Goal: Transaction & Acquisition: Purchase product/service

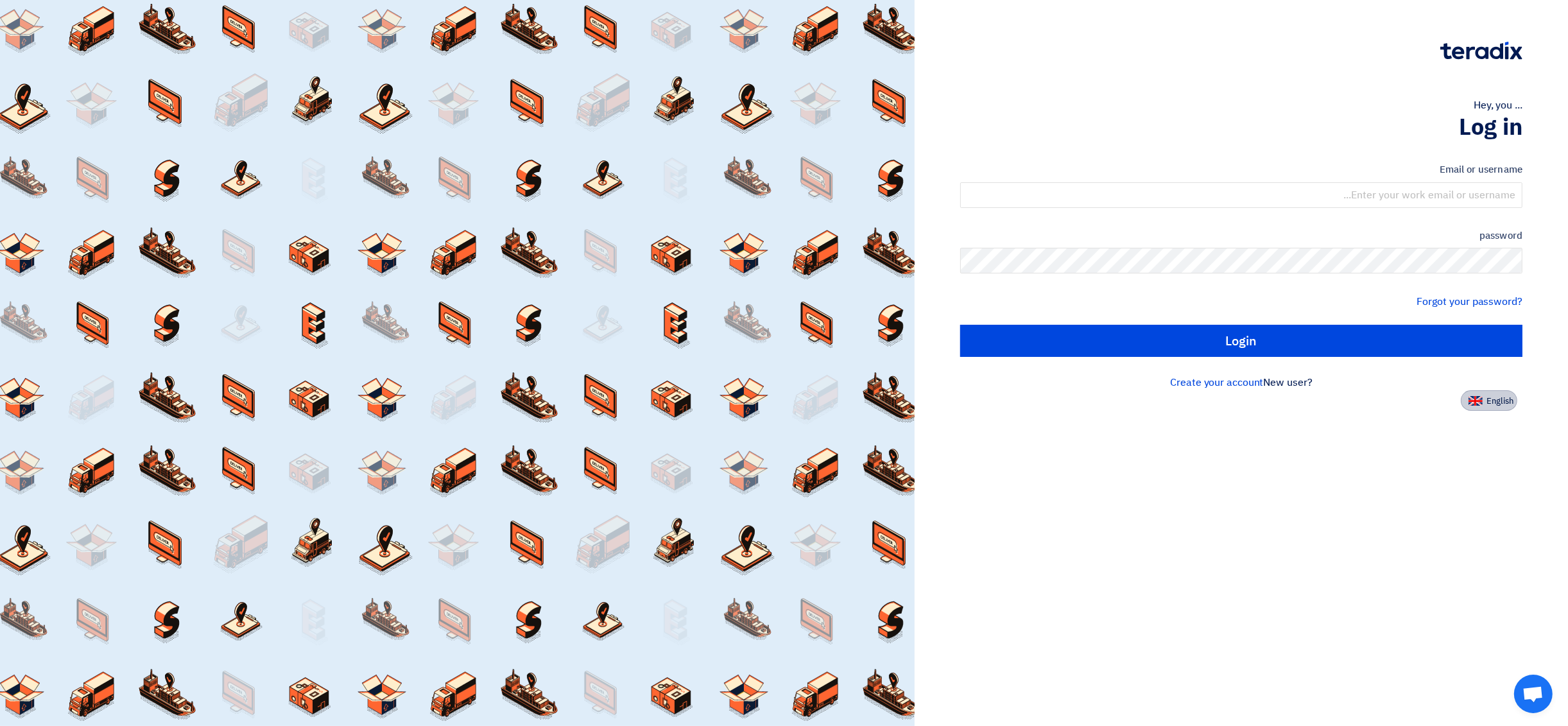
click at [1478, 401] on img at bounding box center [1476, 401] width 14 height 10
type input "Sign in"
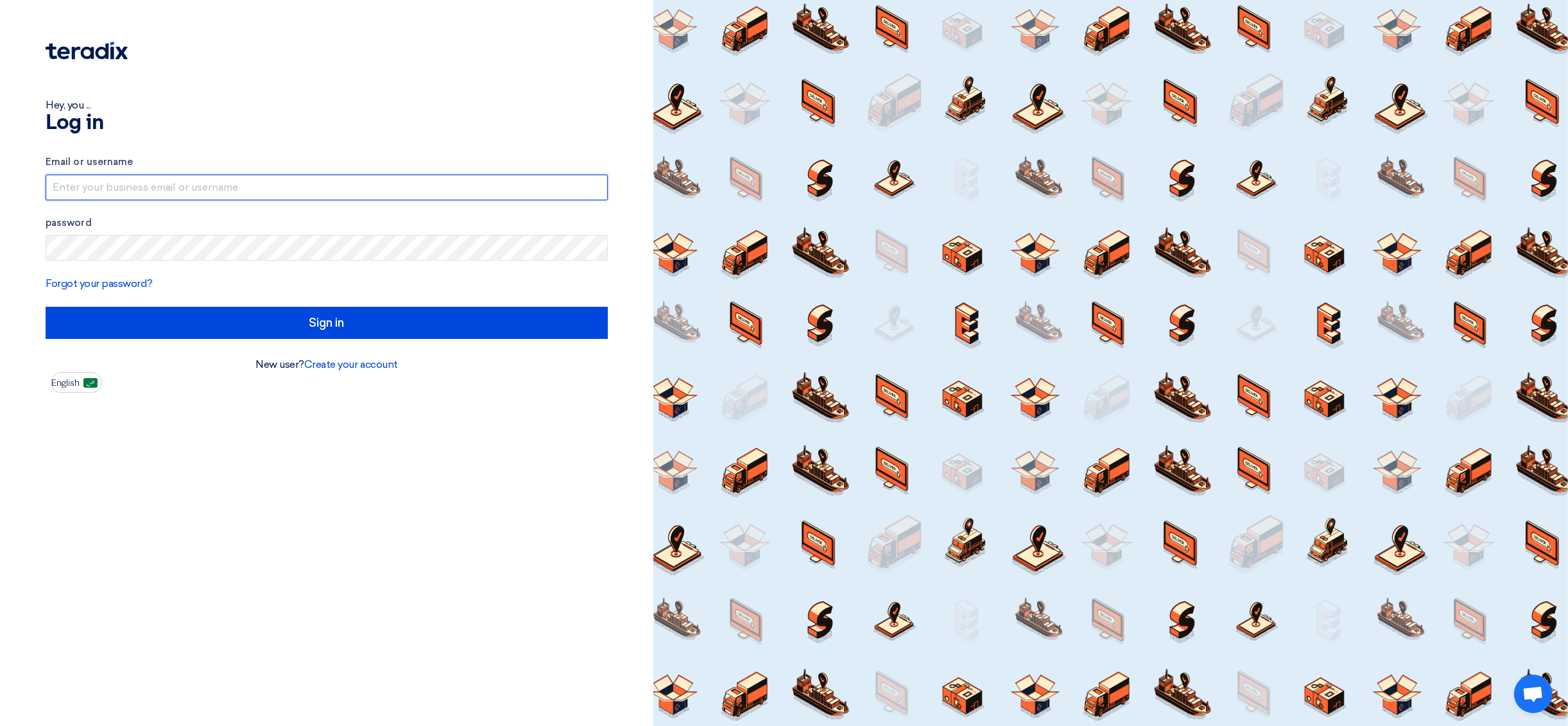
click at [169, 189] on input "text" at bounding box center [326, 187] width 562 height 26
type input "info@fayhaalkhaleej.com"
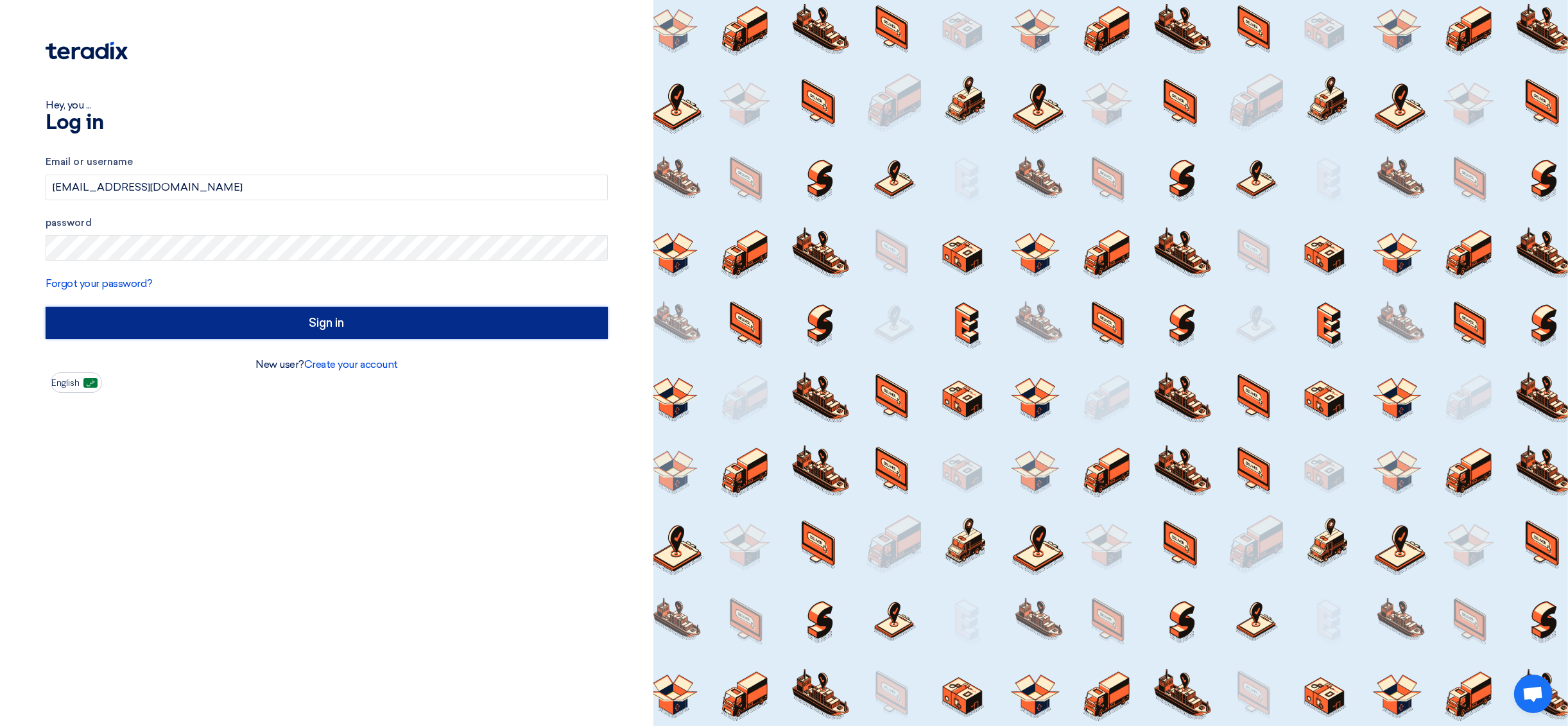
click at [429, 326] on input "Sign in" at bounding box center [326, 323] width 562 height 32
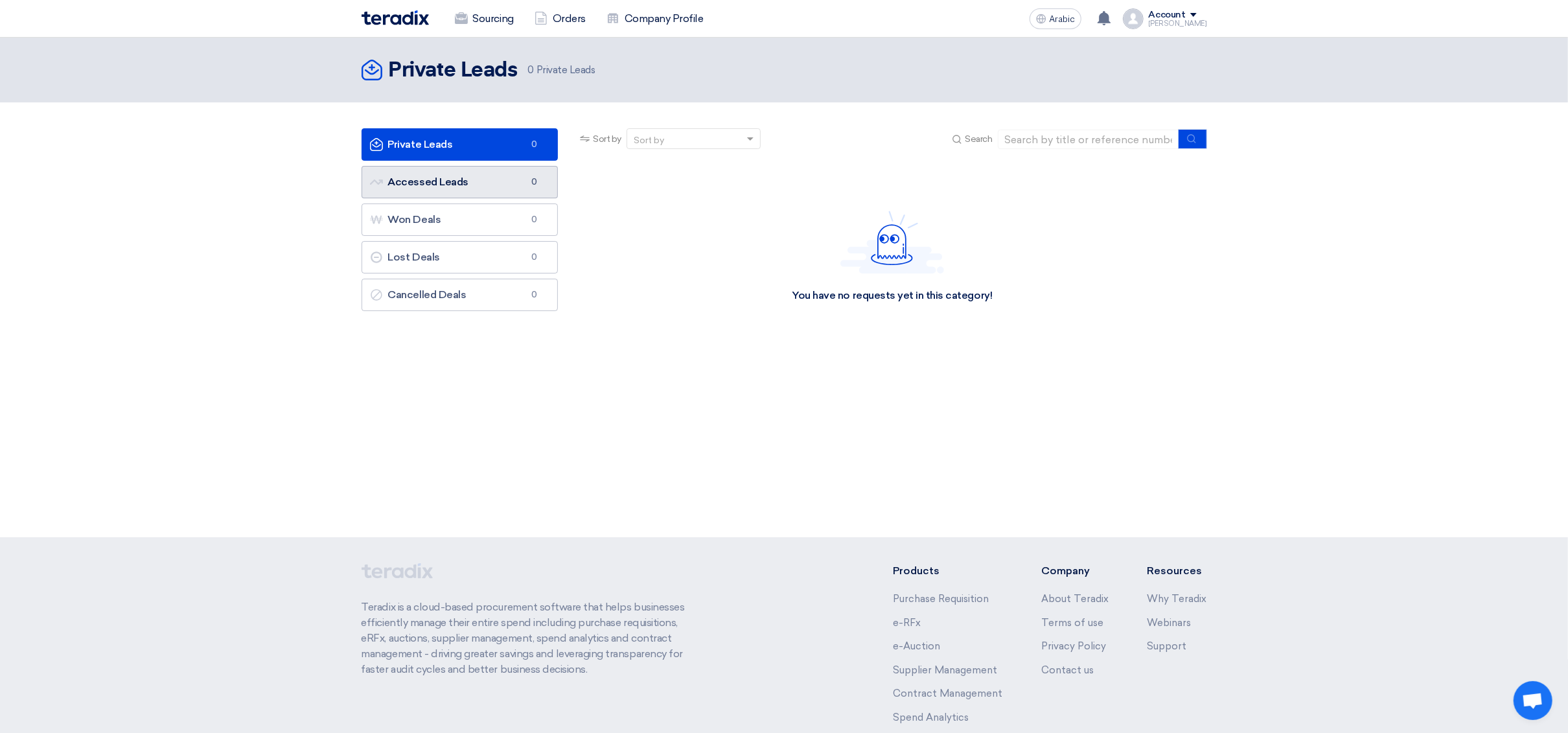
click at [469, 181] on link "Accessed Leads Accessed Leads 0" at bounding box center [459, 182] width 197 height 32
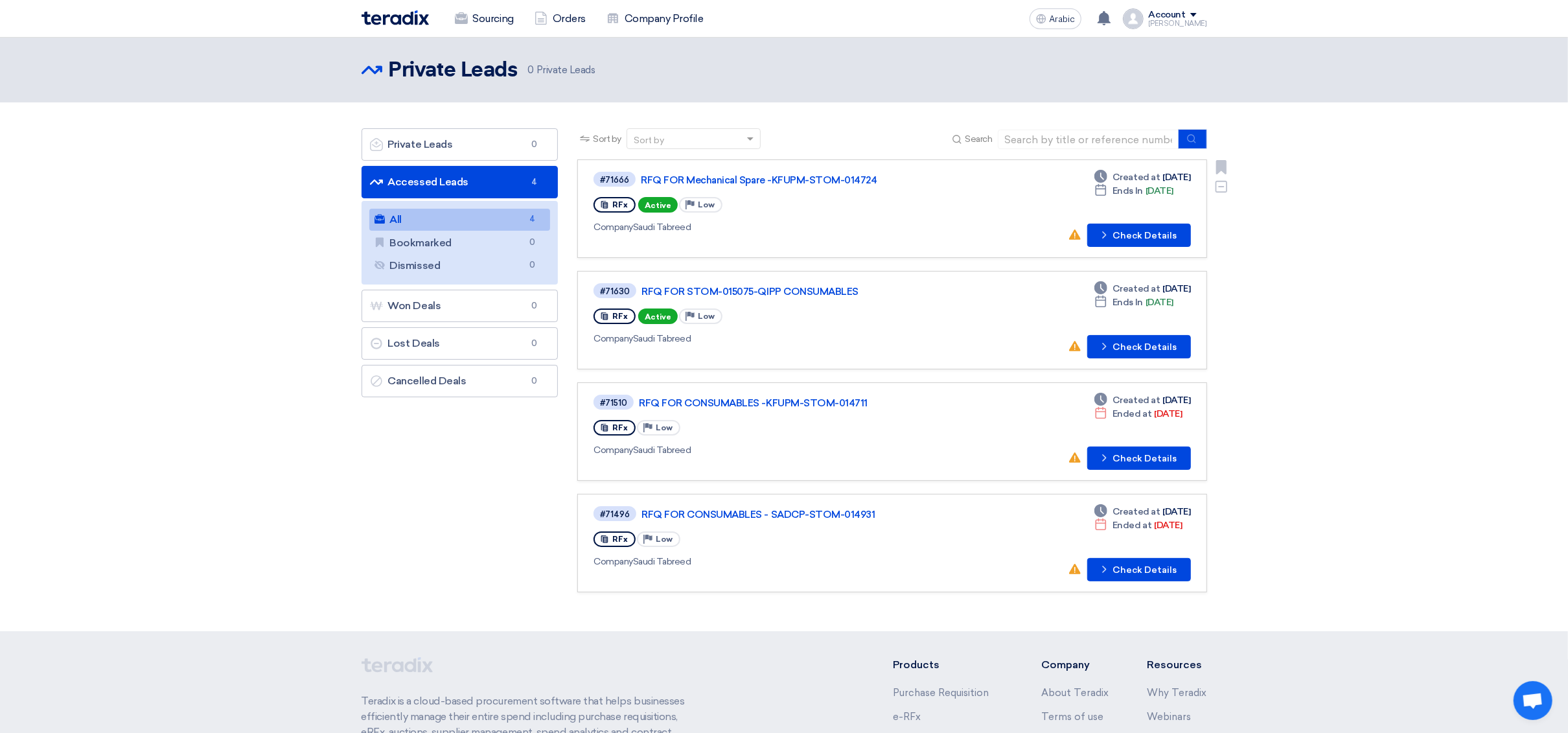
click at [794, 223] on div "Company Saudi Tabreed" at bounding box center [780, 227] width 374 height 14
click at [1153, 236] on font "Check Details" at bounding box center [1146, 235] width 64 height 11
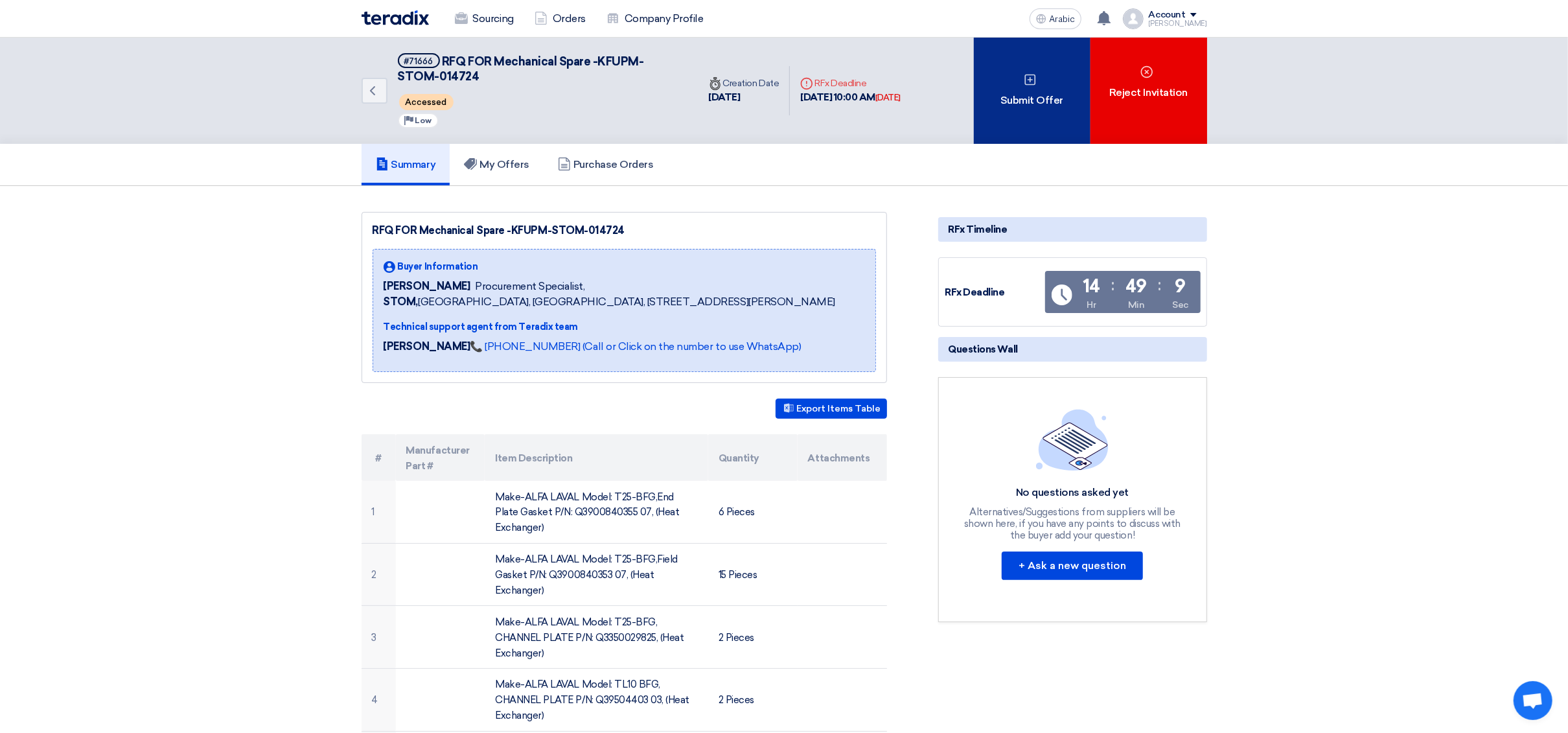
click at [1036, 82] on icon at bounding box center [1031, 79] width 13 height 13
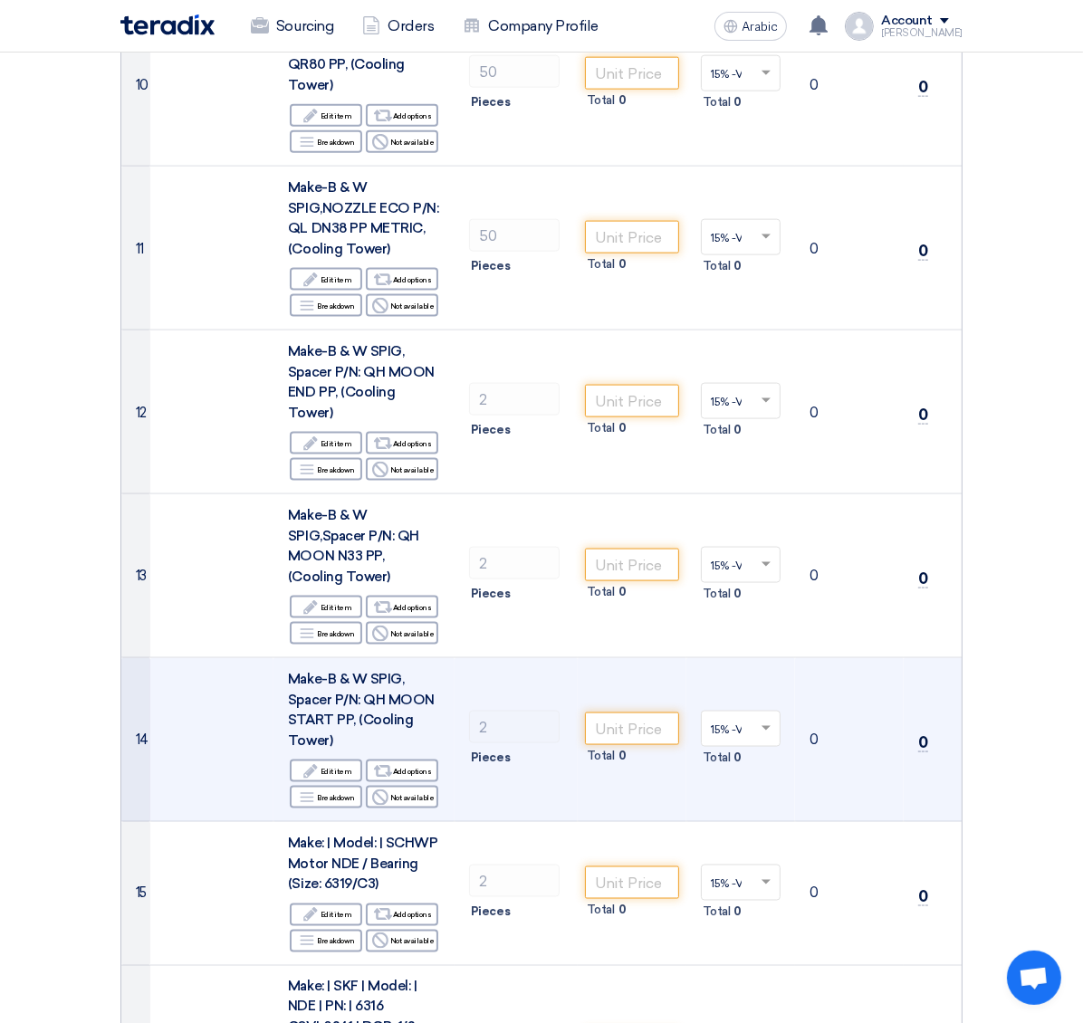
scroll to position [2173, 0]
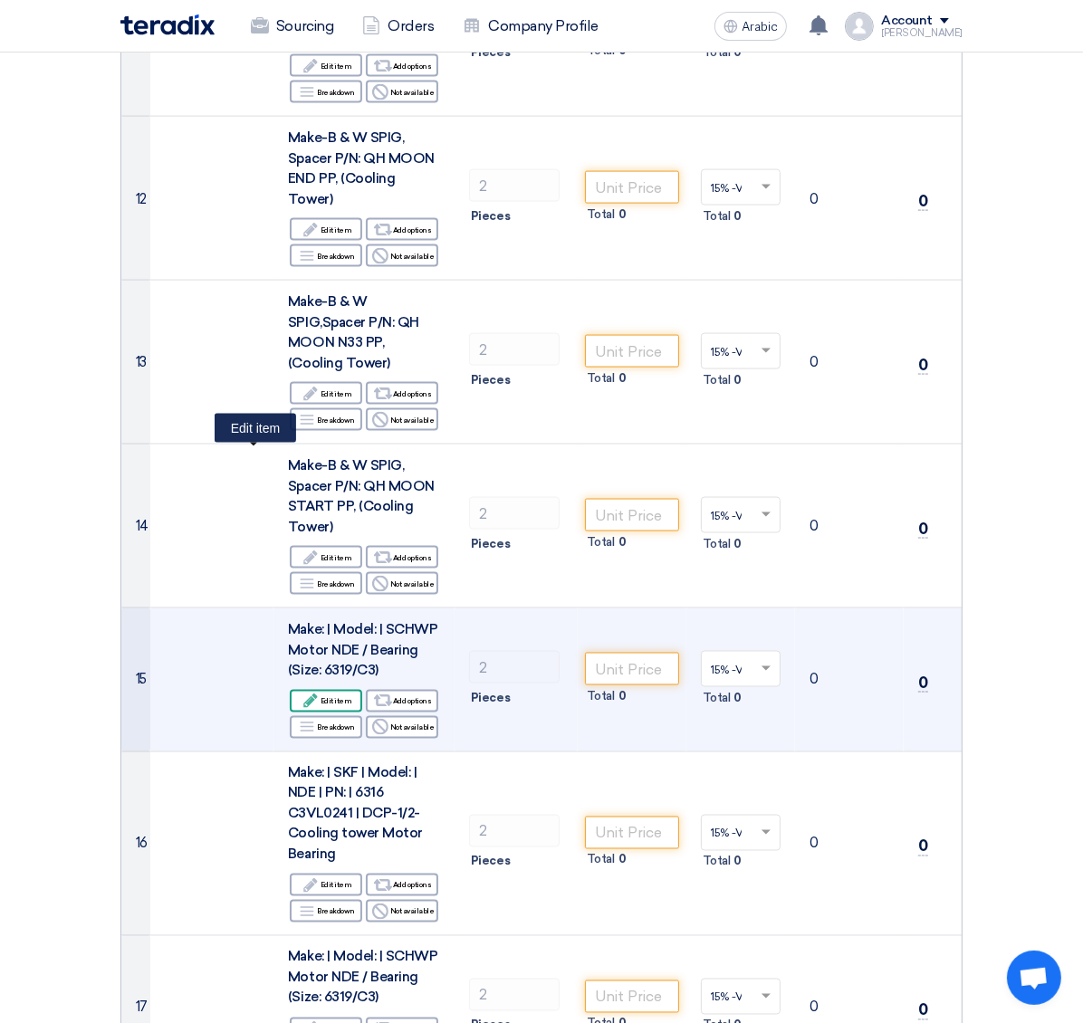
click at [321, 696] on font "Edit item" at bounding box center [337, 700] width 32 height 9
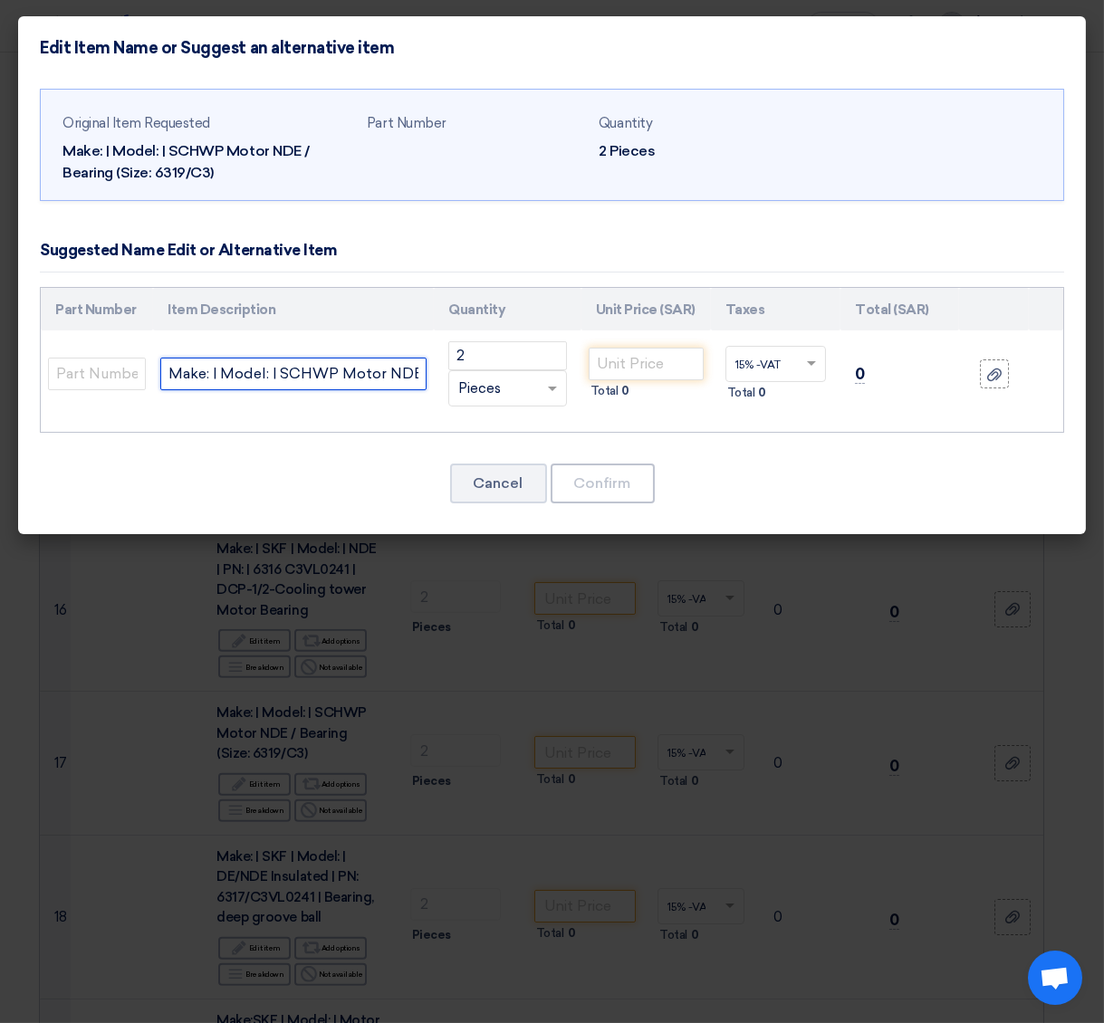
click at [367, 383] on input "Make: | Model: | SCHWP Motor NDE / Bearing (Size: 6319/C3)" at bounding box center [293, 374] width 266 height 33
click at [389, 341] on td "Make: | Model: | SCHWP Motor NDE / Bearing (Size: 6319/C3)" at bounding box center [293, 373] width 281 height 87
click at [327, 374] on input "Make: | Model: | SCHWP Motor NDE / Bearing (Size: 6319/C3)" at bounding box center [293, 374] width 266 height 33
paste input "SKF Bearing 6319/C3"
type input "SKF Bearing 6319/C3"
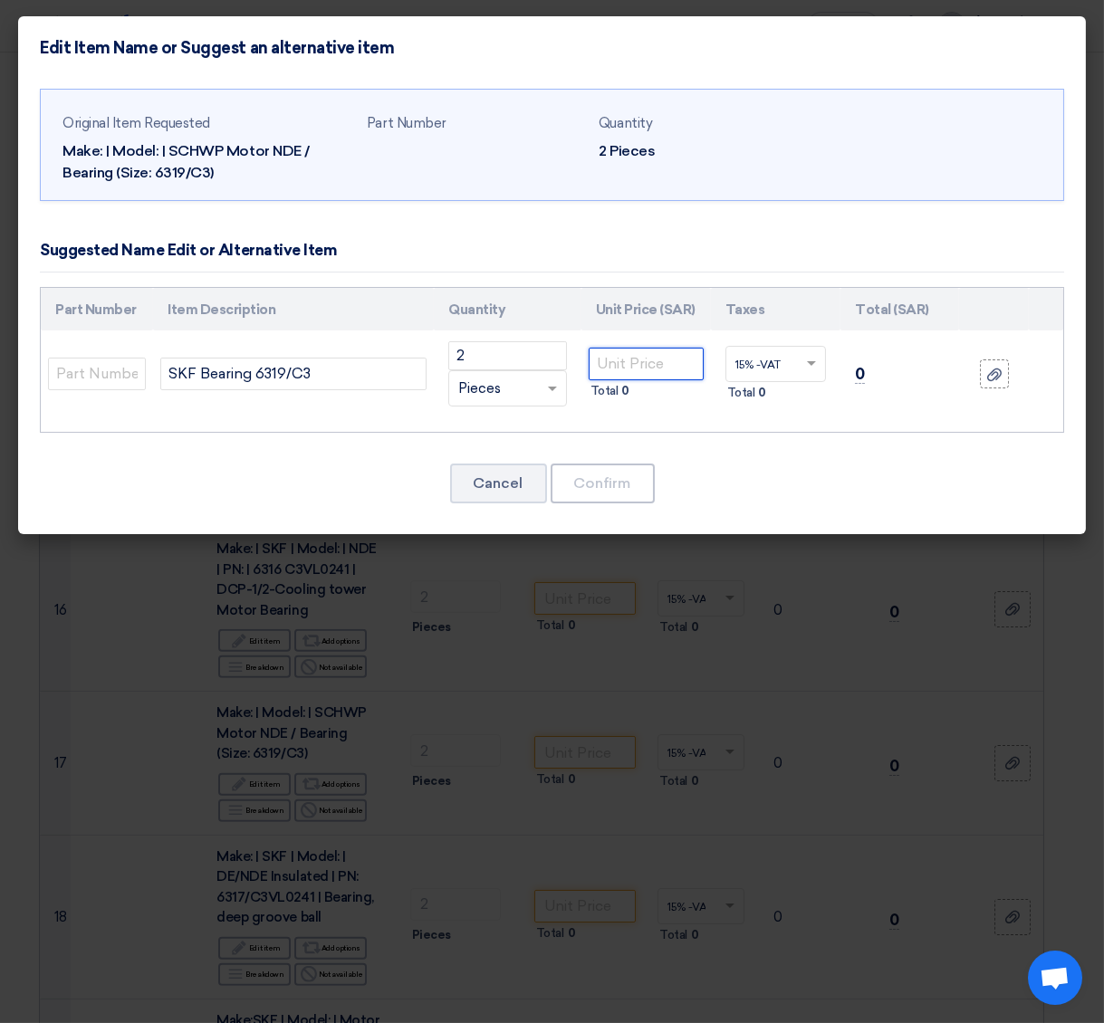
click at [636, 360] on input "number" at bounding box center [646, 364] width 115 height 33
type input "572"
click at [628, 474] on font "Confirm" at bounding box center [602, 482] width 57 height 17
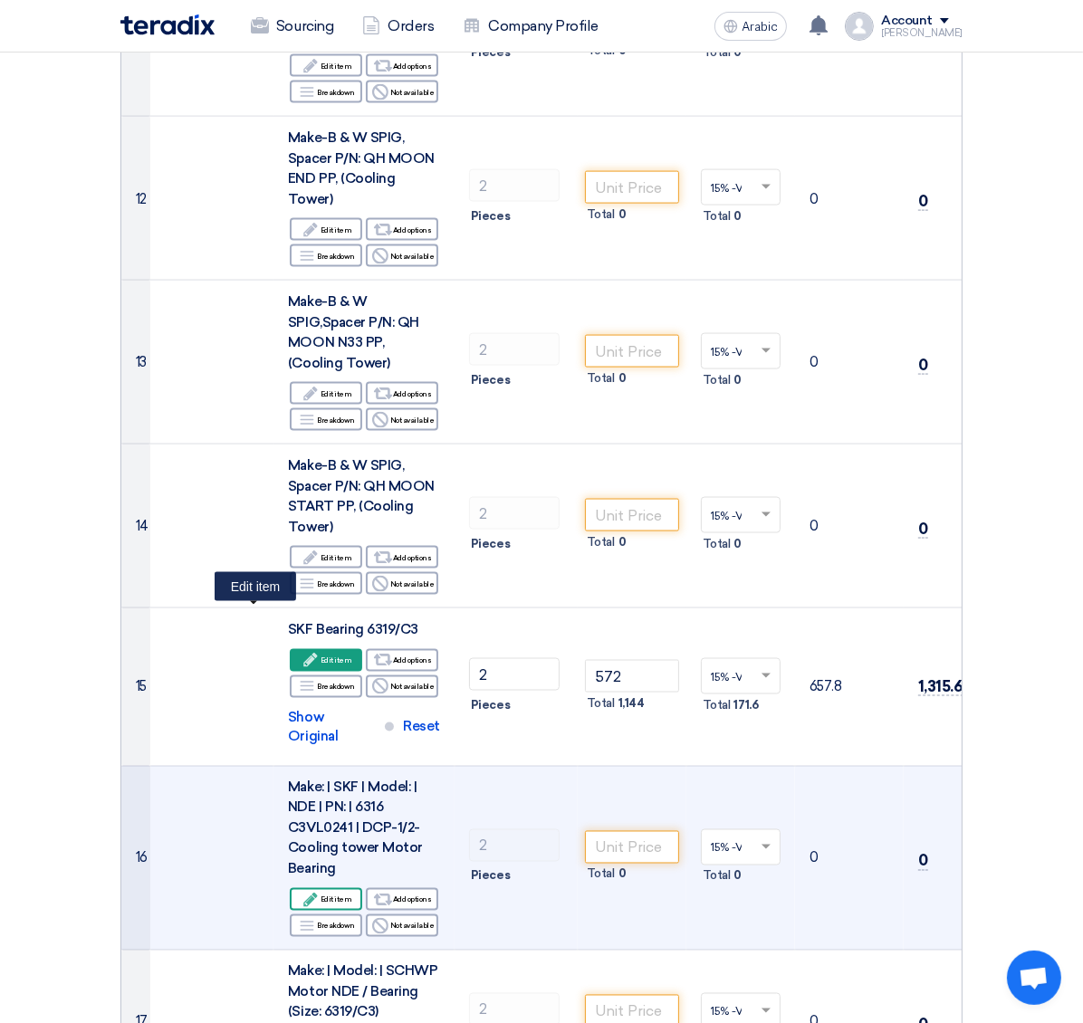
click at [321, 896] on font "Edit item" at bounding box center [337, 900] width 32 height 9
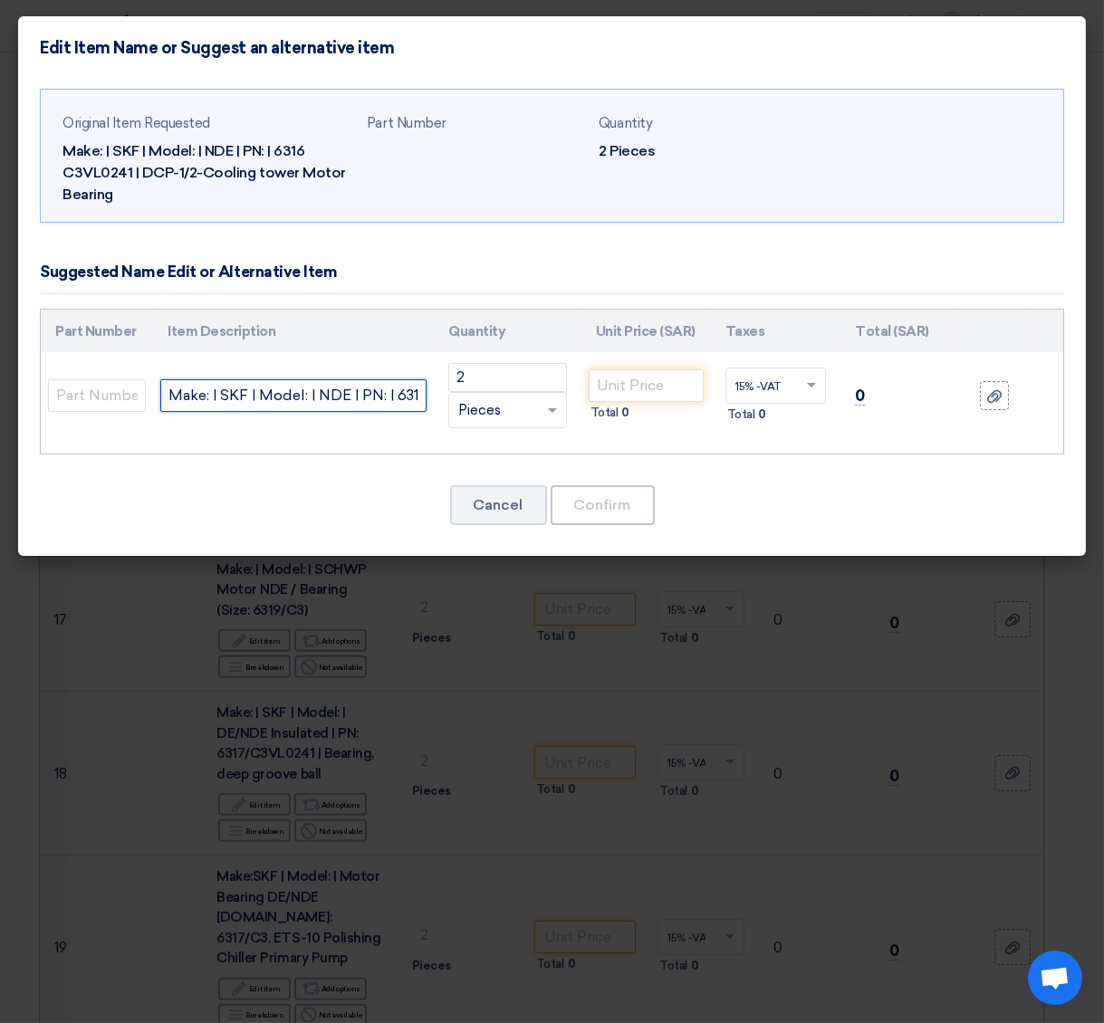
click at [319, 388] on input "Make: | SKF | Model: | NDE | PN: | 6316 C3VL0241 |DCP-1/2-Cooling tower Motor B…" at bounding box center [293, 395] width 266 height 33
paste input "SKF PN:6316 C3VL0241"
type input "Make: SKF PN:6316 C3VL0241"
click at [655, 378] on input "number" at bounding box center [646, 385] width 115 height 33
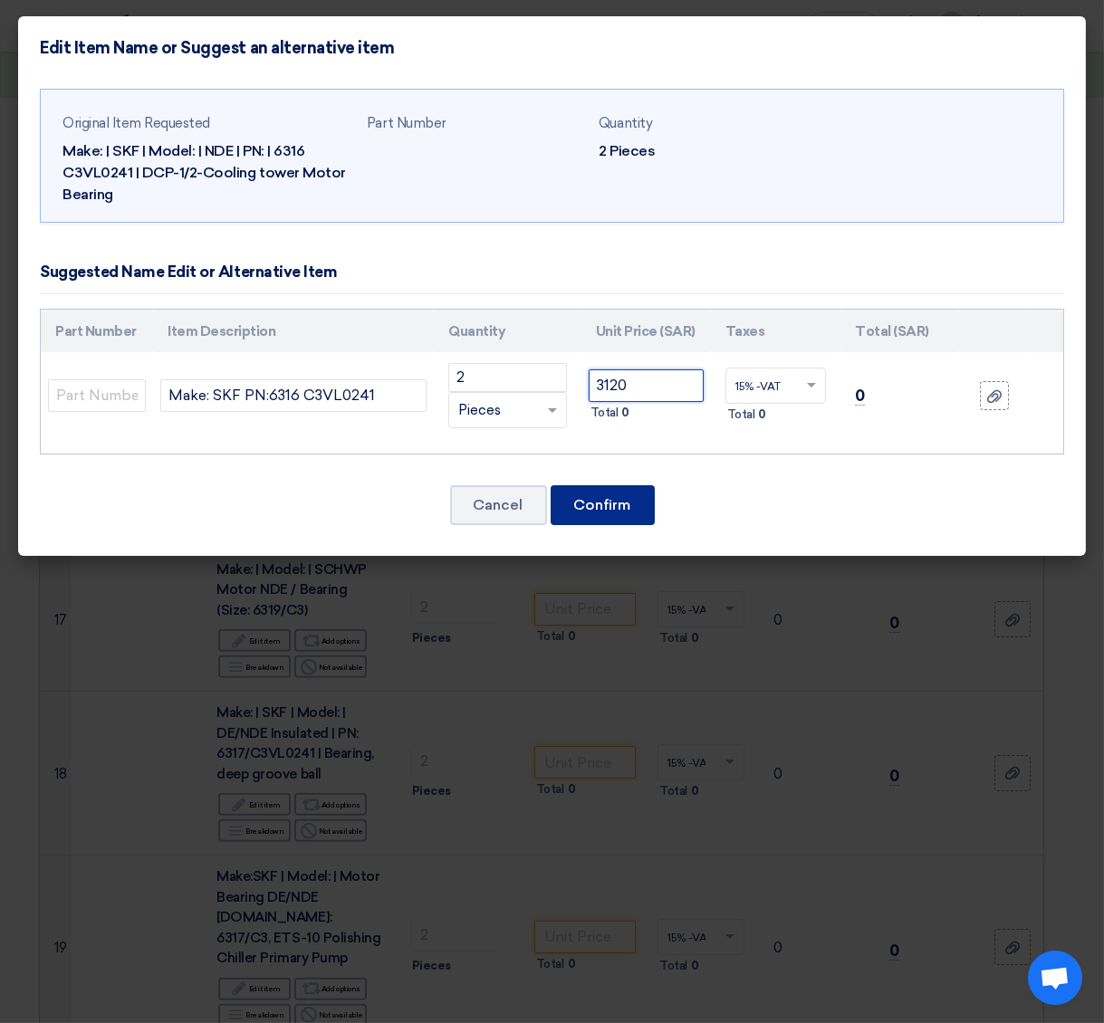
type input "3120"
click at [608, 501] on font "Confirm" at bounding box center [602, 504] width 57 height 17
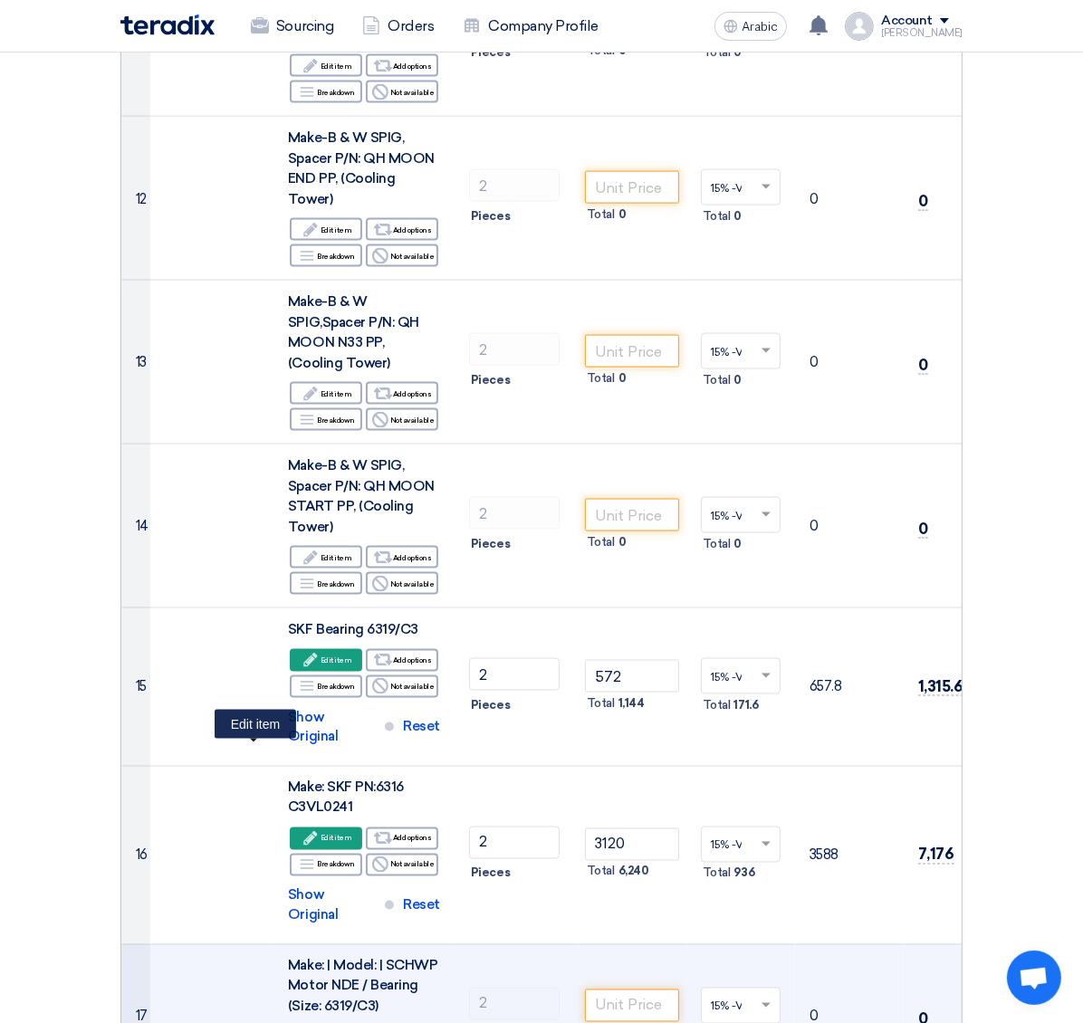
click at [290, 1023] on div "Edit Edit item" at bounding box center [326, 1037] width 72 height 23
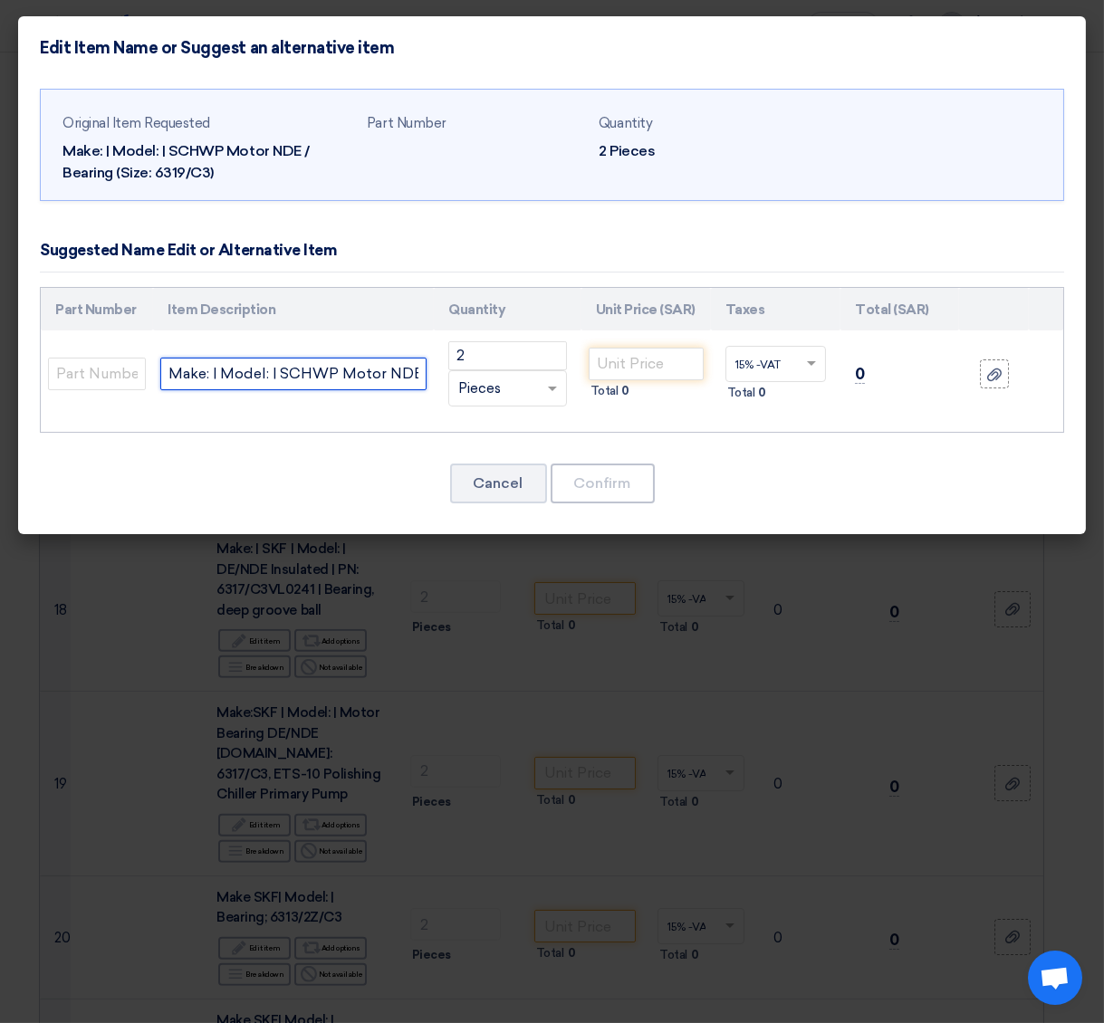
click at [350, 371] on input "Make: | Model: | SCHWP Motor NDE / Bearing (Size: 6319/C3)" at bounding box center [293, 374] width 266 height 33
paste input "SKF Bearing 6319/C3"
type input "SKF Bearing 6319/C3"
click at [618, 361] on input "number" at bounding box center [646, 364] width 115 height 33
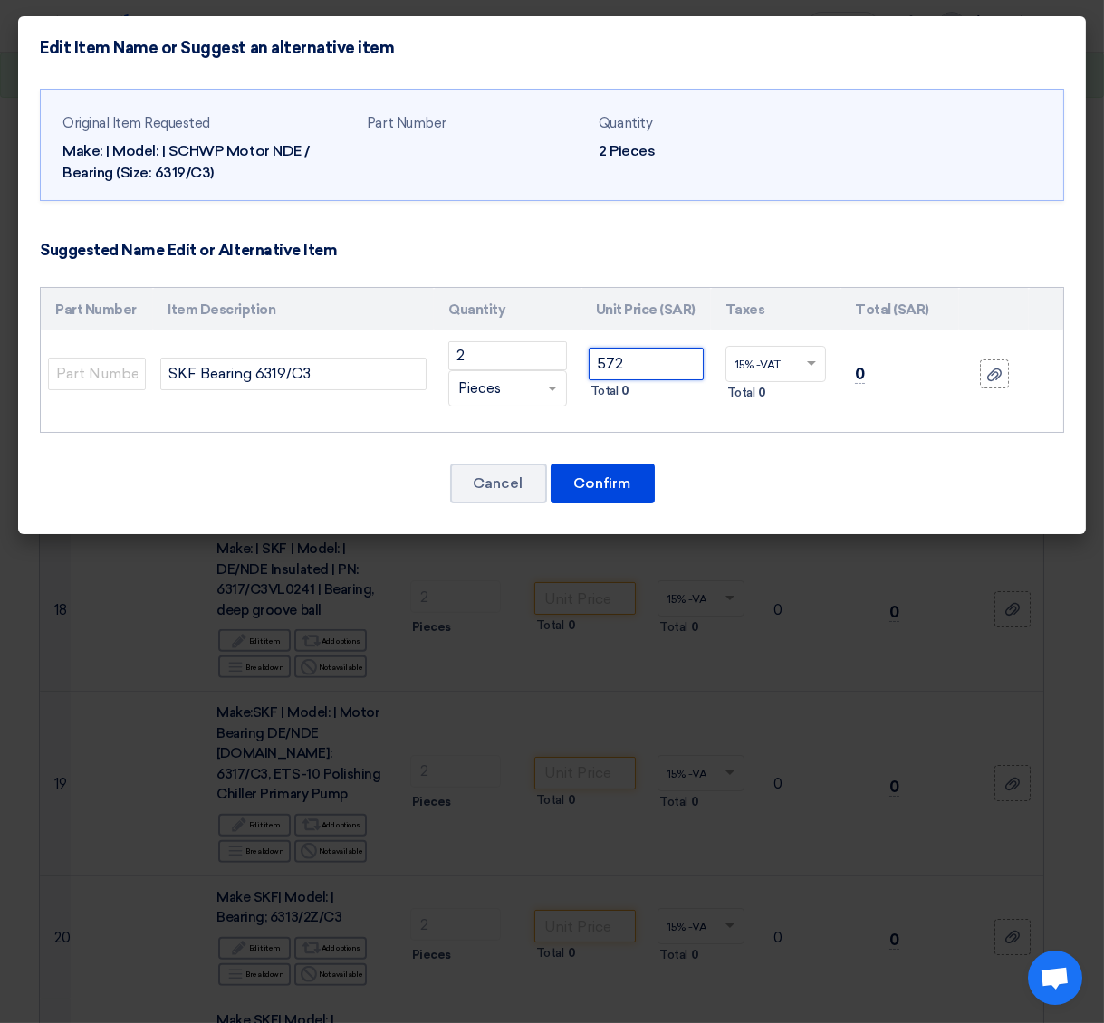
type input "572"
click at [621, 479] on font "Confirm" at bounding box center [602, 482] width 57 height 17
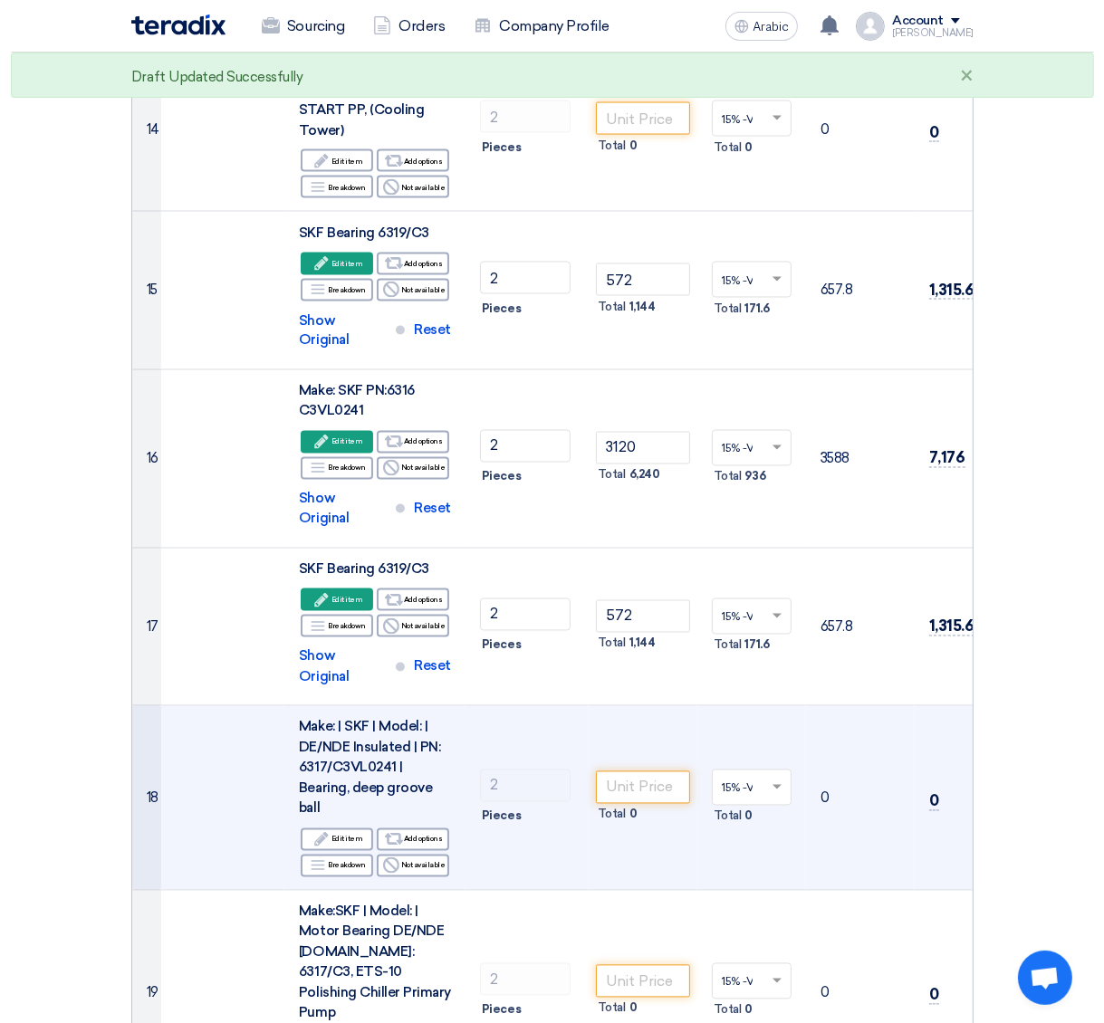
scroll to position [2581, 0]
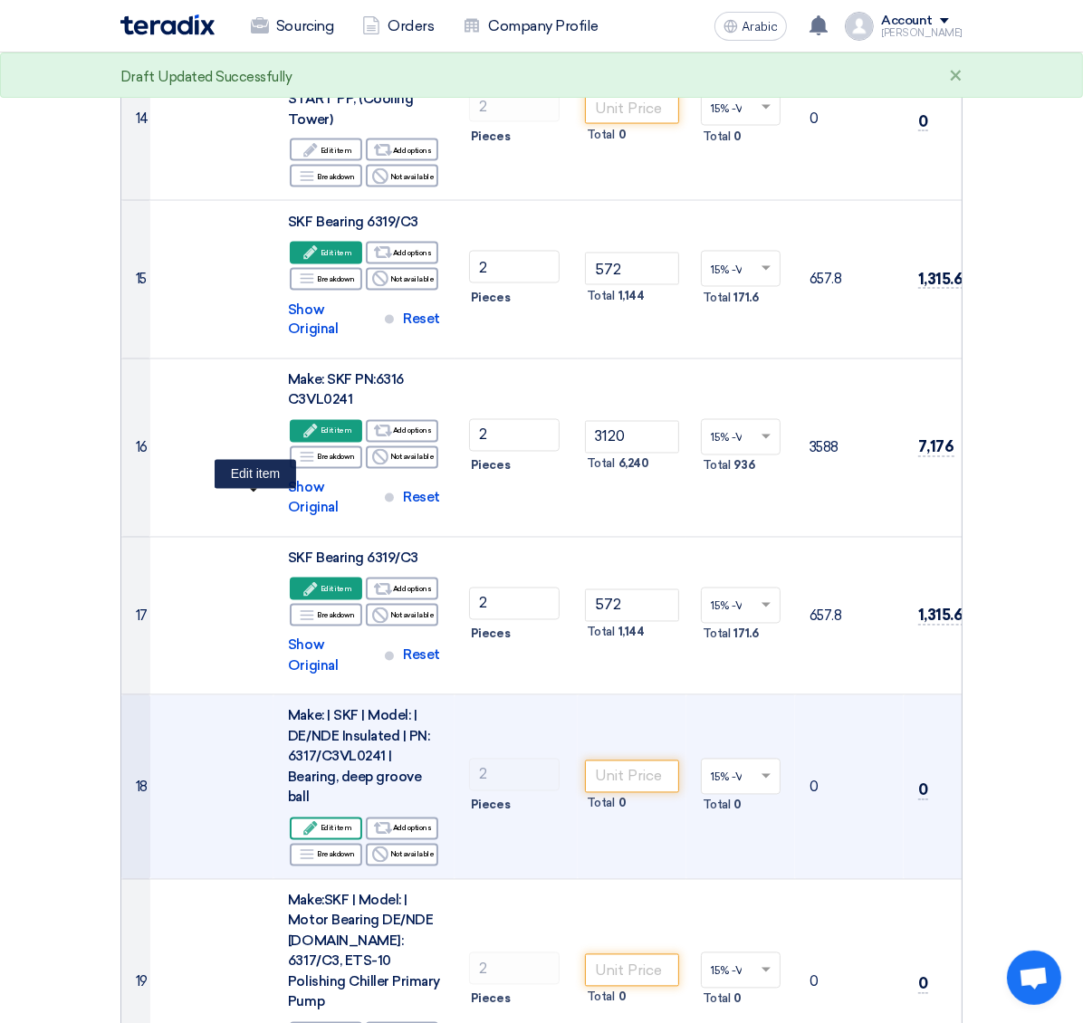
click at [321, 824] on font "Edit item" at bounding box center [337, 828] width 32 height 9
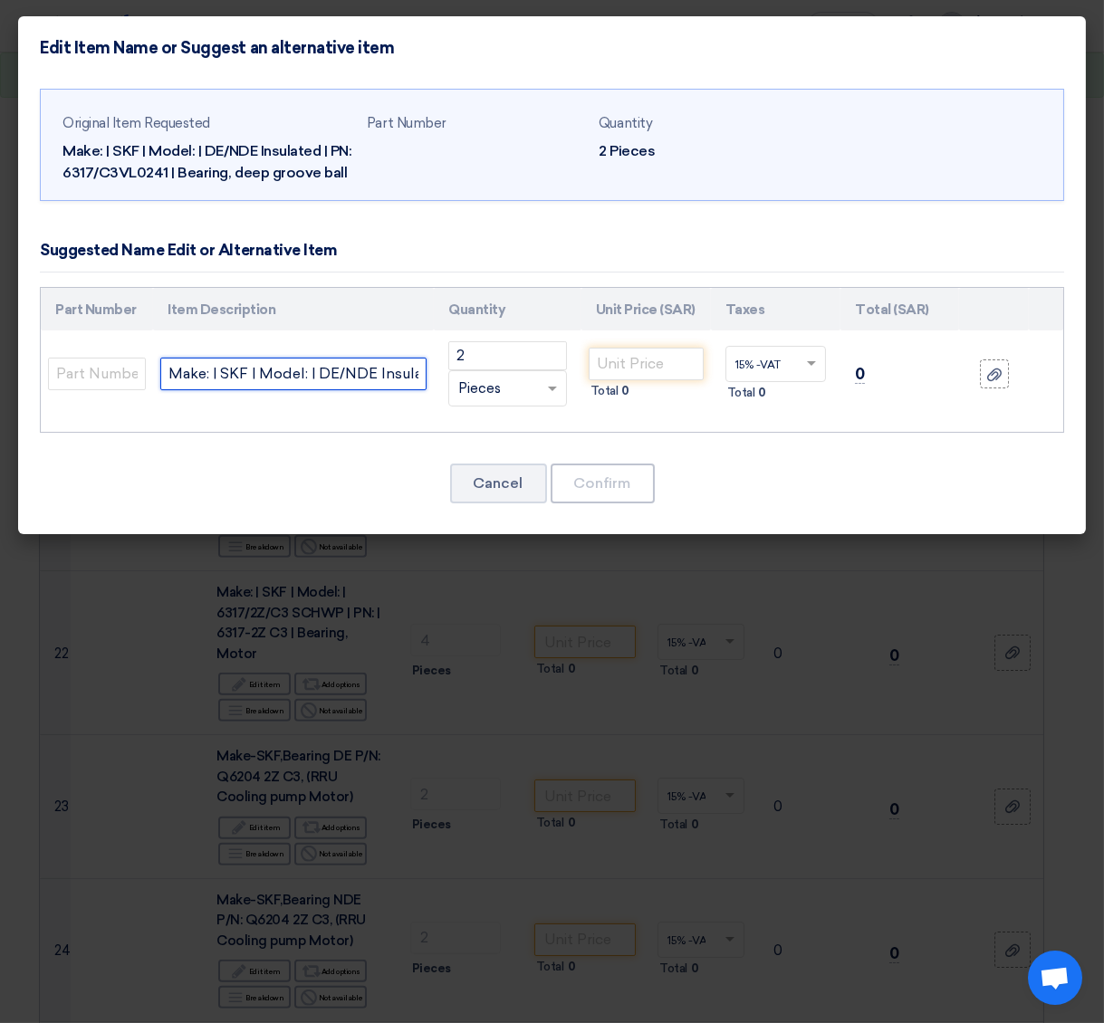
click at [246, 390] on input "Make: | SKF | Model: | DE/NDE Insulated | PN: 6317/C3VL0241 | Bearing, Deep gro…" at bounding box center [293, 374] width 266 height 33
paste input "SKF PN: 6317M/C3VL0241"
type input "Make:SKF PN: 6317M/C3VL0241"
click at [614, 380] on input "number" at bounding box center [646, 364] width 115 height 33
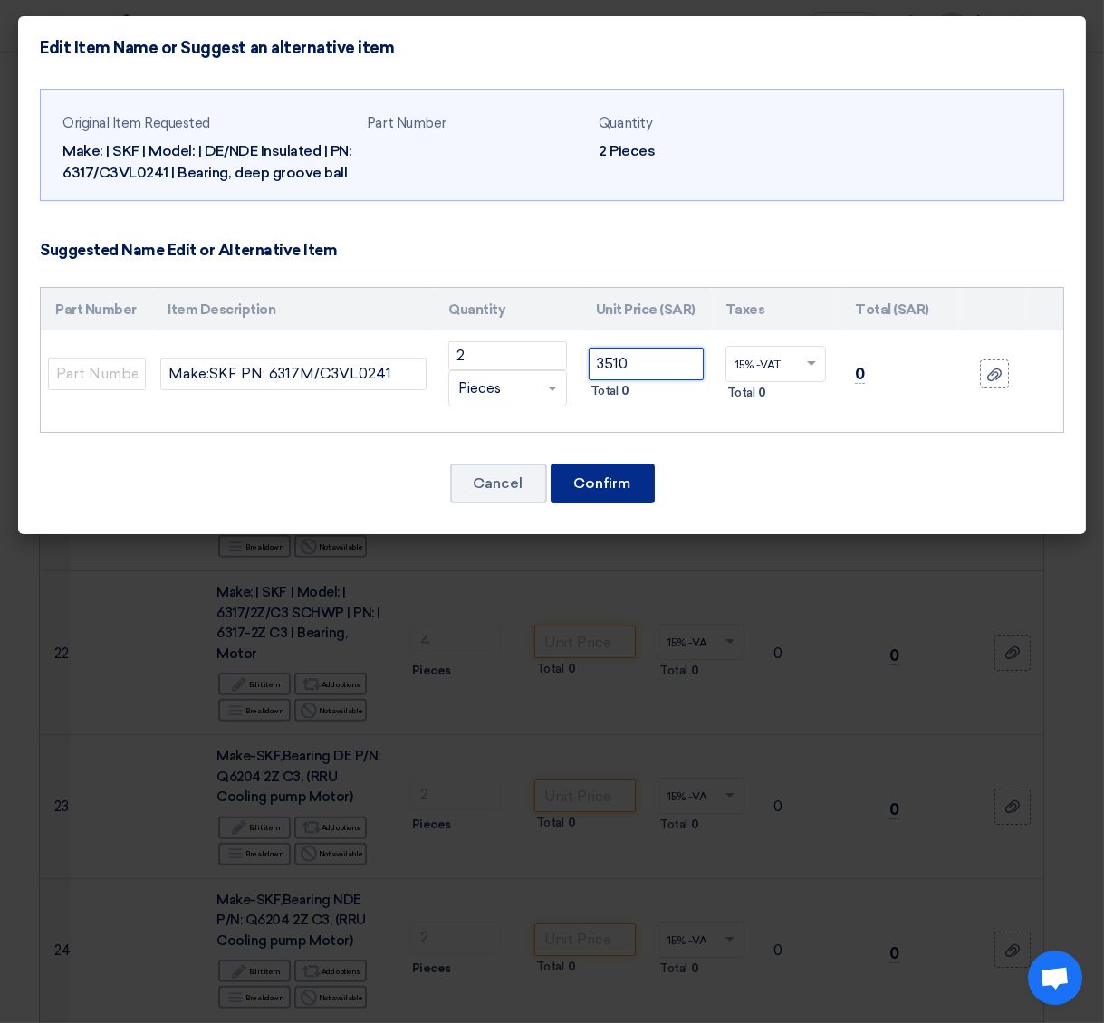
type input "3510"
click at [586, 492] on font "Confirm" at bounding box center [602, 482] width 57 height 17
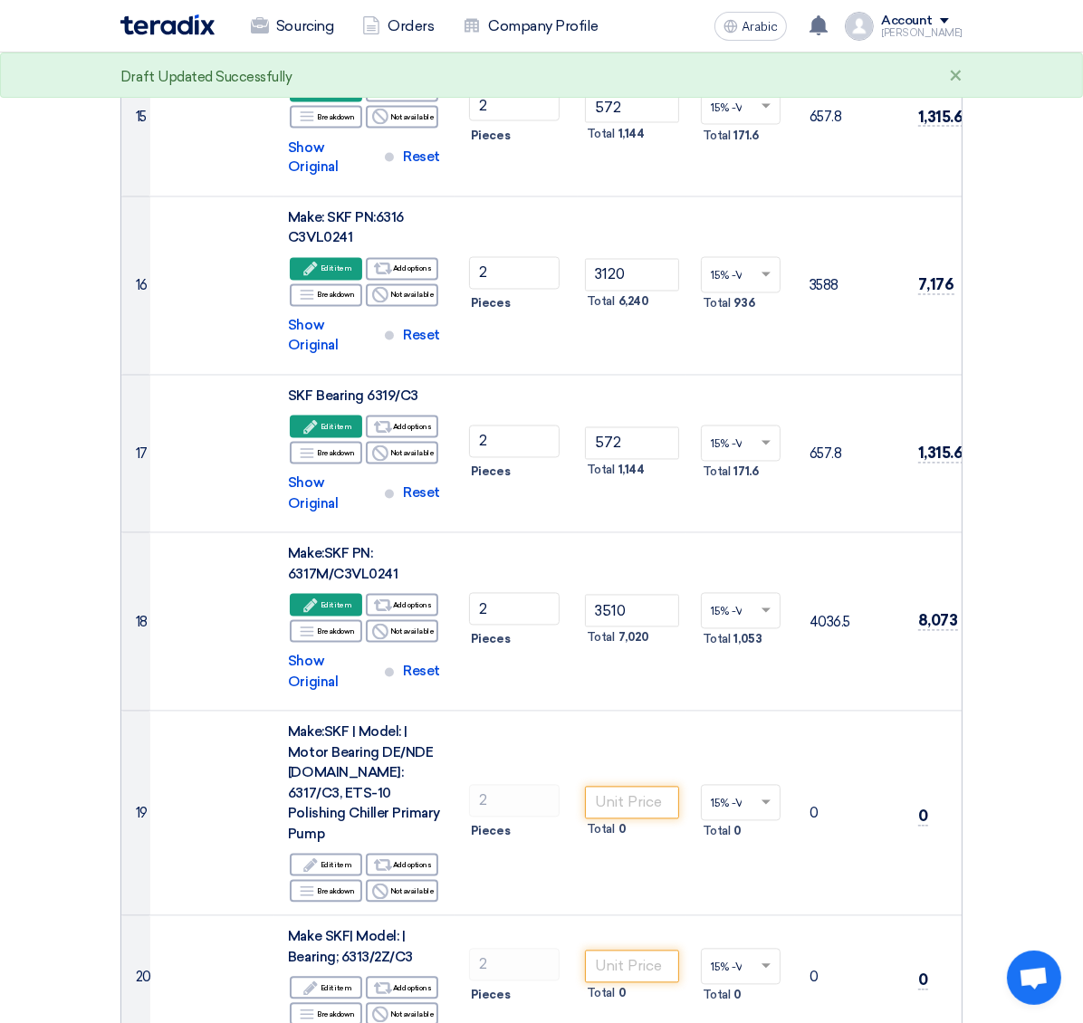
scroll to position [2878, 0]
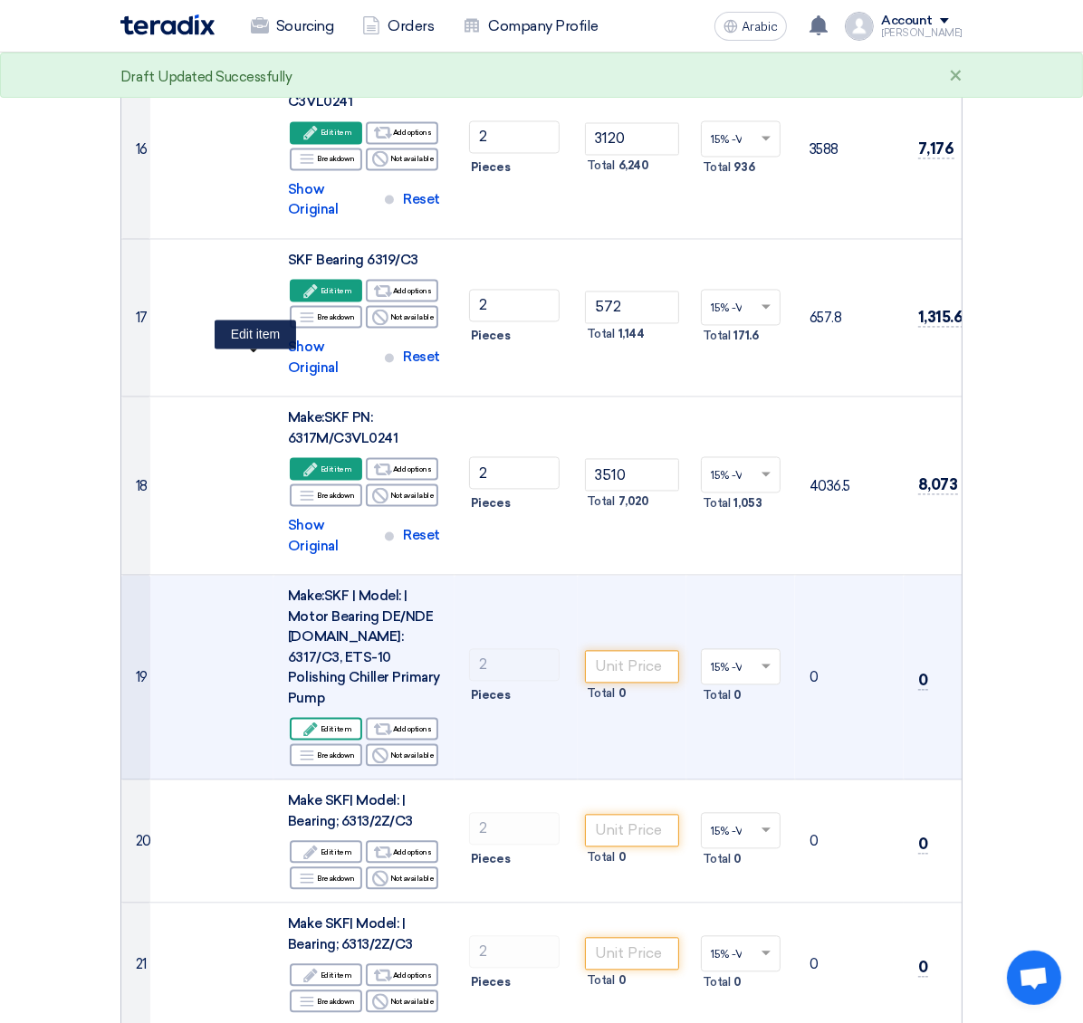
click at [302, 722] on icon "Edit" at bounding box center [310, 730] width 16 height 16
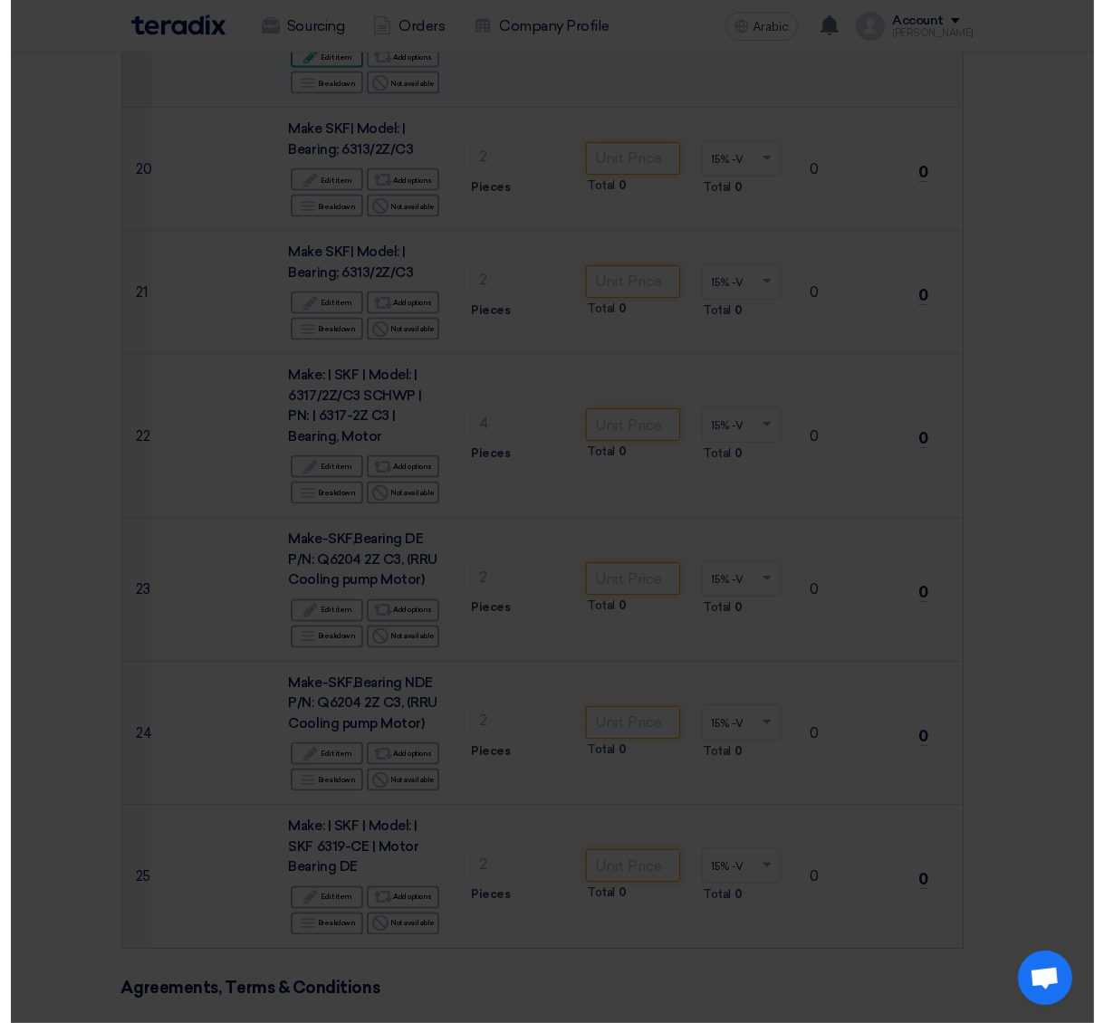
scroll to position [2582, 0]
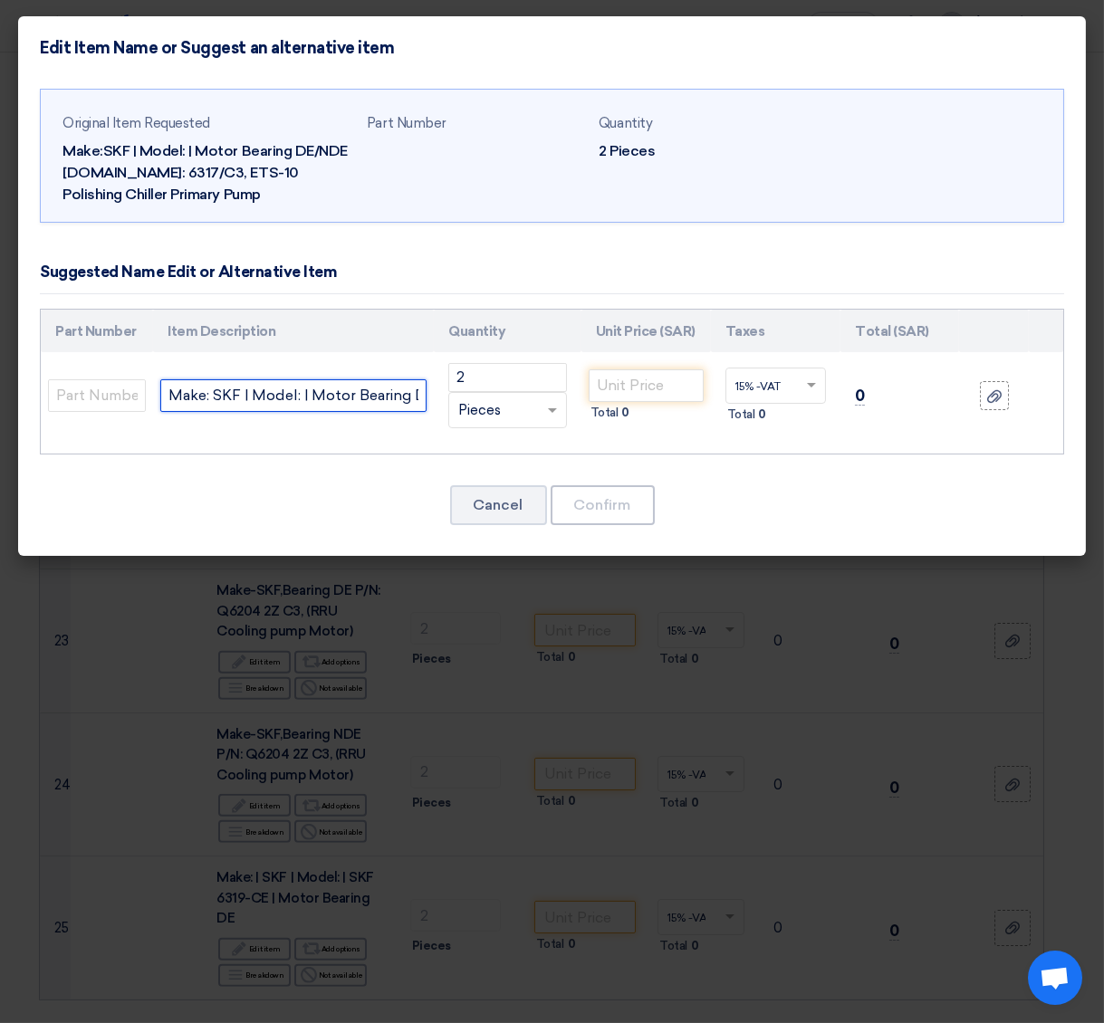
click at [273, 400] on input "Make: SKF | Model: | Motor Bearing DE/NDE P.No: 6317/C3, ETS-10 Polishing Chill…" at bounding box center [293, 395] width 266 height 33
paste input "P.No: 6317/C3"
type input "Make: SKF P.No: 6317/C3"
click at [600, 384] on input "number" at bounding box center [646, 385] width 115 height 33
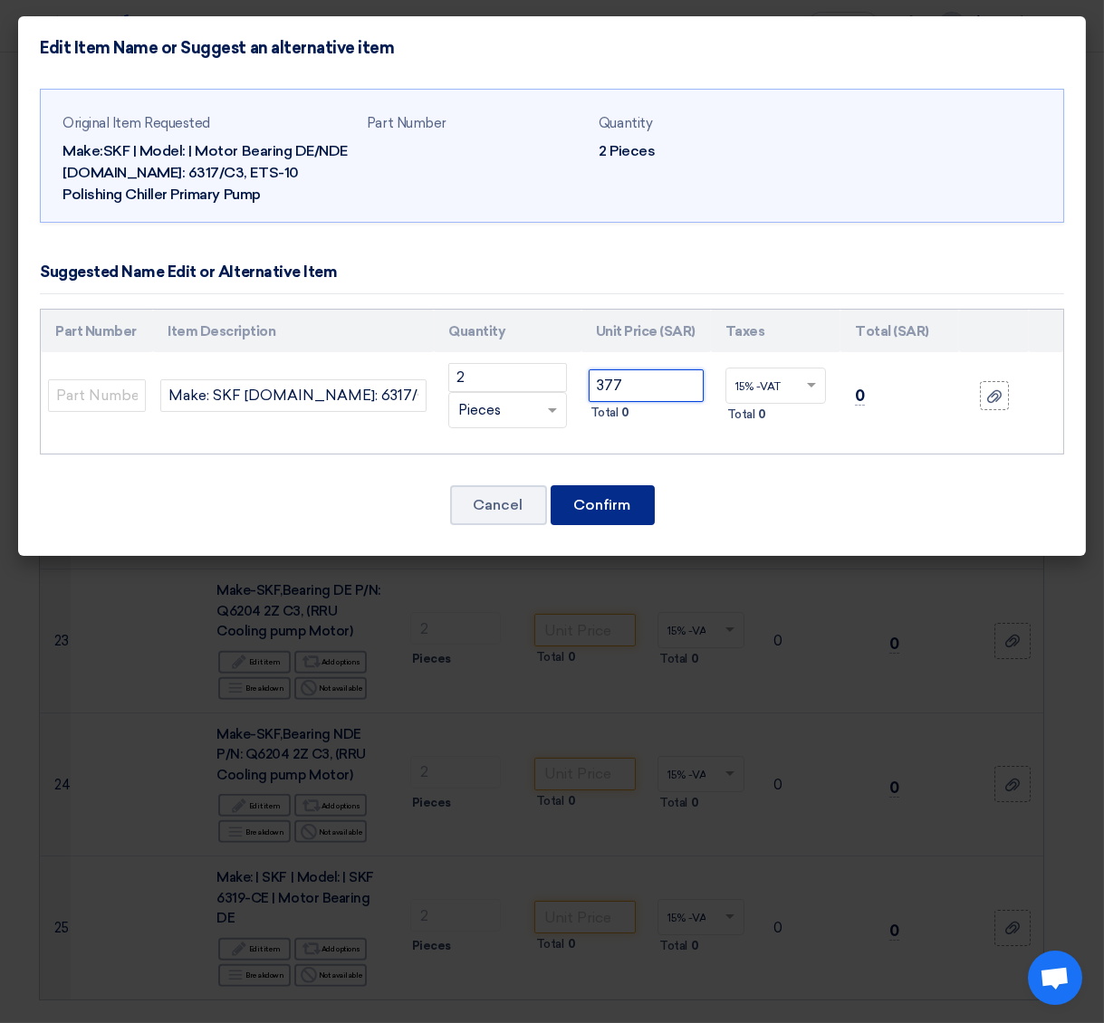
type input "377"
click at [600, 497] on font "Confirm" at bounding box center [602, 504] width 57 height 17
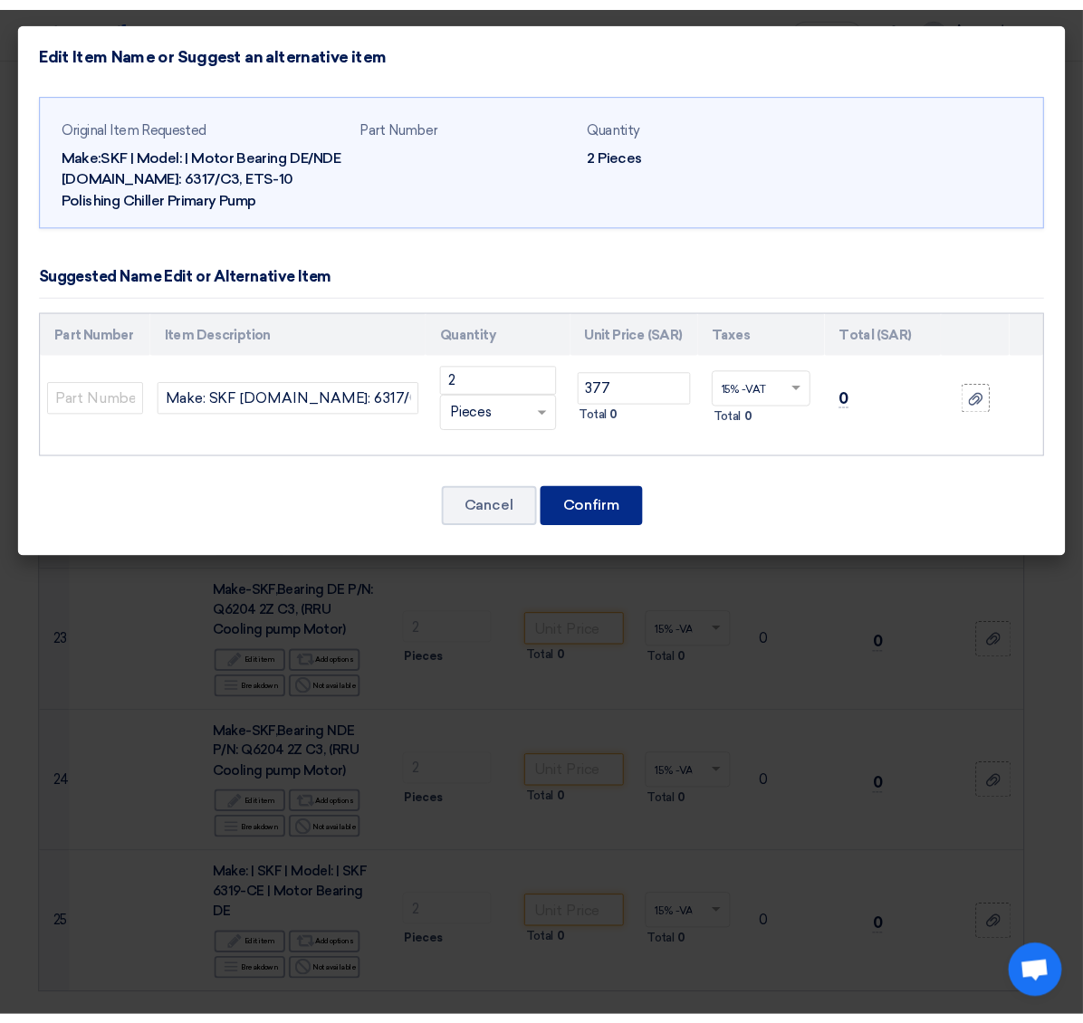
scroll to position [3174, 0]
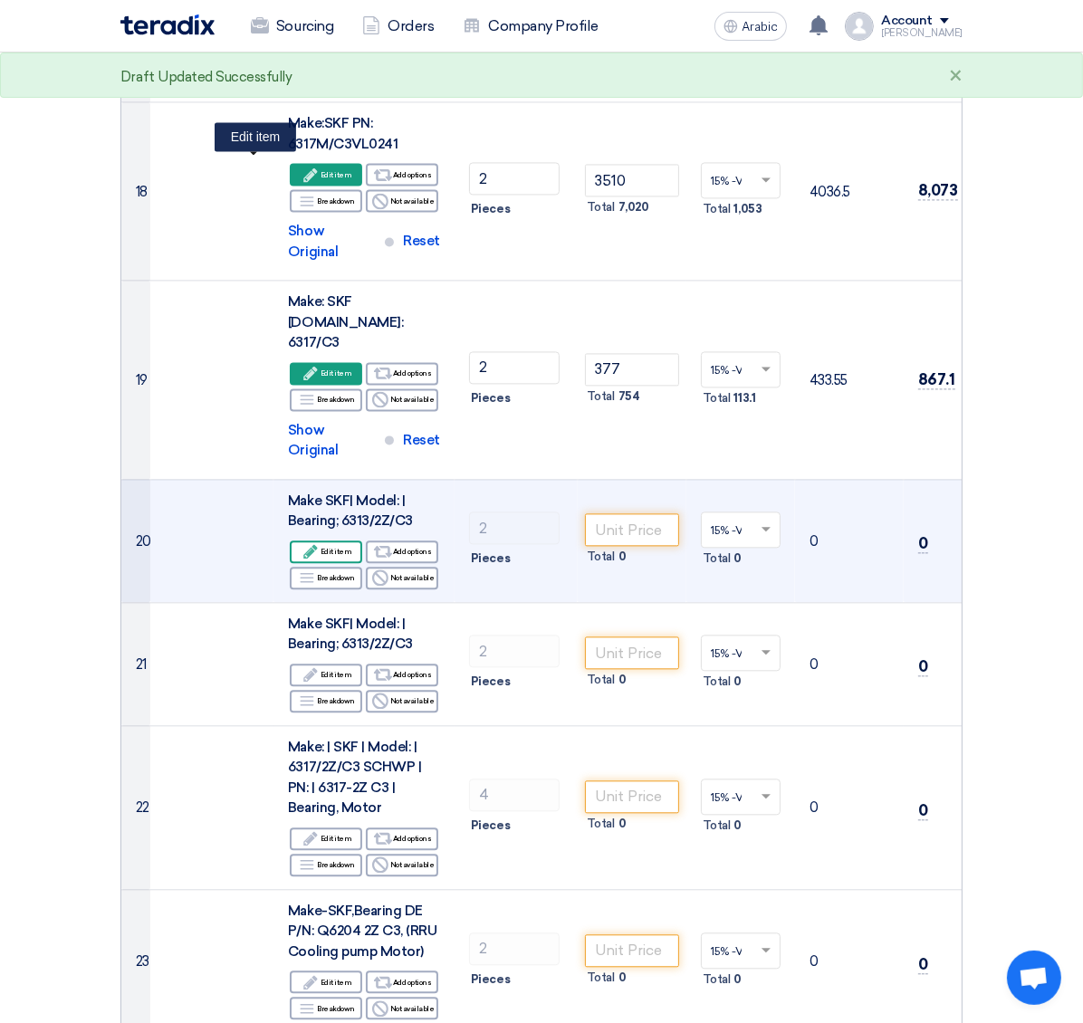
click at [290, 541] on div "Edit Edit item" at bounding box center [326, 552] width 72 height 23
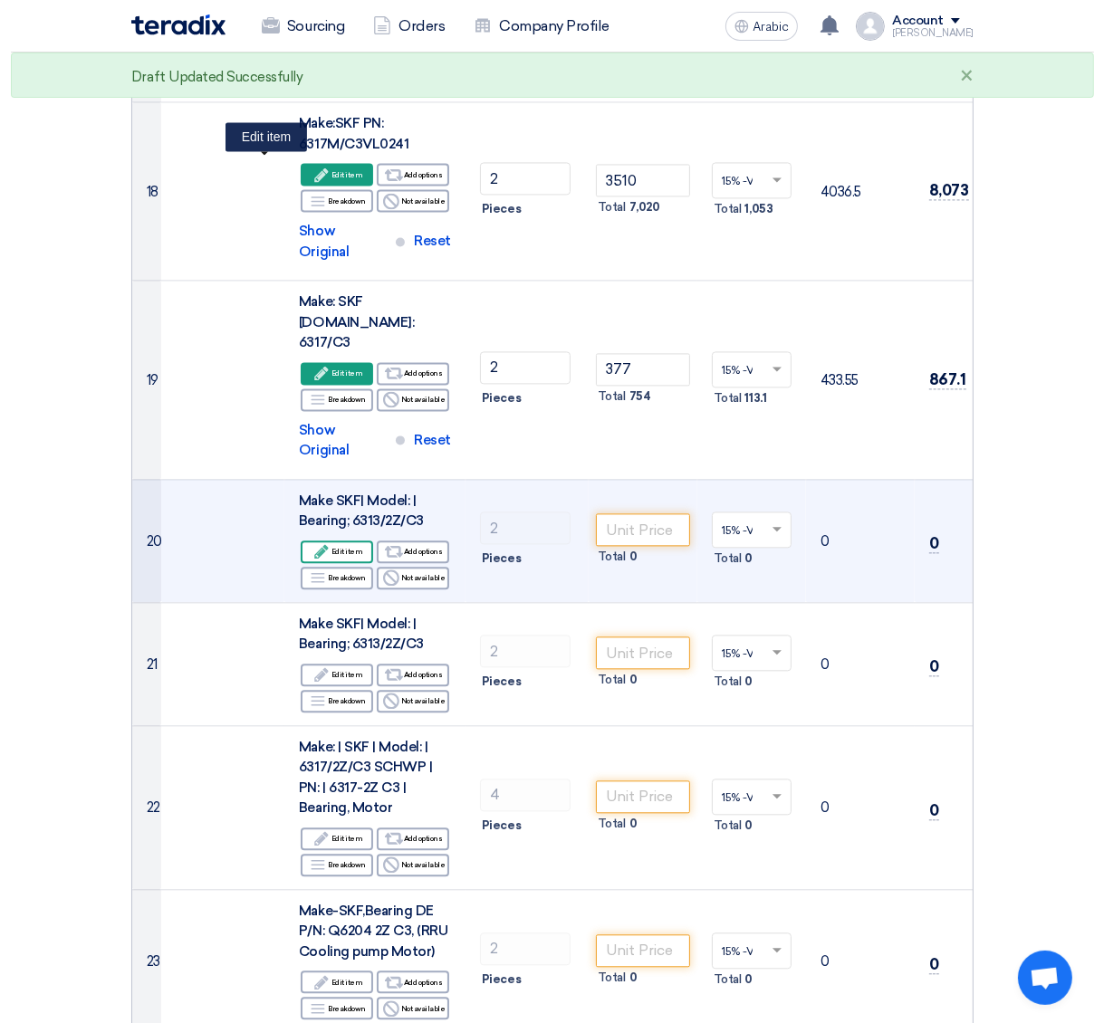
scroll to position [2582, 0]
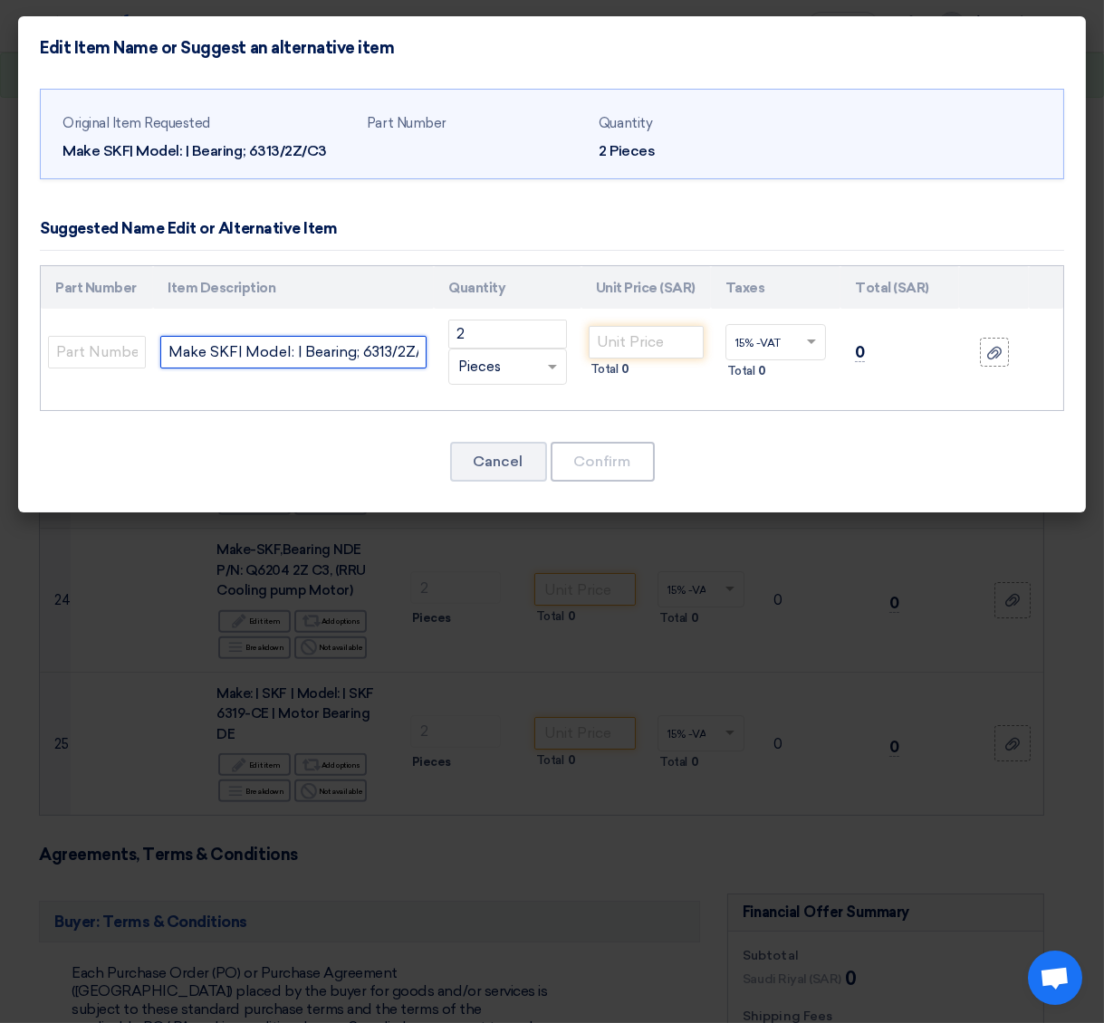
click at [243, 348] on input "Make SKF| Model: | Bearing; 6313/2Z/C3" at bounding box center [293, 352] width 266 height 33
paste input "Make SKF 6313/2Z/C3"
paste input "text"
type input "Make SKF 6313/2Z/C3"
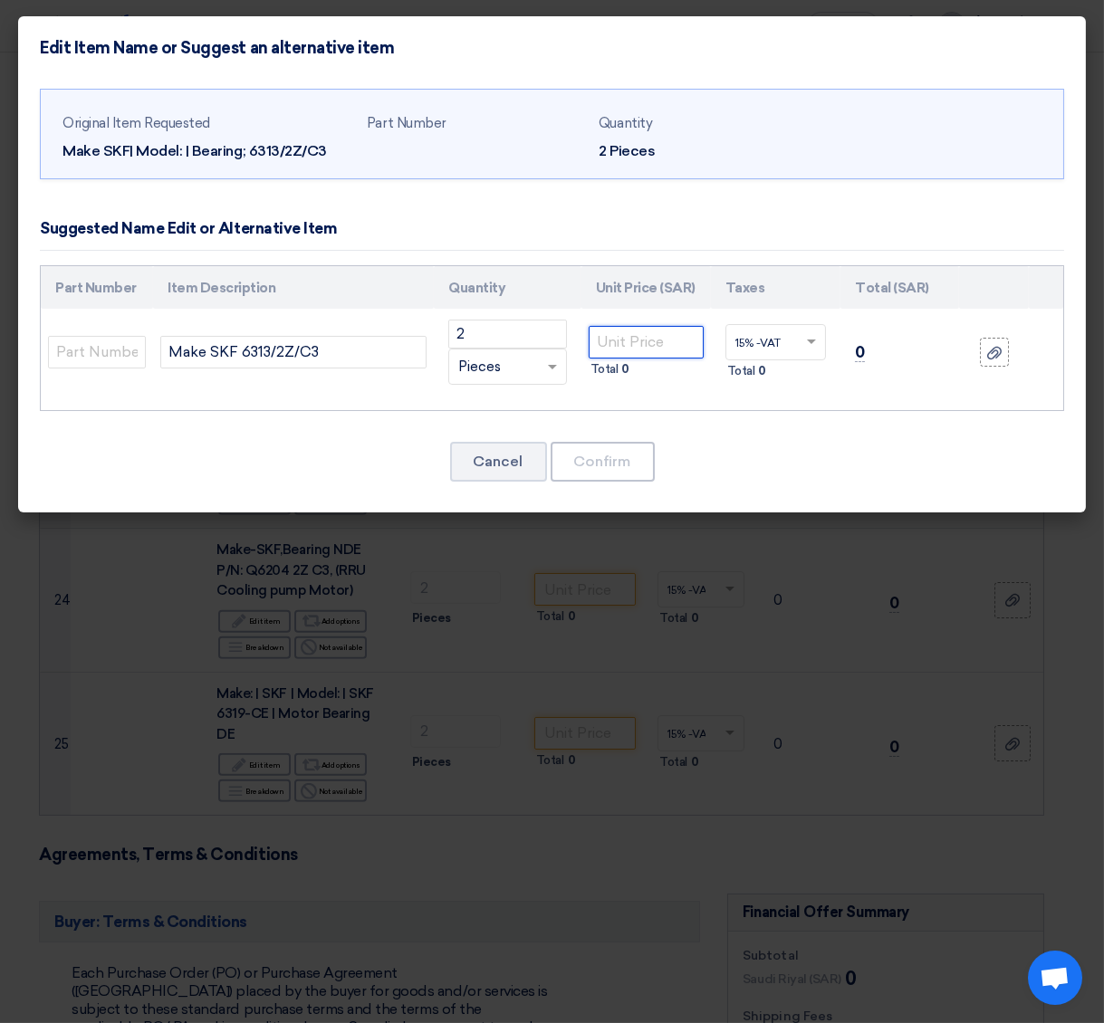
click at [618, 333] on input "number" at bounding box center [646, 342] width 115 height 33
type input "234"
click at [605, 458] on font "Confirm" at bounding box center [602, 461] width 57 height 17
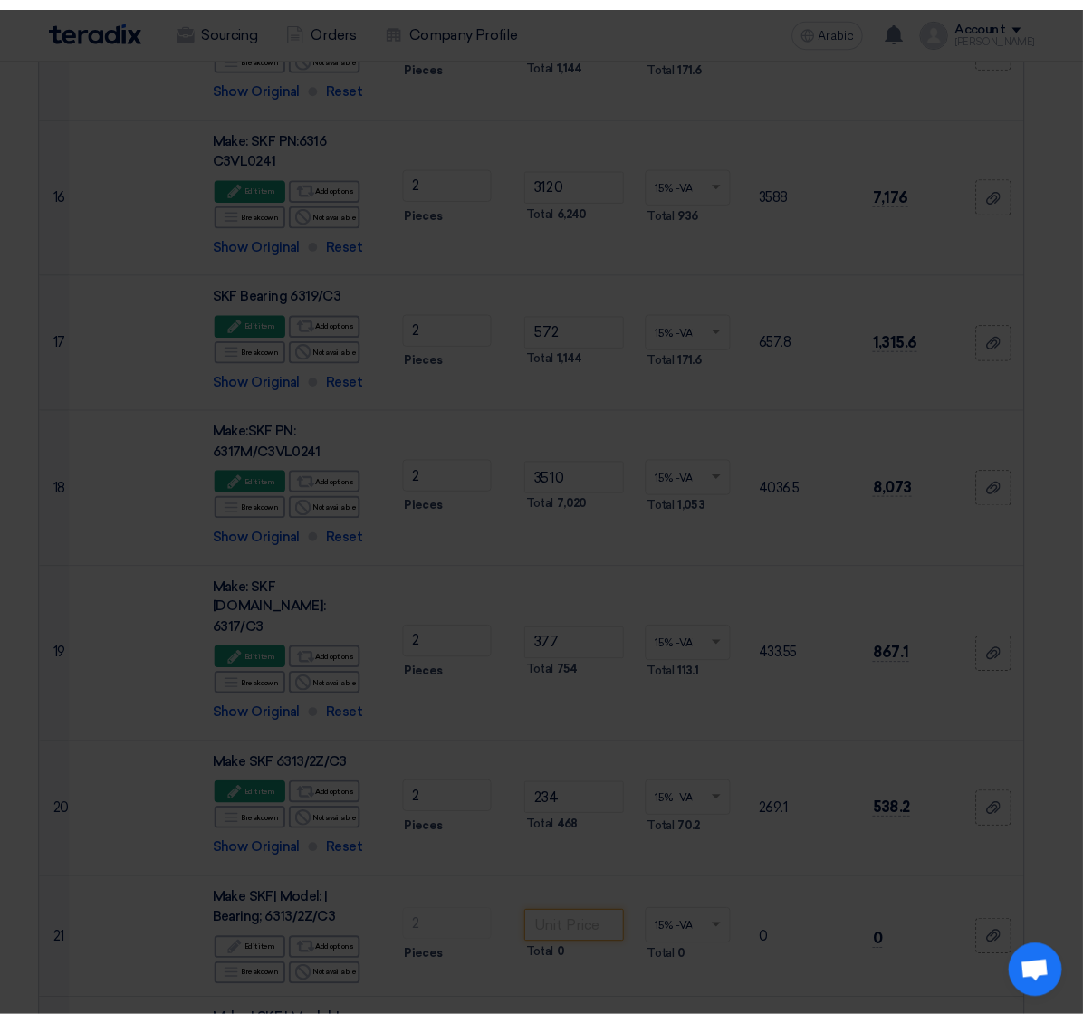
scroll to position [3312, 0]
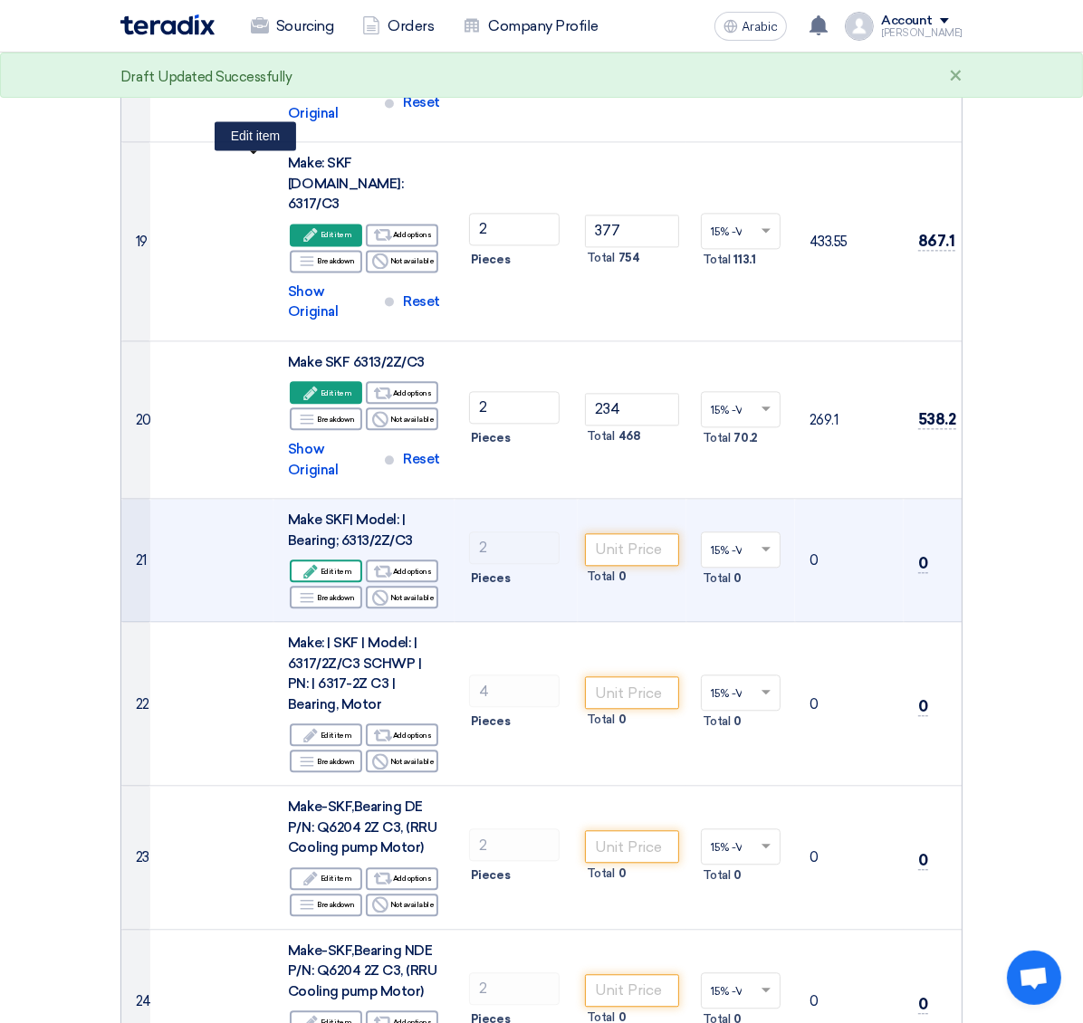
click at [321, 567] on font "Edit item" at bounding box center [337, 571] width 32 height 9
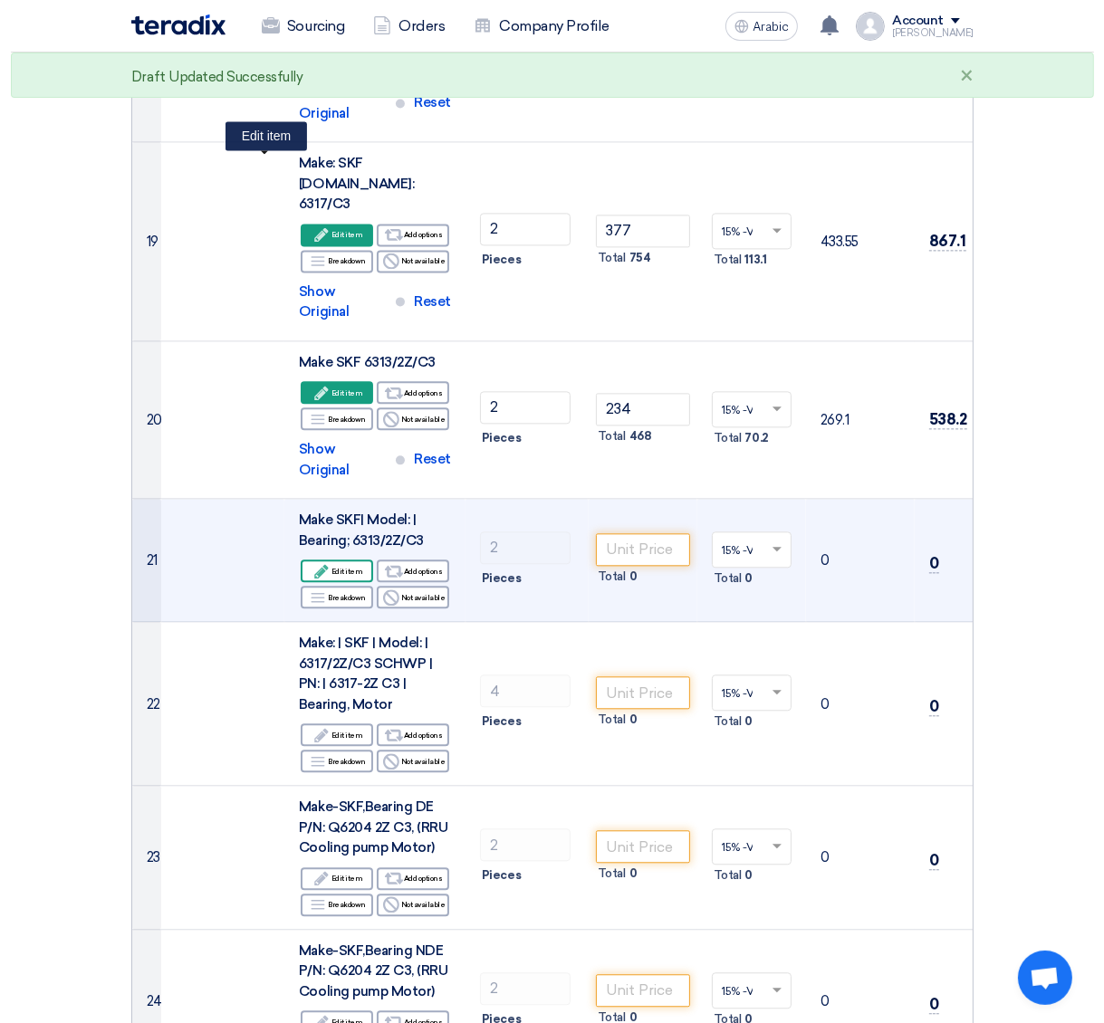
scroll to position [2582, 0]
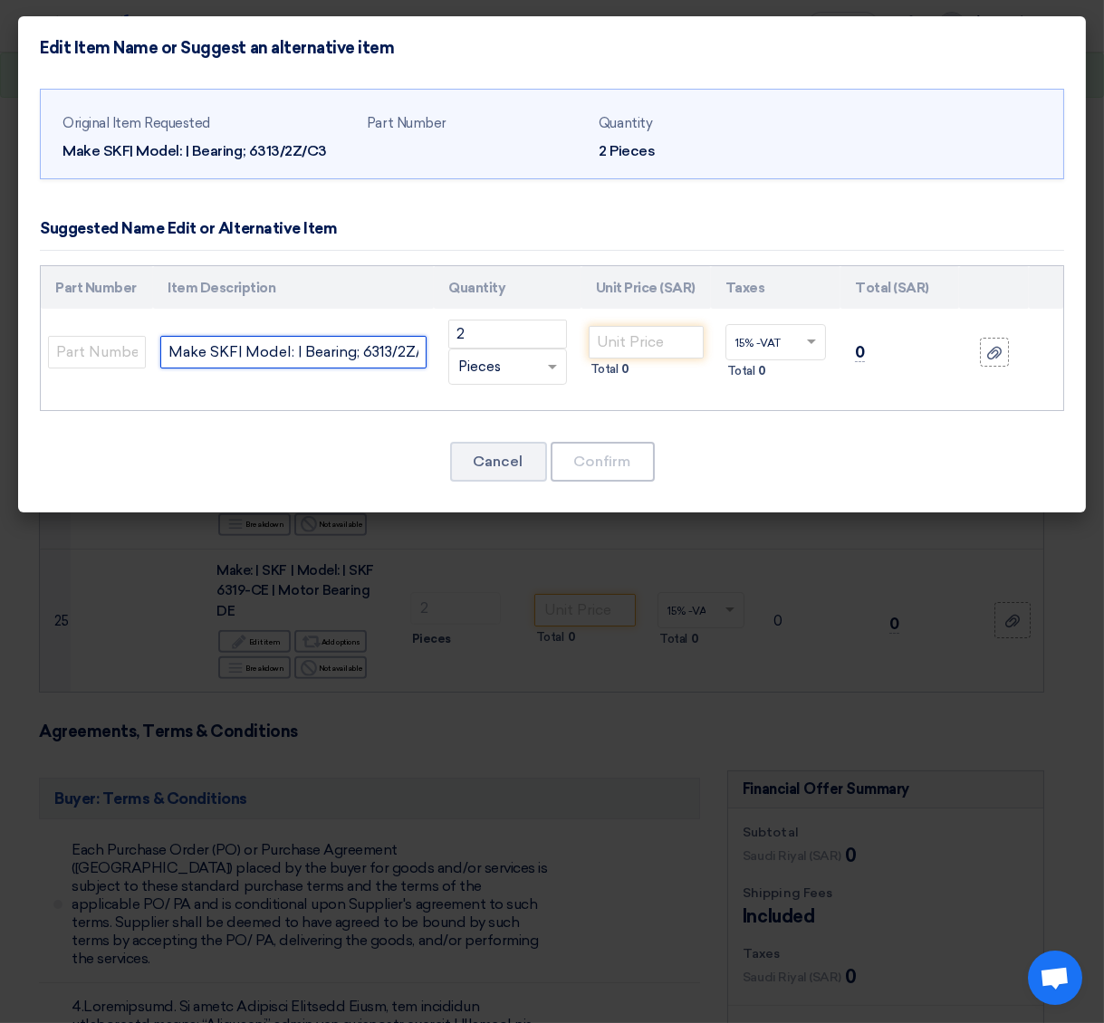
click at [223, 359] on input "Make SKF| Model: | Bearing; 6313/2Z/C3" at bounding box center [293, 352] width 266 height 33
paste input "text"
type input "Make SKF 6313/2Z/C3"
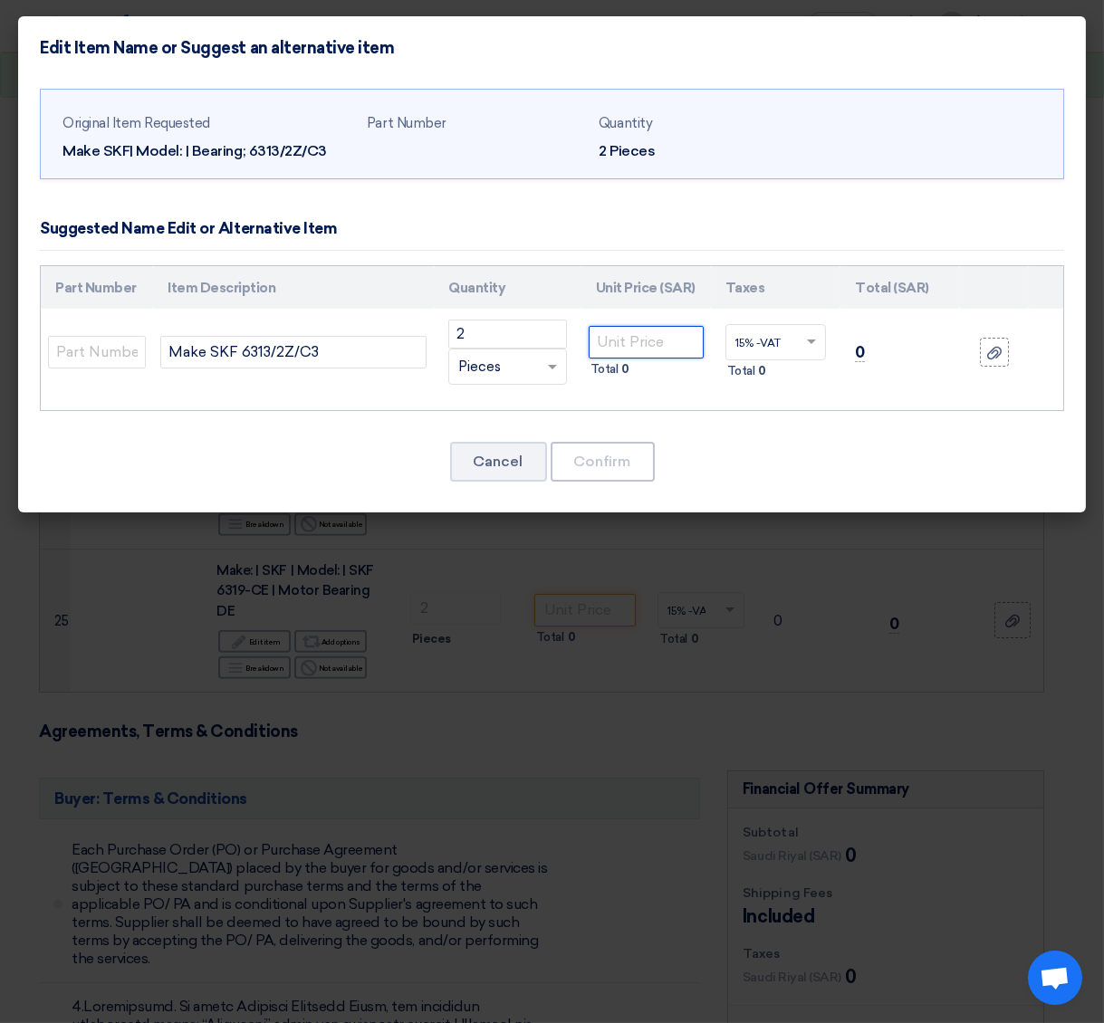
click at [618, 339] on input "number" at bounding box center [646, 342] width 115 height 33
type input "234"
click at [613, 455] on font "Confirm" at bounding box center [602, 461] width 57 height 17
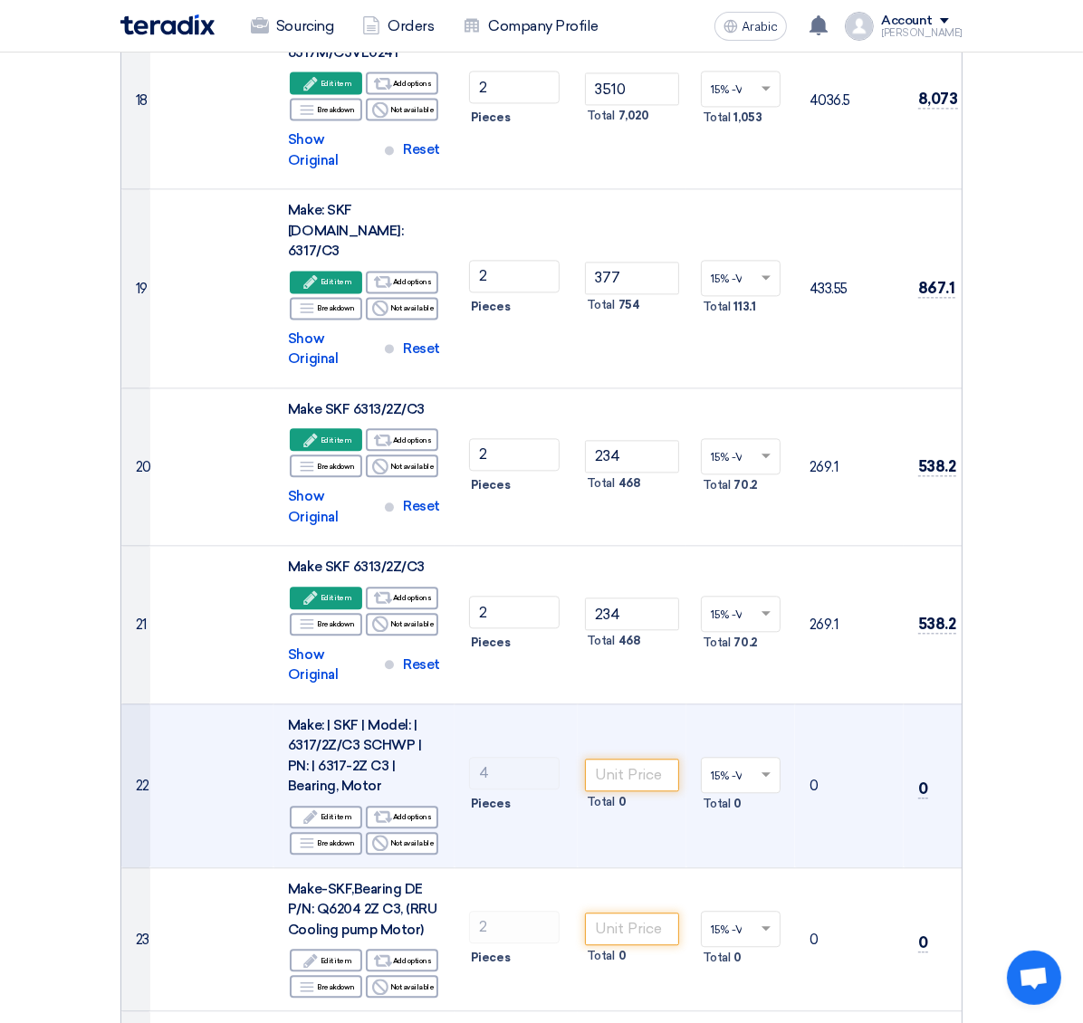
scroll to position [3313, 0]
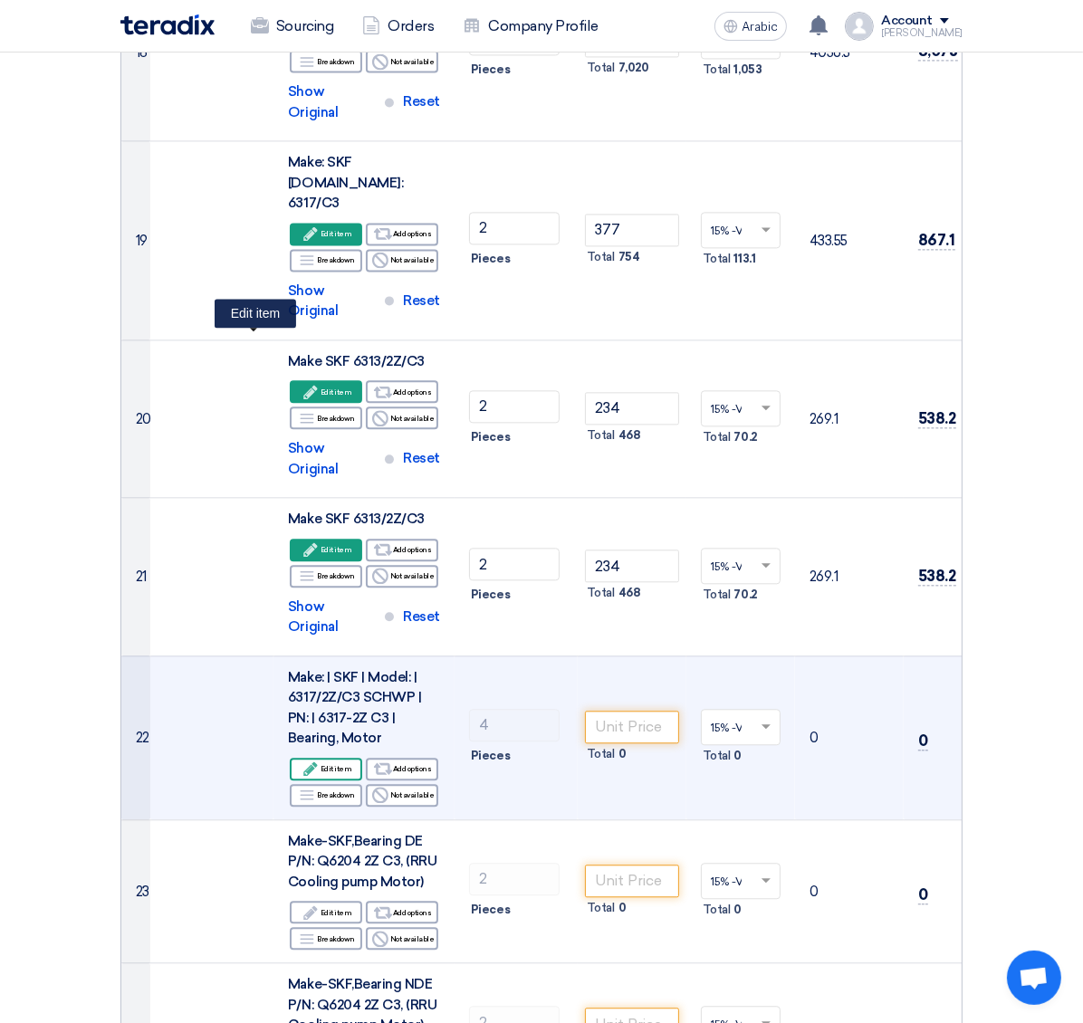
click at [321, 764] on font "Edit item" at bounding box center [337, 768] width 32 height 9
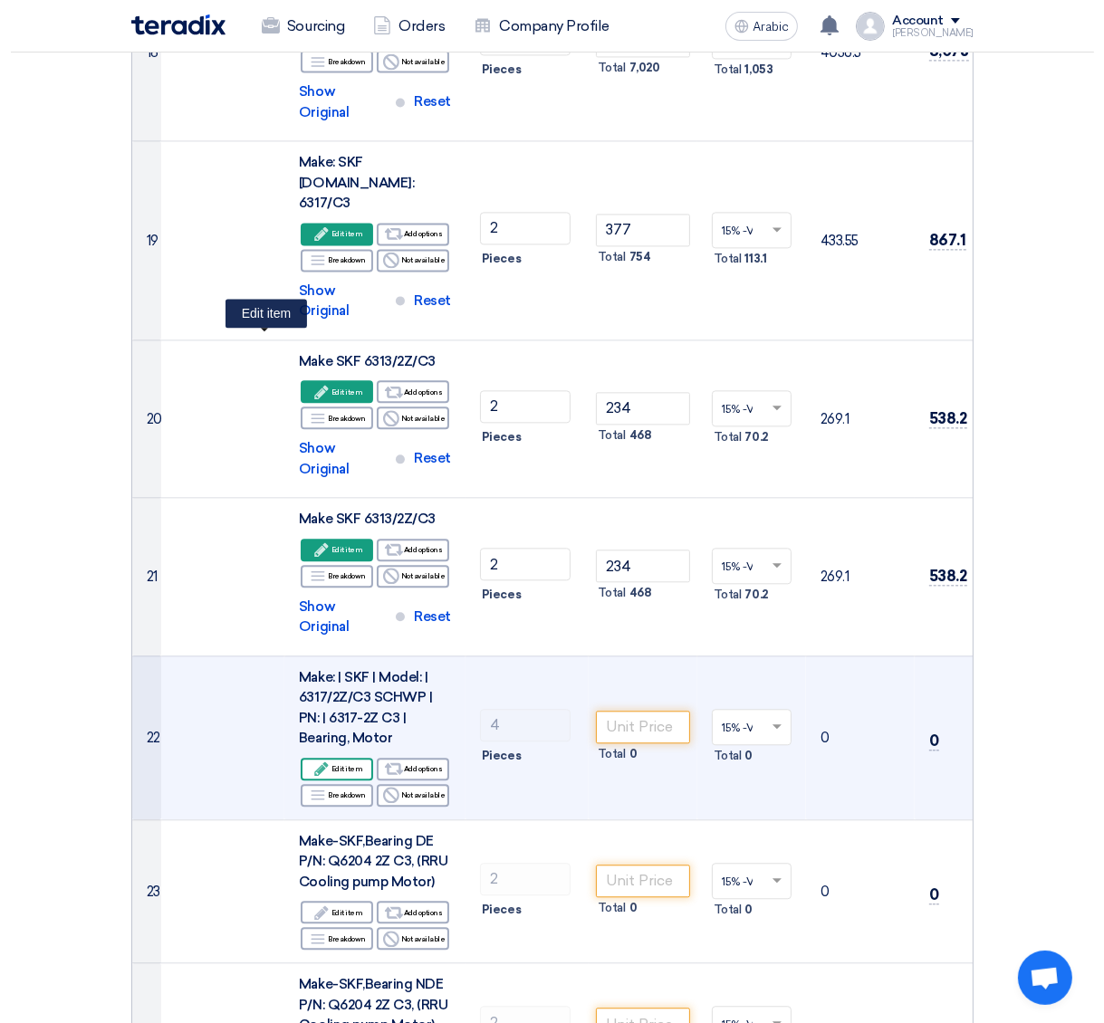
scroll to position [2583, 0]
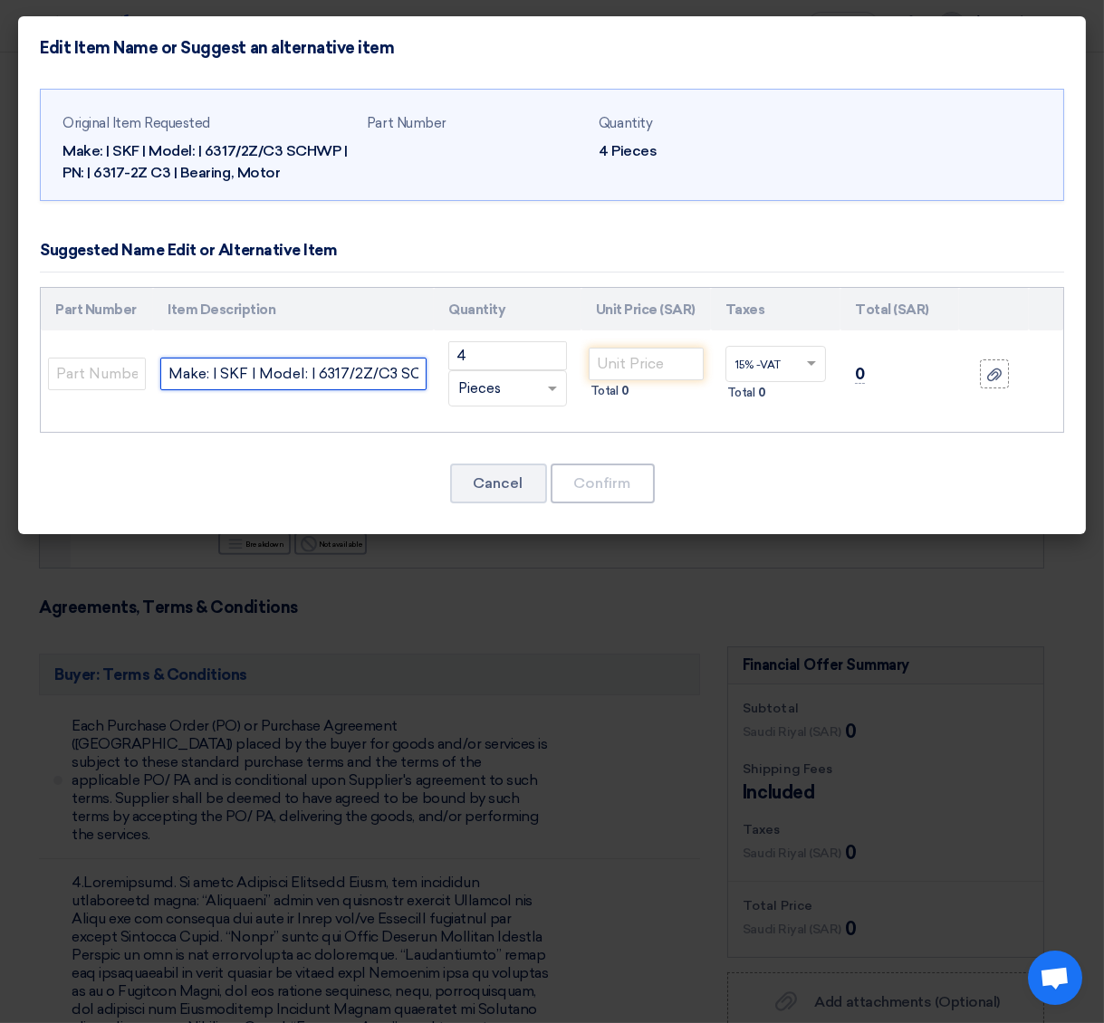
click at [283, 374] on input "Make: | SKF | Model: | 6317/2Z/C3 SCHWP | PN: | 6317-2Z C3 | Bearing, Motor" at bounding box center [293, 374] width 266 height 33
paste input "Make:SKF Model:6317/2Z/C3"
type input "Make:SKF Model:6317/2Z/C3"
click at [660, 356] on input "number" at bounding box center [646, 364] width 115 height 33
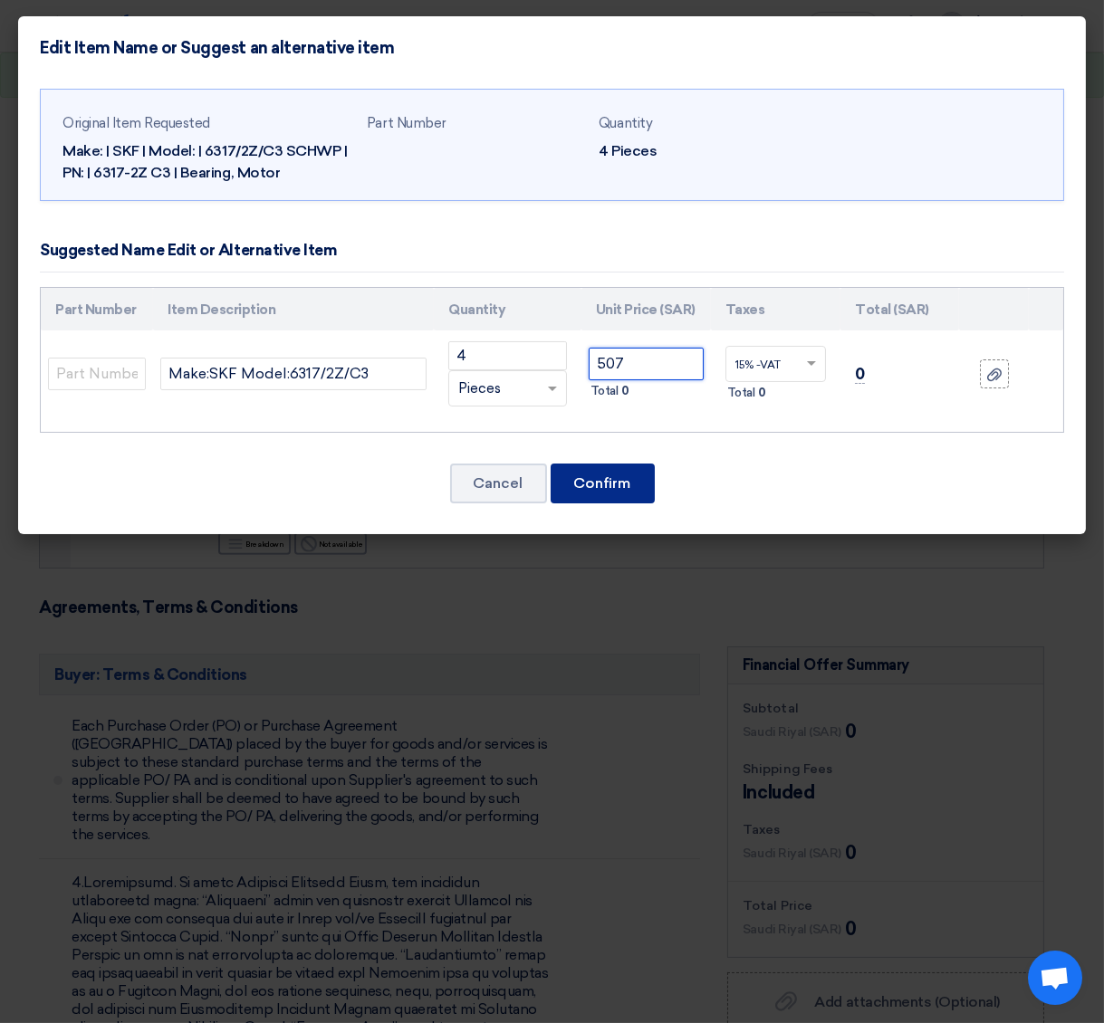
type input "507"
click at [630, 486] on button "Confirm" at bounding box center [603, 484] width 104 height 40
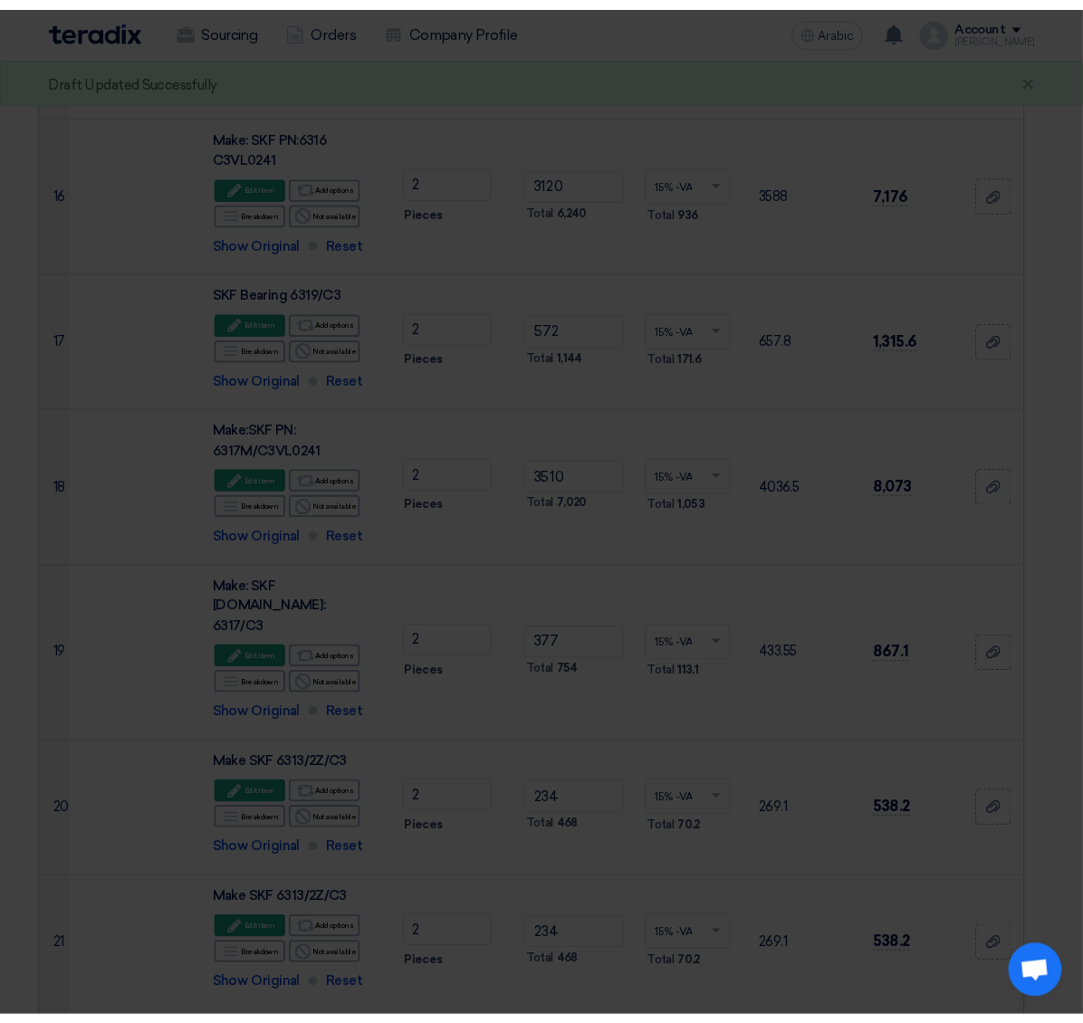
scroll to position [3588, 0]
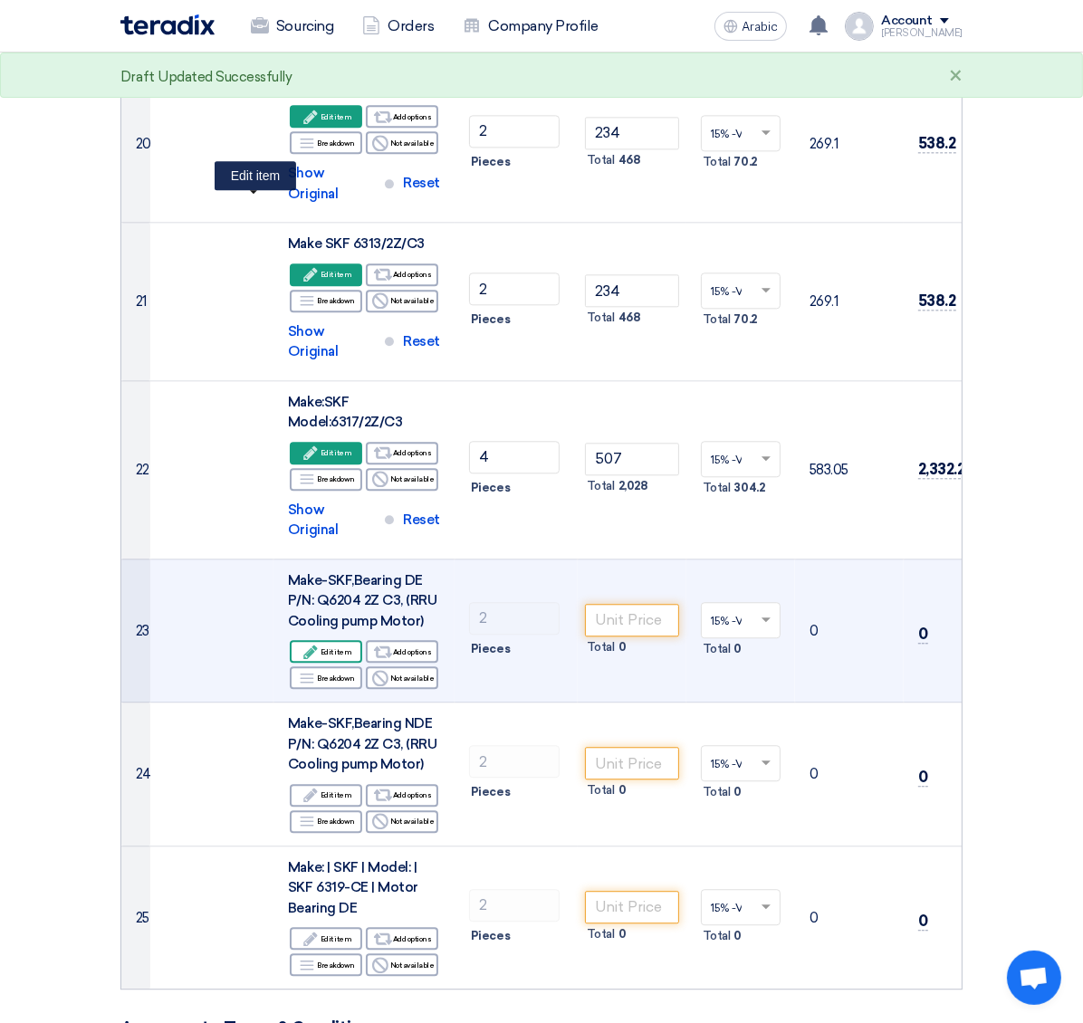
click at [321, 647] on font "Edit item" at bounding box center [337, 651] width 32 height 9
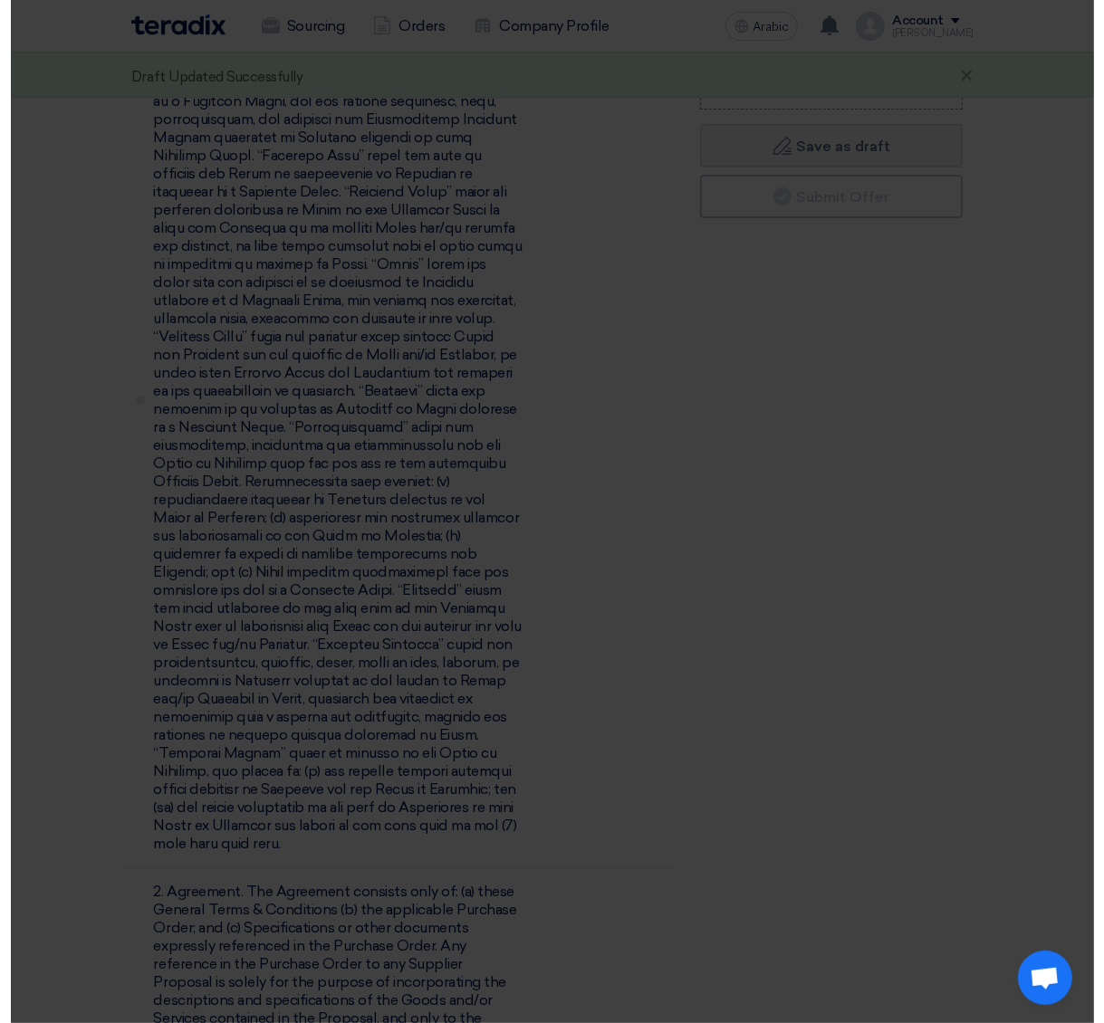
scroll to position [2583, 0]
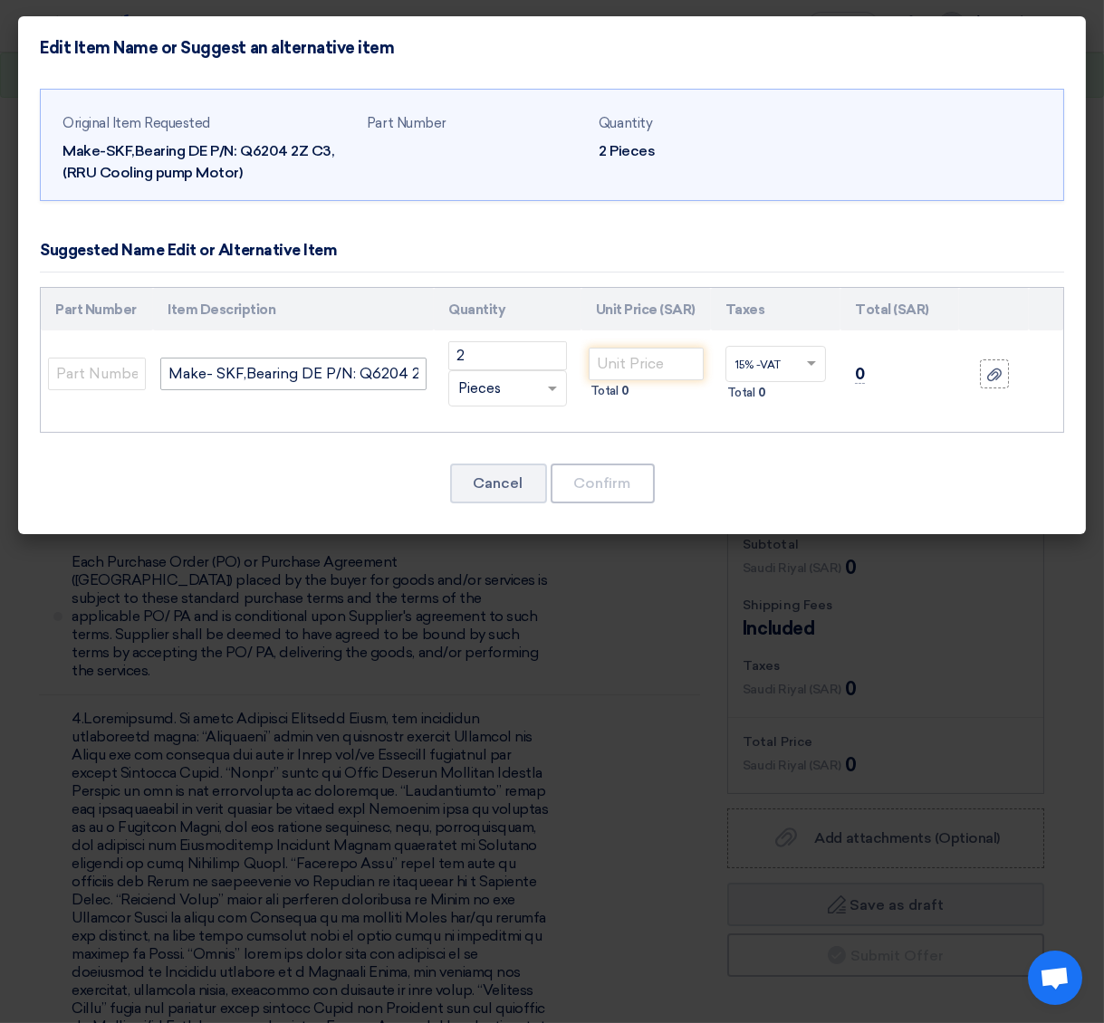
drag, startPoint x: 191, startPoint y: 350, endPoint x: 193, endPoint y: 370, distance: 20.9
click at [193, 369] on td "Make- SKF,Bearing DE P/N: Q6204 2Z C3, (RRU Cooling pump Motor)" at bounding box center [293, 373] width 281 height 87
click at [193, 371] on input "Make- SKF,Bearing DE P/N: Q6204 2Z C3, (RRU Cooling pump Motor)" at bounding box center [293, 374] width 266 height 33
paste input "P/N: 6204 2Z/C3"
type input "Make- SKF,P/N: 6204 2Z/C3"
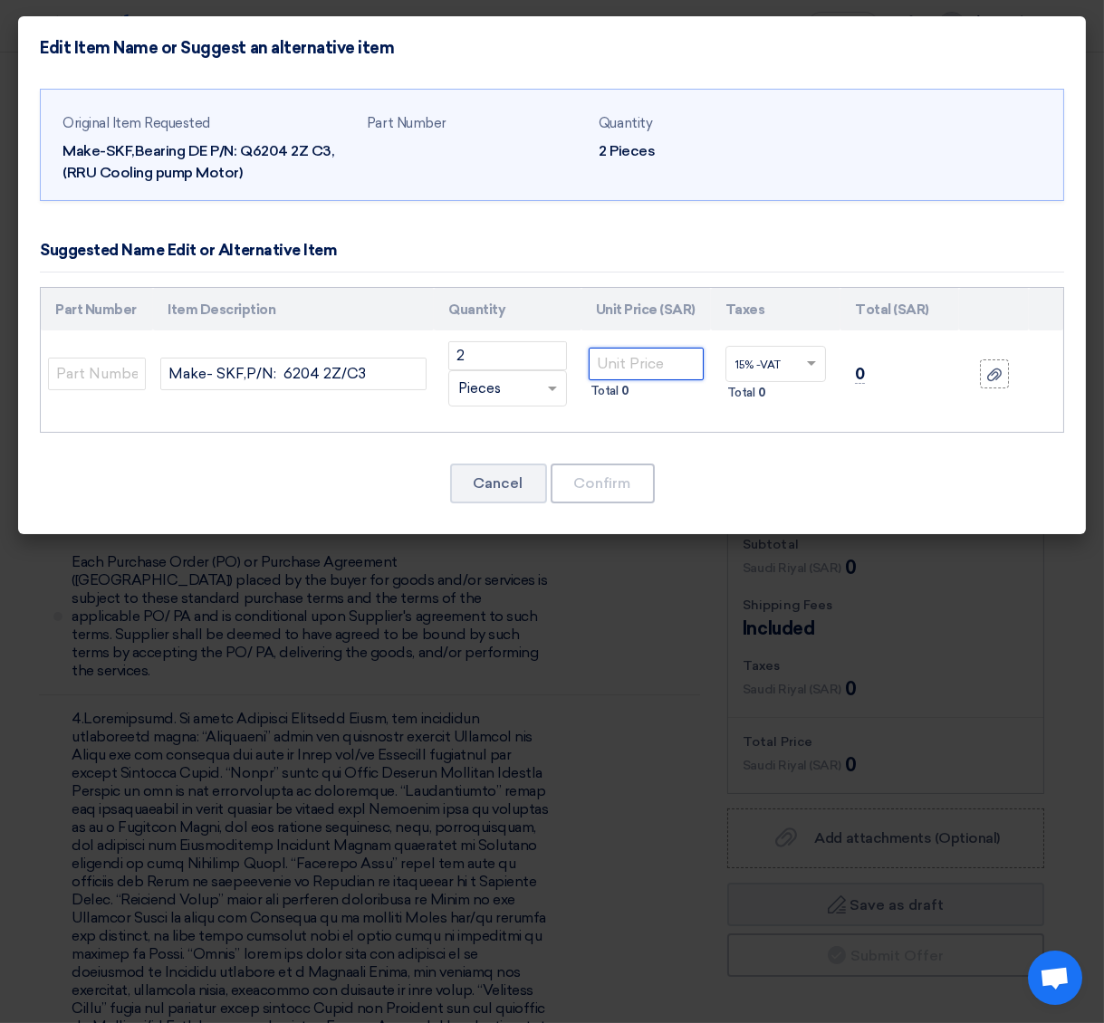
click at [664, 363] on input "number" at bounding box center [646, 364] width 115 height 33
type input "15.60"
click at [622, 456] on div "Original Item Requested Make-SKF,Bearing DE P/N: Q6204 2Z C3, (RRU Cooling pump…" at bounding box center [552, 307] width 1068 height 455
click at [621, 468] on button "Confirm" at bounding box center [603, 484] width 104 height 40
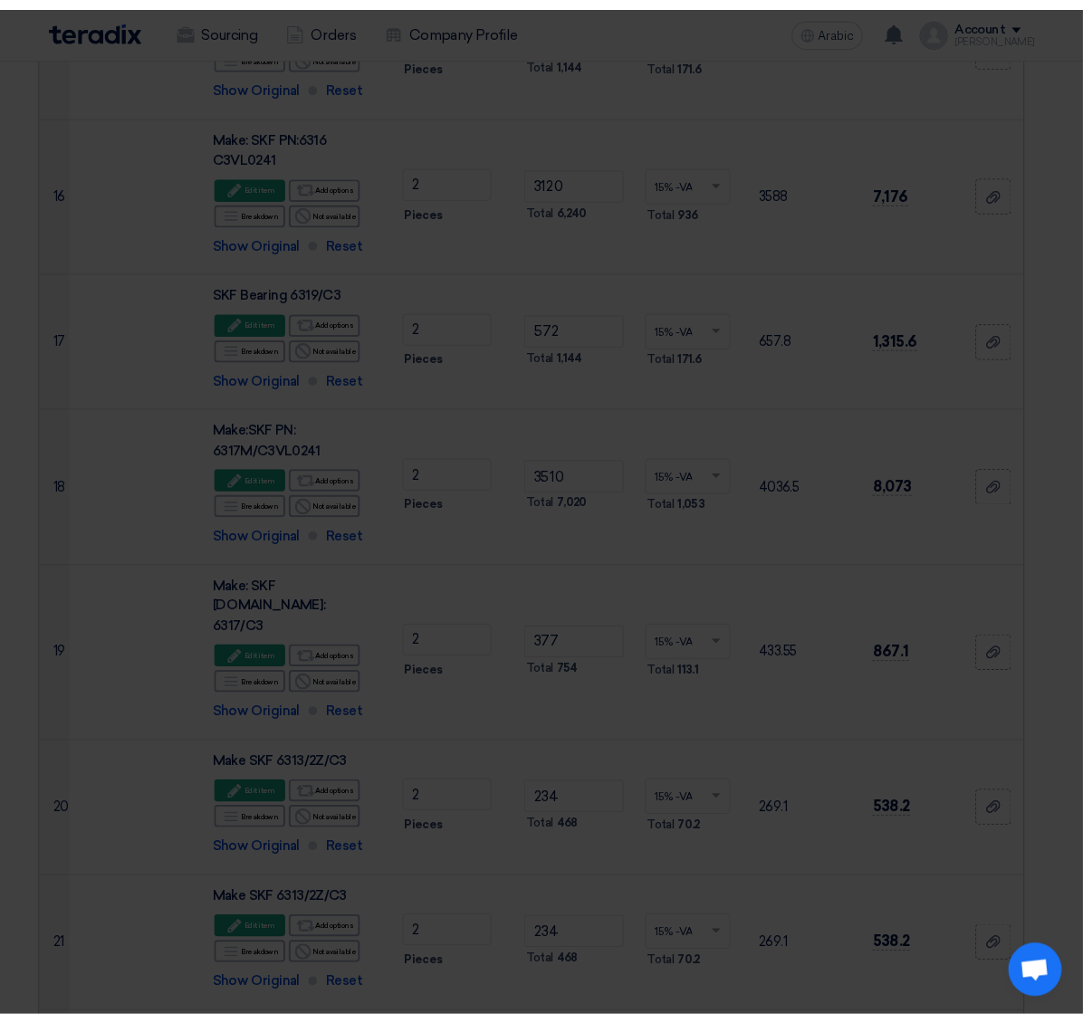
scroll to position [3746, 0]
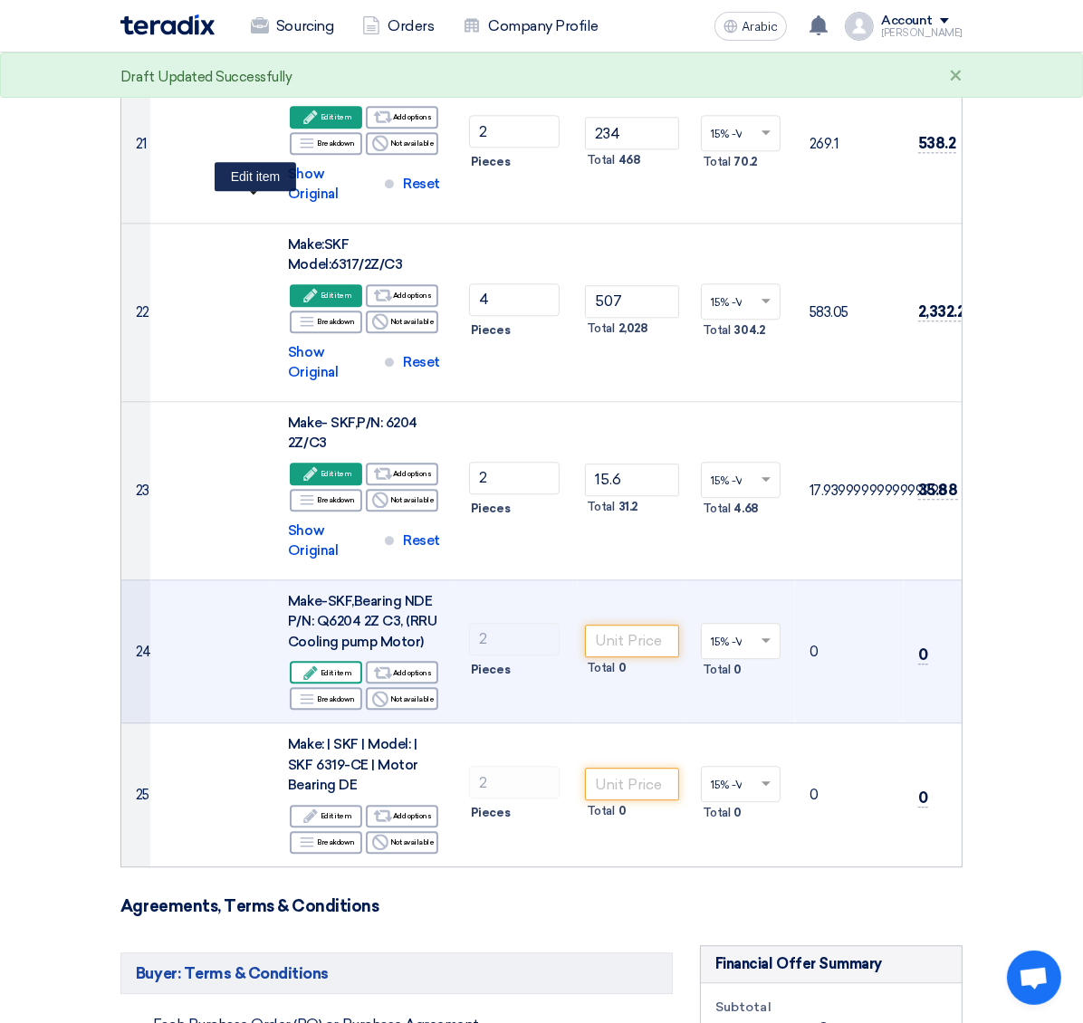
click at [321, 668] on font "Edit item" at bounding box center [337, 672] width 32 height 9
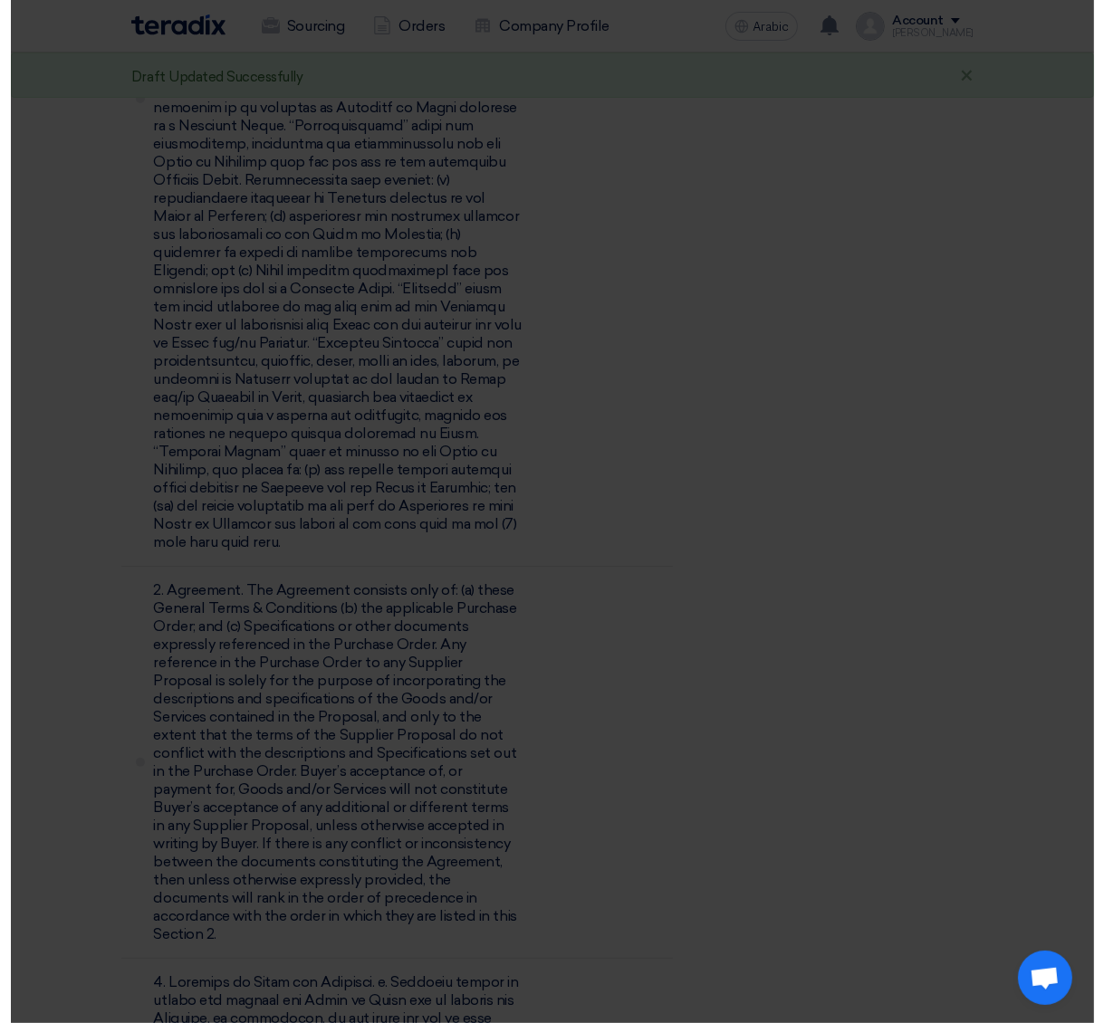
scroll to position [2583, 0]
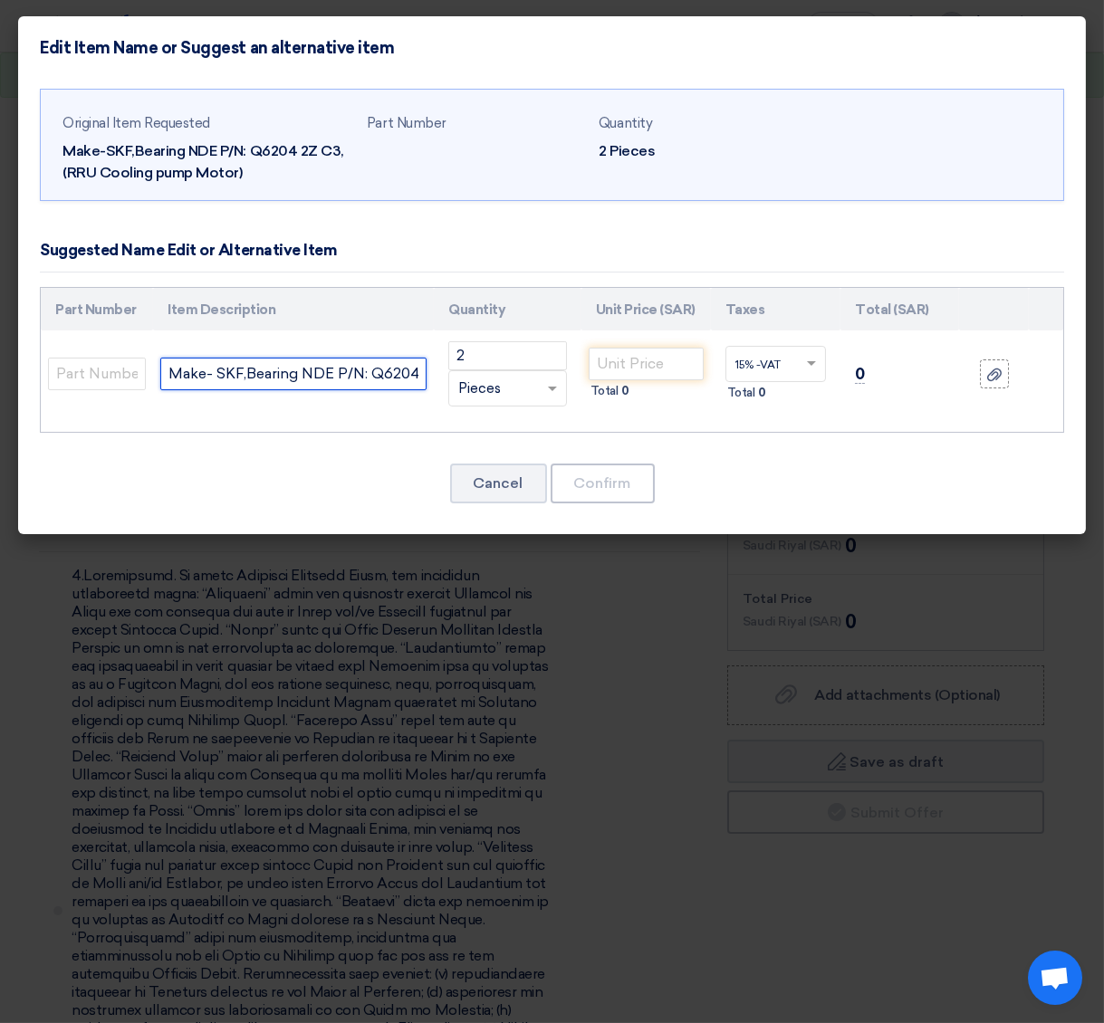
click at [206, 363] on input "Make- SKF,Bearing NDE P/N: Q6204 2Z C3, (RRU Cooling pump Motor)" at bounding box center [293, 374] width 266 height 33
paste input "P/N: 6204 2Z/C3"
type input "Make- SKF,P/N: 6204 2Z/C3"
click at [622, 375] on input "number" at bounding box center [646, 364] width 115 height 33
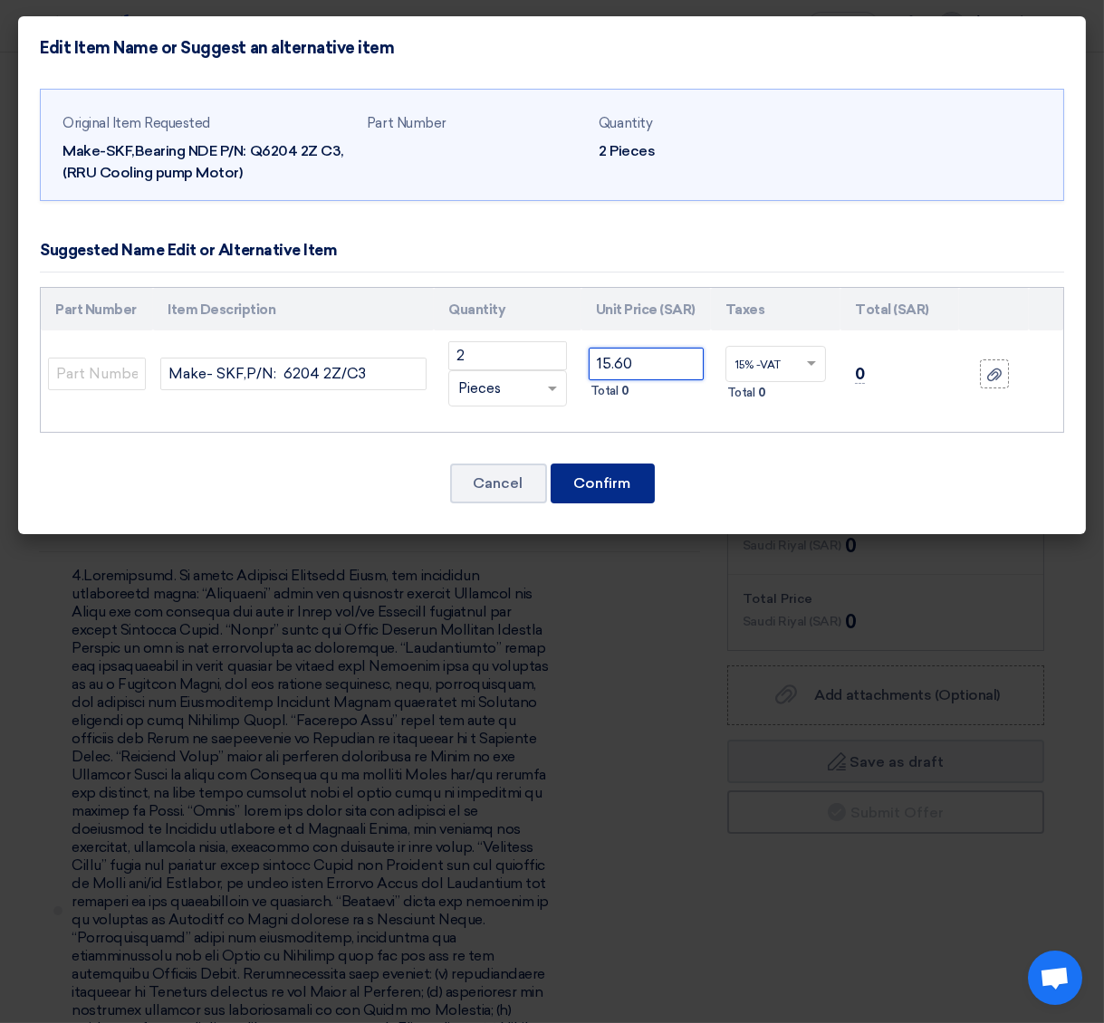
type input "15.60"
click at [614, 471] on button "Confirm" at bounding box center [603, 484] width 104 height 40
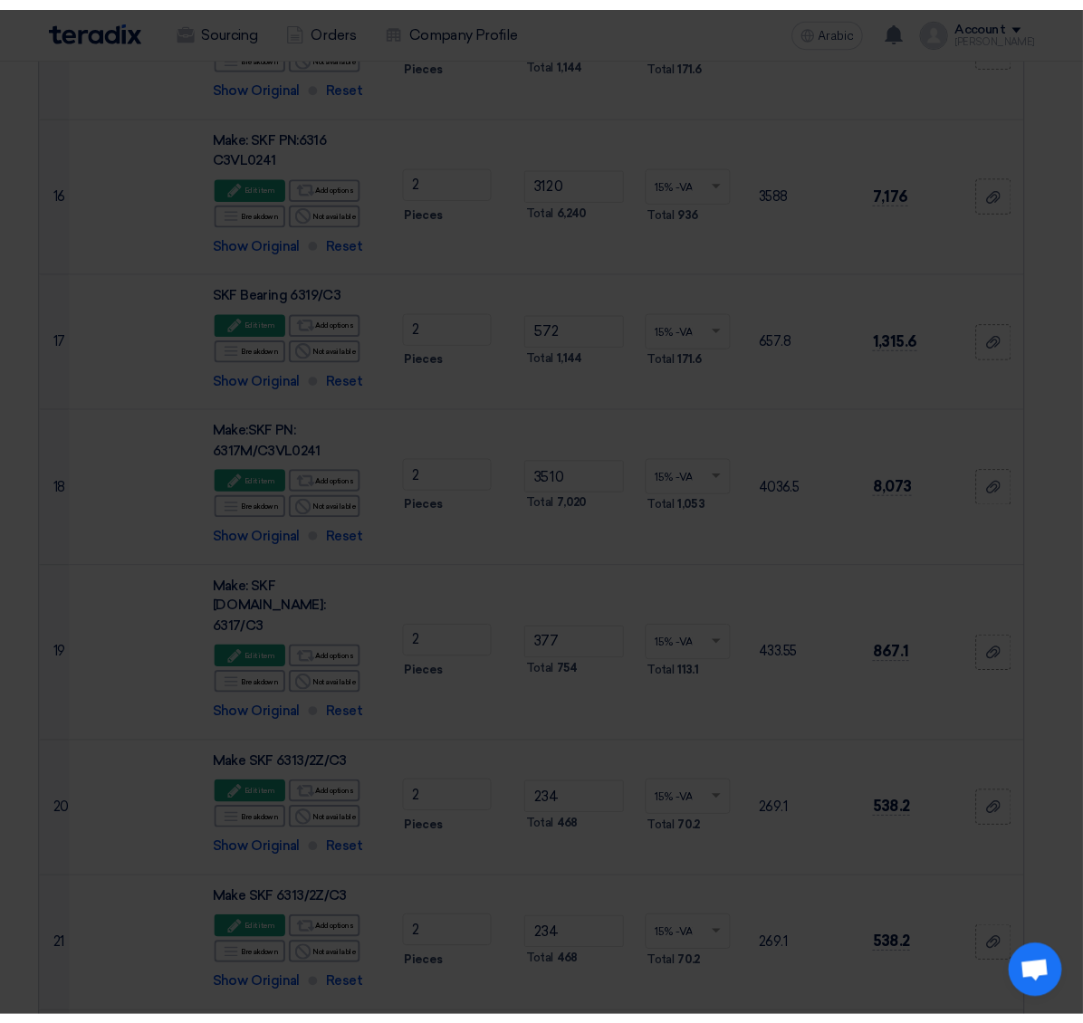
scroll to position [3905, 0]
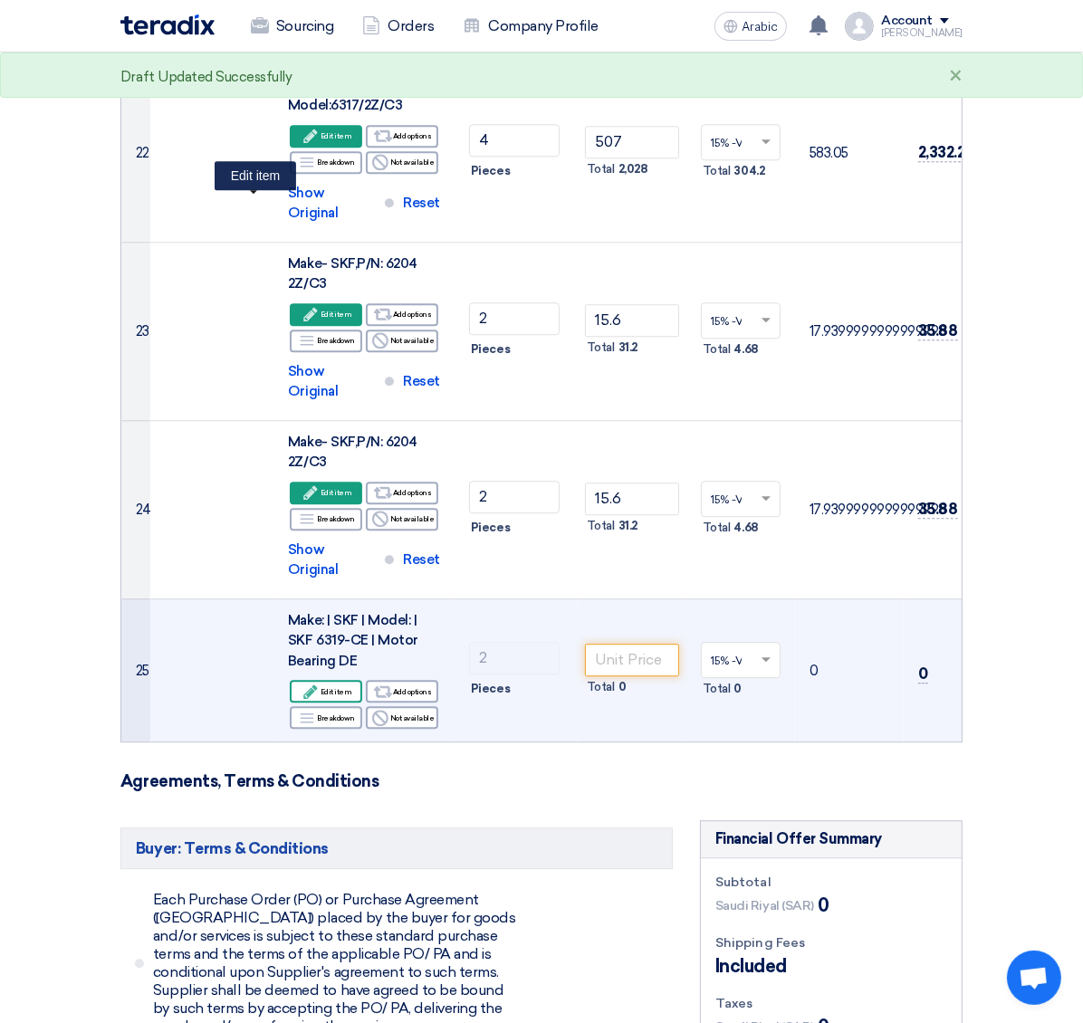
click at [302, 684] on icon "Edit" at bounding box center [310, 692] width 16 height 16
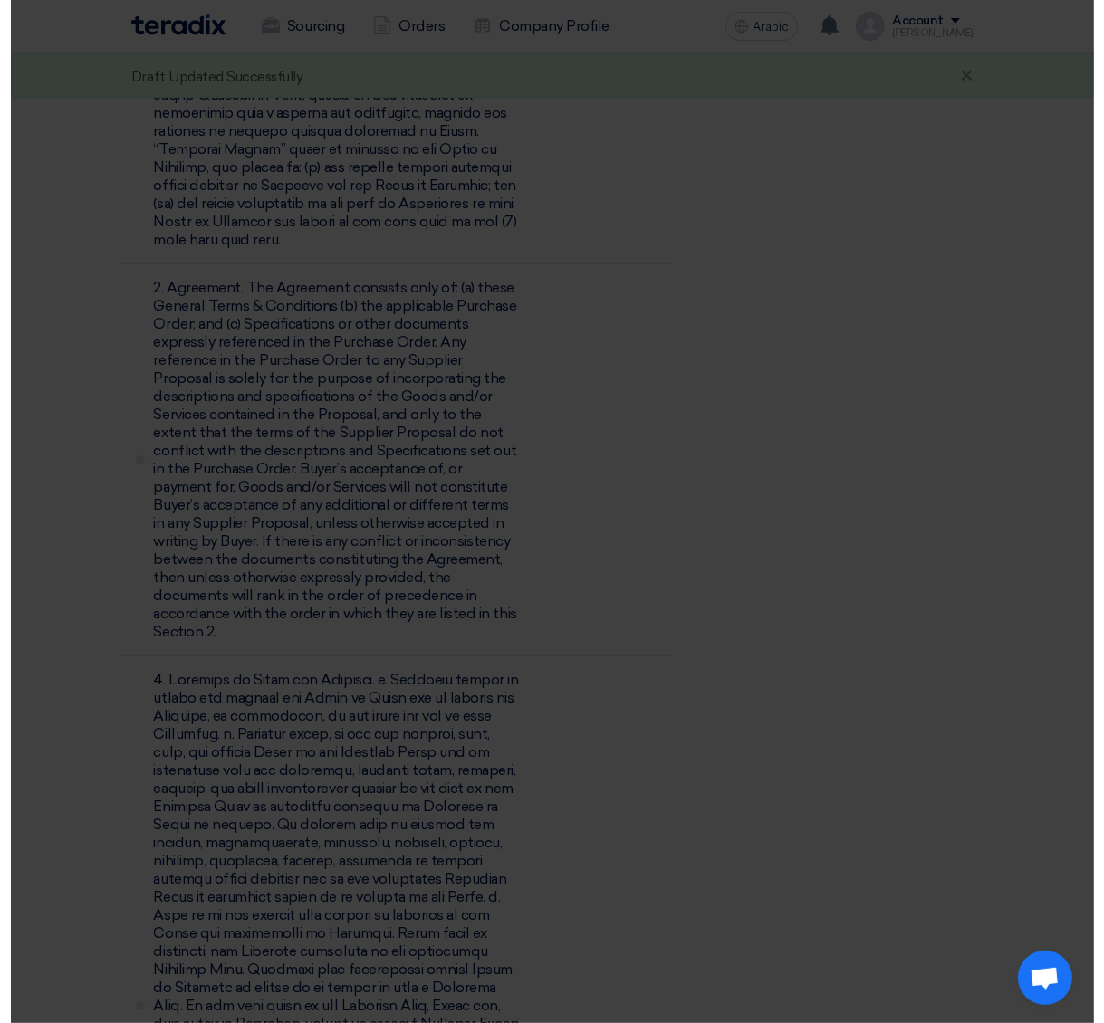
scroll to position [2583, 0]
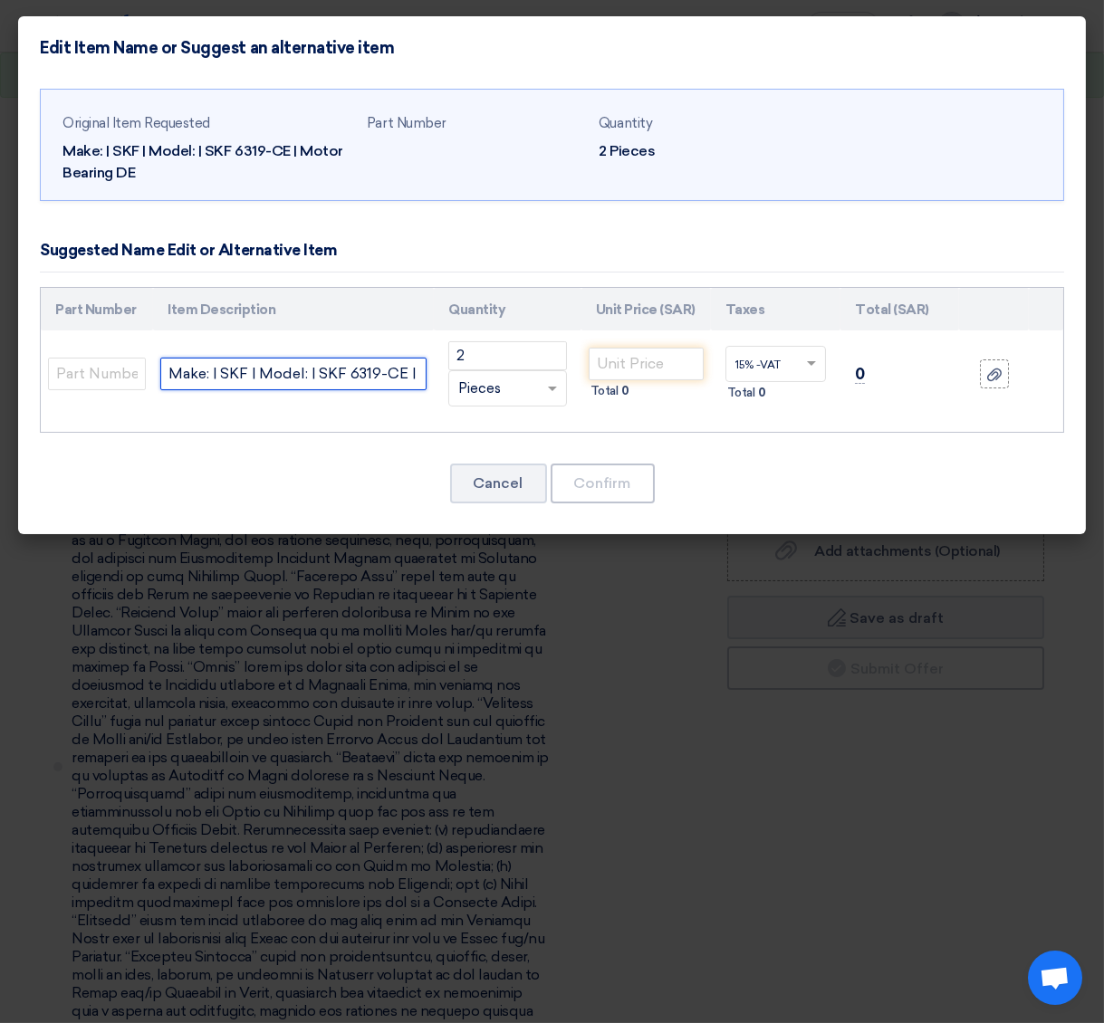
click at [277, 376] on input "Make: | SKF | Model: | SKF 6319-CE | Motor Bearing DE" at bounding box center [293, 374] width 266 height 33
paste input "SKF Bearing 6319/C3"
type input "SKF Bearing 6319/C3"
click at [660, 354] on input "number" at bounding box center [646, 364] width 115 height 33
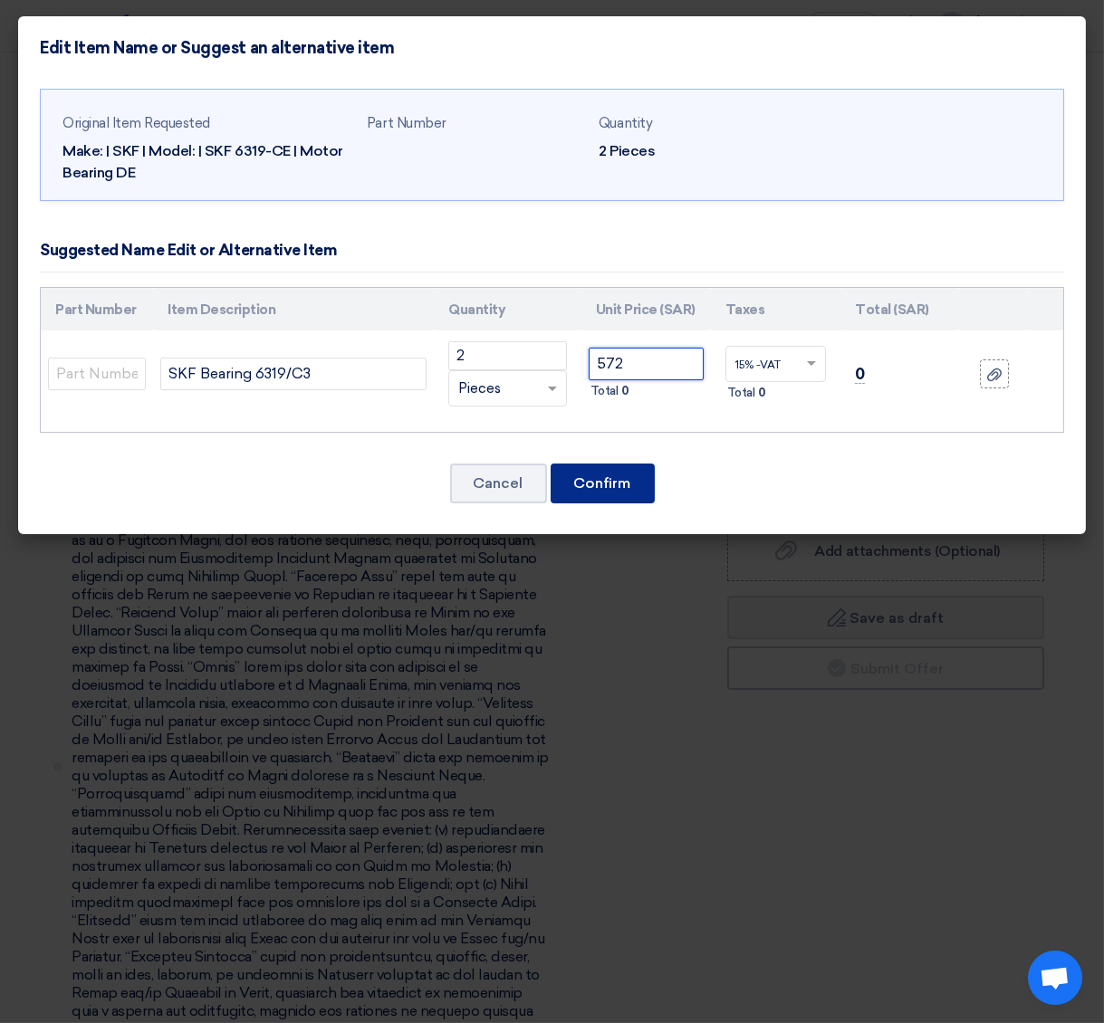
type input "572"
click at [589, 479] on font "Confirm" at bounding box center [602, 482] width 57 height 17
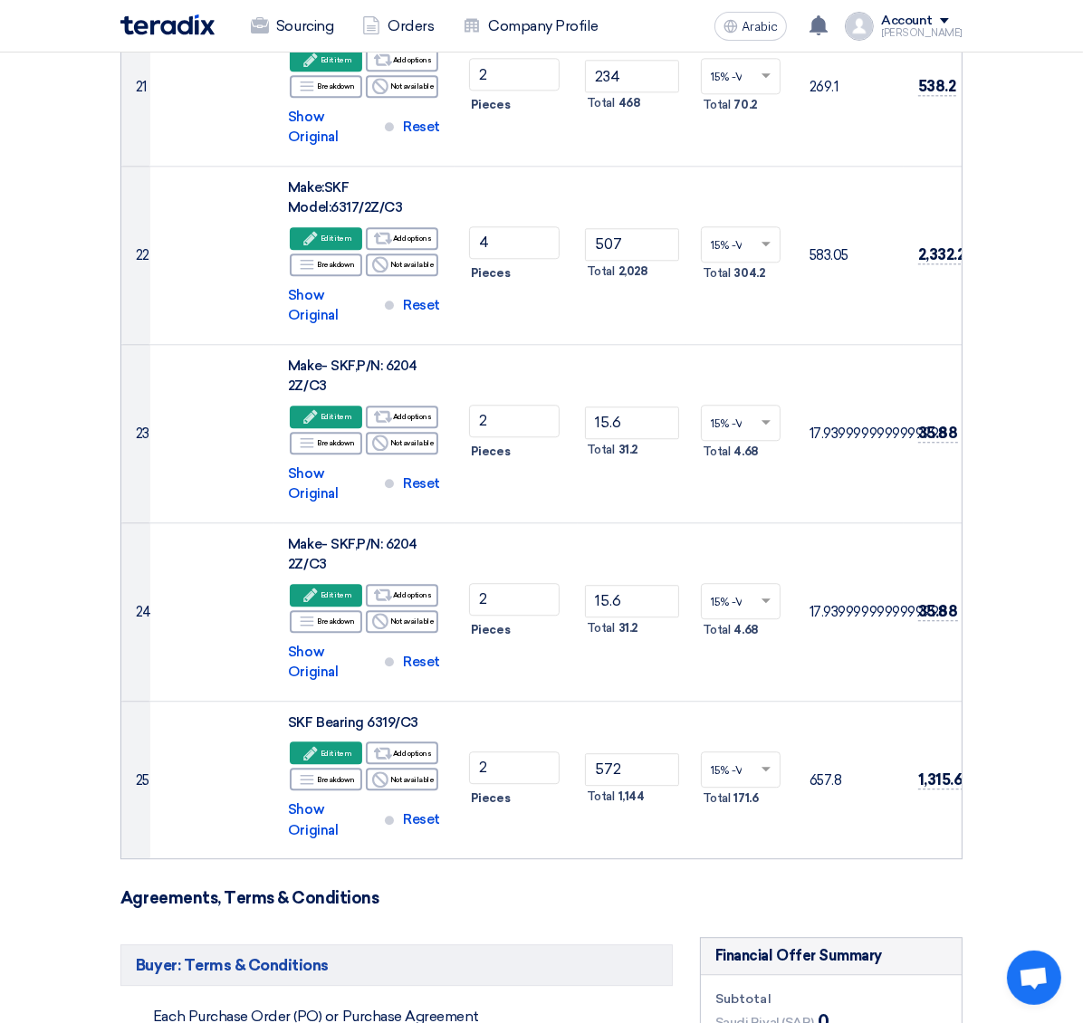
scroll to position [3791, 0]
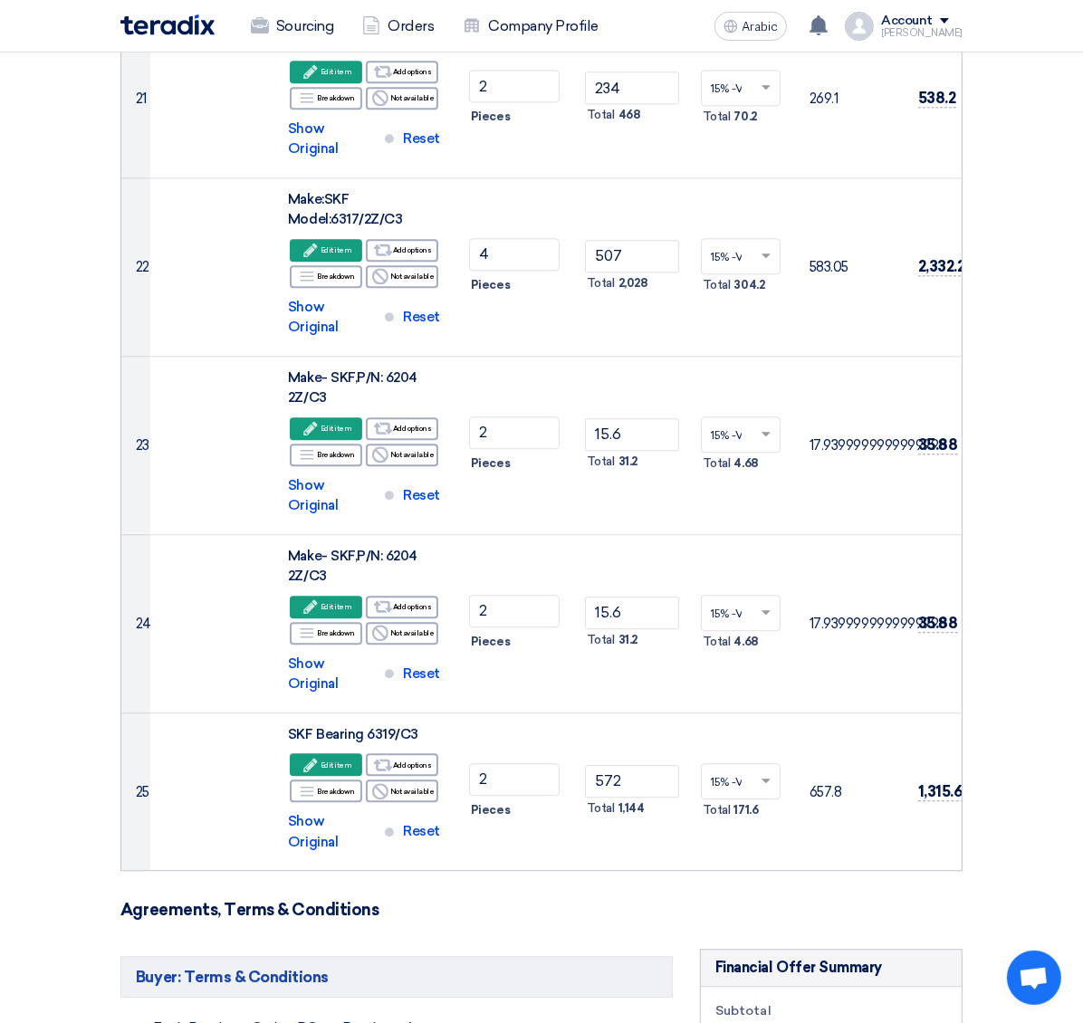
click at [813, 1023] on font "Saudi Riyal (SAR)" at bounding box center [764, 1034] width 99 height 15
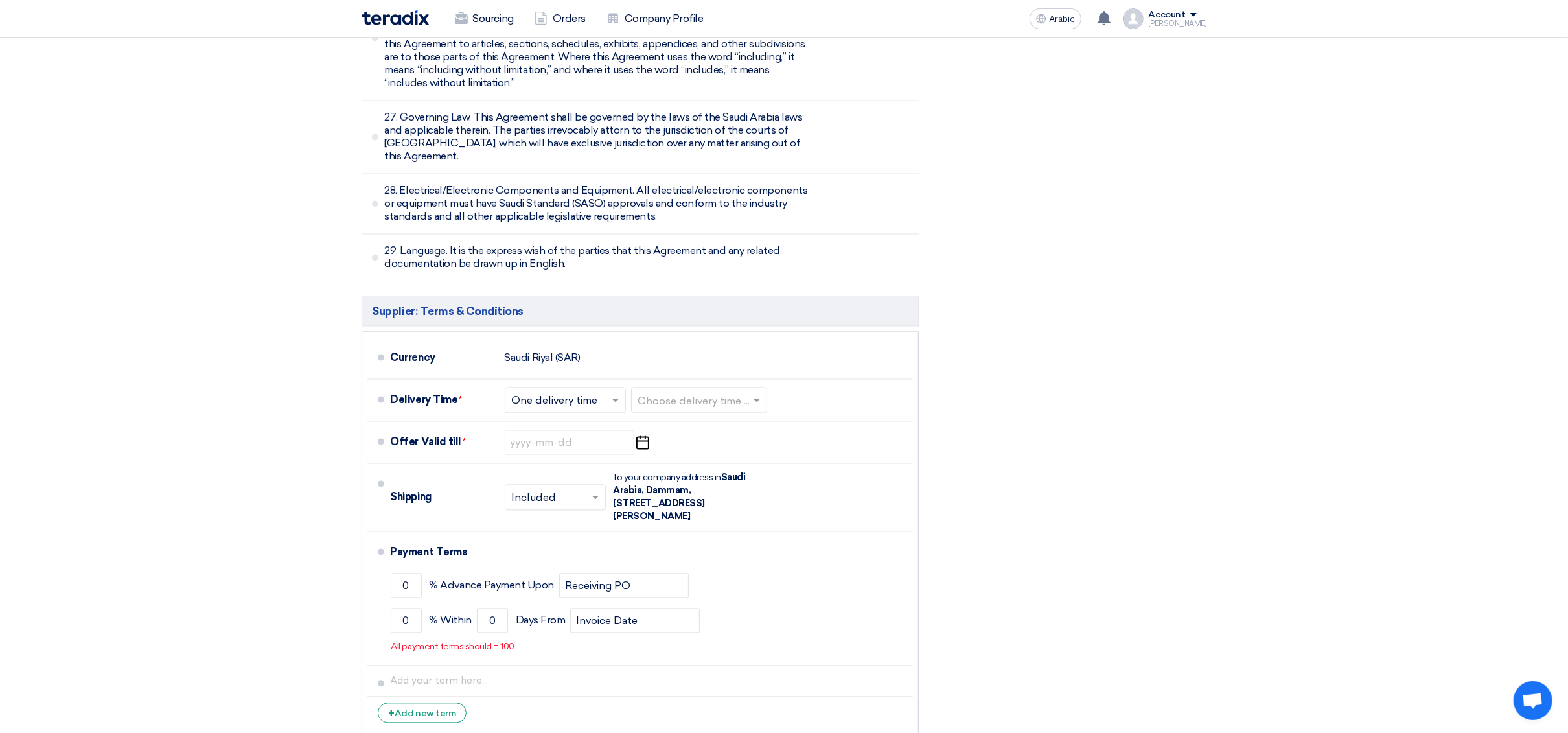
scroll to position [6894, 0]
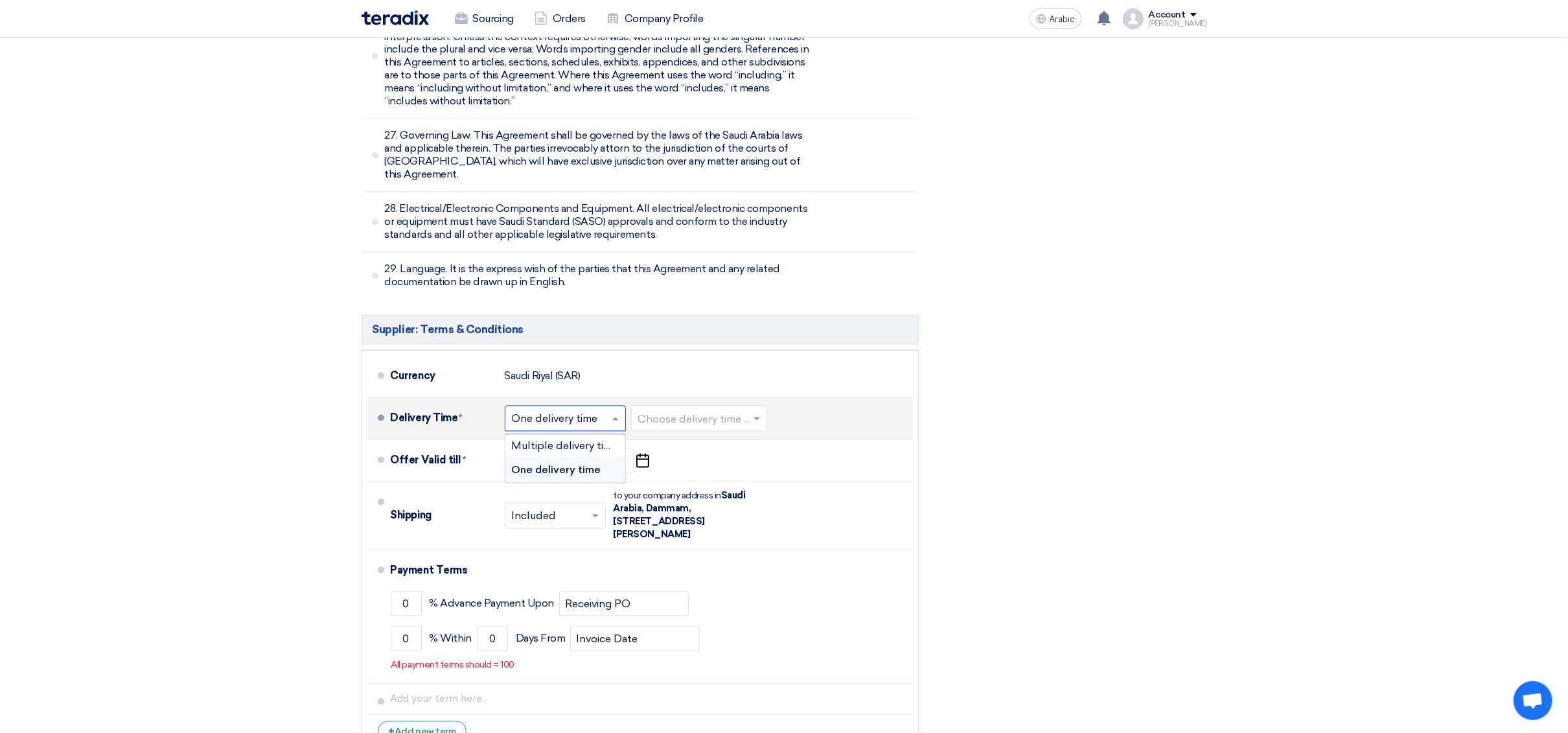
click at [583, 411] on input "text" at bounding box center [565, 420] width 108 height 19
click at [576, 464] on font "One delivery time" at bounding box center [556, 470] width 89 height 12
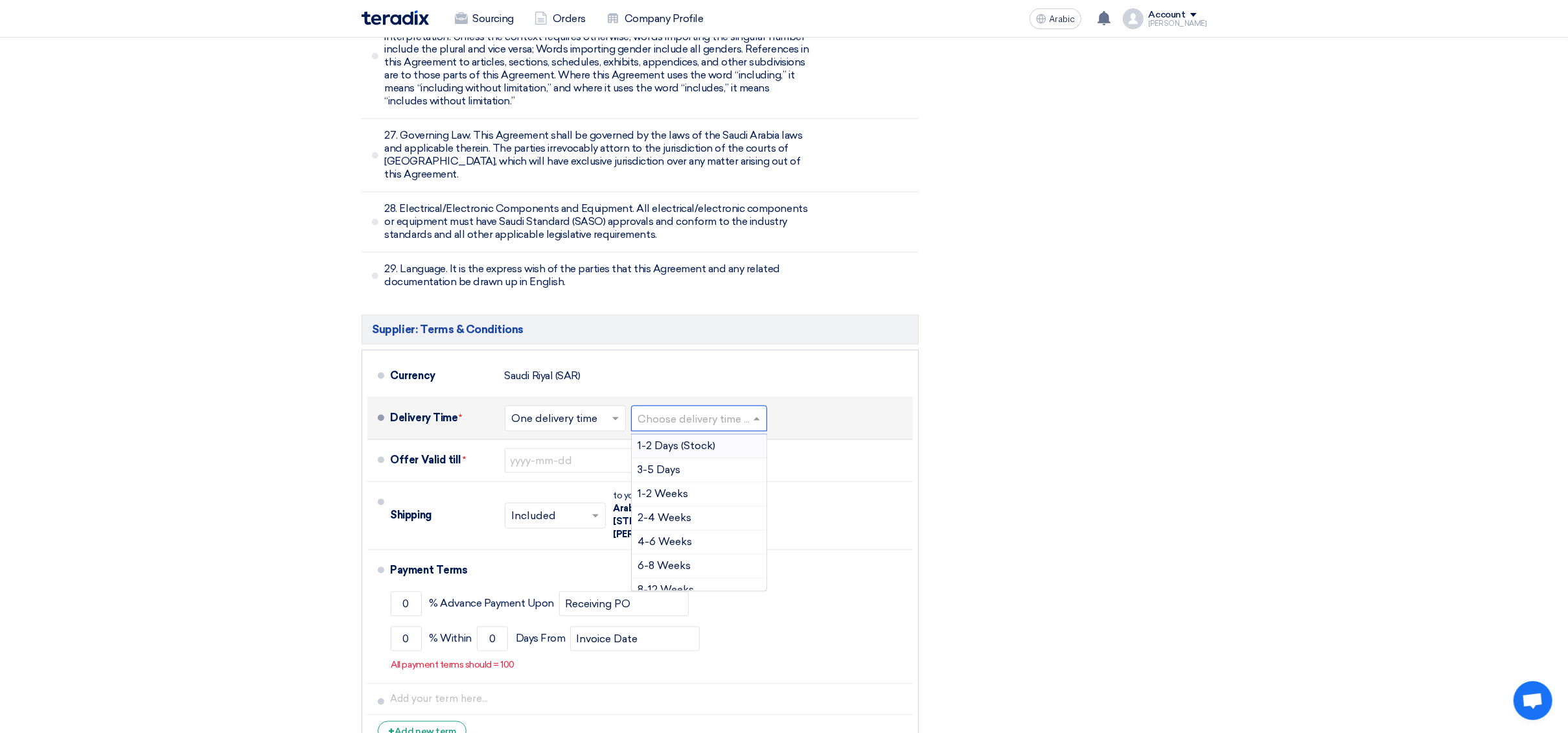
click at [718, 409] on div at bounding box center [699, 419] width 135 height 19
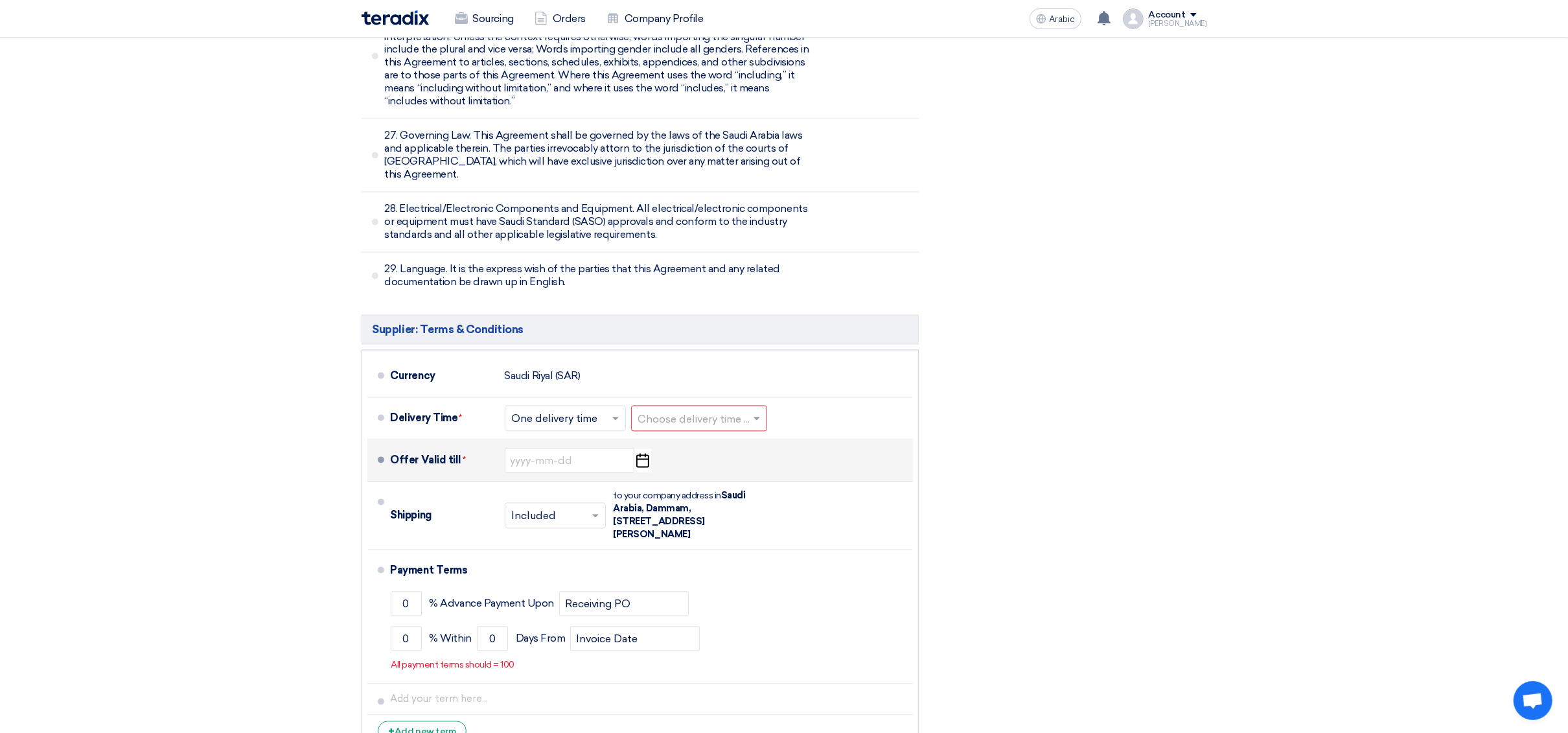
click at [529, 445] on div "Offer Valid till * Pick a date" at bounding box center [649, 460] width 517 height 31
click at [532, 449] on input at bounding box center [569, 461] width 130 height 24
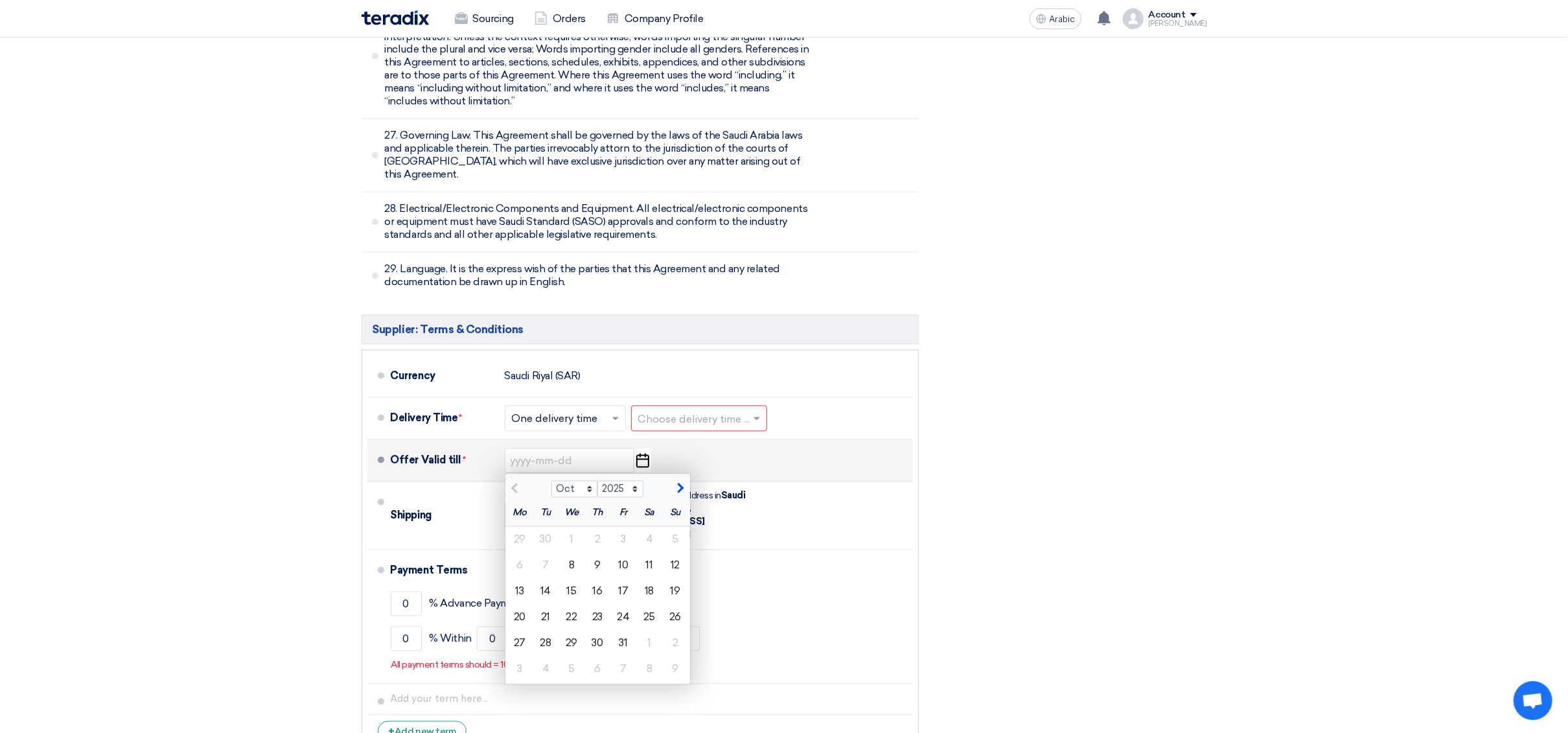
click at [741, 445] on div "Offer Valid till * Oct Nov Dec 2025 2026 2027 2028 2029 2030 2031 2032 2033 203…" at bounding box center [649, 460] width 517 height 31
click at [737, 411] on input "text" at bounding box center [700, 420] width 123 height 19
click at [512, 481] on div at bounding box center [528, 487] width 47 height 13
click at [730, 411] on input "text" at bounding box center [700, 420] width 123 height 19
click at [600, 586] on font "16" at bounding box center [598, 591] width 10 height 12
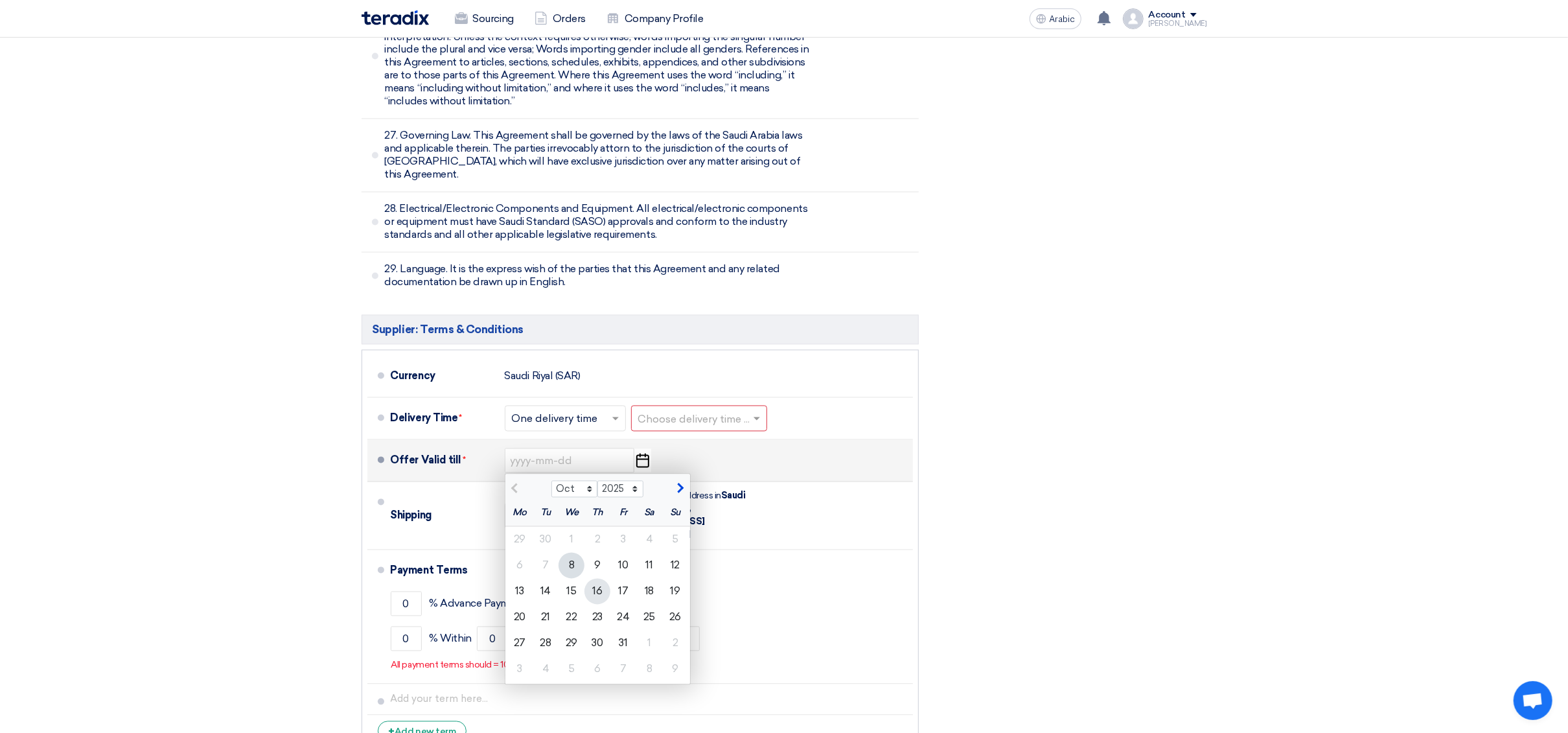
type input "10/16/2025"
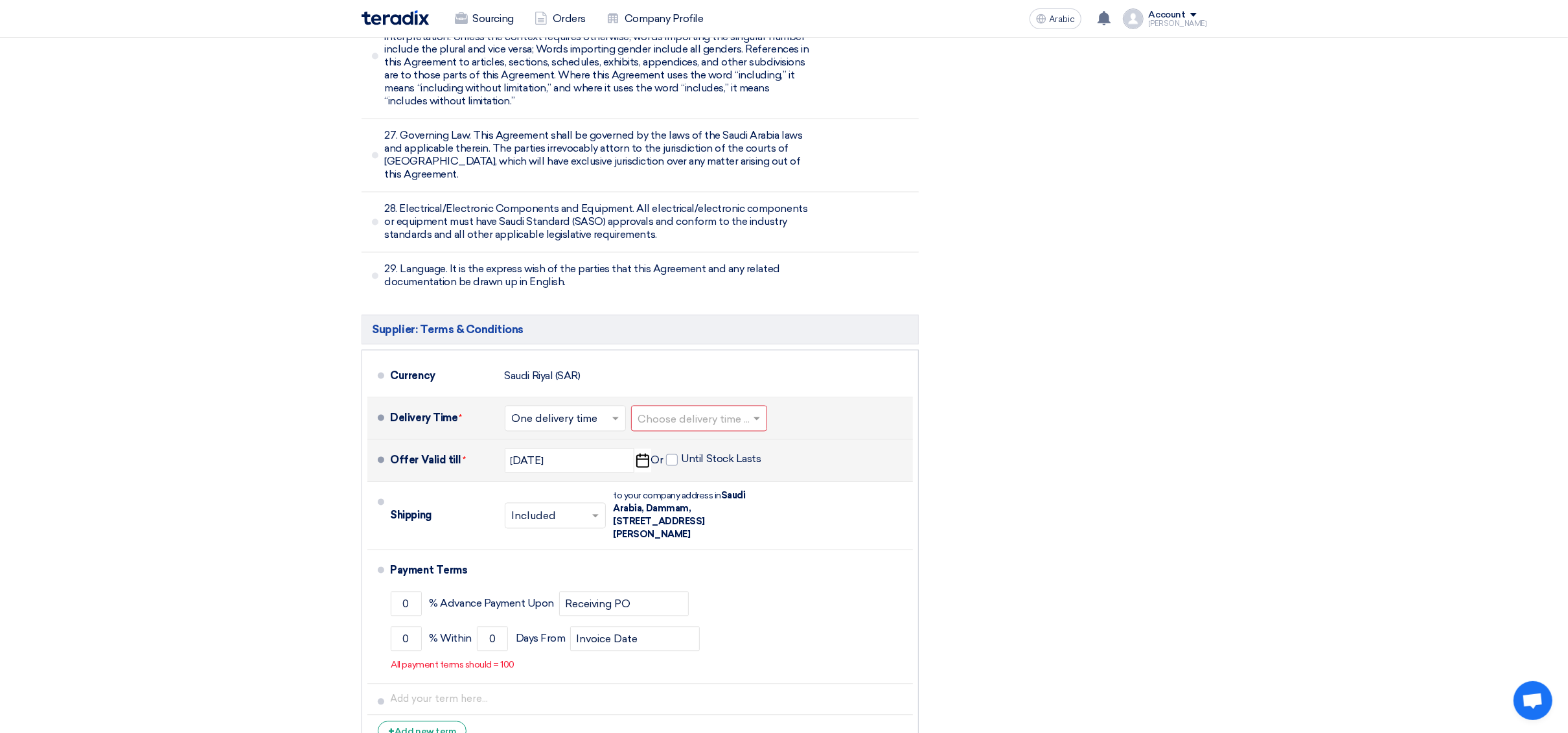
click at [699, 411] on input "text" at bounding box center [700, 420] width 123 height 19
click at [596, 411] on input "text" at bounding box center [565, 420] width 108 height 19
click at [691, 411] on input "text" at bounding box center [700, 420] width 123 height 19
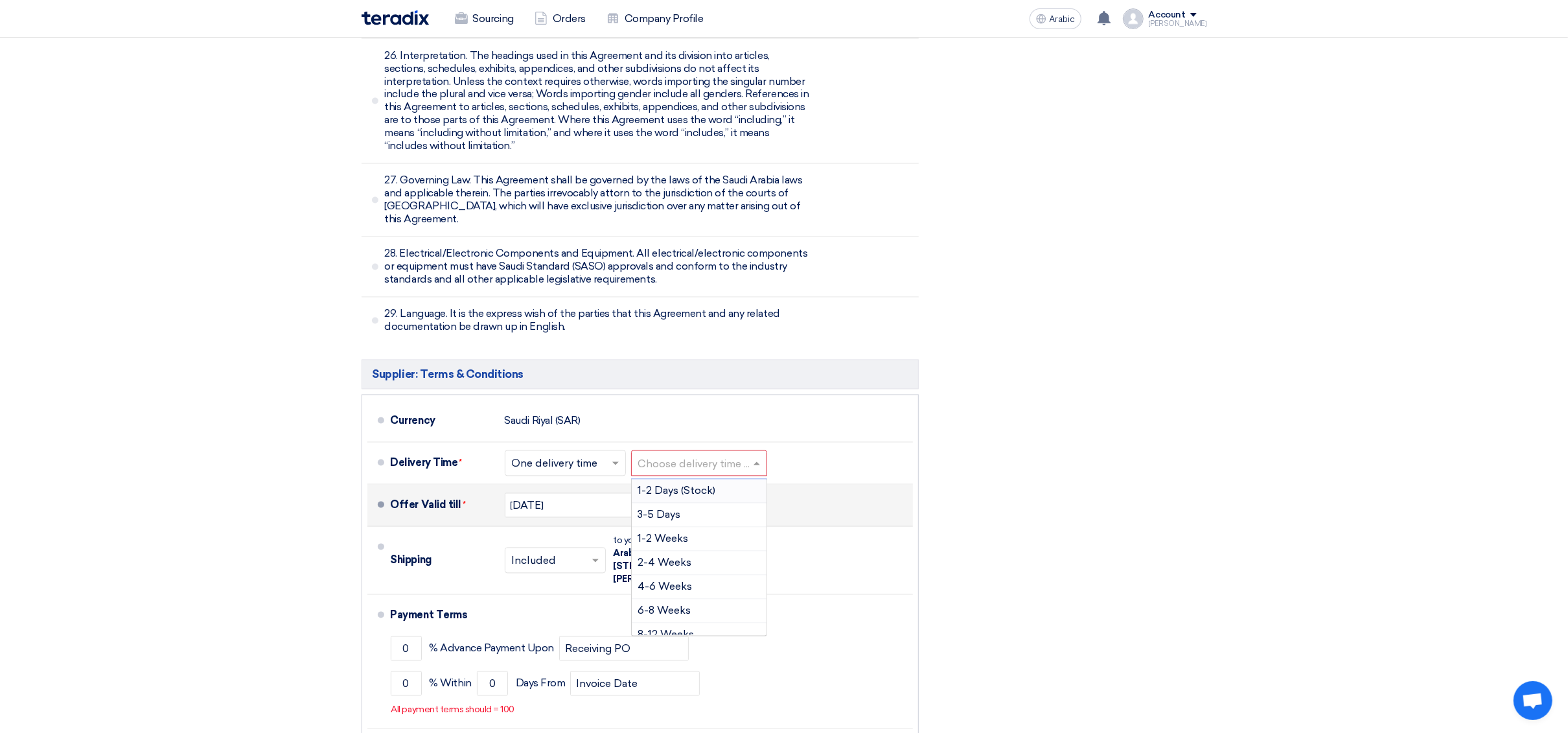
scroll to position [6848, 0]
click at [666, 510] on font "3-5 Days" at bounding box center [660, 516] width 43 height 12
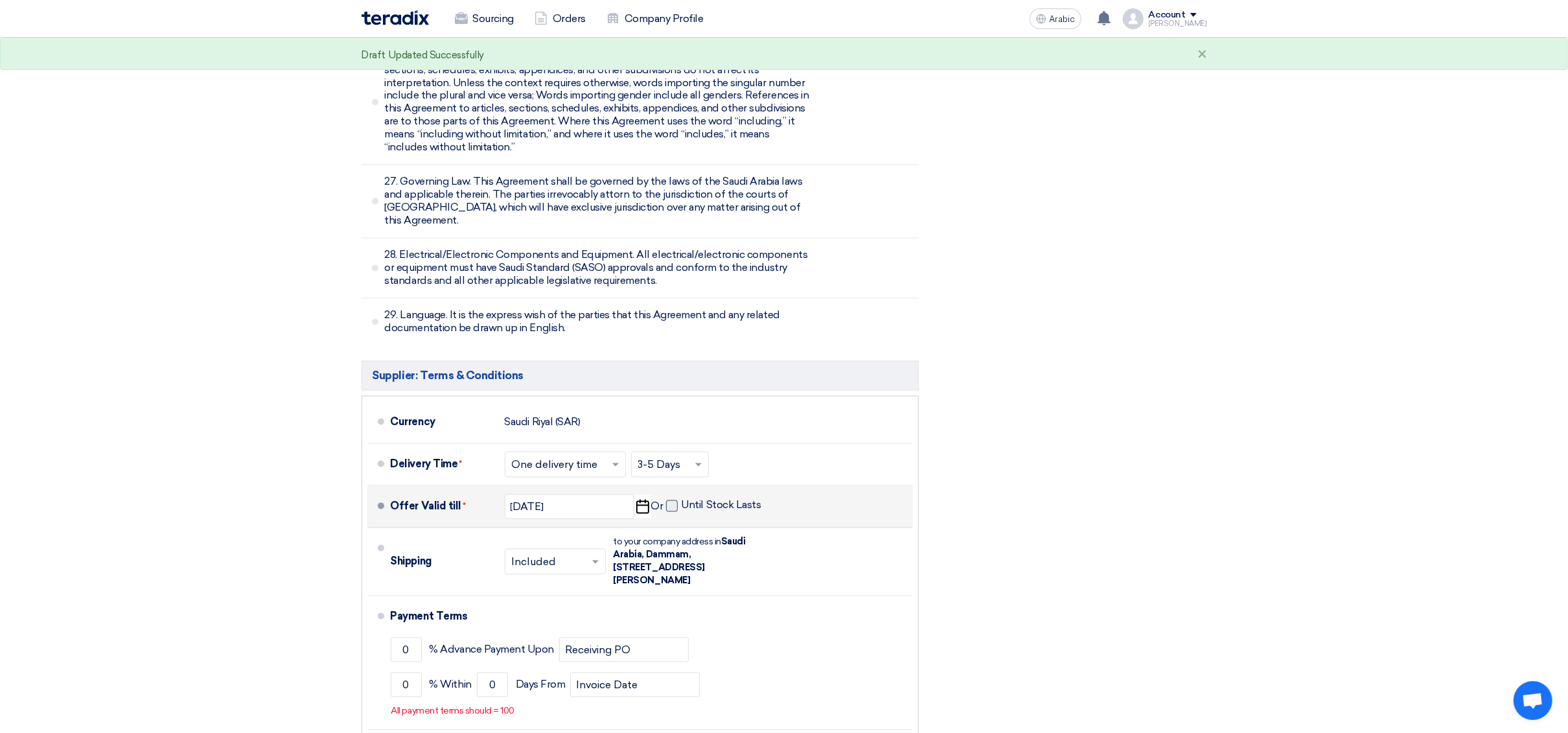
click at [668, 500] on span at bounding box center [672, 506] width 11 height 11
click at [682, 499] on input "Until Stock Lasts" at bounding box center [723, 511] width 82 height 24
click at [668, 500] on span at bounding box center [672, 506] width 11 height 11
click at [682, 499] on input "Until Stock Lasts" at bounding box center [723, 511] width 82 height 24
checkbox input "false"
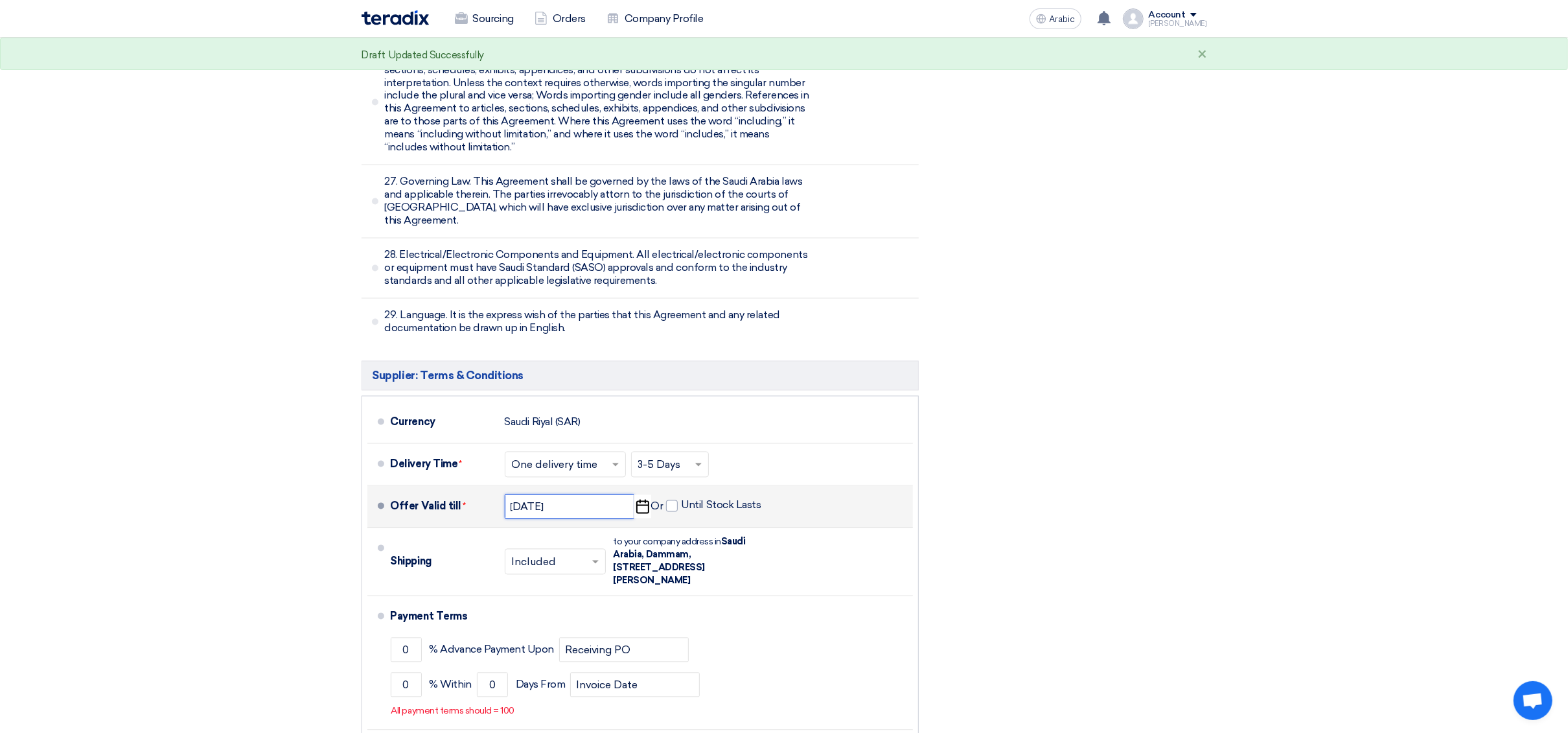
click at [617, 495] on input "10/16/2025" at bounding box center [569, 507] width 130 height 24
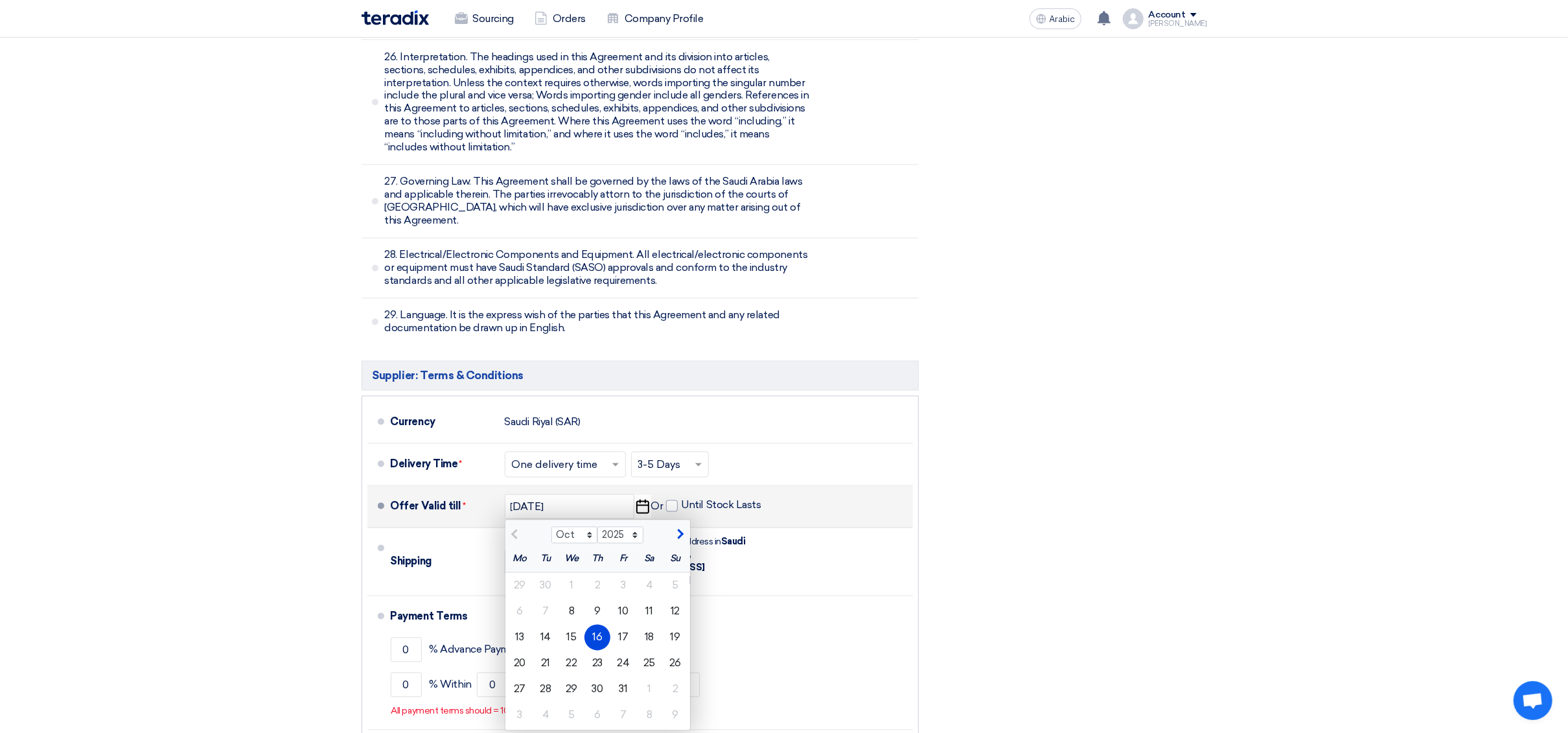
click at [603, 625] on div "16" at bounding box center [598, 638] width 26 height 26
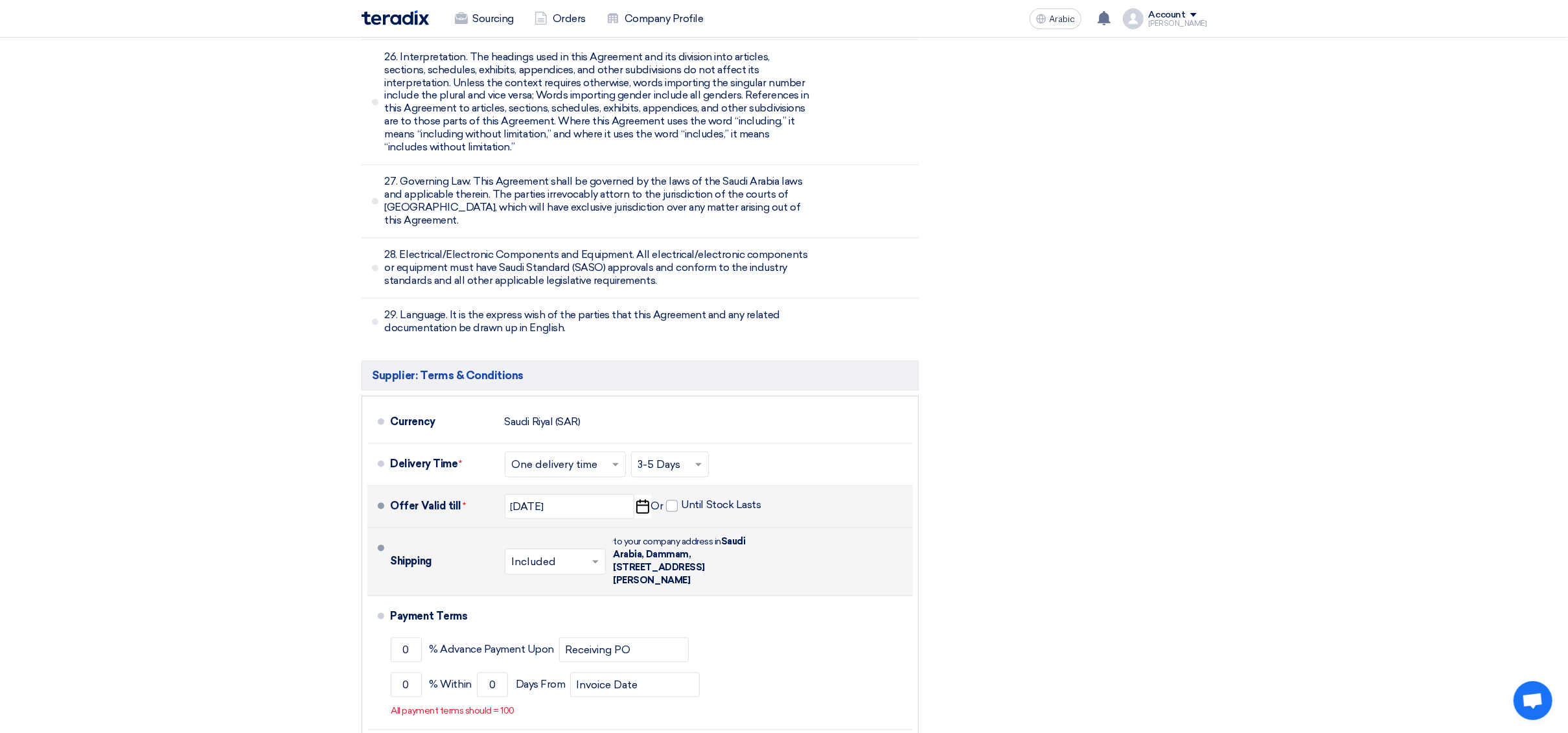
click at [551, 554] on input "text" at bounding box center [555, 563] width 88 height 19
click at [537, 583] on font "Included" at bounding box center [533, 589] width 43 height 12
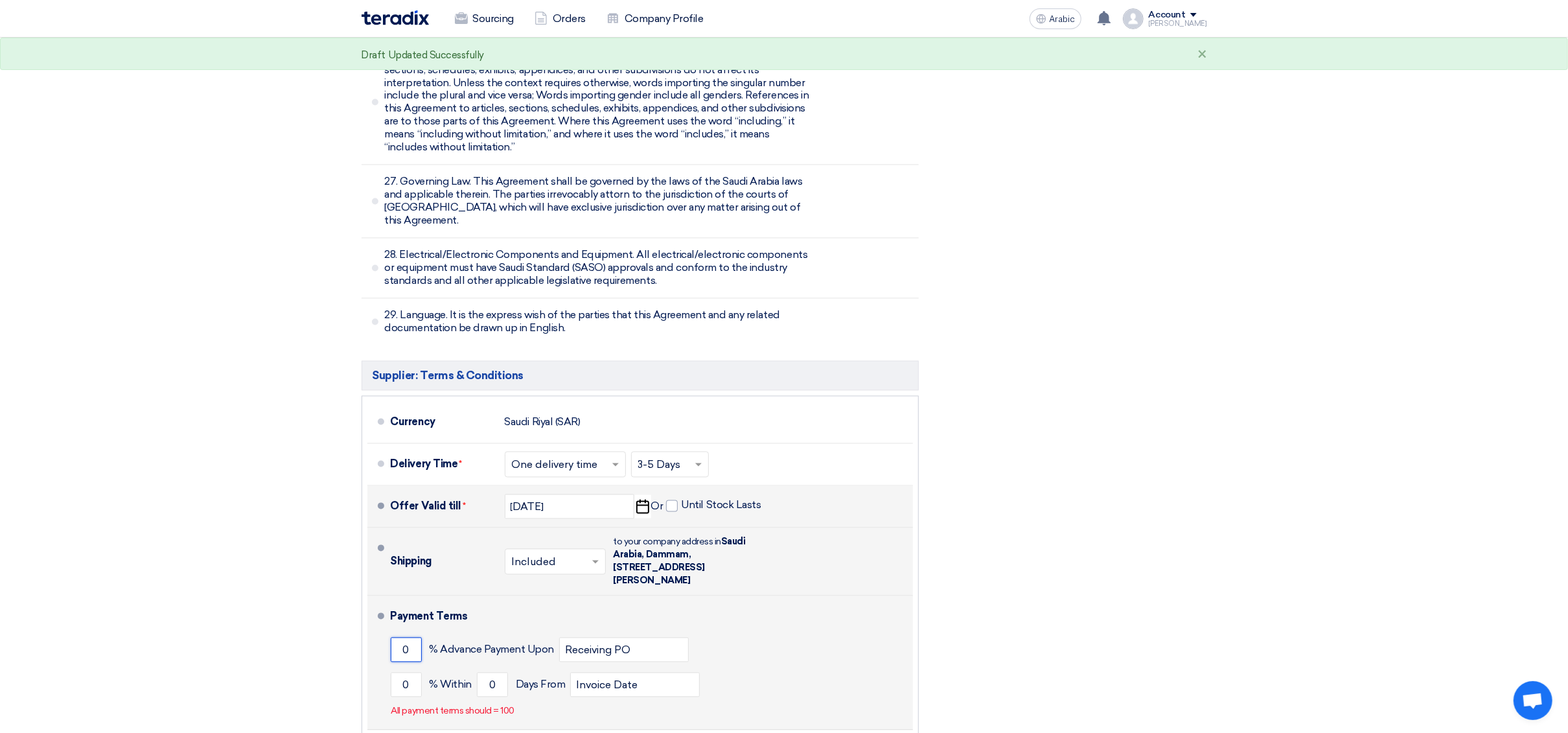
click at [401, 638] on input "0" at bounding box center [406, 650] width 31 height 24
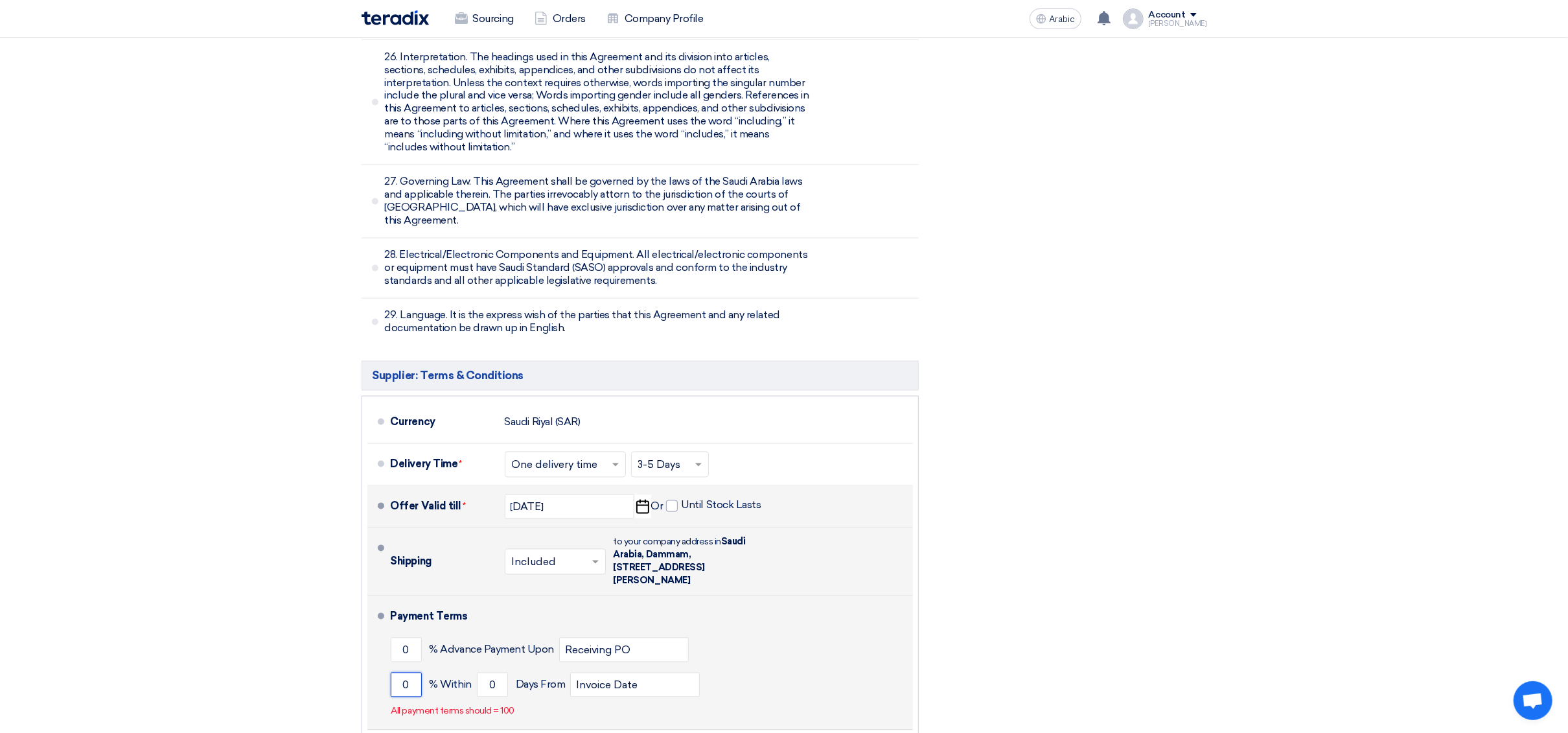
click at [403, 673] on input "0" at bounding box center [406, 685] width 31 height 24
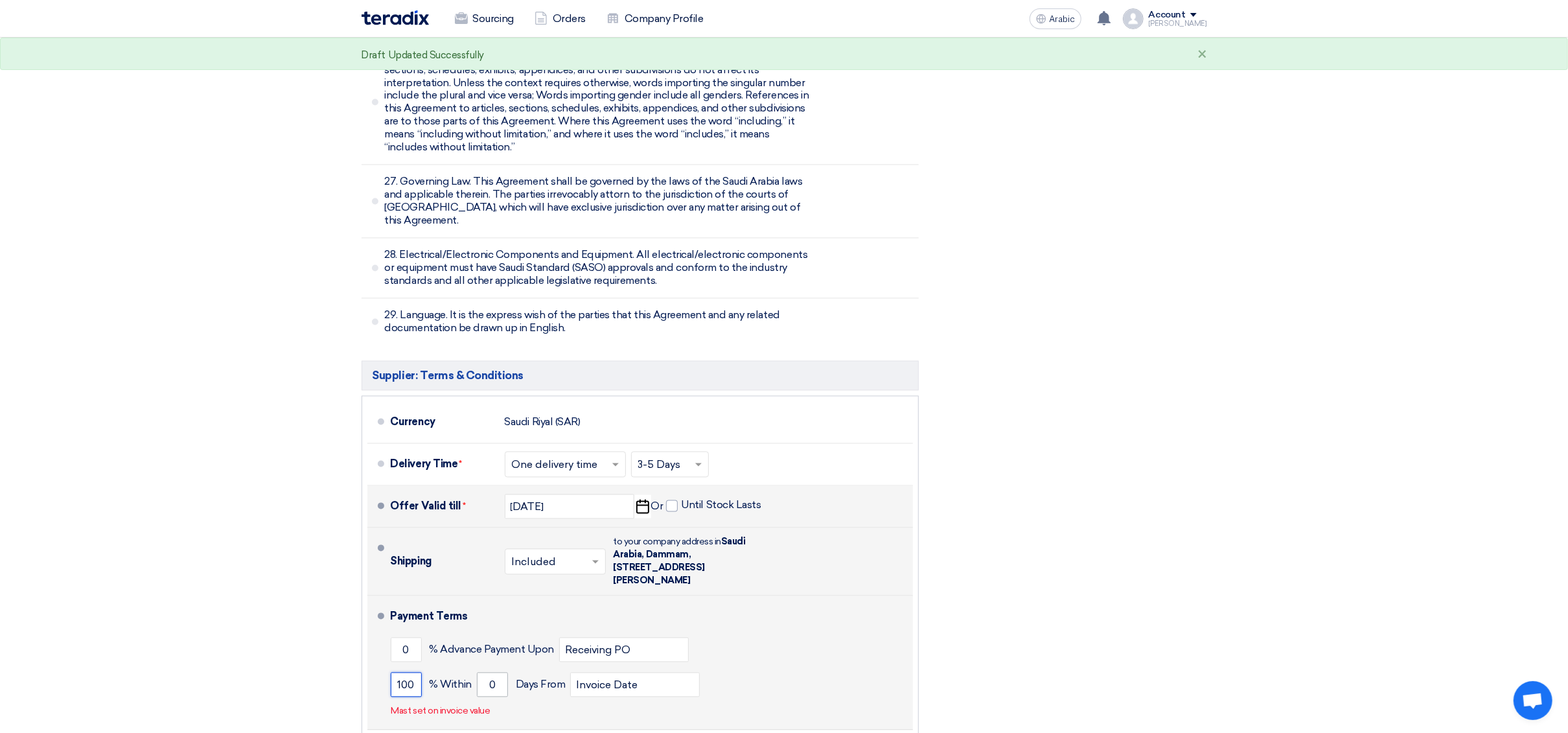
type input "100"
click at [486, 673] on input "0" at bounding box center [492, 685] width 31 height 24
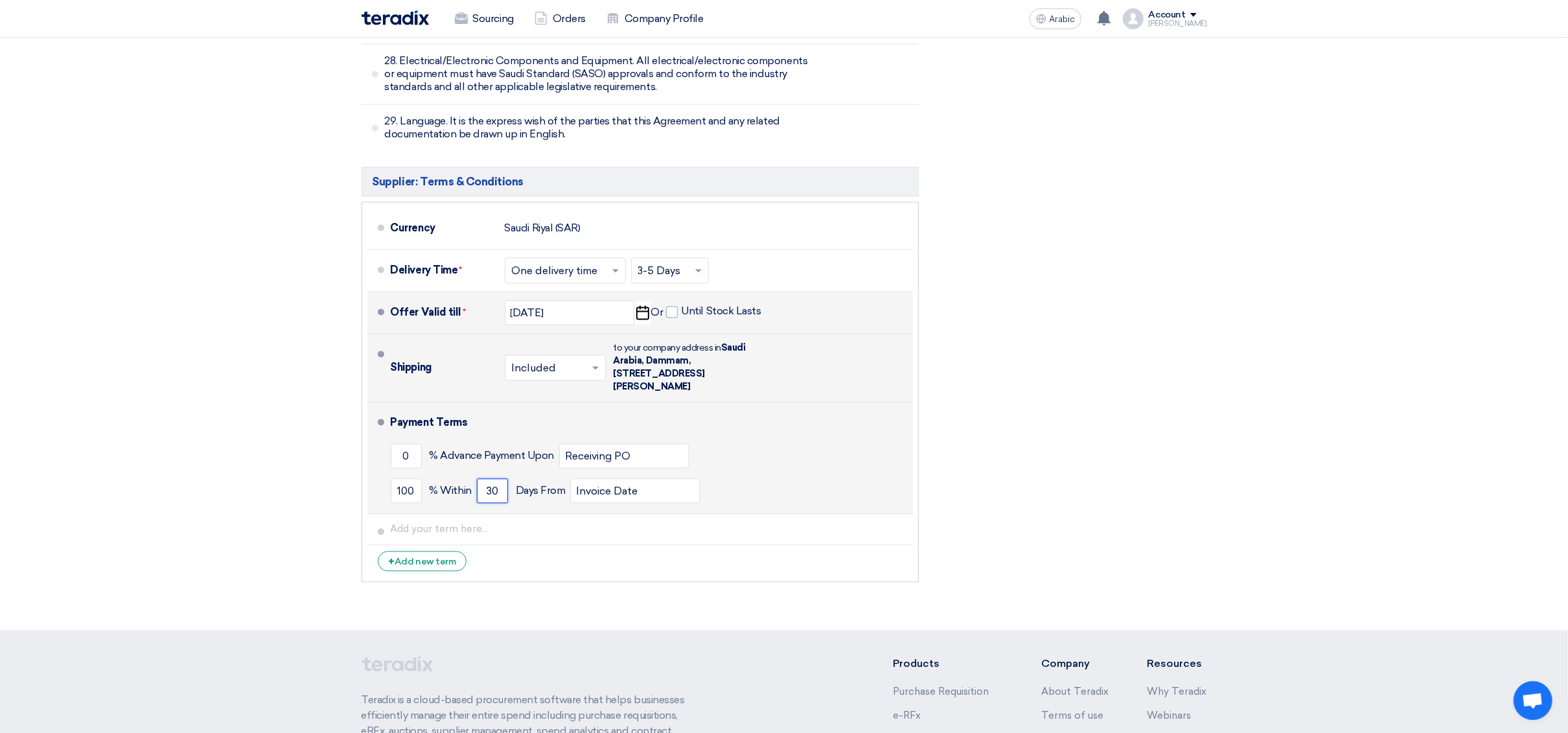
type input "30"
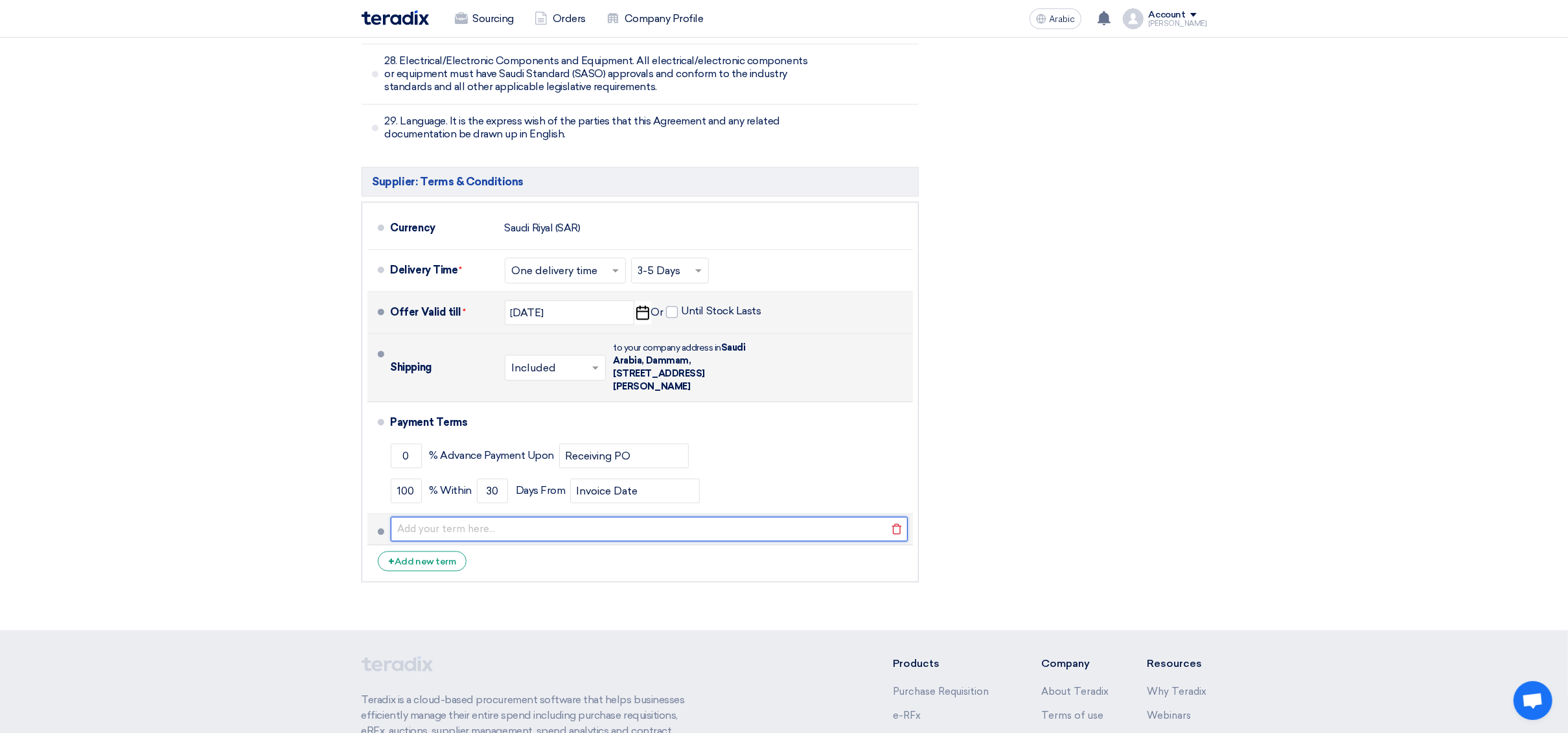
click at [444, 517] on input "text" at bounding box center [649, 529] width 517 height 24
paste input "*All stock subjected to prior sale"
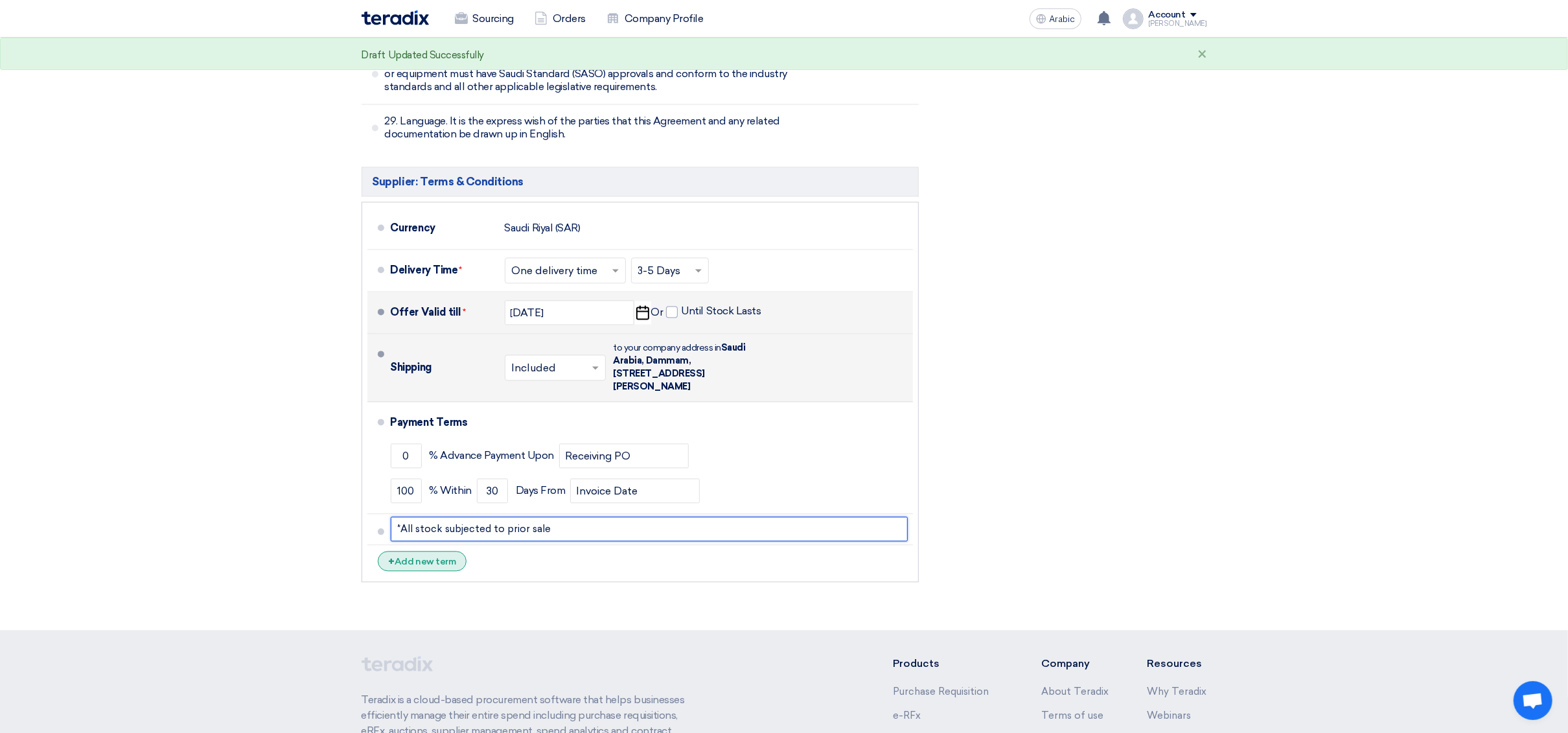
type input "*All stock subjected to prior sale"
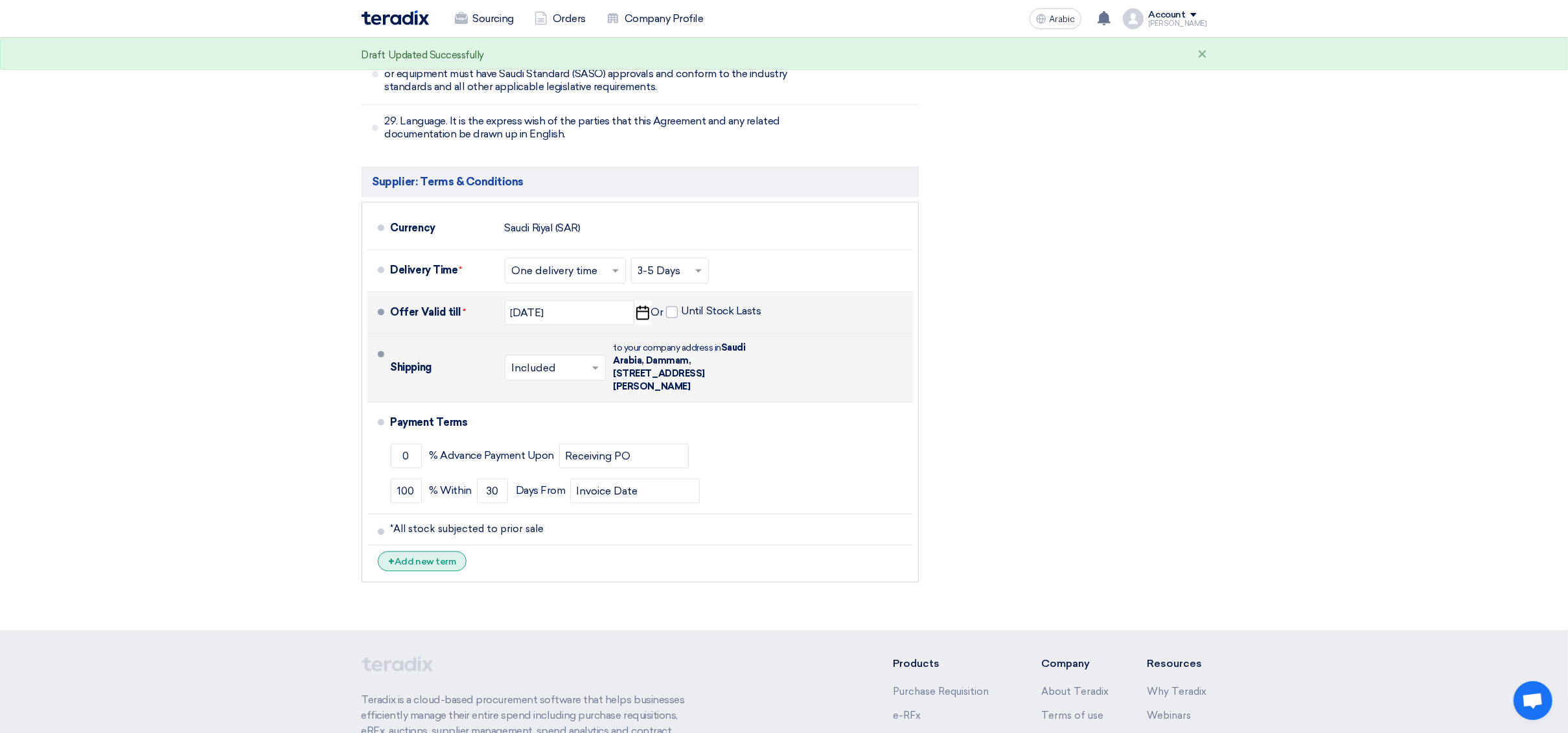
click at [429, 556] on font "Add new term" at bounding box center [424, 561] width 61 height 11
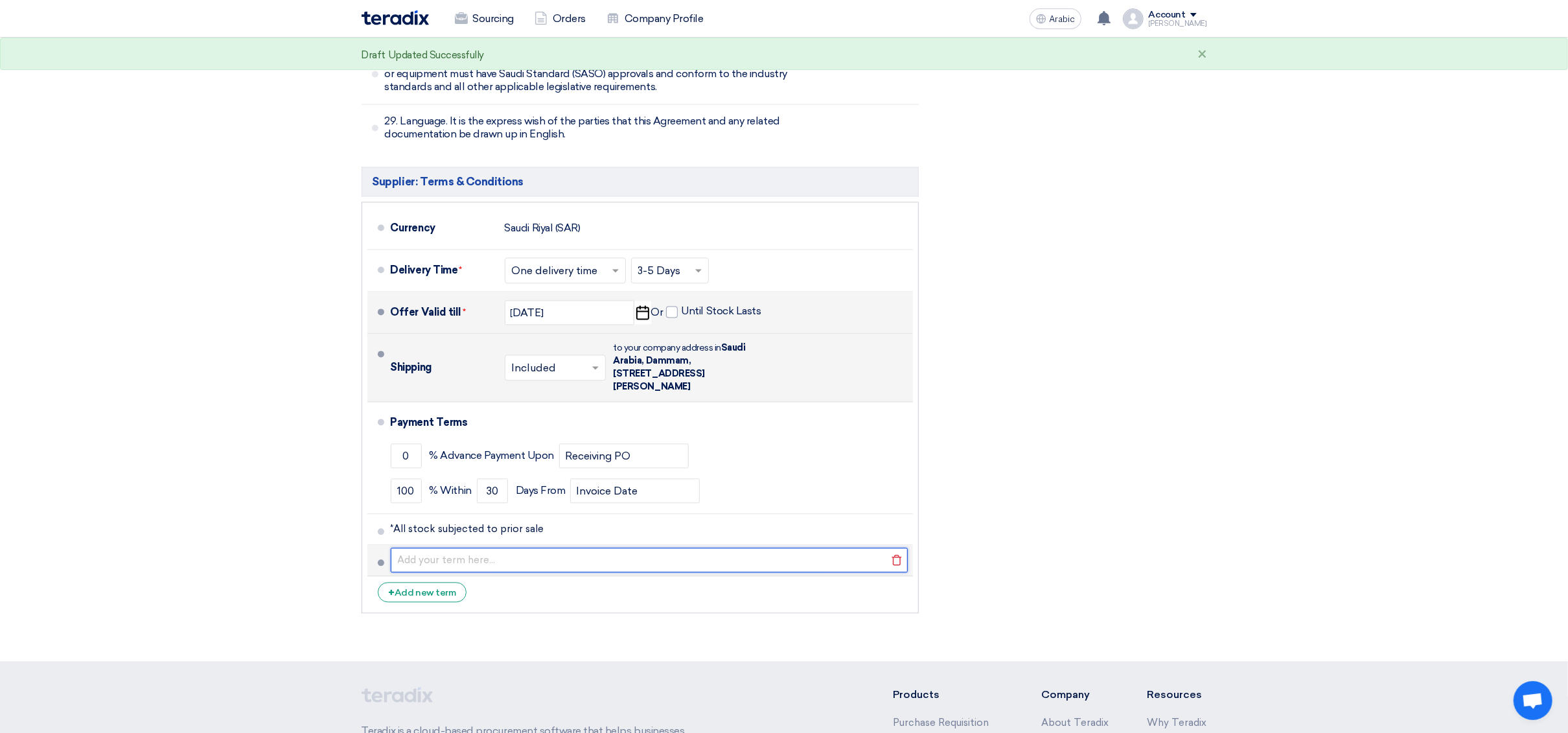
click at [471, 548] on input "text" at bounding box center [649, 560] width 517 height 24
paste input "*Rates quoted are for quantities noted above, if quantity is altered we reserve…"
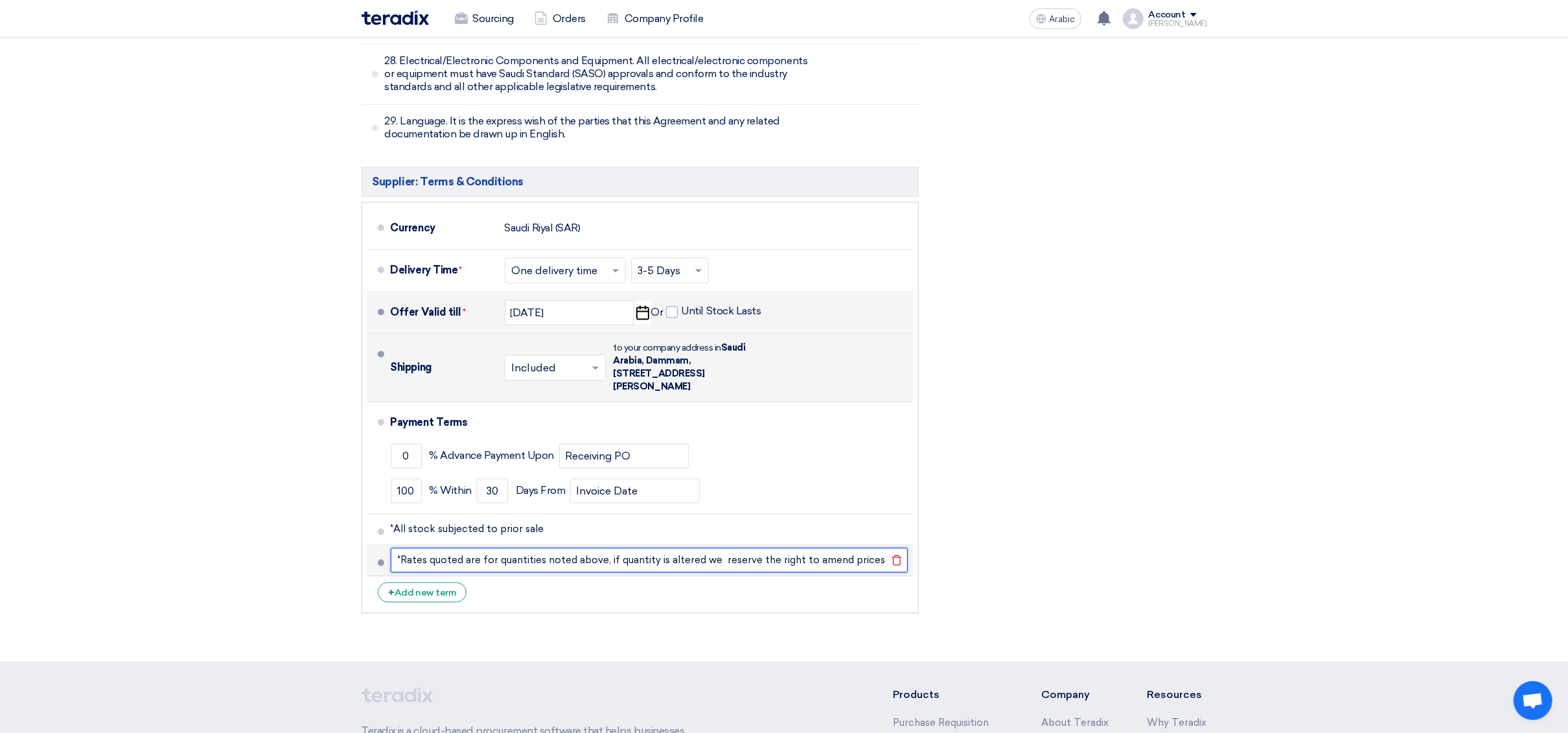
drag, startPoint x: 399, startPoint y: 443, endPoint x: 504, endPoint y: 521, distance: 130.8
click at [399, 548] on input "*Rates quoted are for quantities noted above, if quantity is altered we reserve…" at bounding box center [649, 560] width 517 height 24
type input "Rates quoted are for quantities noted above, if quantity is altered we reserve …"
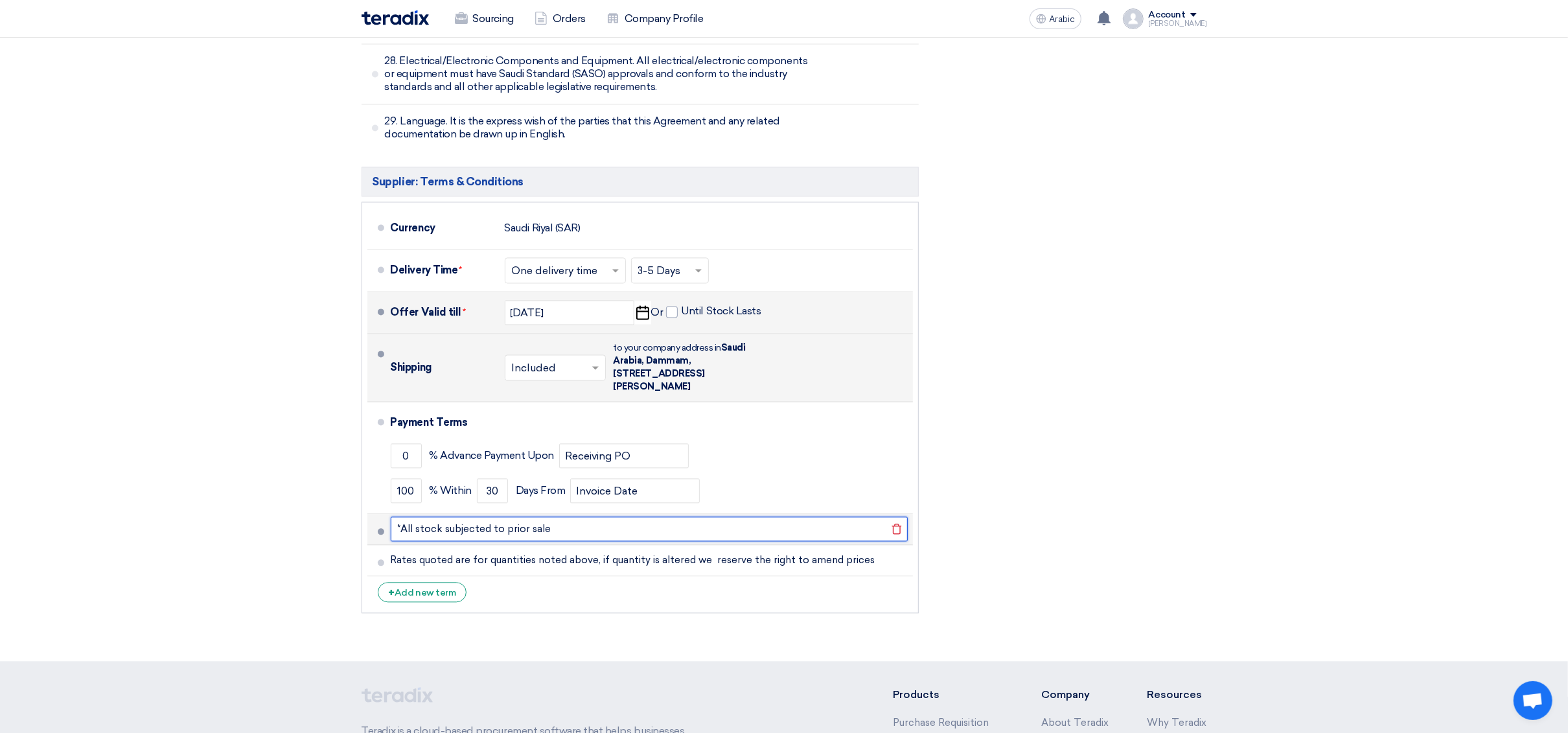
click at [391, 517] on input "*All stock subjected to prior sale" at bounding box center [649, 529] width 517 height 24
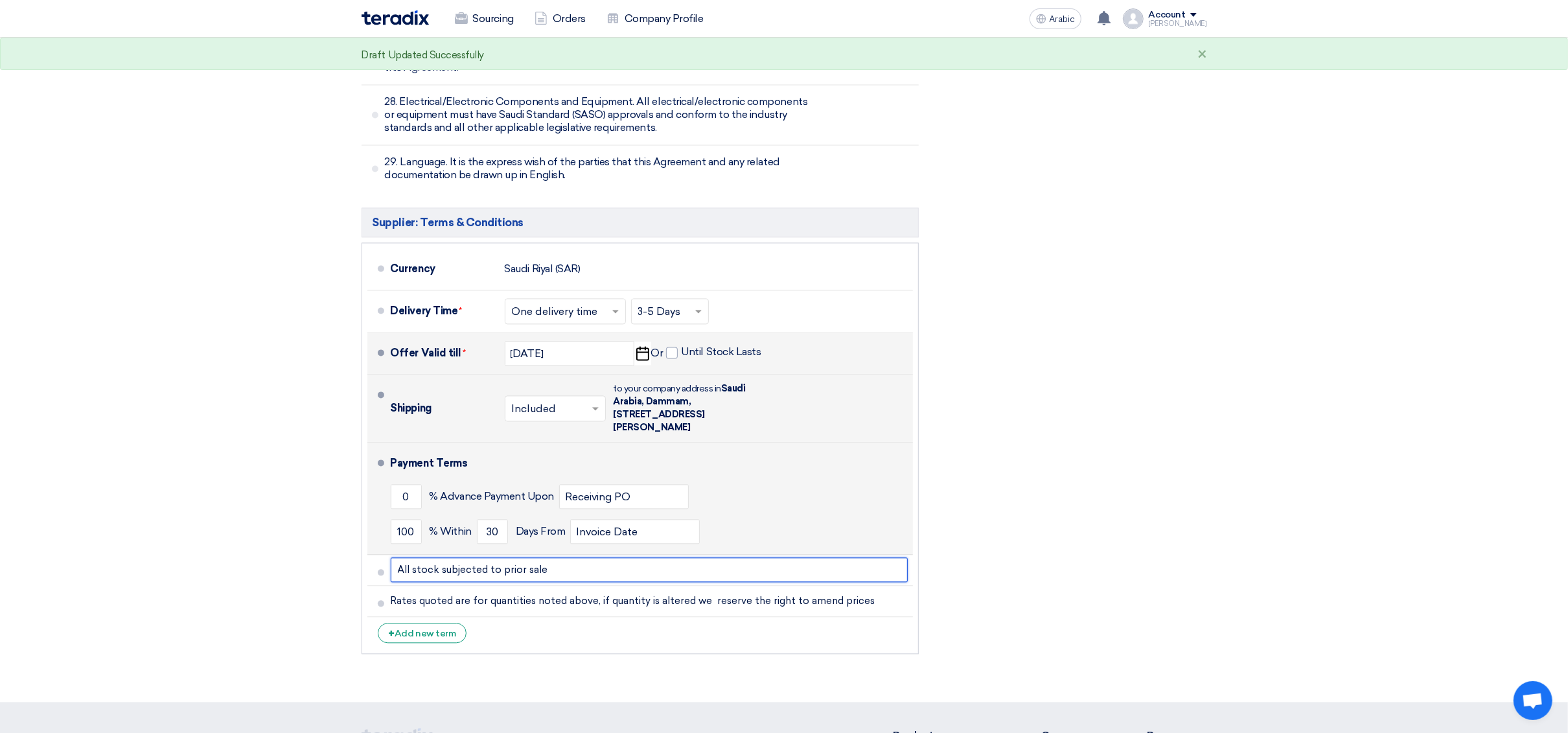
scroll to position [6858, 0]
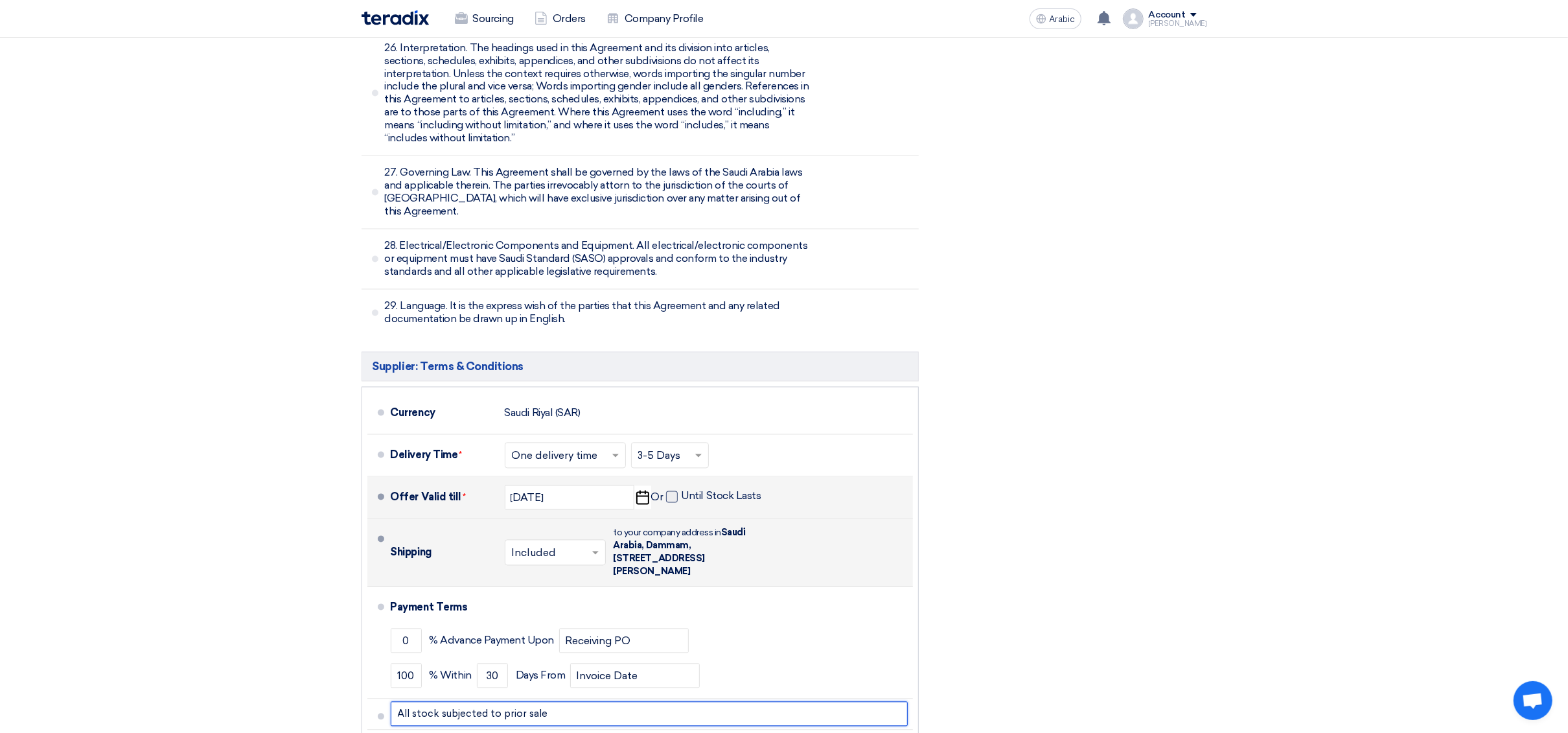
type input "All stock subjected to prior sale"
click at [669, 491] on span at bounding box center [672, 497] width 11 height 11
click at [682, 490] on input "Until Stock Lasts" at bounding box center [723, 503] width 82 height 24
checkbox input "true"
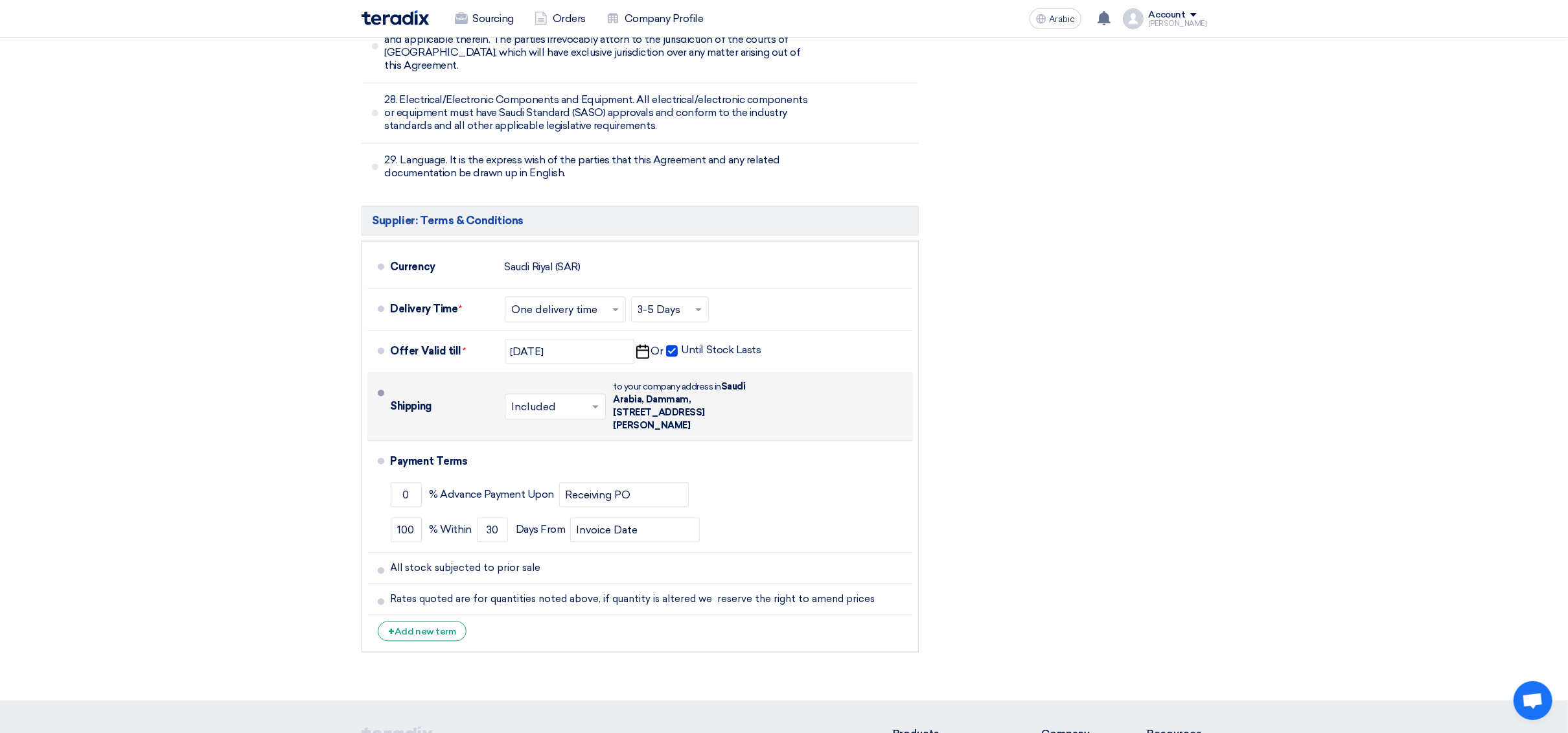
scroll to position [7052, 0]
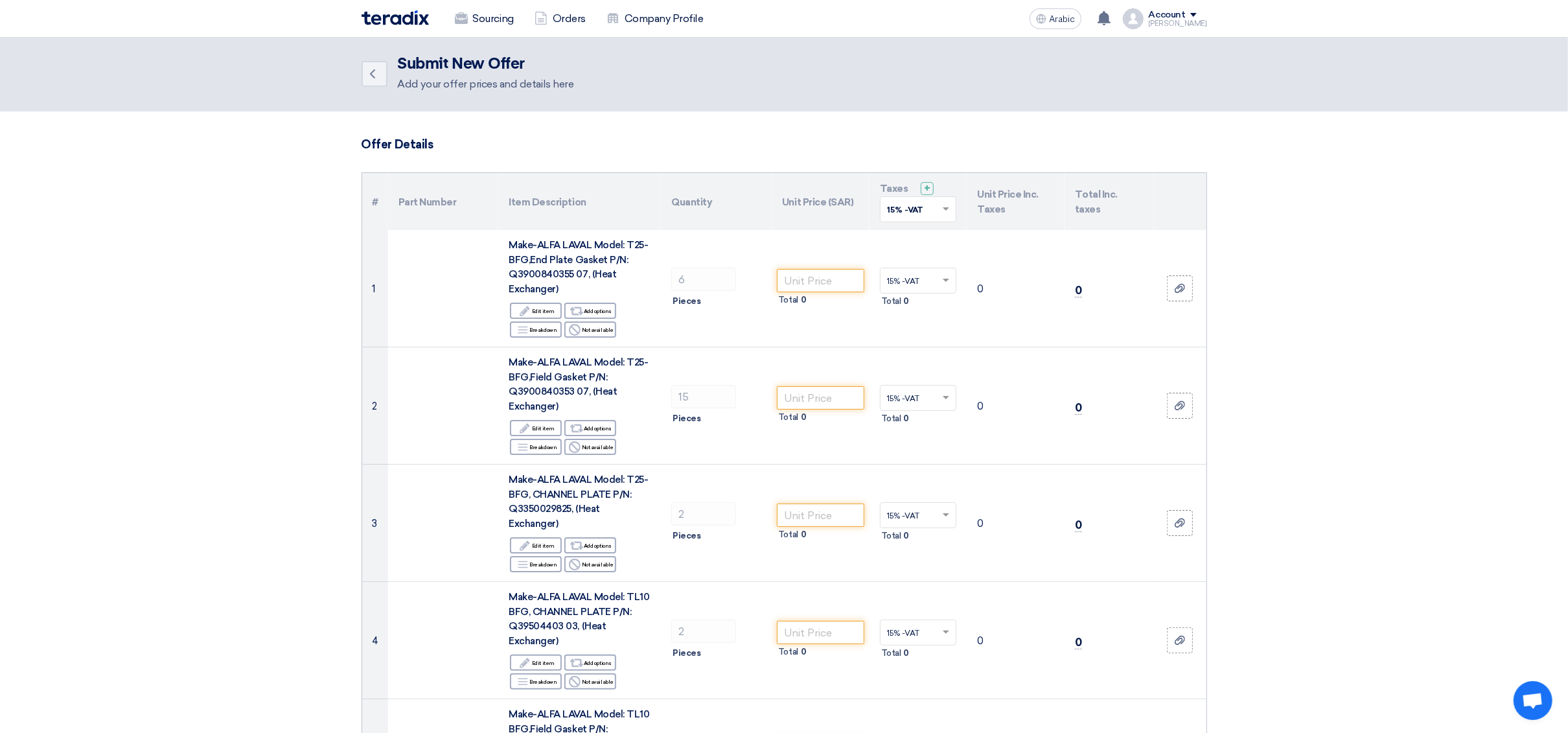
scroll to position [0, 0]
drag, startPoint x: 373, startPoint y: 74, endPoint x: 344, endPoint y: 372, distance: 299.4
click at [925, 188] on font "+" at bounding box center [927, 190] width 6 height 12
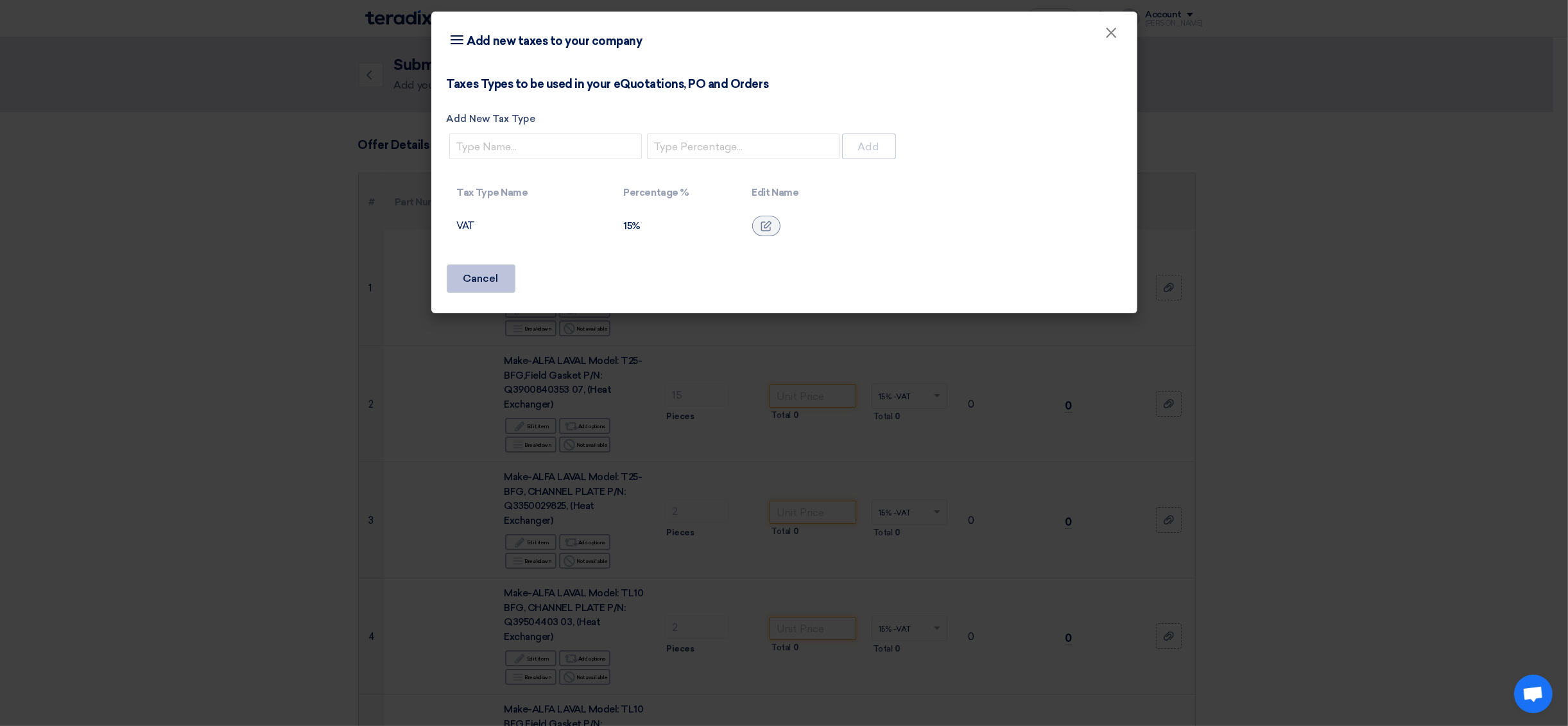
drag, startPoint x: 476, startPoint y: 277, endPoint x: 560, endPoint y: 287, distance: 84.6
click at [476, 277] on font "Cancel" at bounding box center [481, 278] width 35 height 12
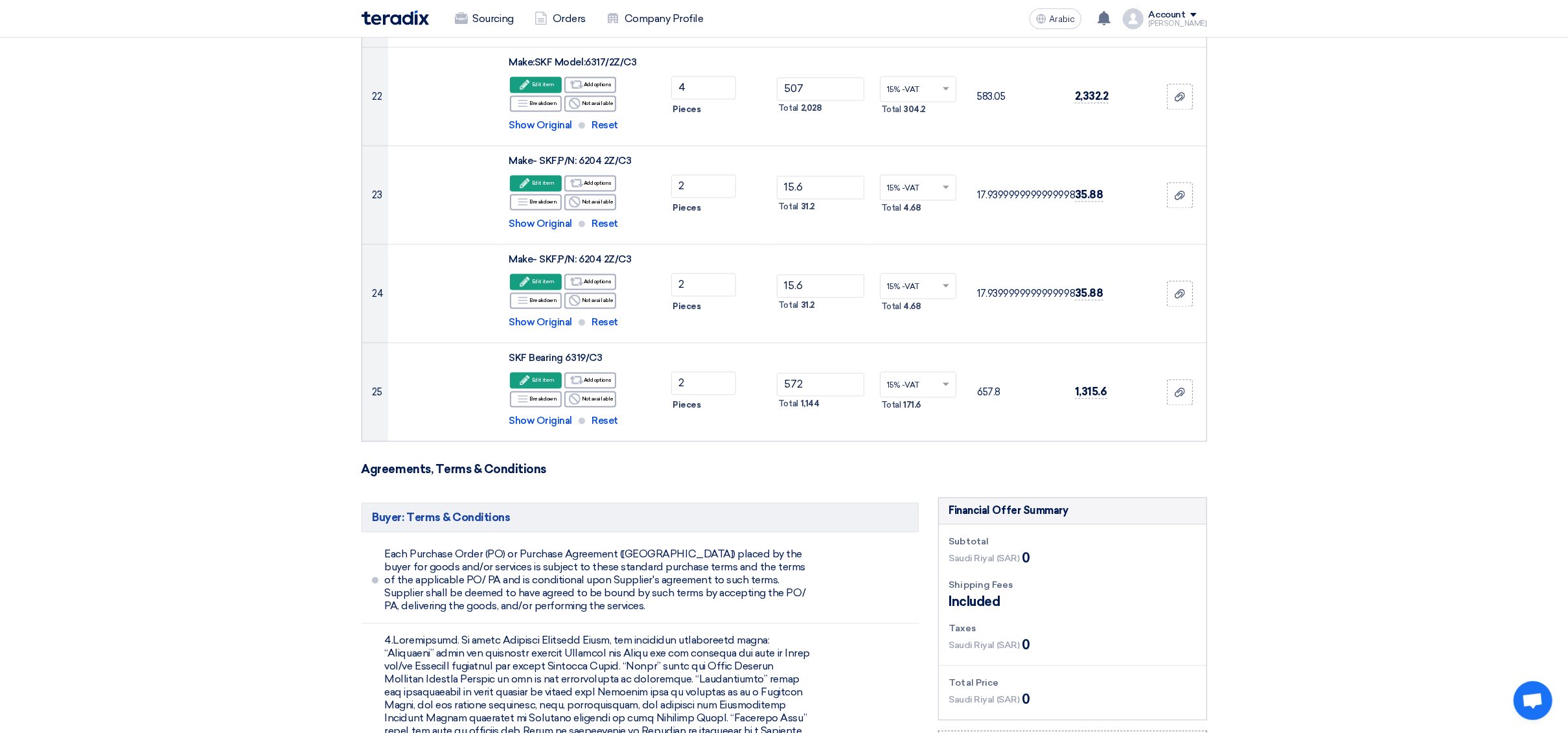
scroll to position [2722, 0]
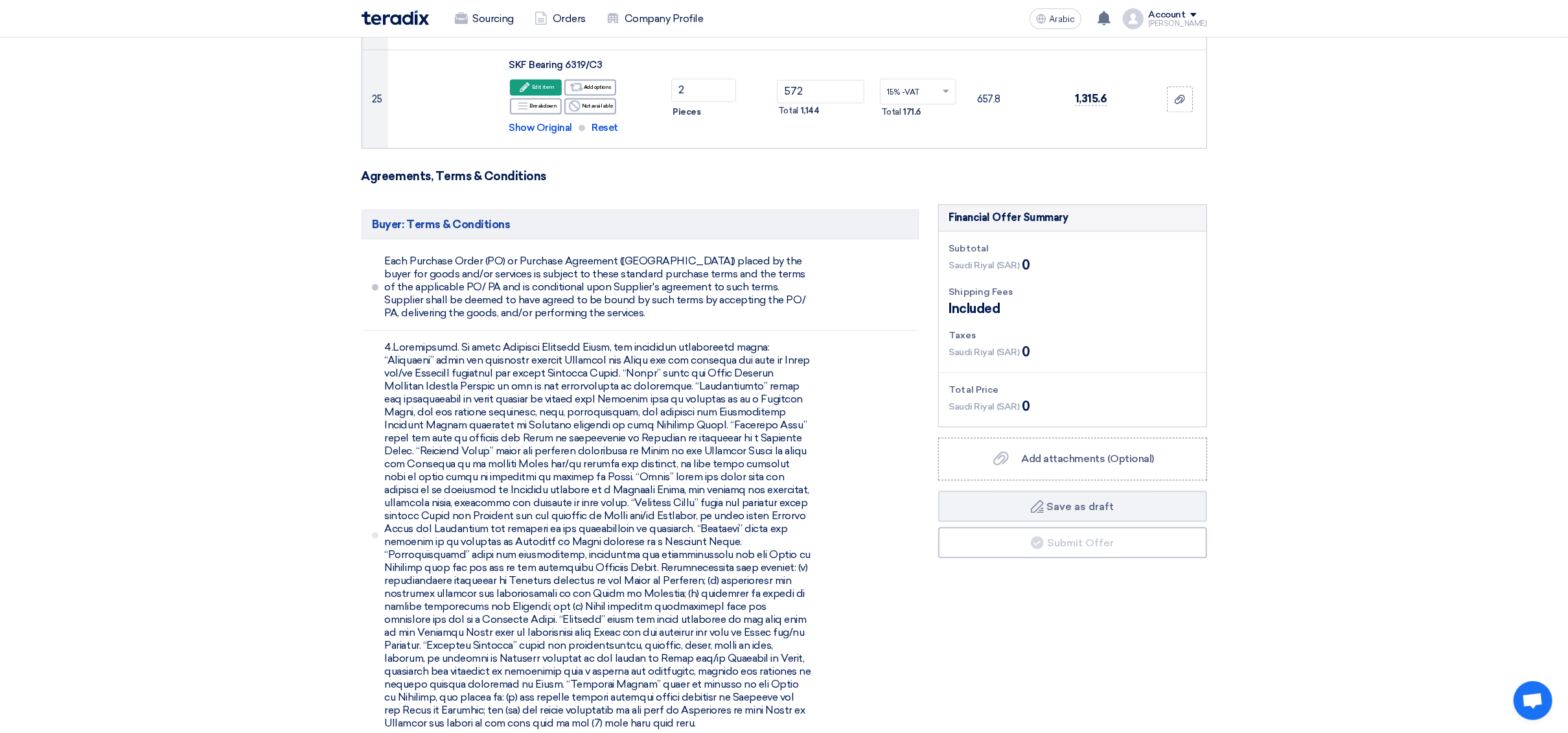
click at [375, 284] on span at bounding box center [375, 287] width 6 height 6
click at [374, 284] on span at bounding box center [375, 287] width 6 height 6
click at [381, 463] on li at bounding box center [640, 535] width 557 height 410
click at [1048, 500] on font "Save as draft" at bounding box center [1081, 506] width 67 height 12
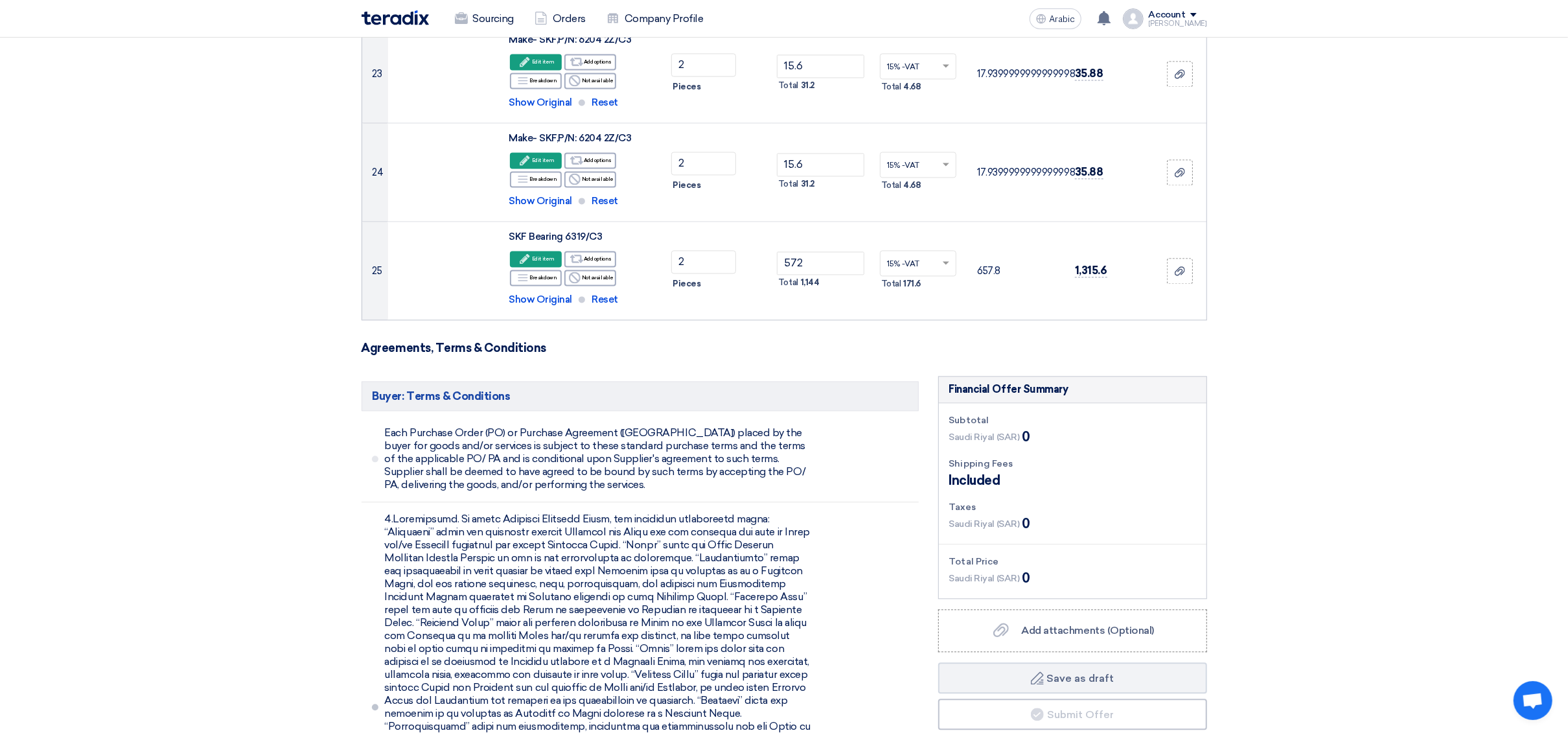
scroll to position [2677, 0]
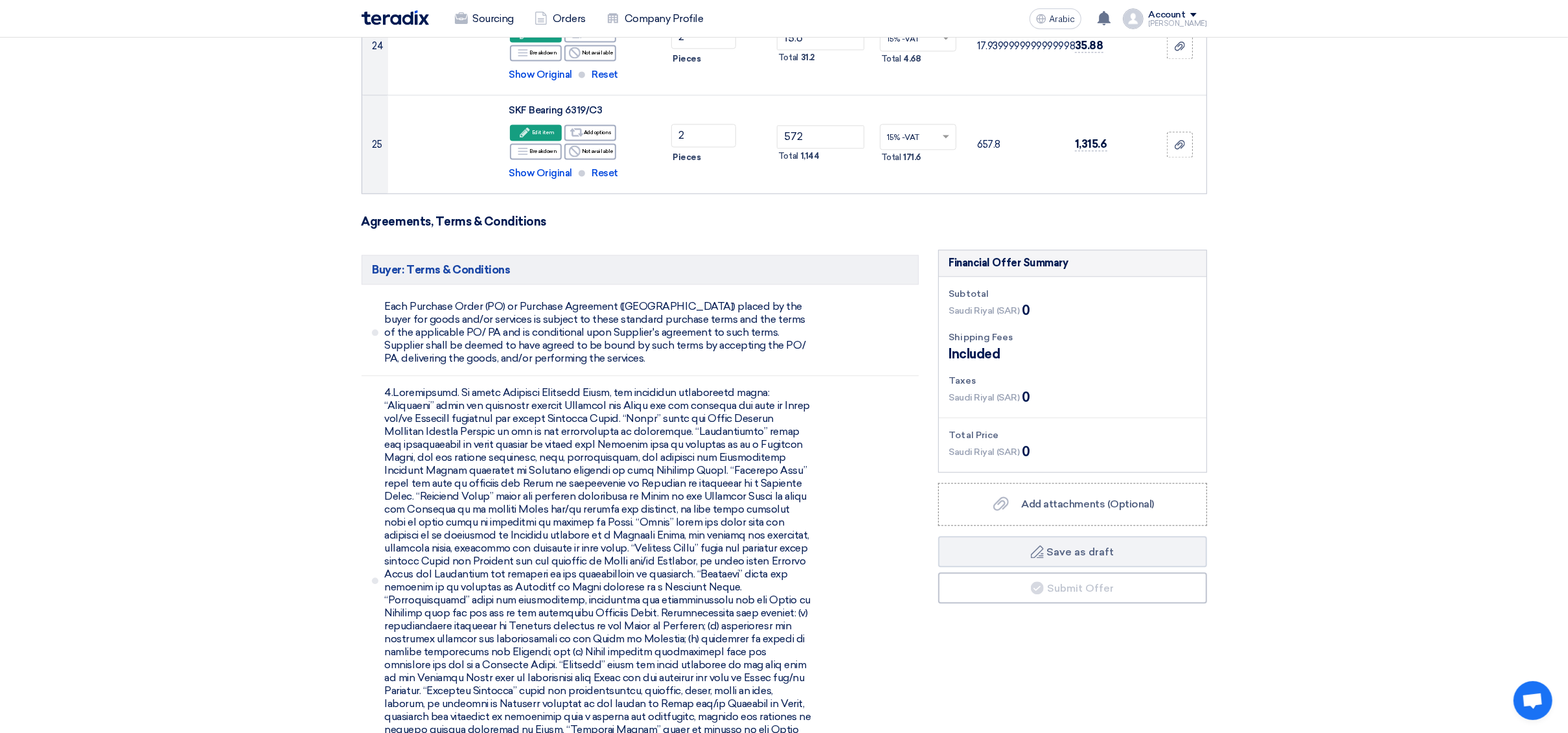
click at [1000, 346] on font "Included" at bounding box center [975, 354] width 52 height 16
click at [1091, 483] on label "Add attachments (Optional) Add attachments (Optional)" at bounding box center [1073, 505] width 269 height 43
click at [0, 0] on input "Add attachments (Optional) Add attachments (Optional)" at bounding box center [0, 0] width 0 height 0
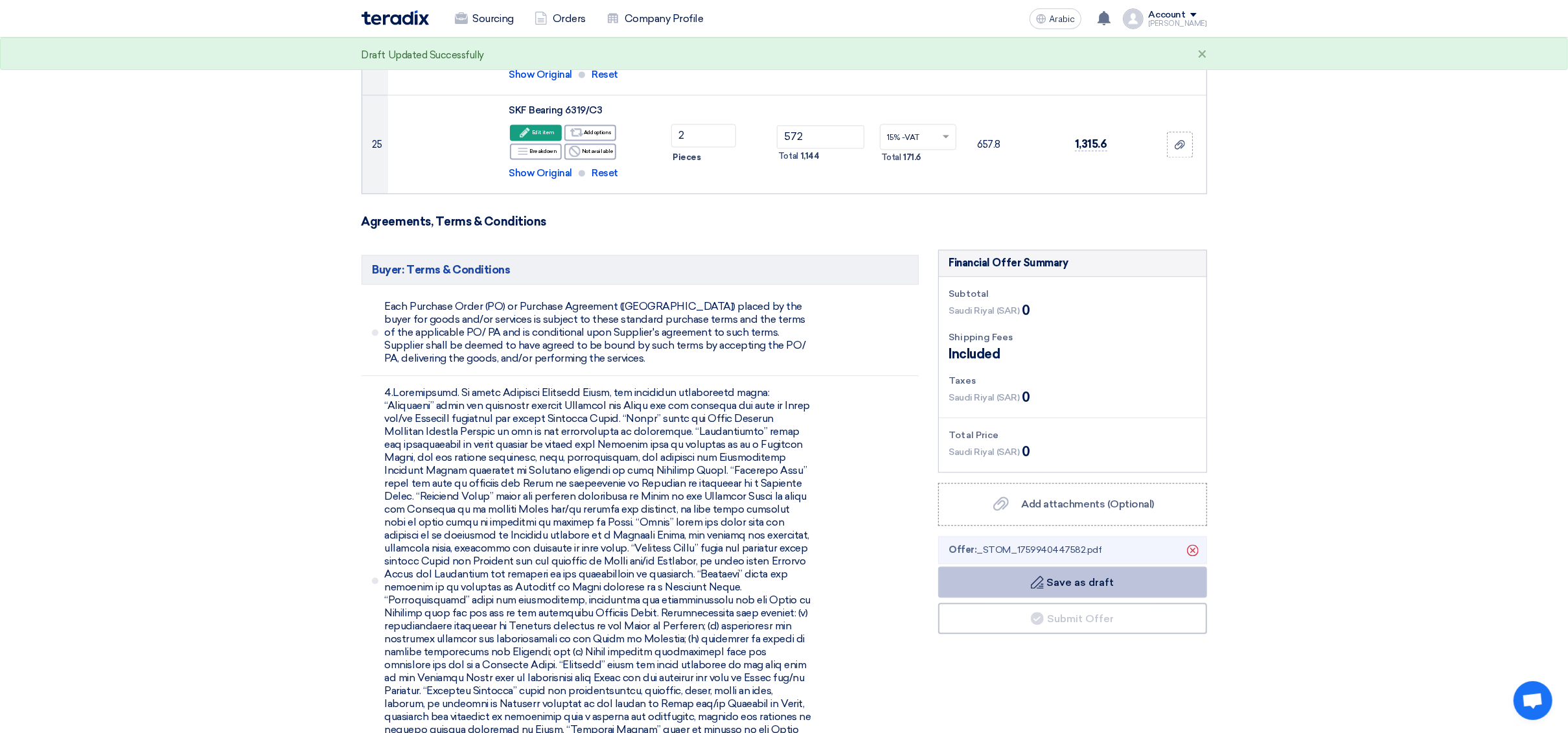
click at [1104, 566] on button "Draft Save as draft" at bounding box center [1073, 581] width 269 height 31
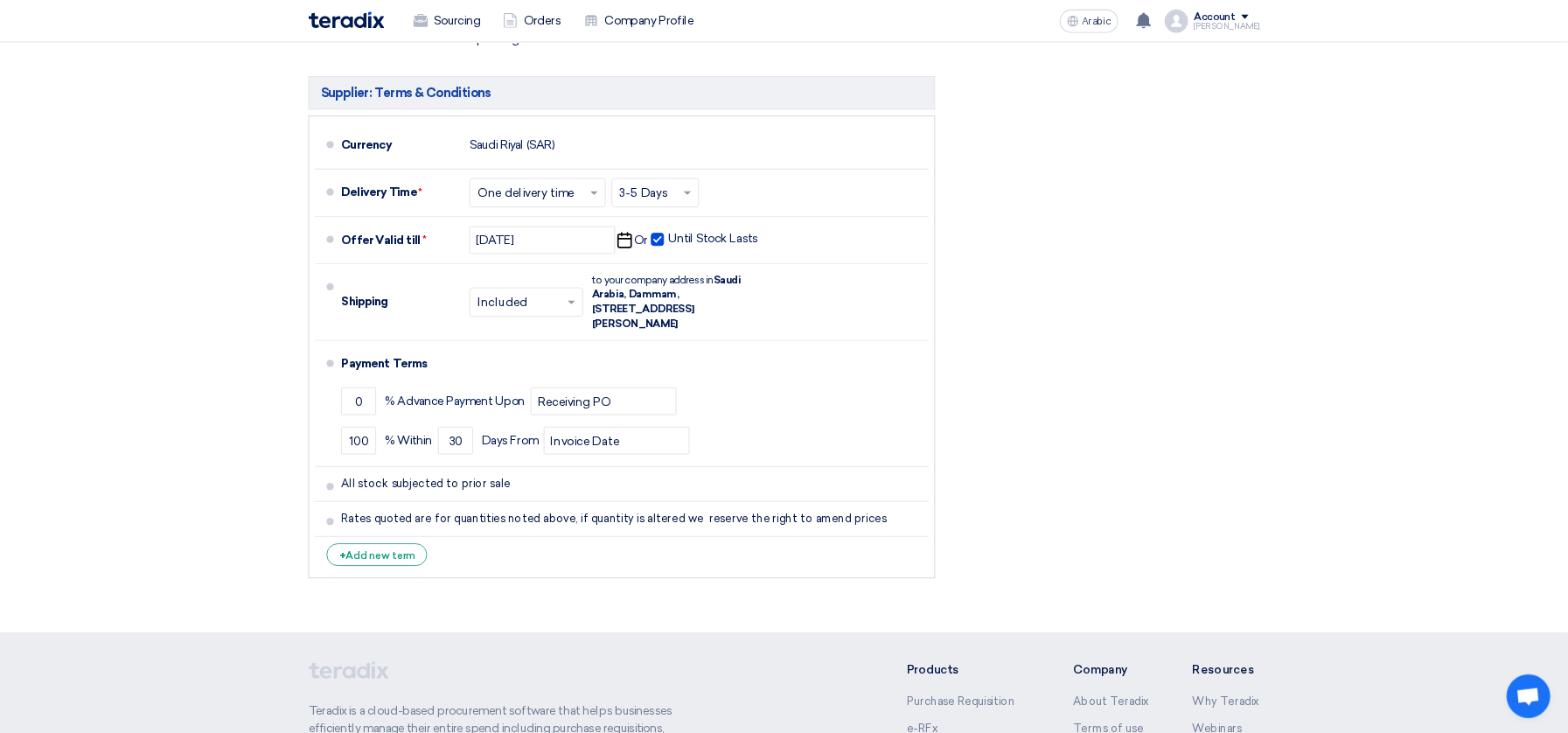
scroll to position [9752, 0]
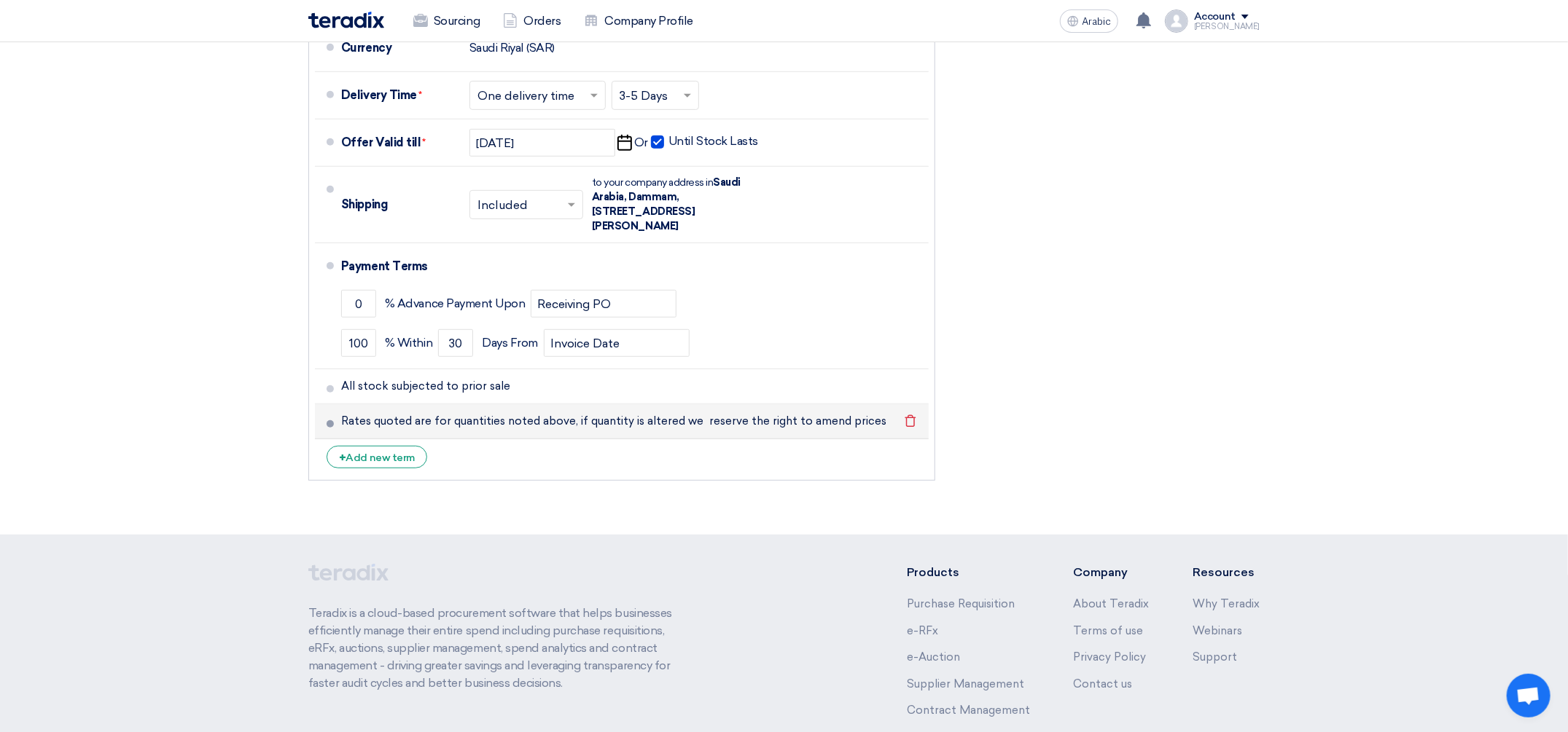
click at [332, 405] on li "Rates quoted are for quantities noted above, if quantity is altered we reserve …" at bounding box center [621, 422] width 613 height 35
click at [333, 369] on li "All stock subjected to prior sale Delete" at bounding box center [621, 386] width 613 height 35
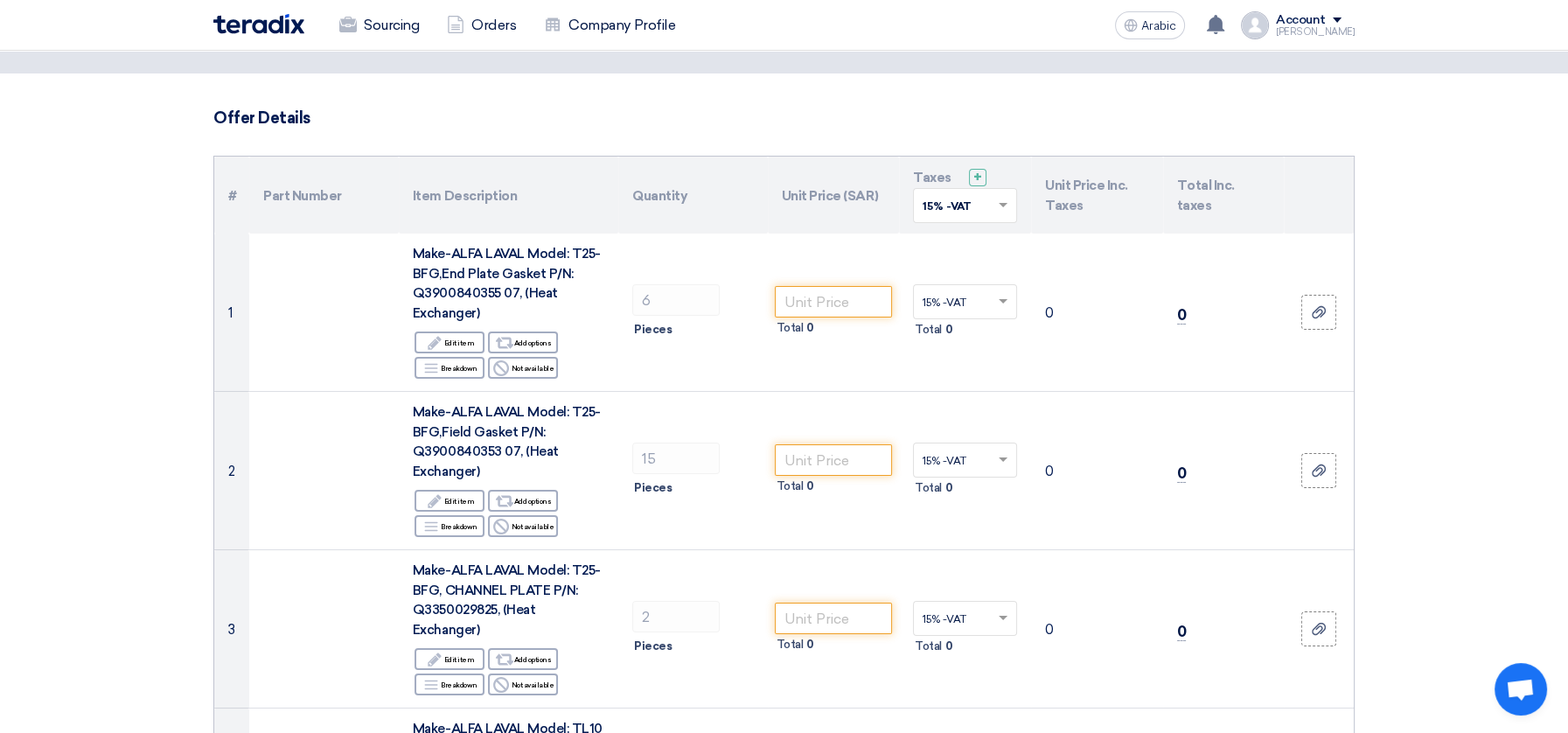
scroll to position [0, 0]
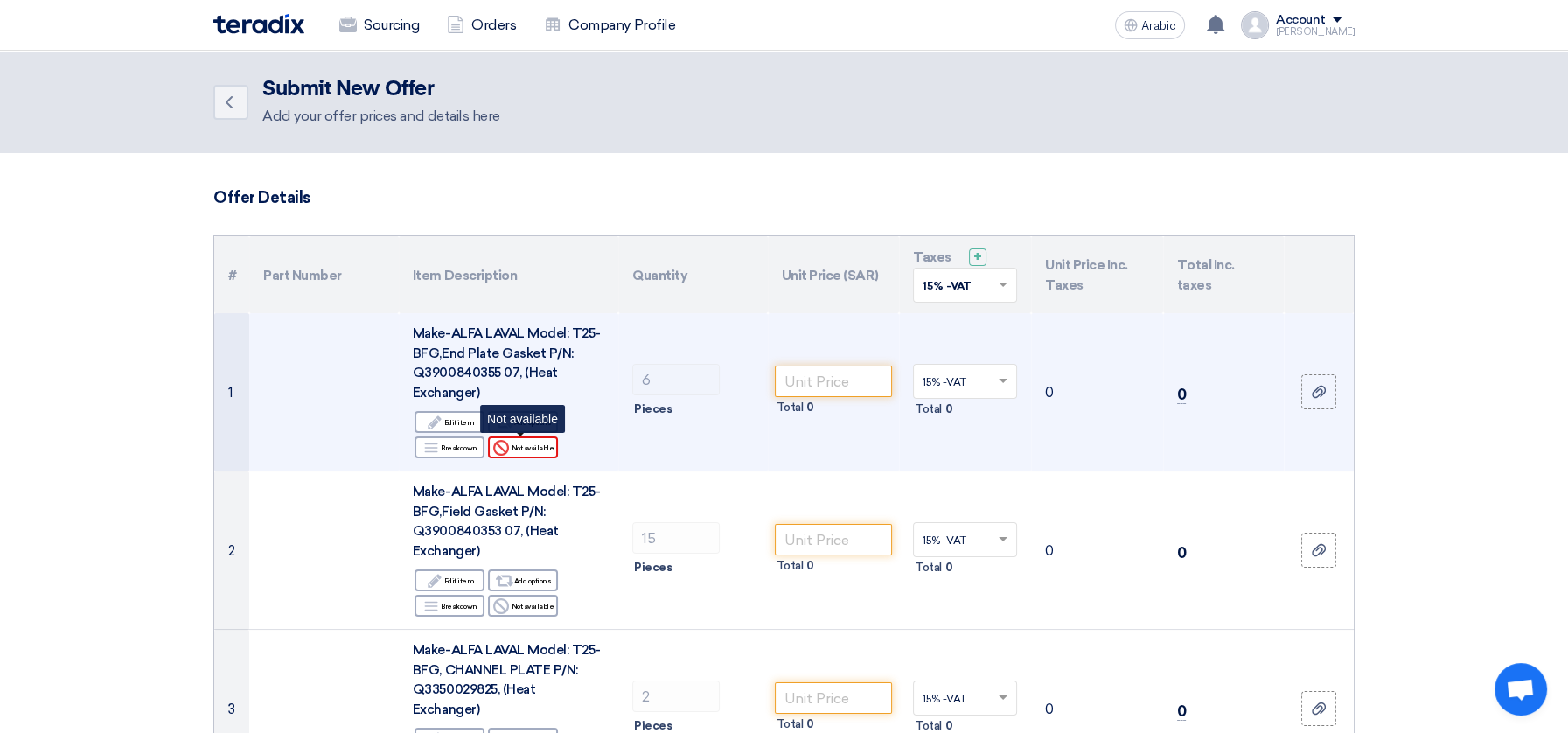
click at [528, 445] on font "Not available" at bounding box center [532, 447] width 43 height 9
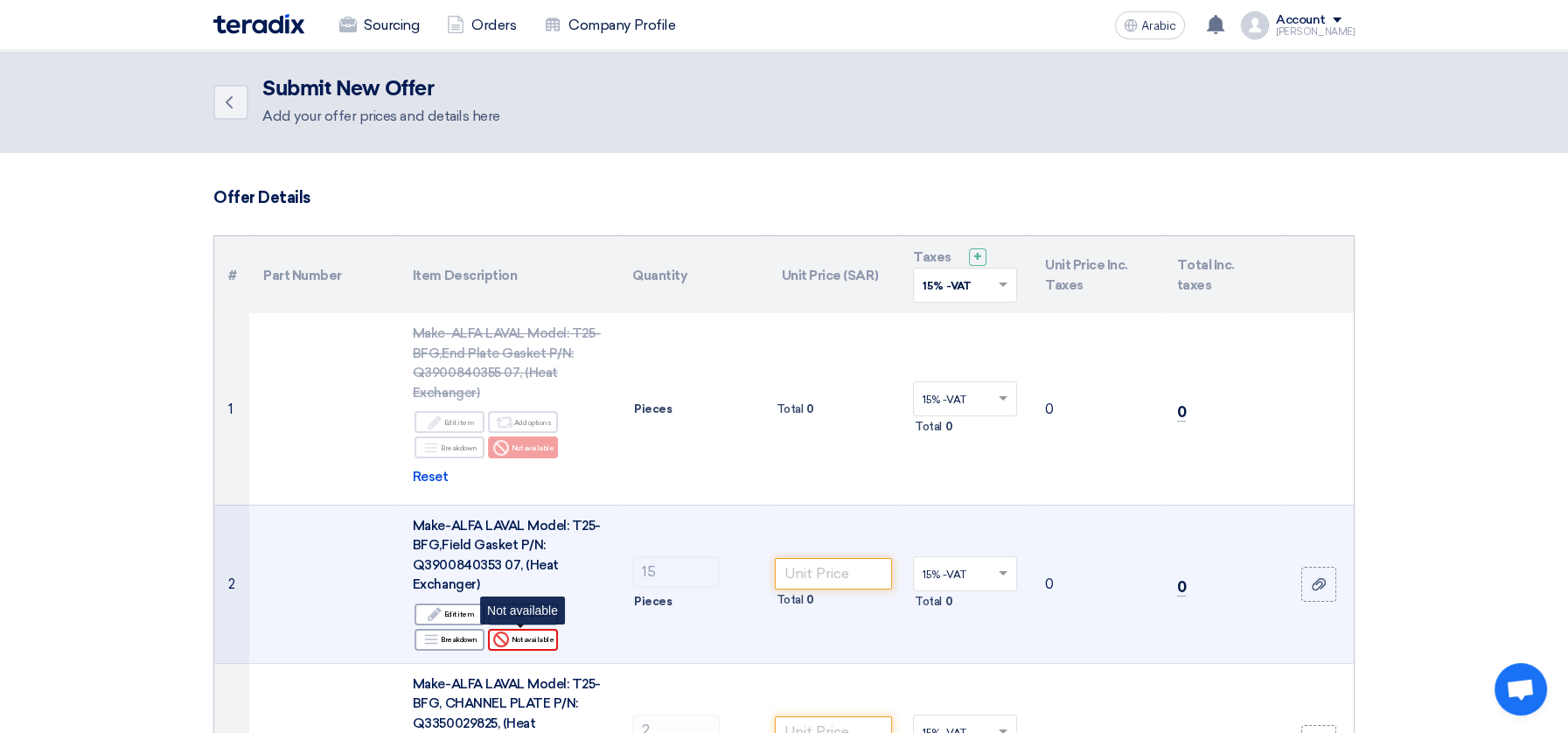
click at [526, 634] on font "Not available" at bounding box center [532, 638] width 43 height 9
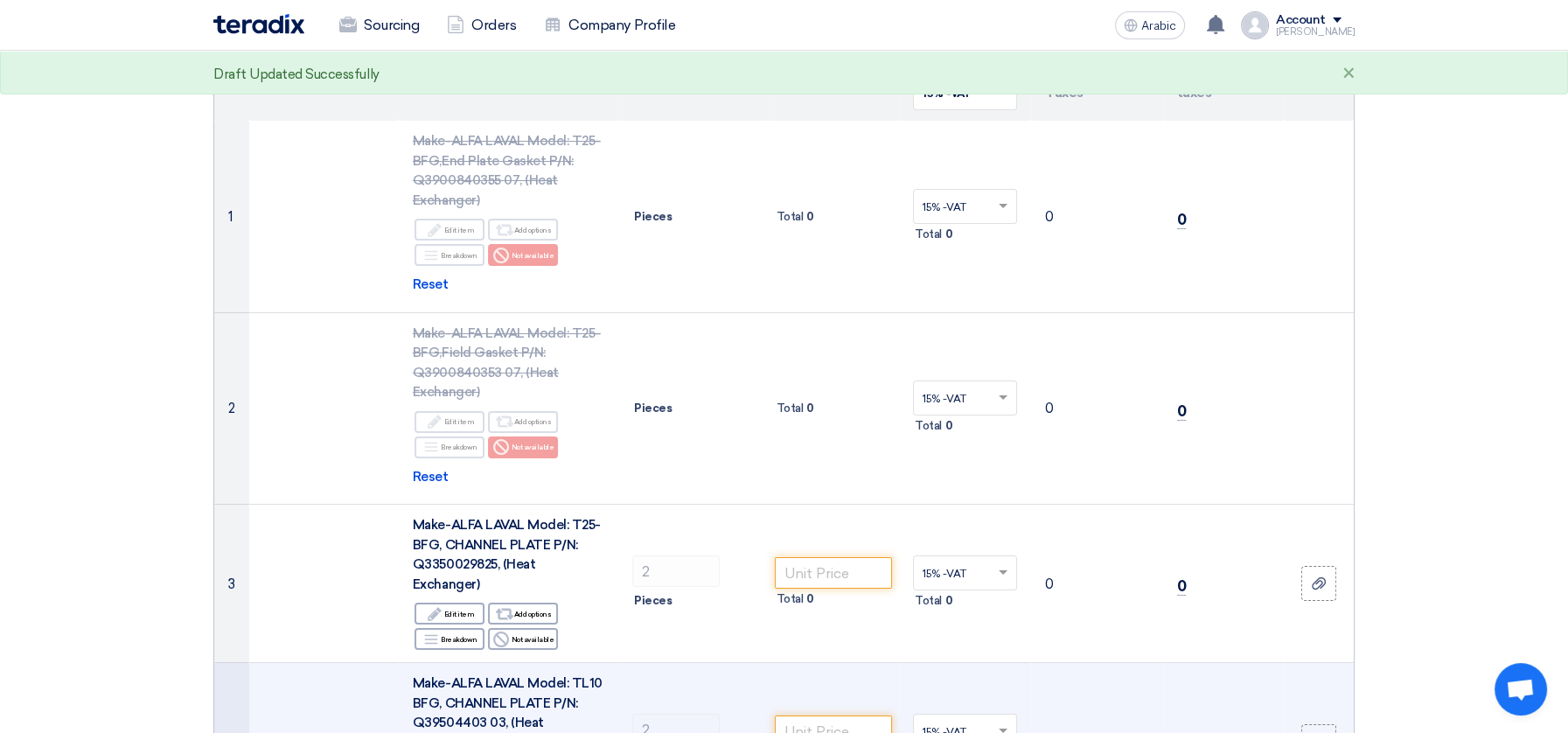
scroll to position [292, 0]
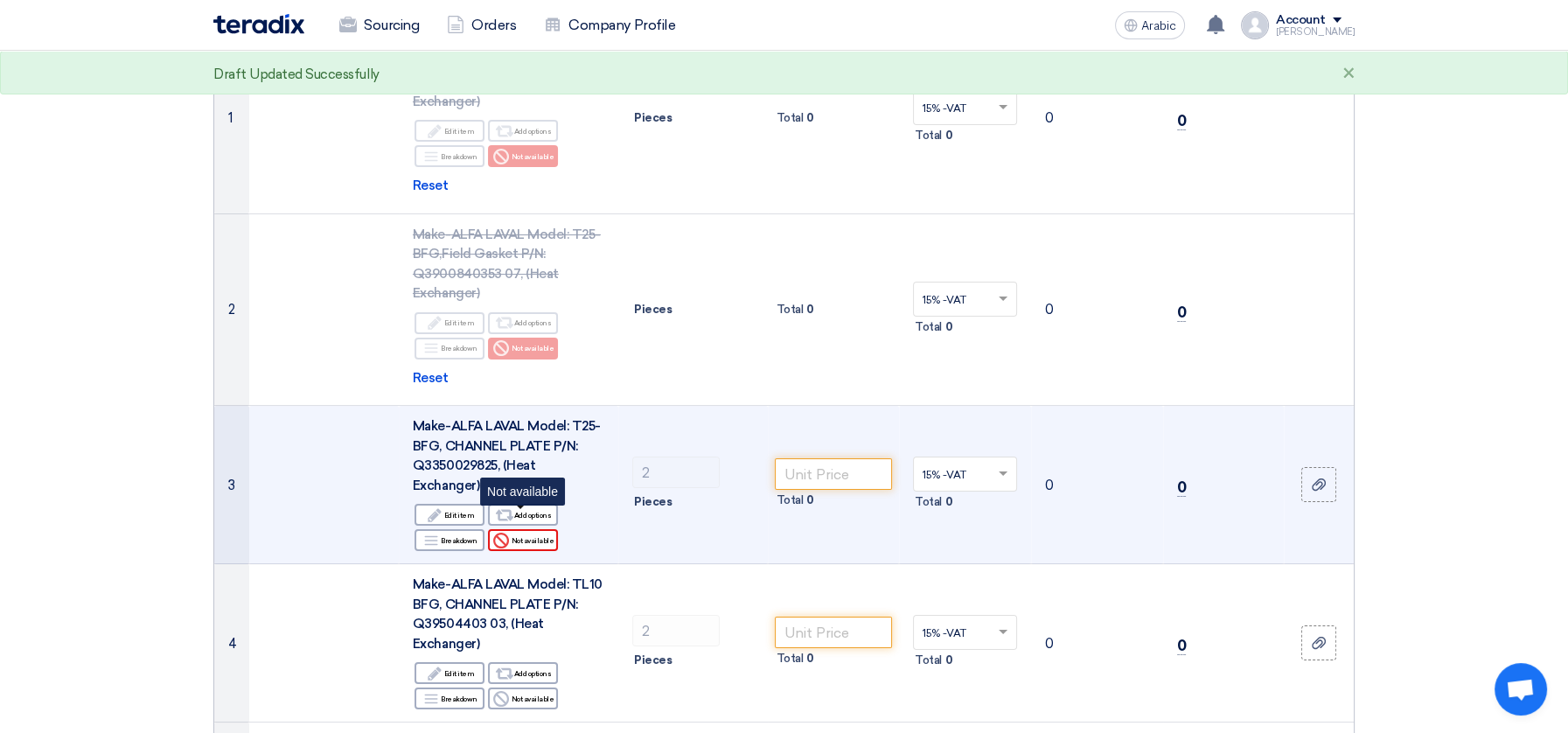
click at [529, 536] on font "Not available" at bounding box center [532, 540] width 43 height 9
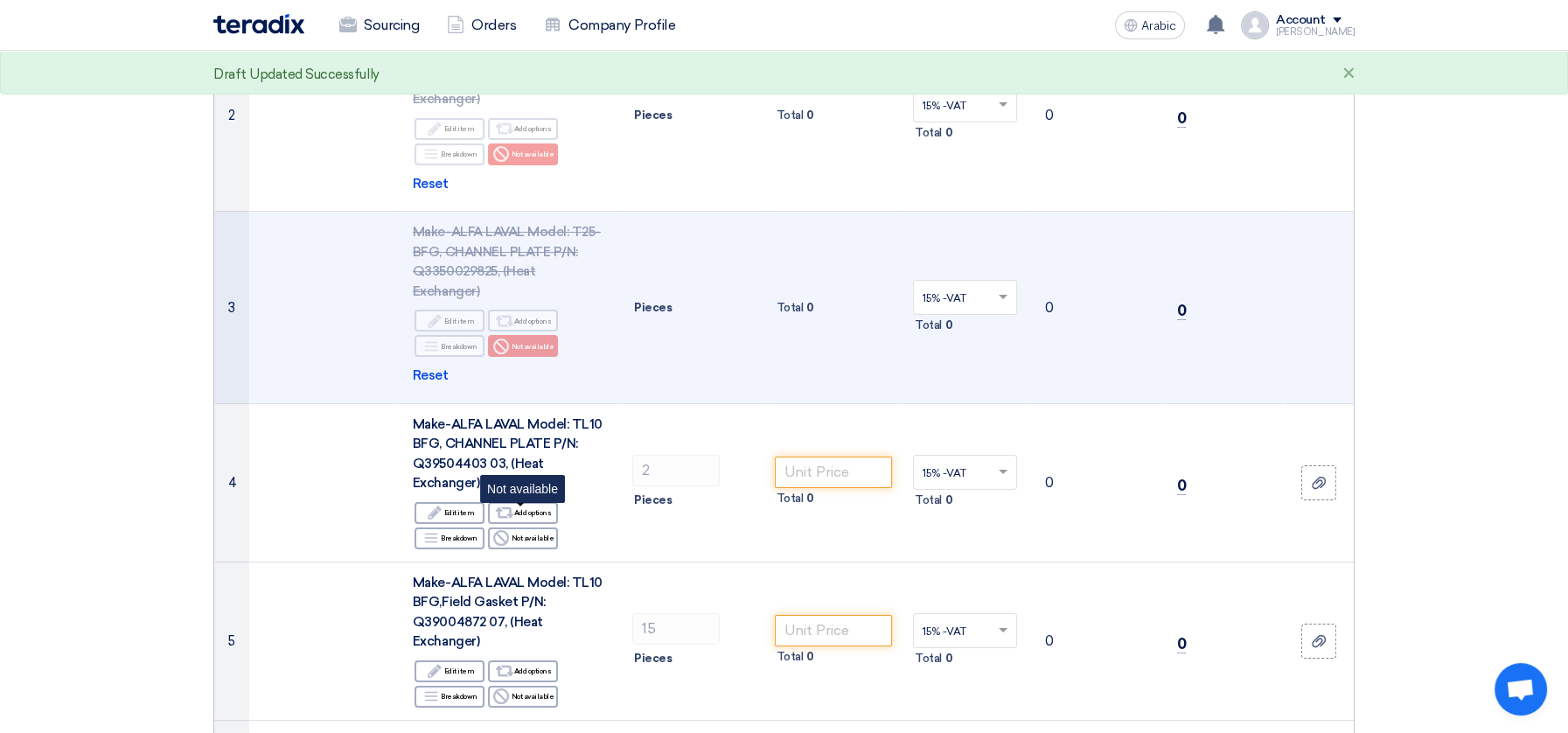
click at [528, 533] on font "Not available" at bounding box center [532, 537] width 43 height 9
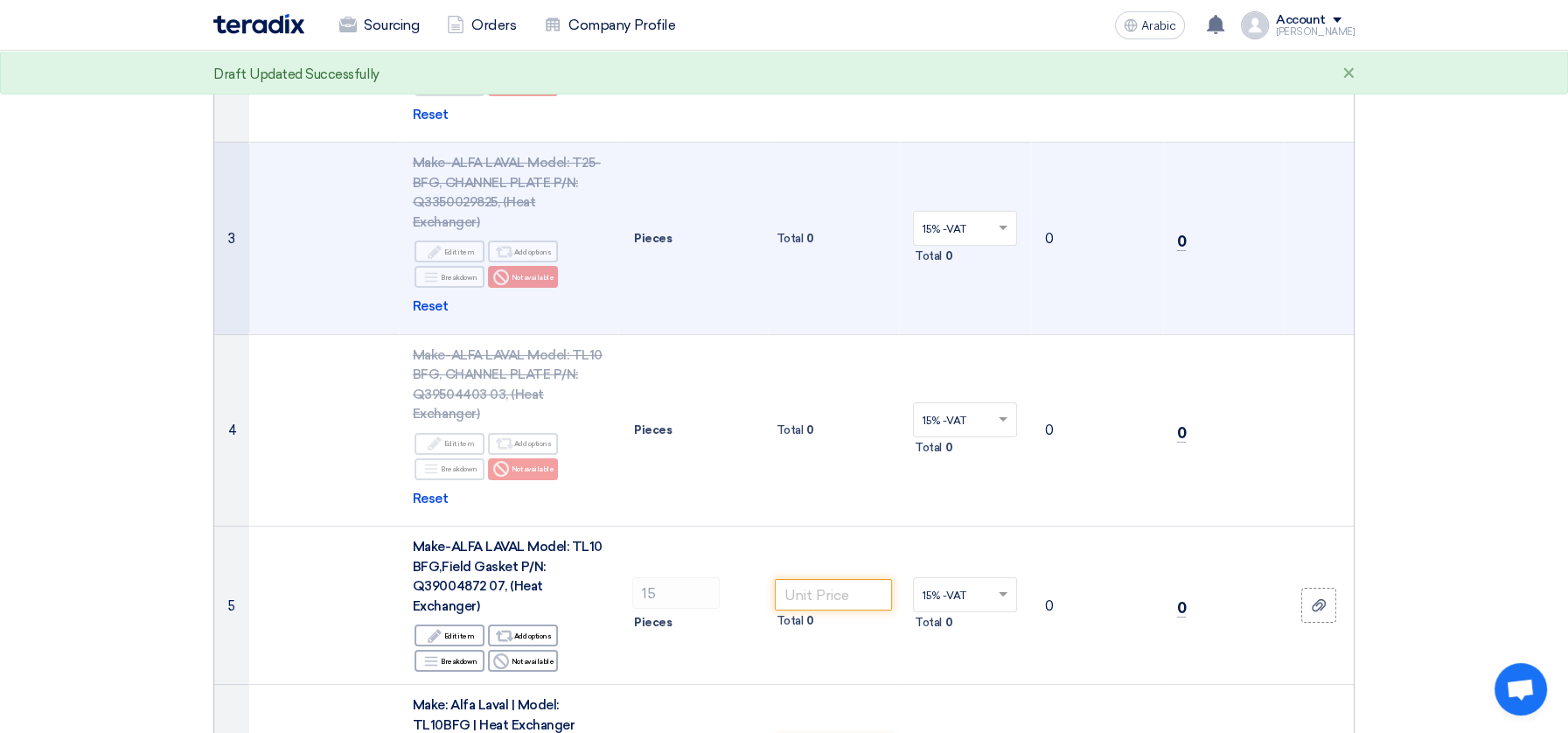
scroll to position [776, 0]
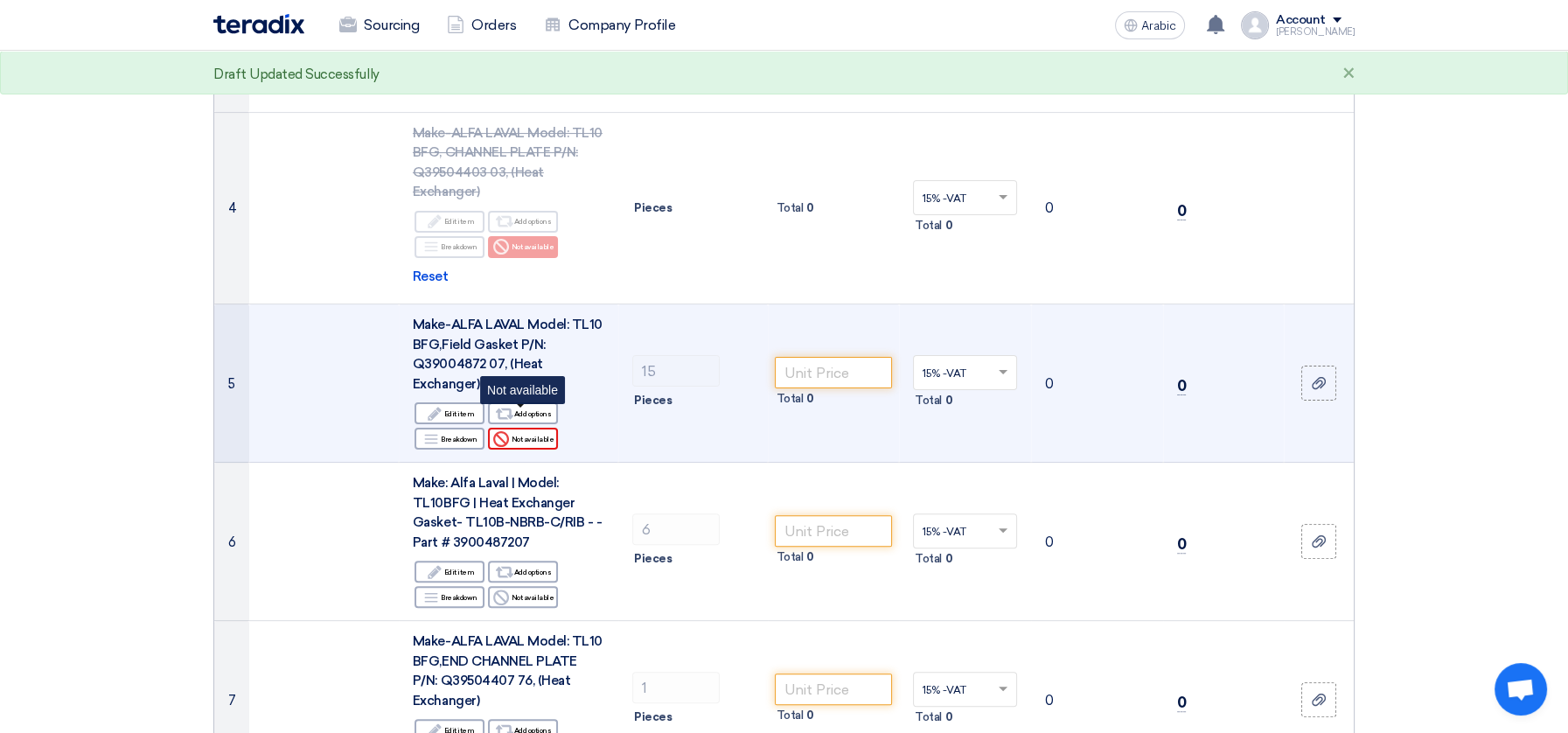
click at [515, 435] on font "Not available" at bounding box center [532, 438] width 43 height 9
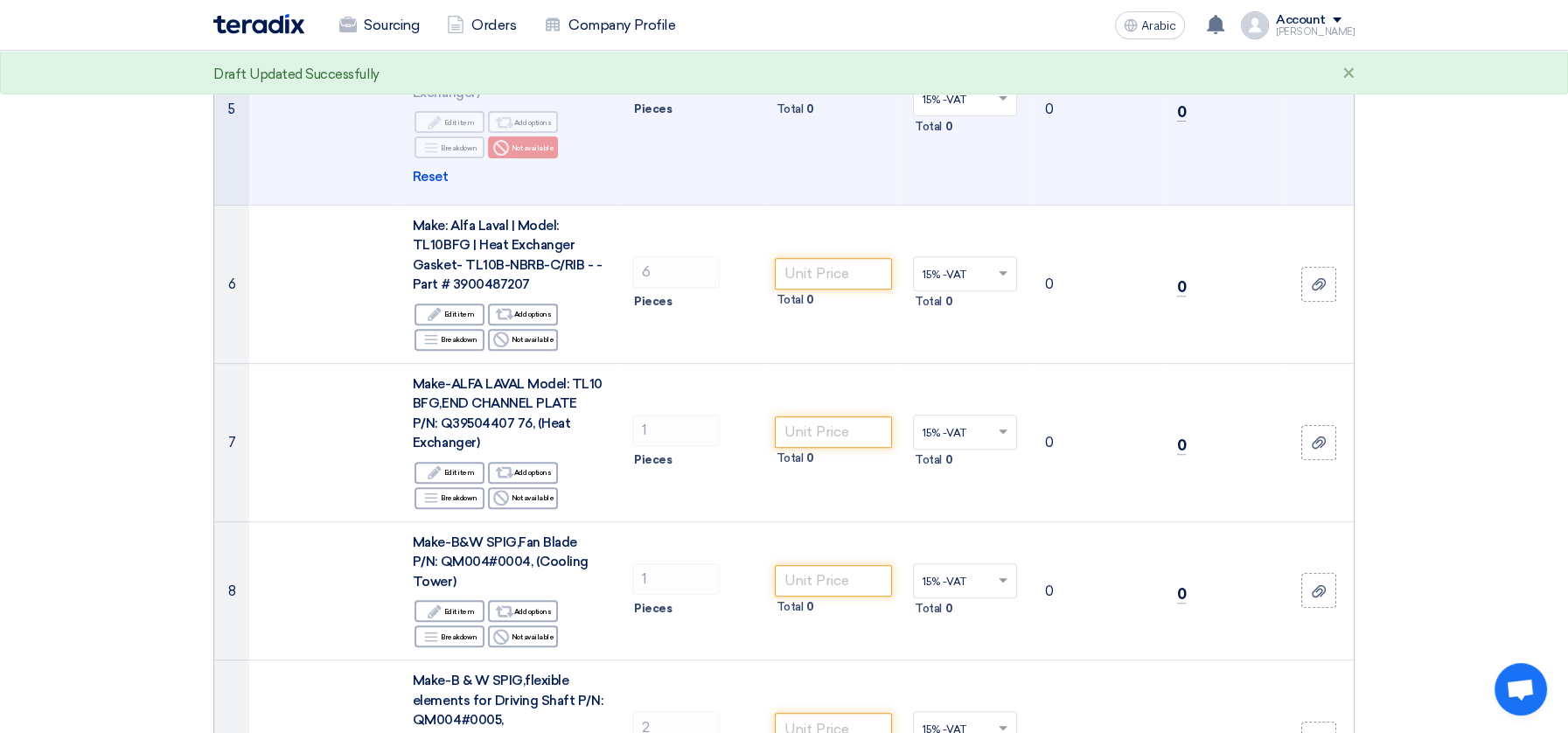
scroll to position [1068, 0]
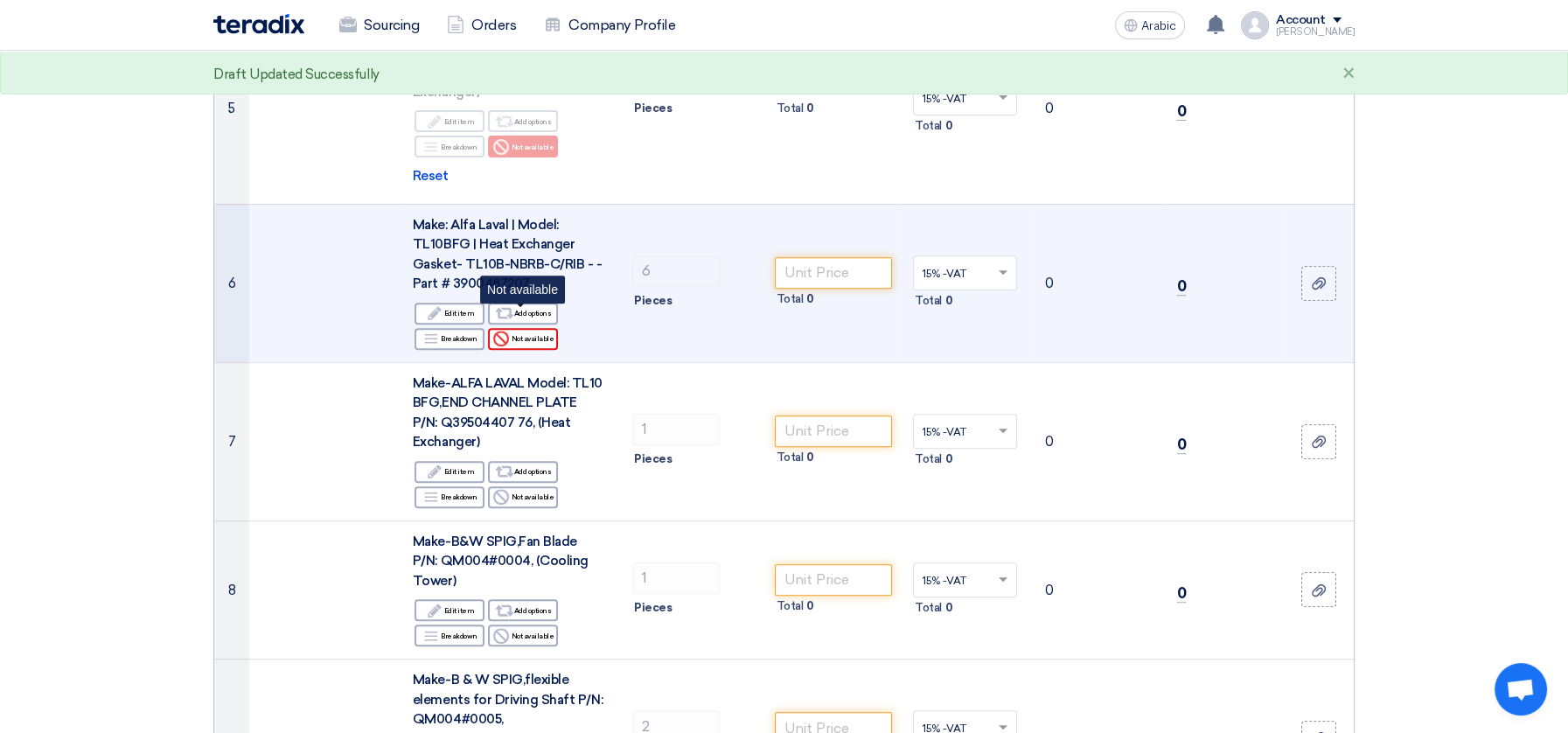
click at [526, 334] on font "Not available" at bounding box center [532, 338] width 43 height 9
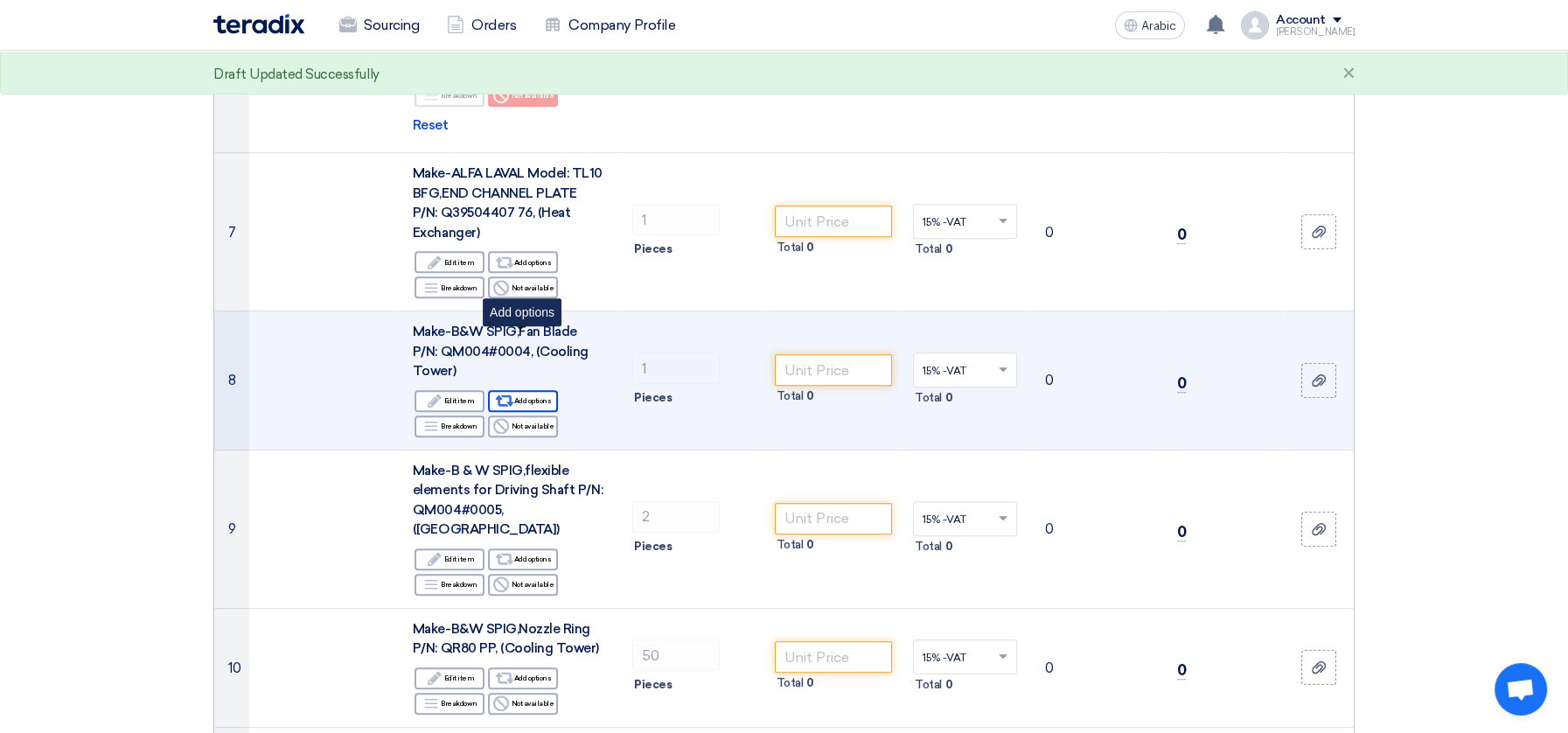
scroll to position [1262, 0]
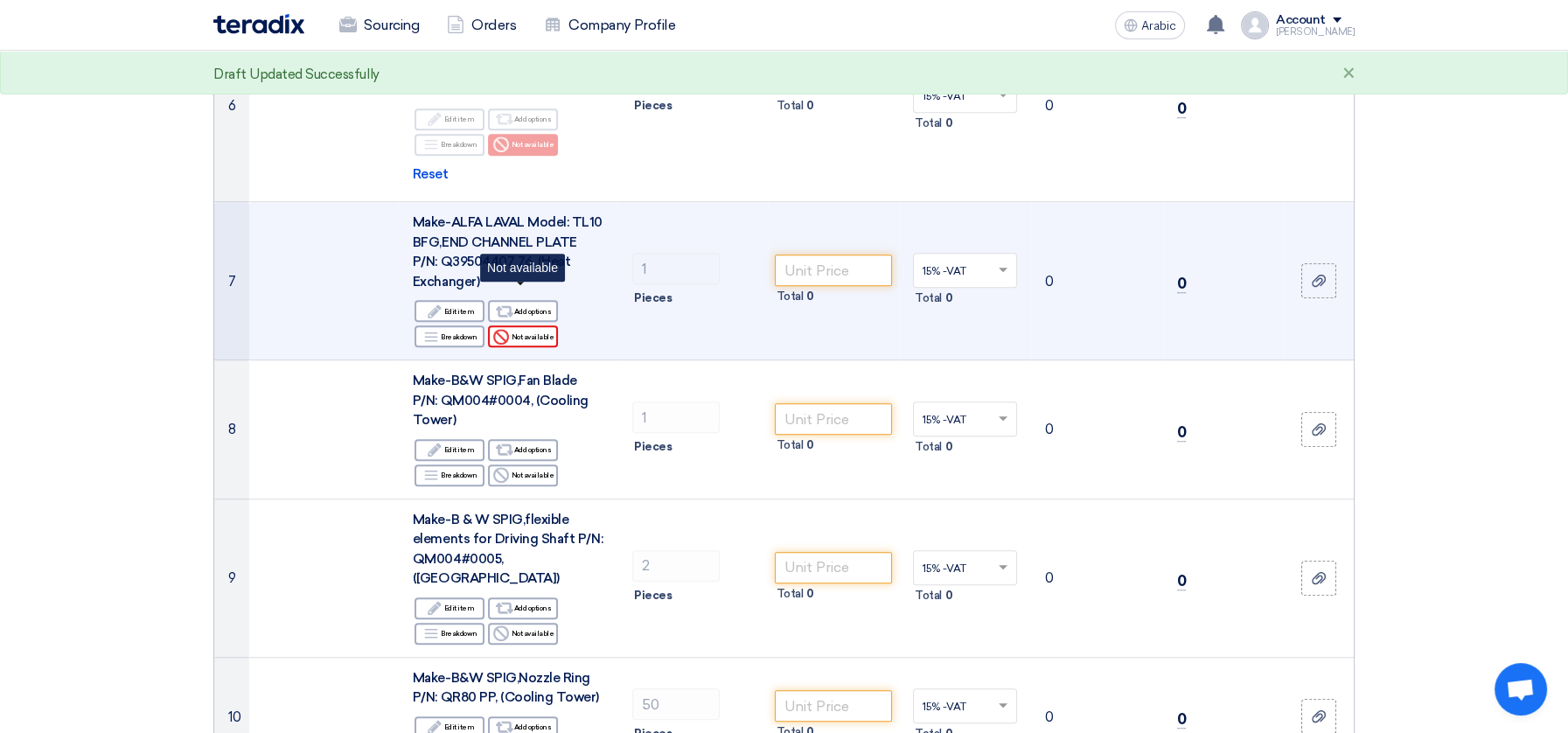
click at [522, 332] on font "Not available" at bounding box center [532, 336] width 43 height 9
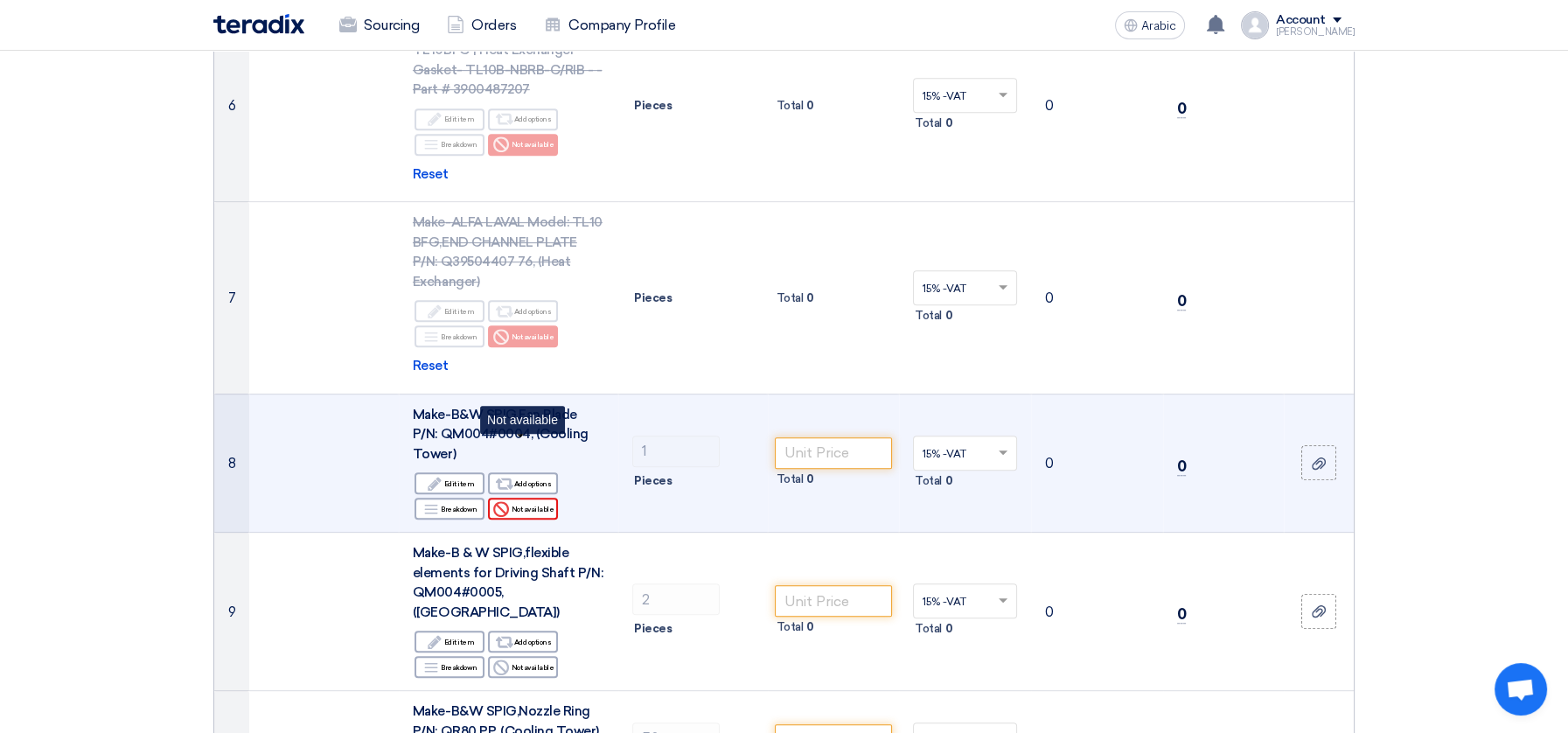
click at [526, 502] on font "Not available" at bounding box center [532, 509] width 43 height 14
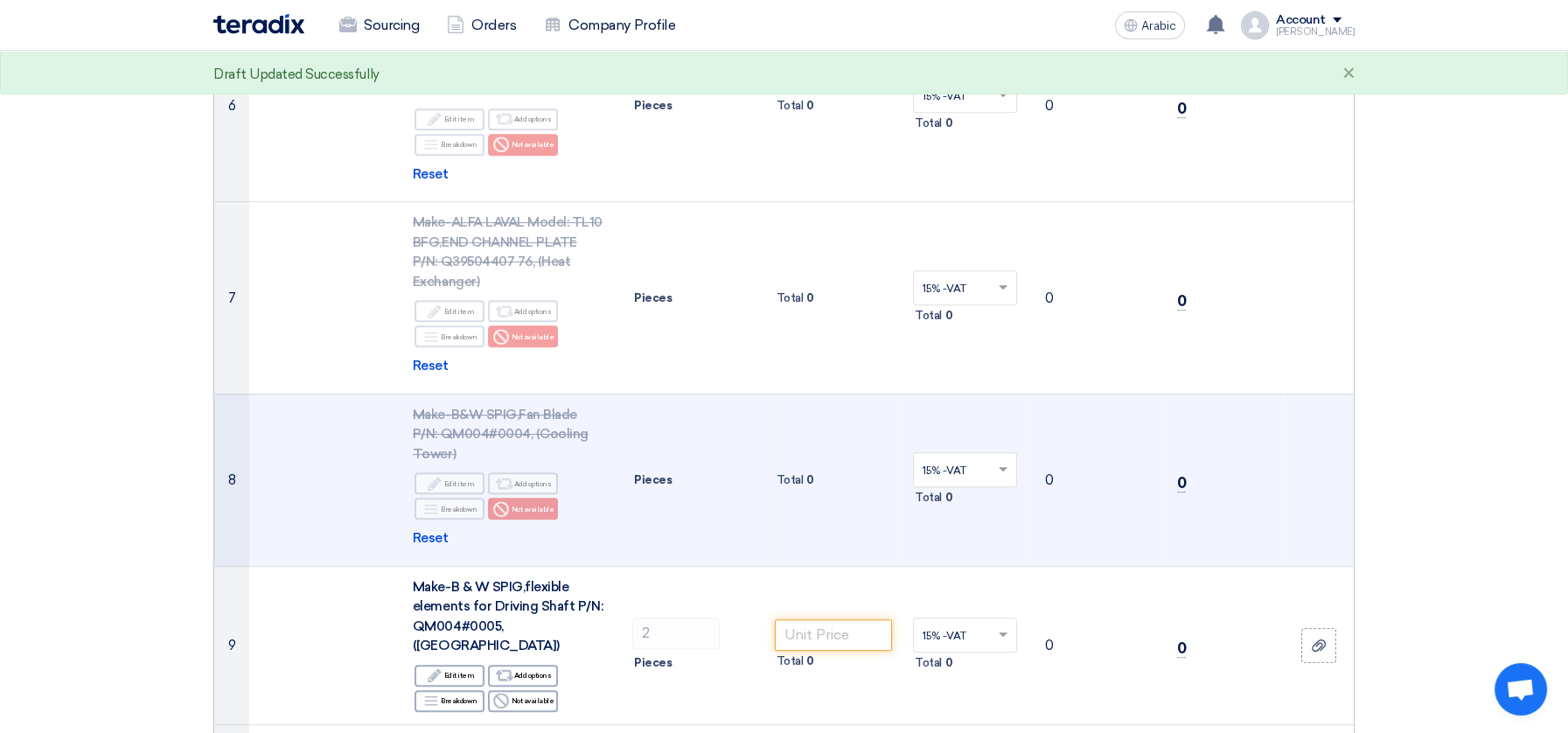
scroll to position [1457, 0]
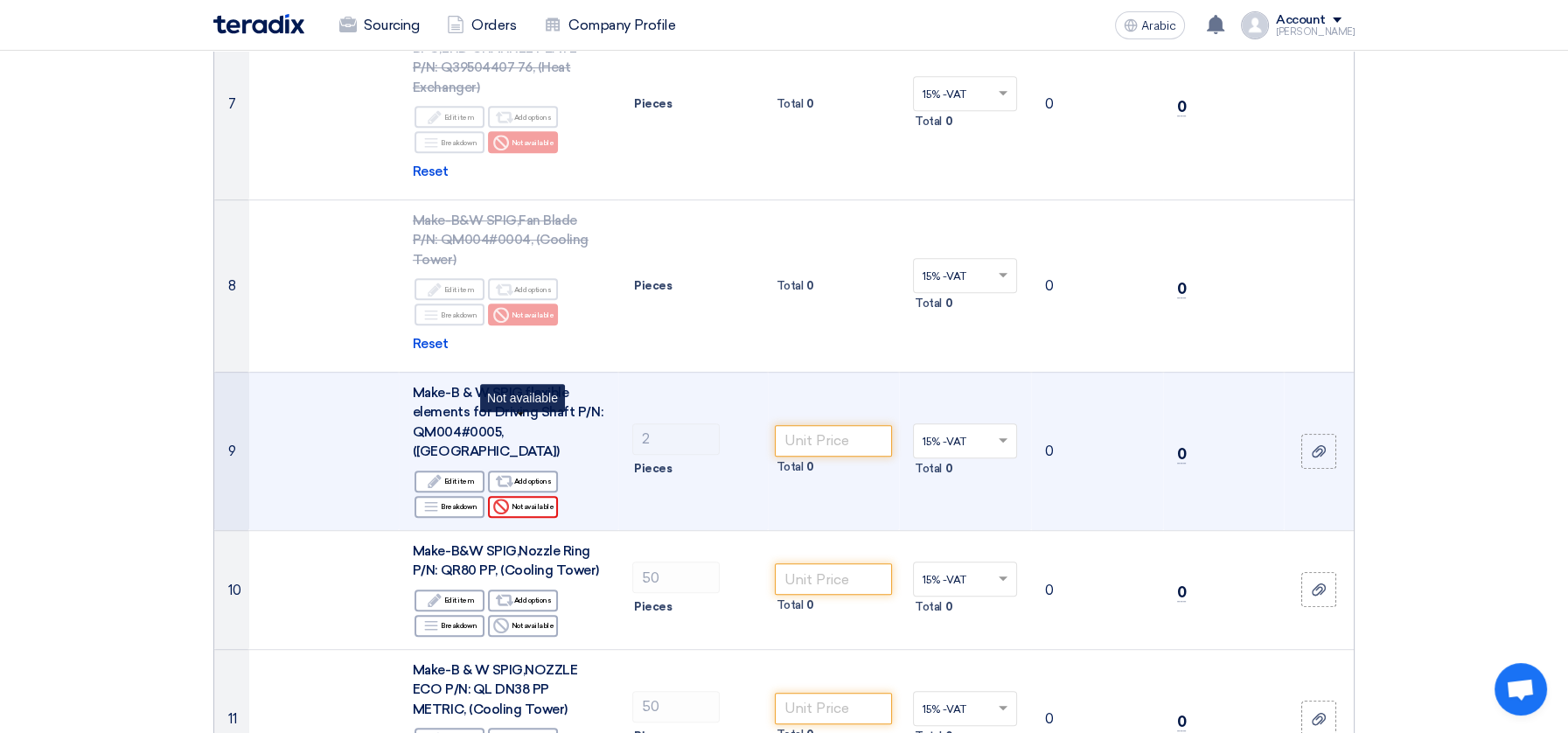
click at [532, 502] on font "Not available" at bounding box center [532, 506] width 43 height 9
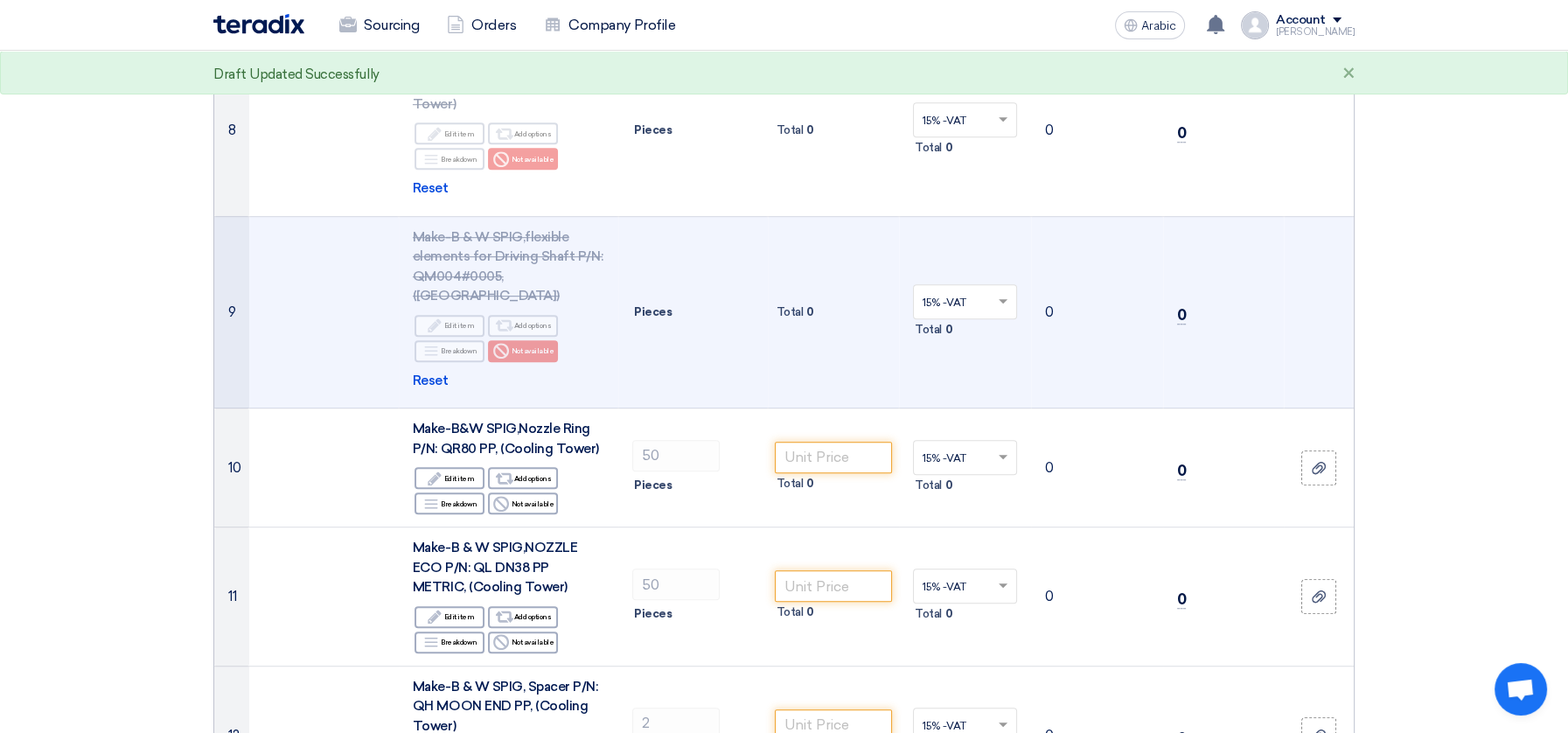
scroll to position [1749, 0]
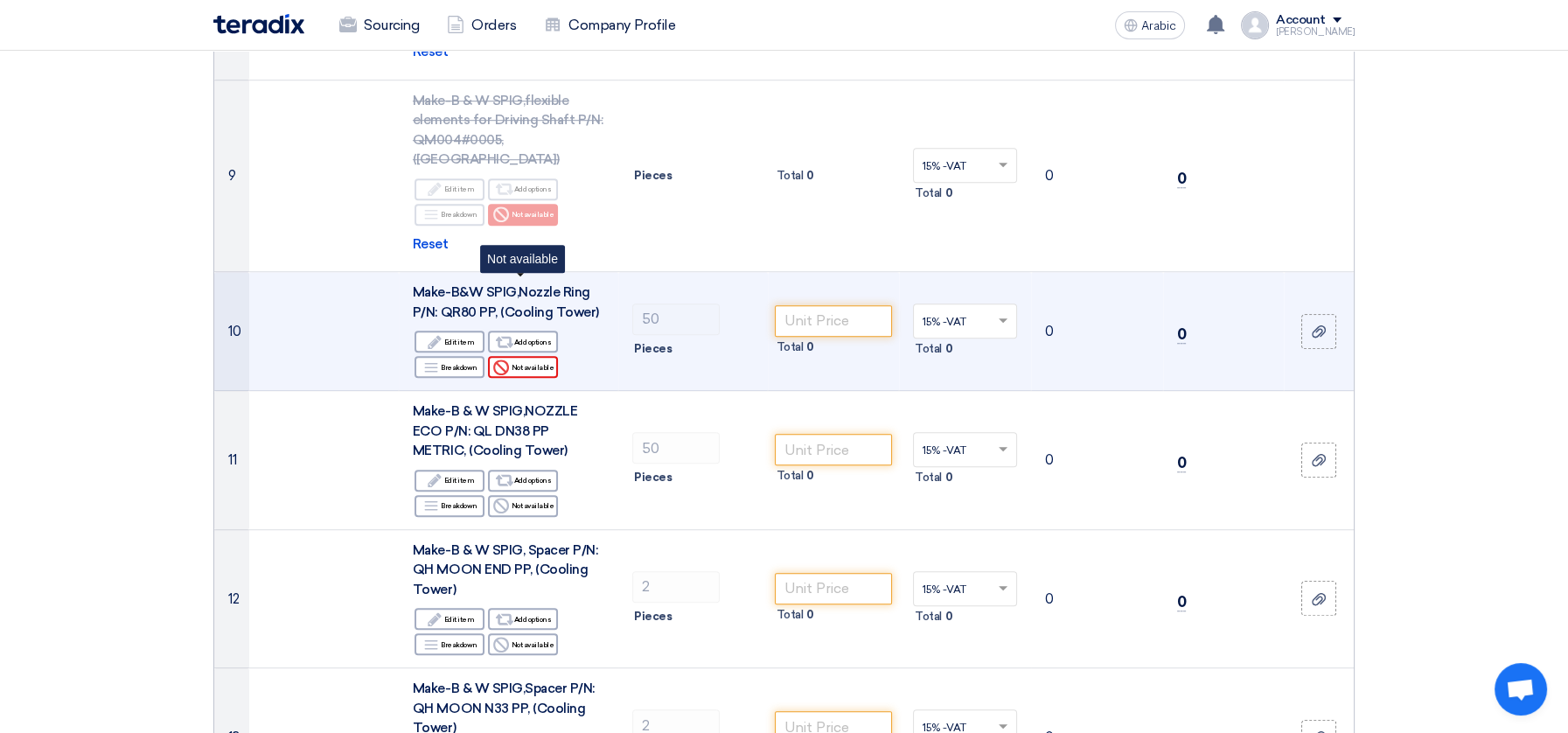
click at [524, 360] on font "Not available" at bounding box center [532, 367] width 43 height 14
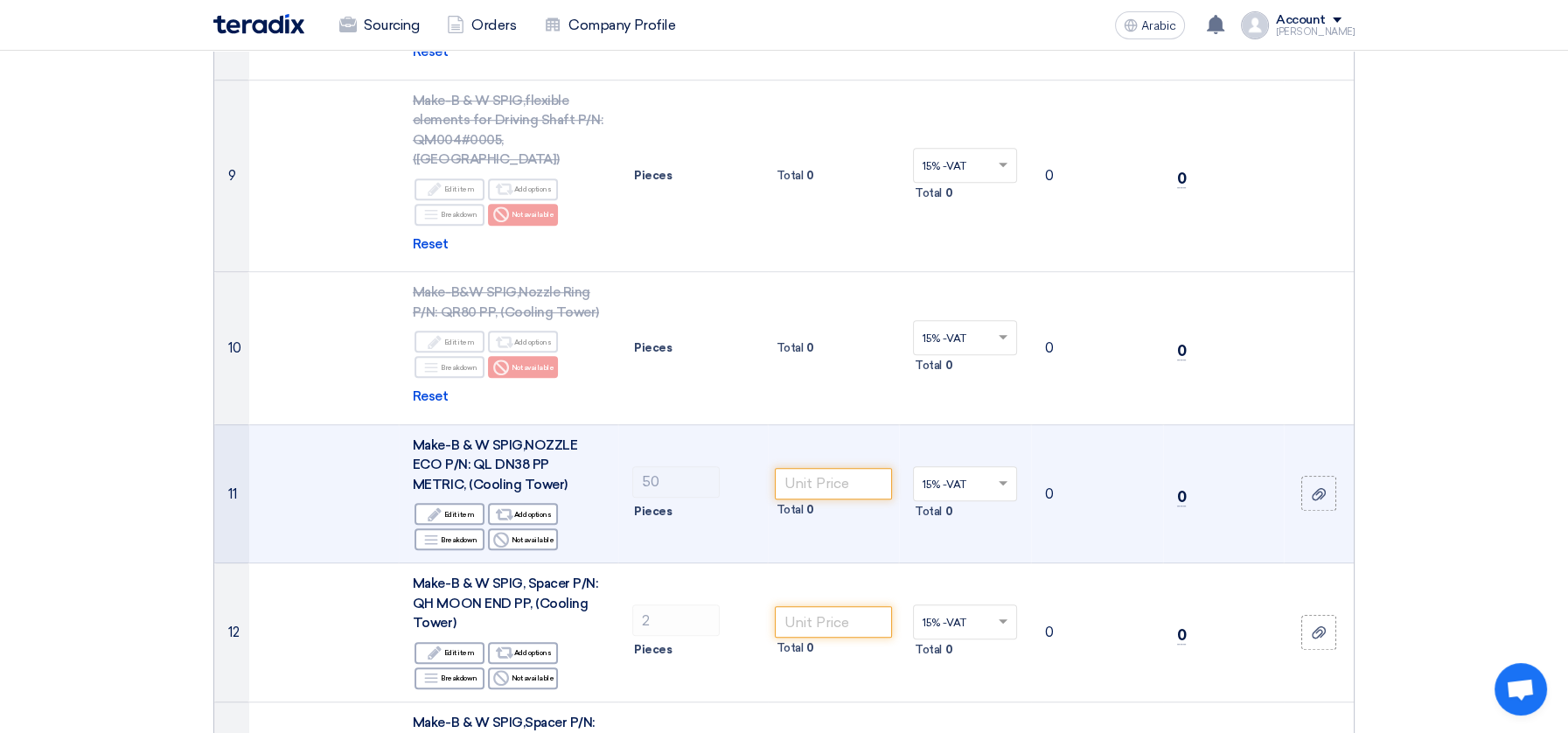
click at [523, 475] on td "Make-B & W SPIG,NOZZLE ECO P/N: QL DN38 PP METRIC, (Cooling Tower) Edit Edit it…" at bounding box center [508, 493] width 219 height 139
click at [525, 535] on font "Not available" at bounding box center [532, 539] width 43 height 9
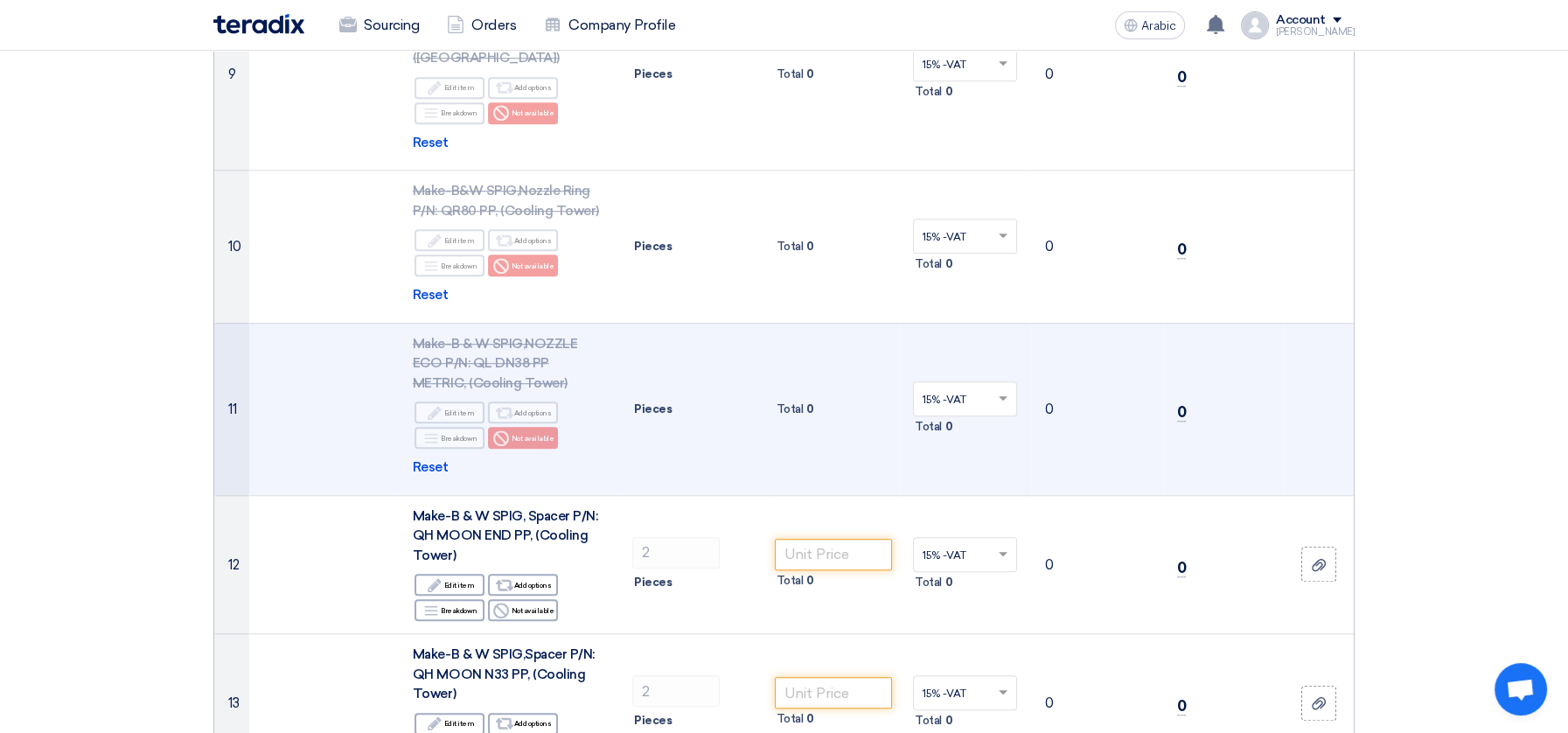
scroll to position [1943, 0]
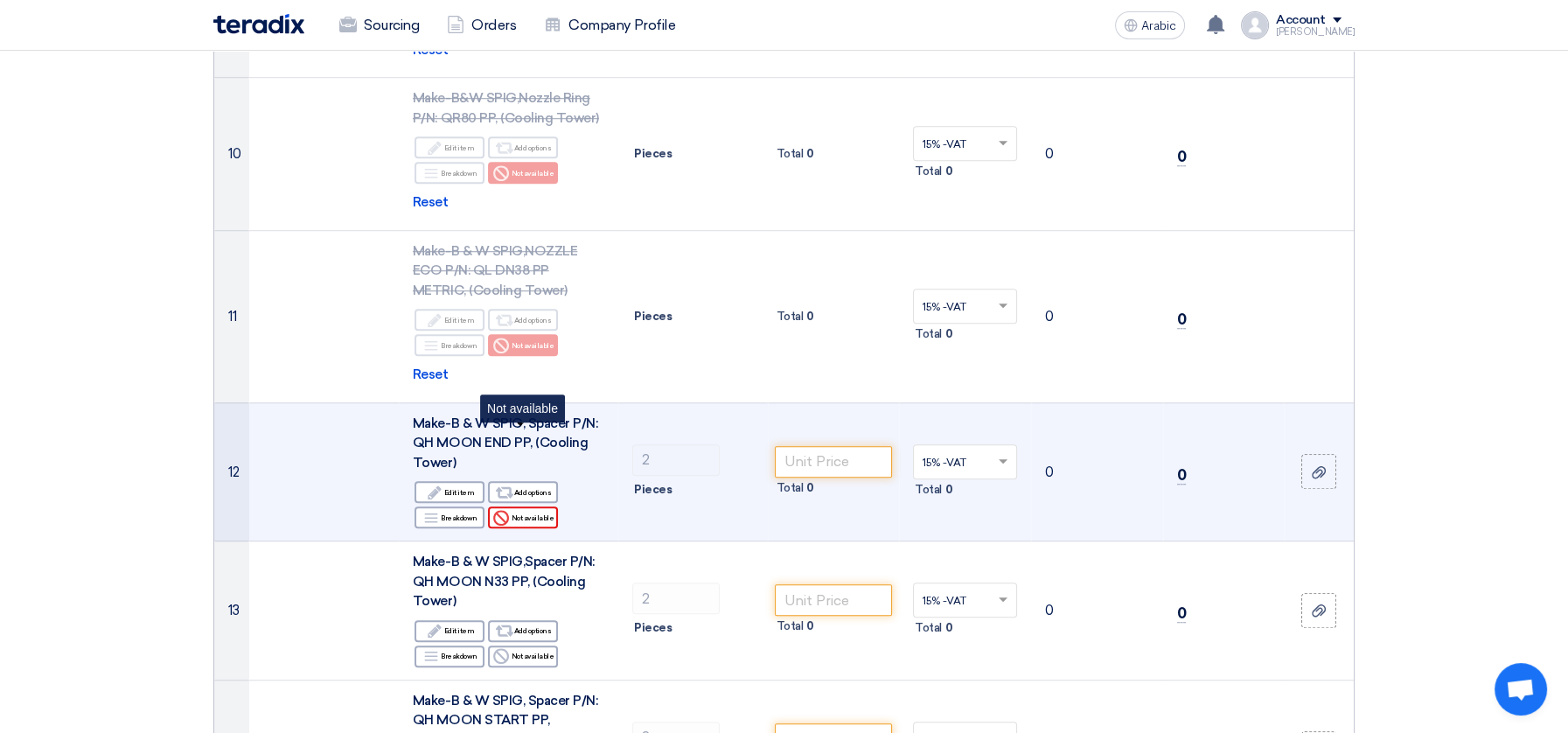
click at [524, 514] on font "Not available" at bounding box center [532, 518] width 43 height 9
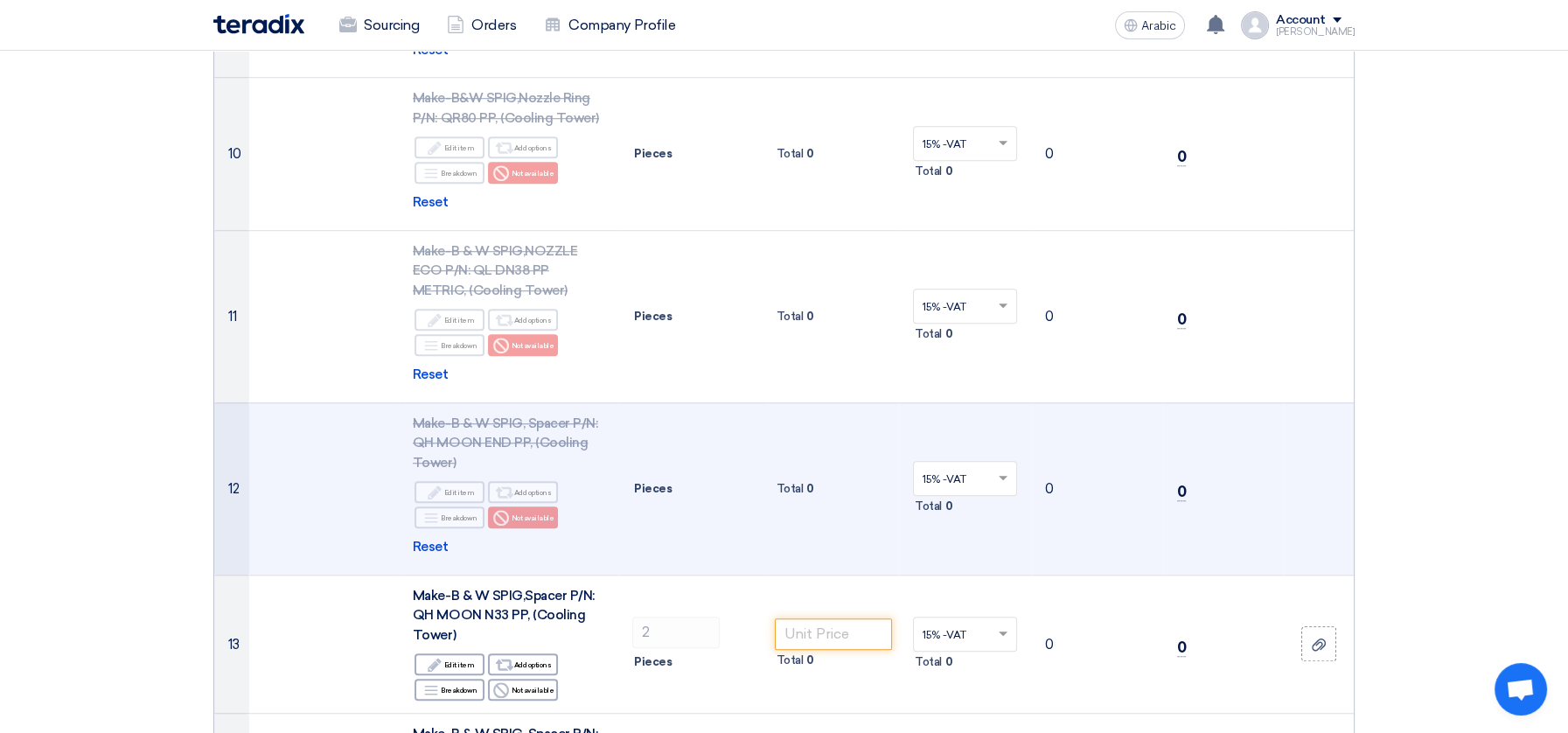
scroll to position [2234, 0]
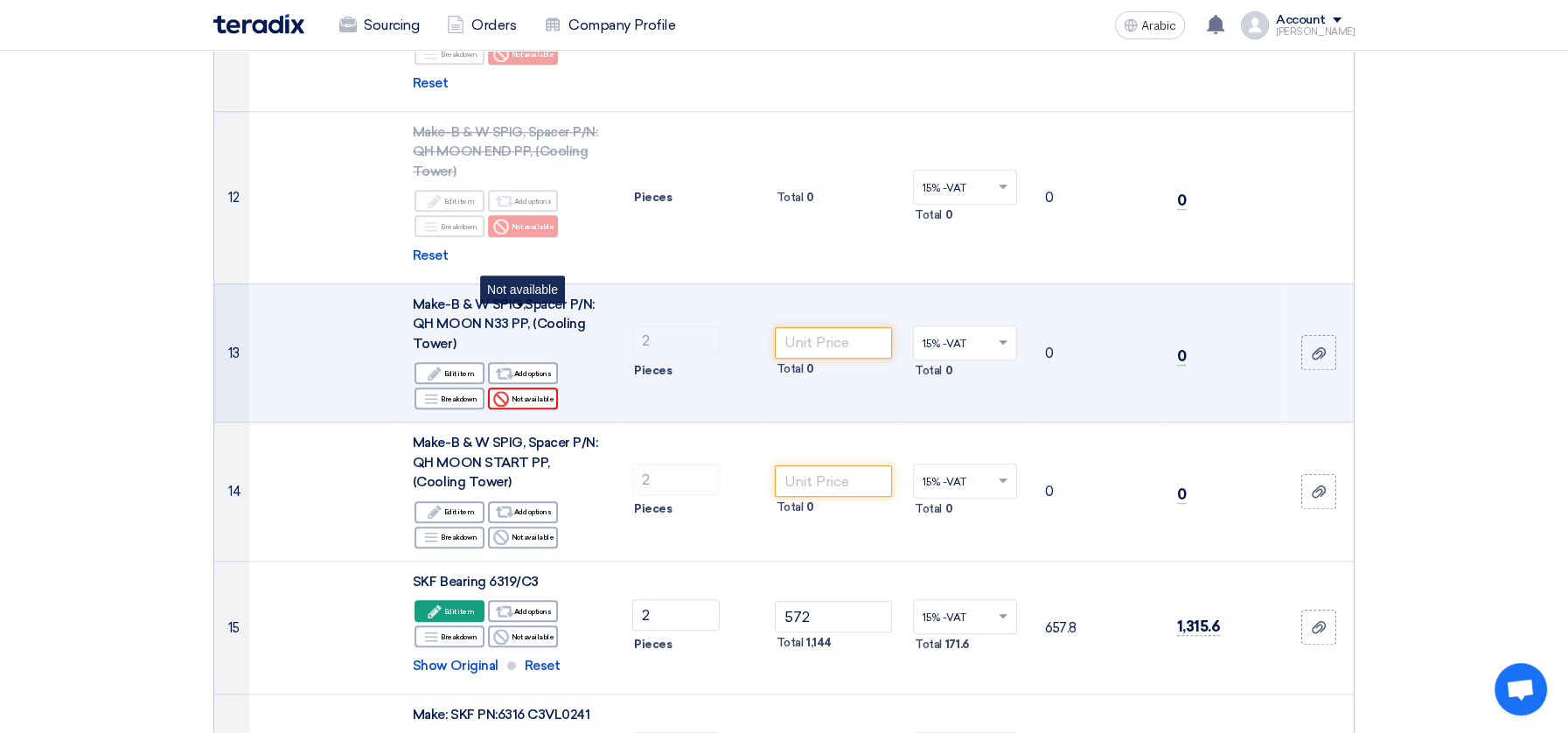
click at [527, 394] on font "Not available" at bounding box center [532, 398] width 43 height 9
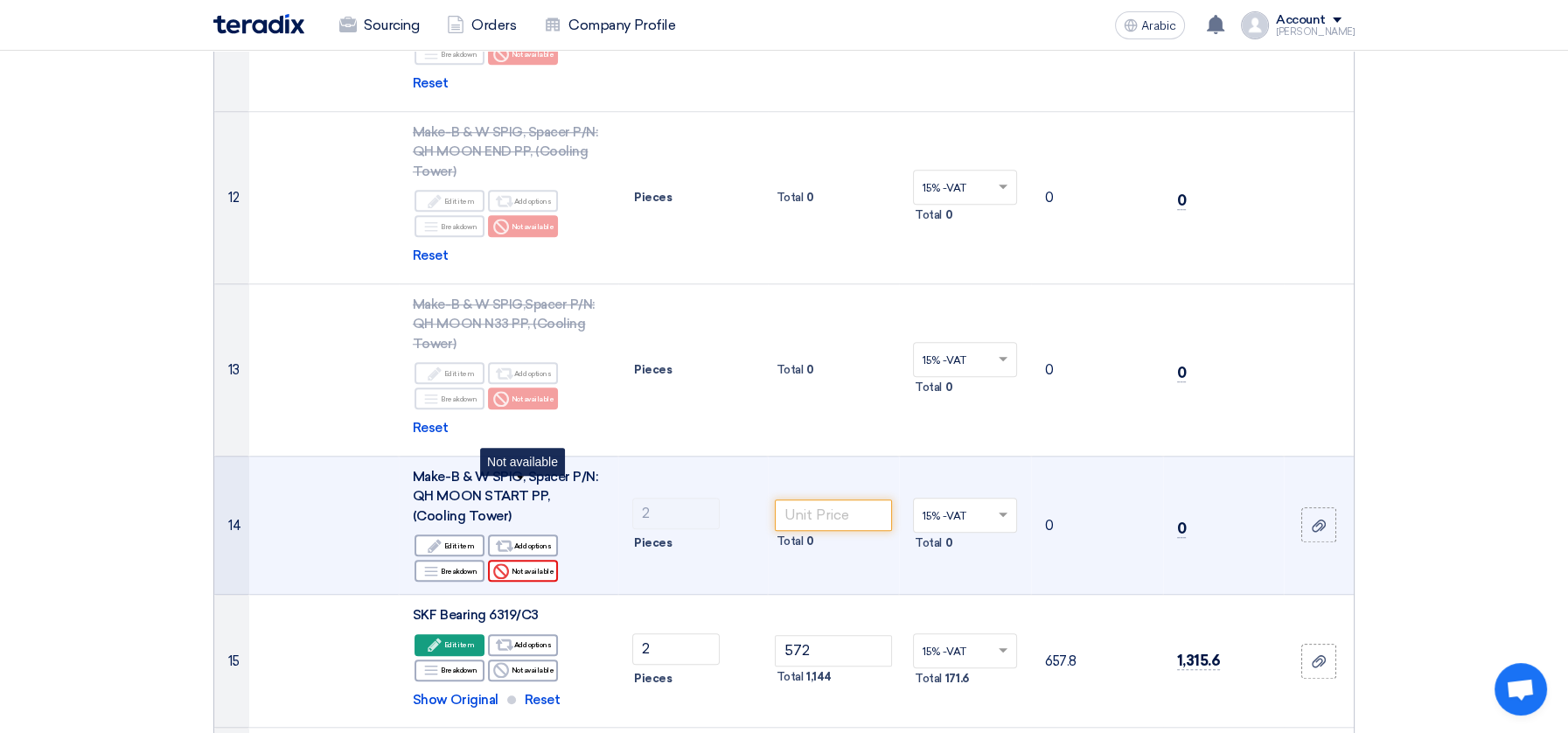
click at [509, 563] on icon "Reject" at bounding box center [501, 571] width 15 height 15
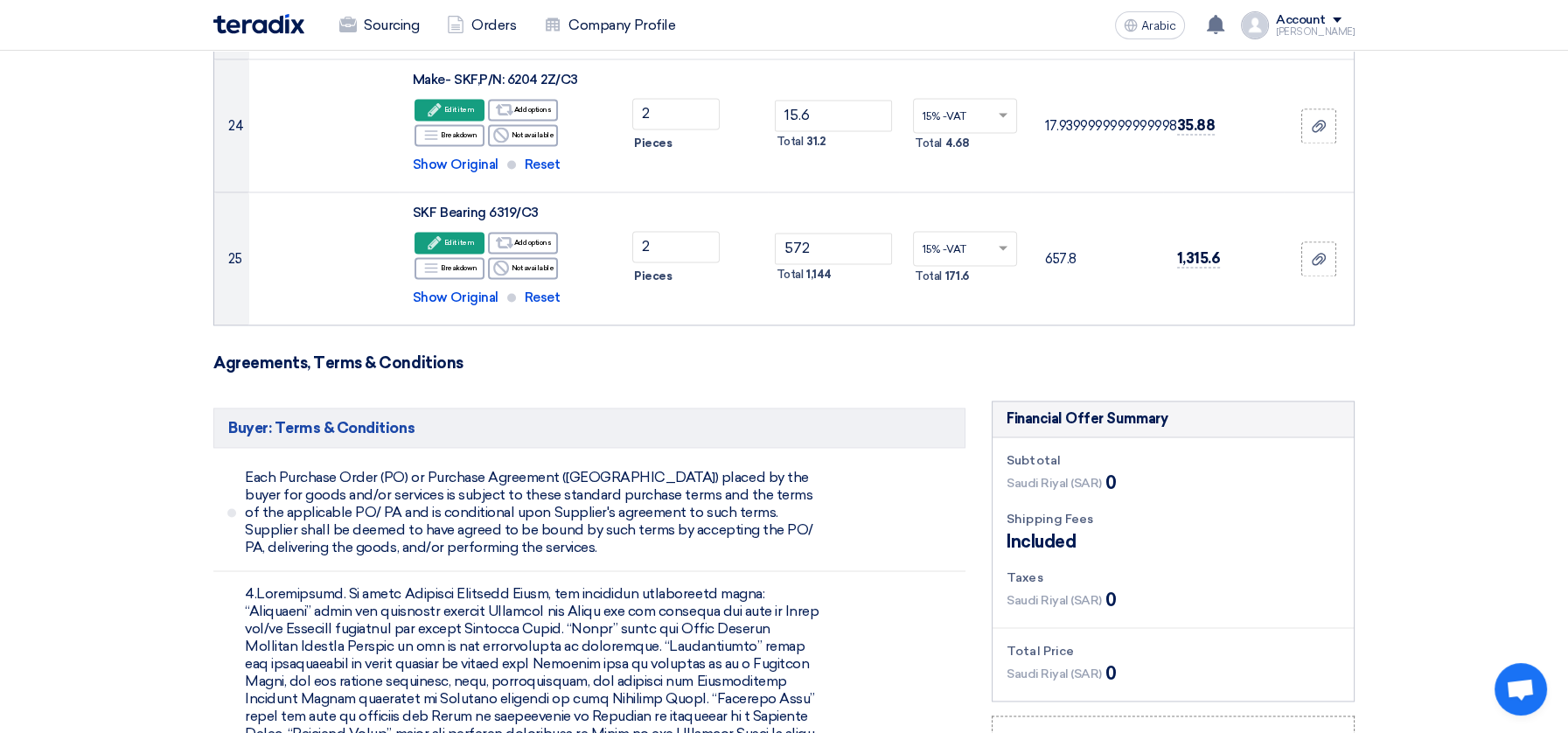
scroll to position [4080, 0]
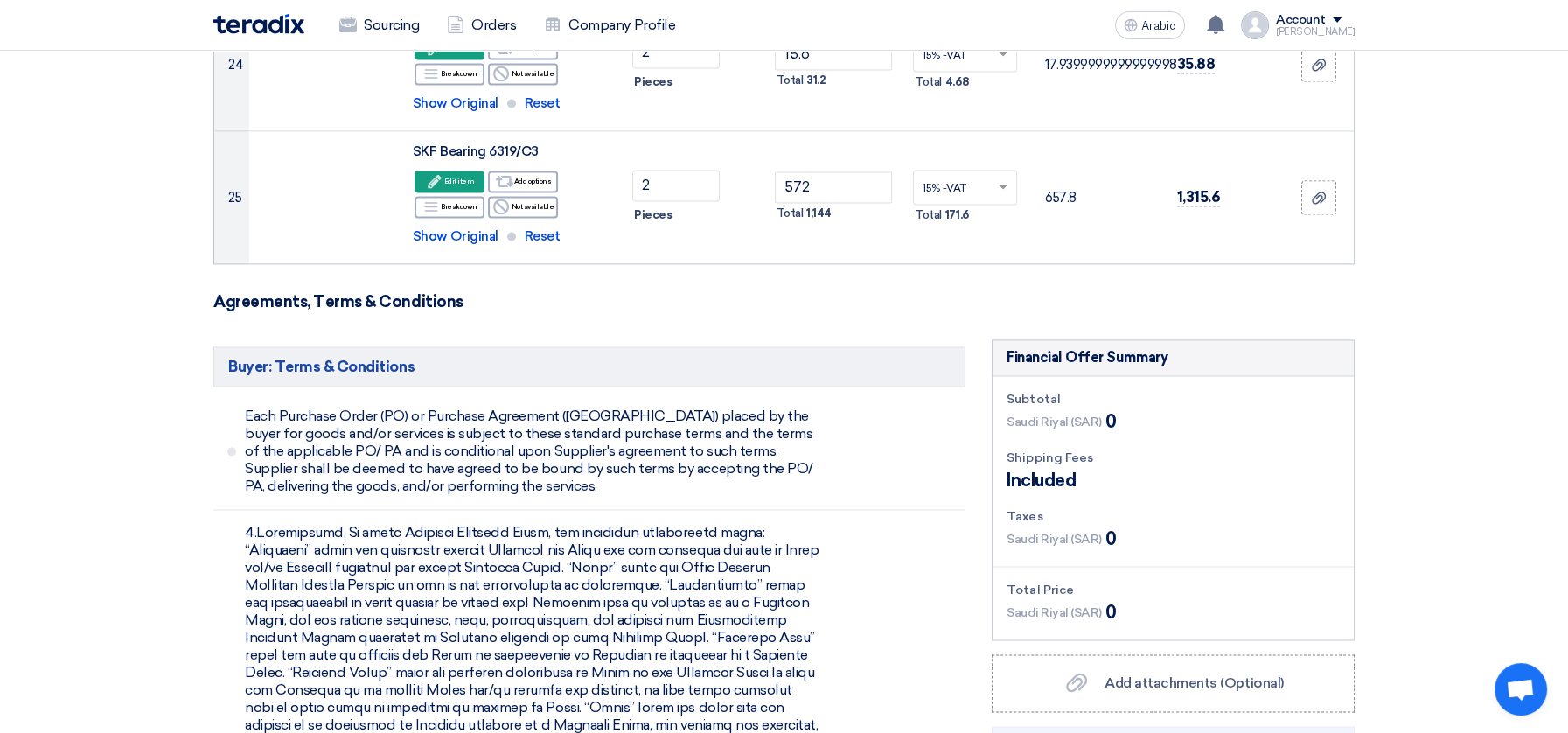
click at [1075, 469] on font "Included" at bounding box center [1041, 480] width 70 height 21
drag, startPoint x: 1121, startPoint y: 515, endPoint x: 1112, endPoint y: 511, distance: 9.8
click at [1116, 599] on div "Saudi Riyal (SAR) 0" at bounding box center [1173, 611] width 333 height 26
click at [1112, 602] on font "0" at bounding box center [1112, 612] width 12 height 21
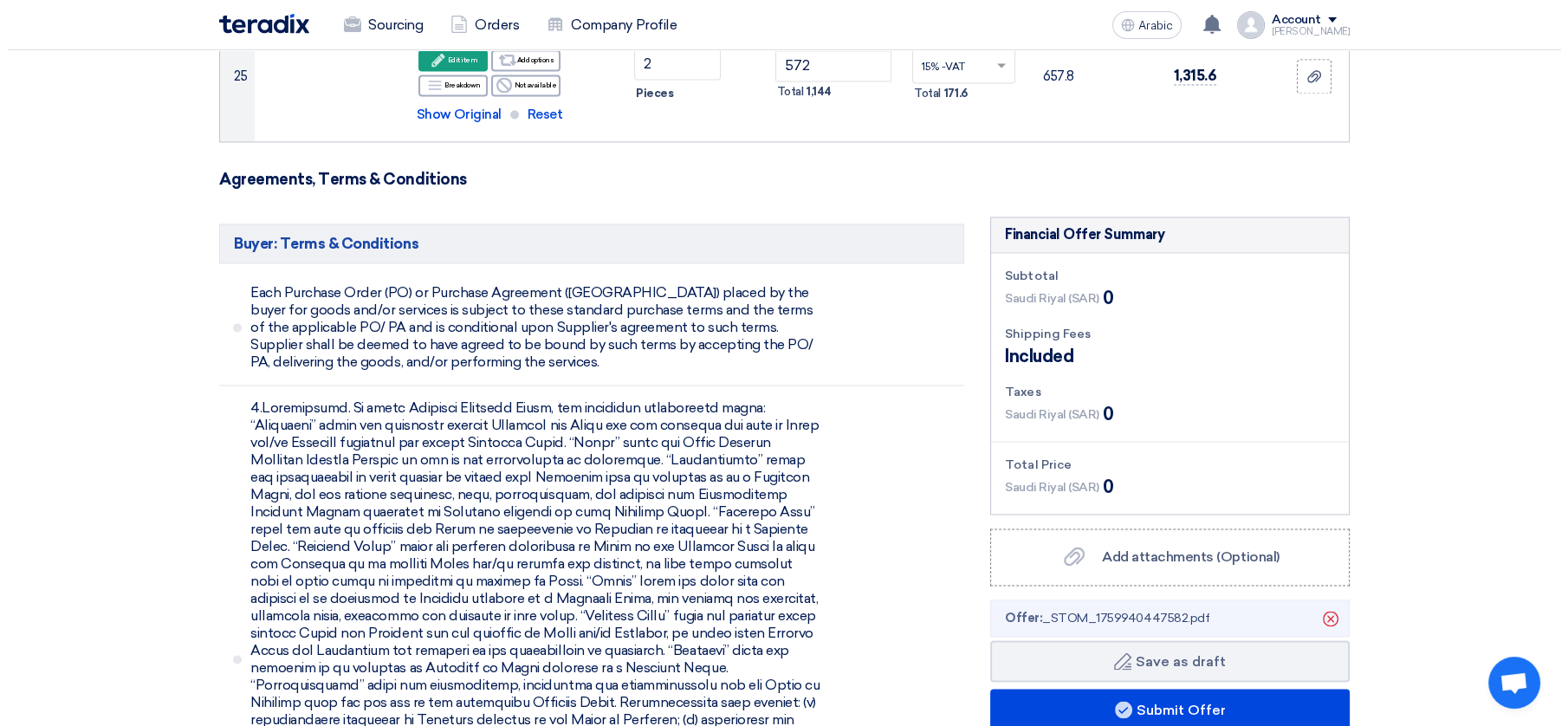
scroll to position [4330, 0]
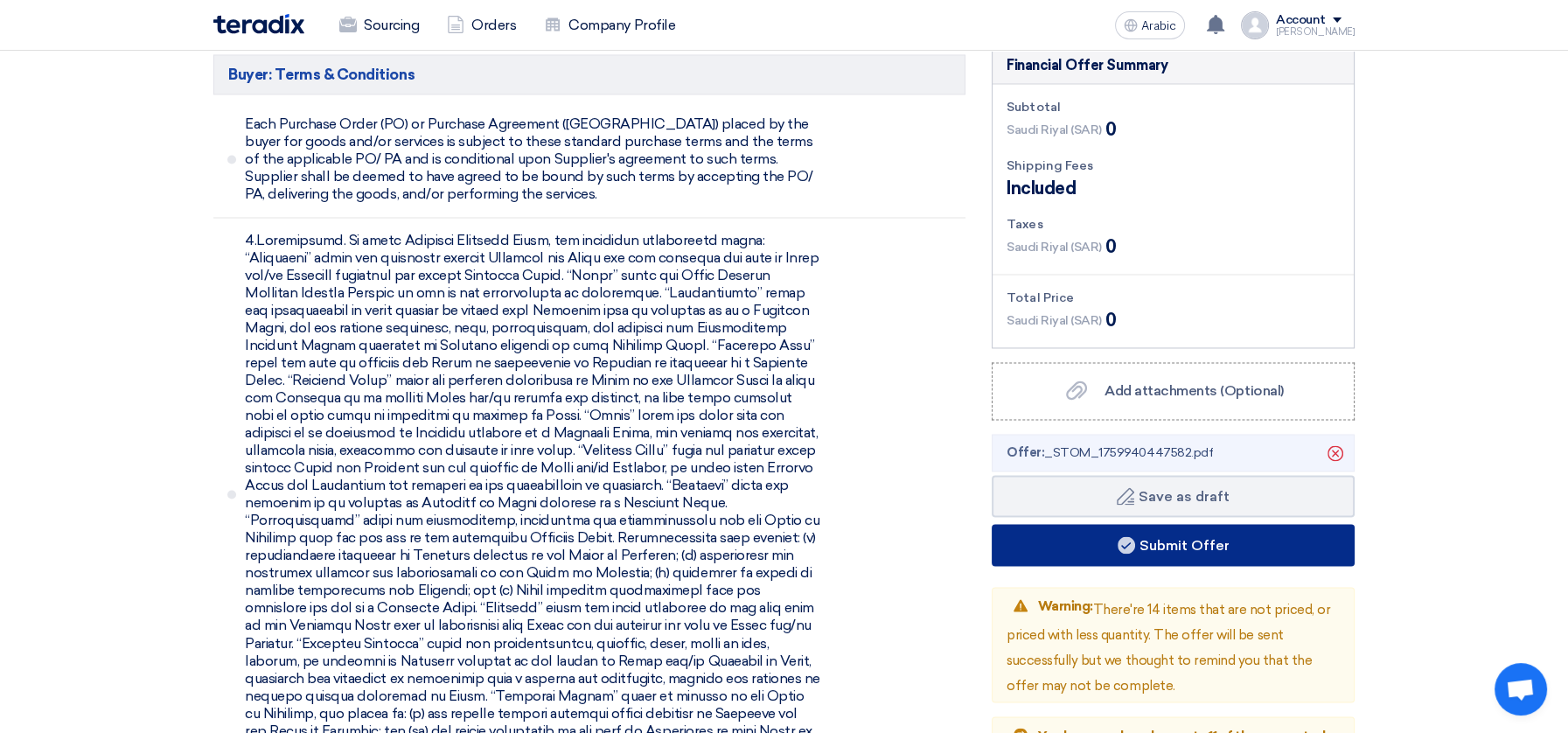
click at [1146, 523] on button "Submit Offer" at bounding box center [1174, 544] width 363 height 42
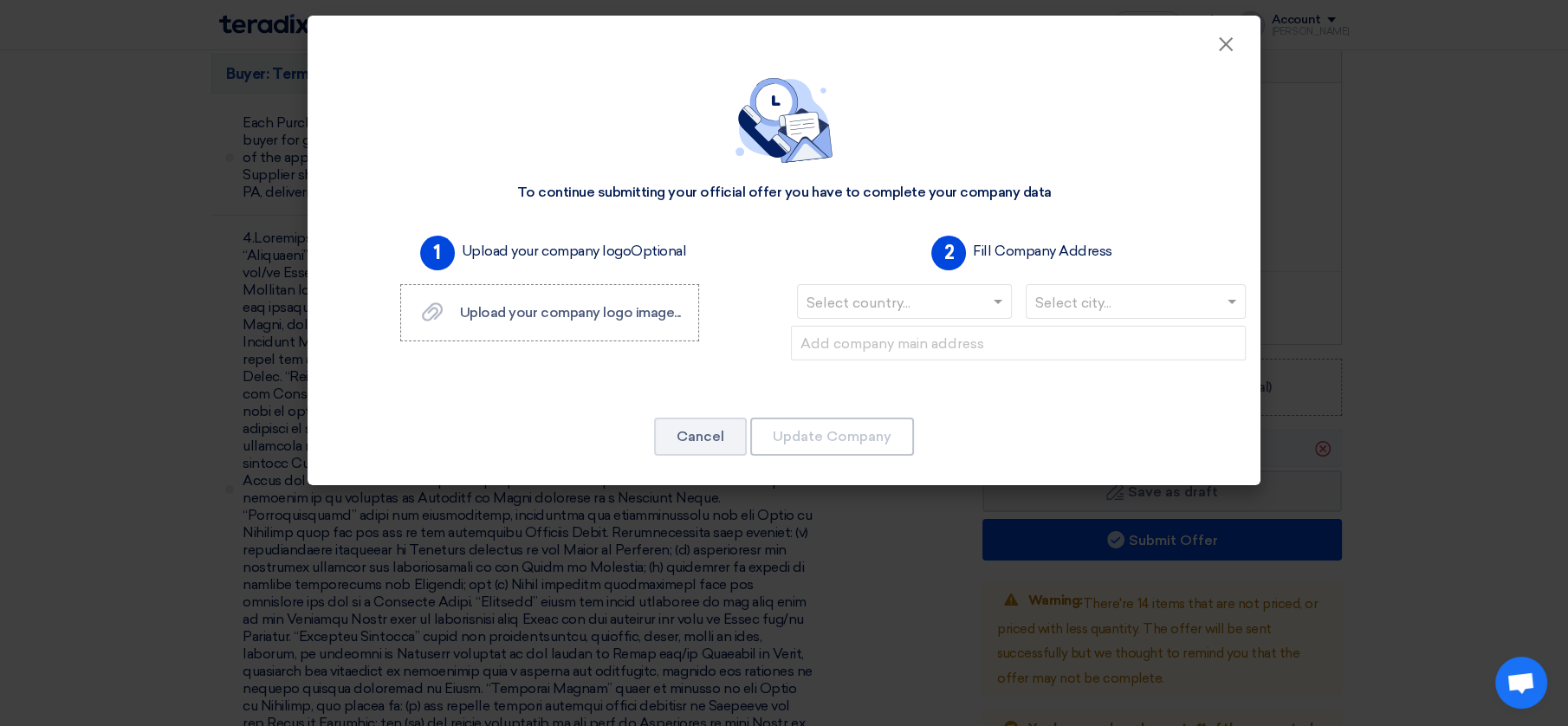
click at [982, 305] on input "text" at bounding box center [895, 303] width 179 height 29
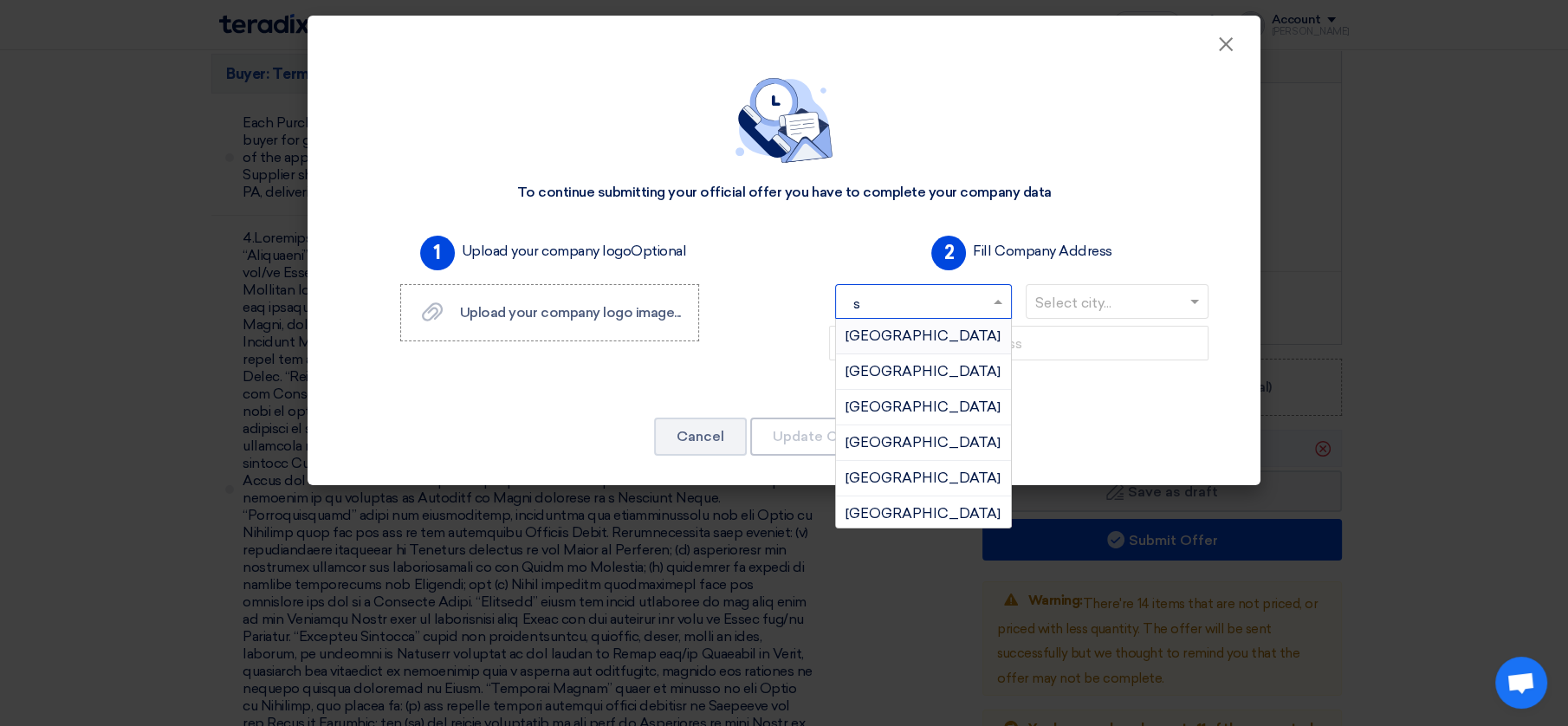
type input "sa"
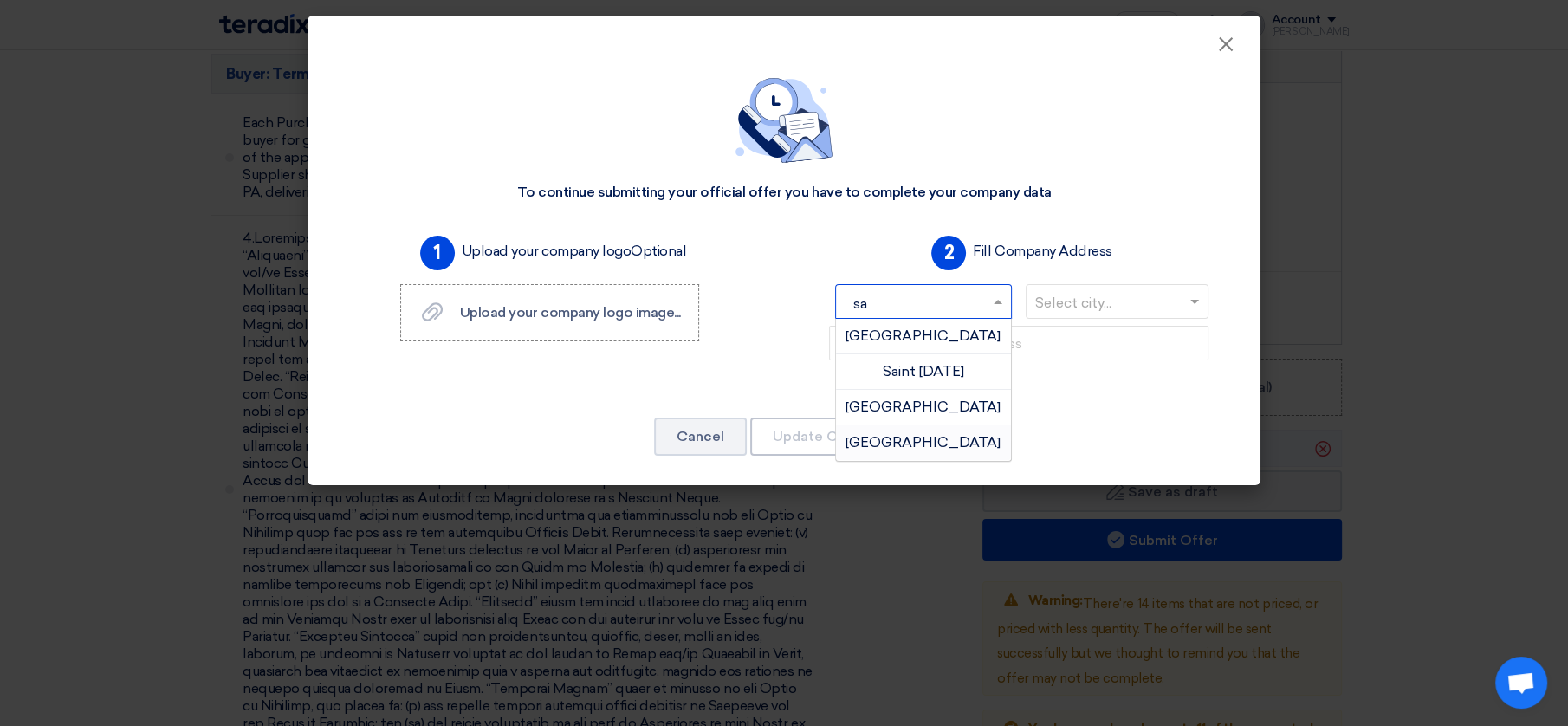
click at [933, 436] on font "Saudi Arabia" at bounding box center [923, 442] width 155 height 16
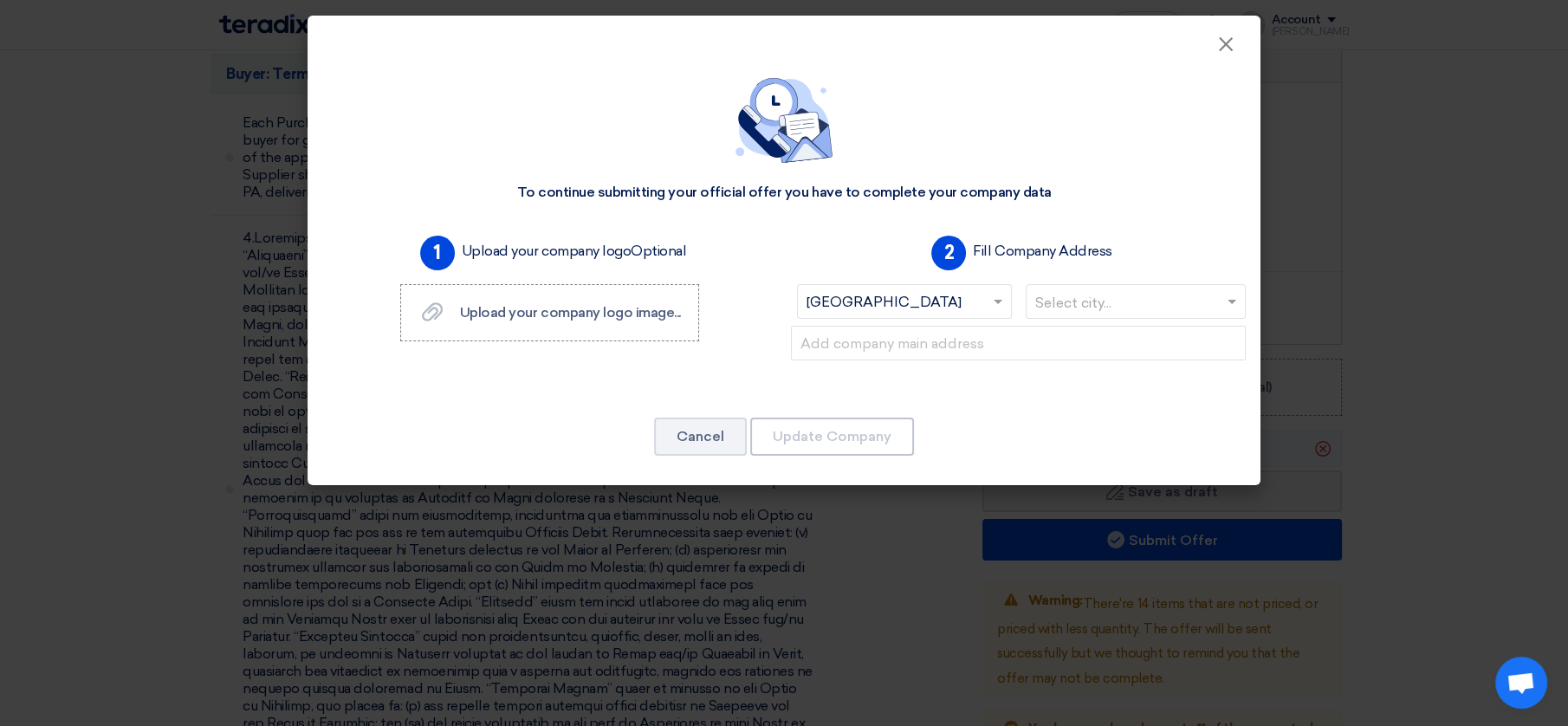
click at [1115, 303] on input "text" at bounding box center [1127, 303] width 185 height 29
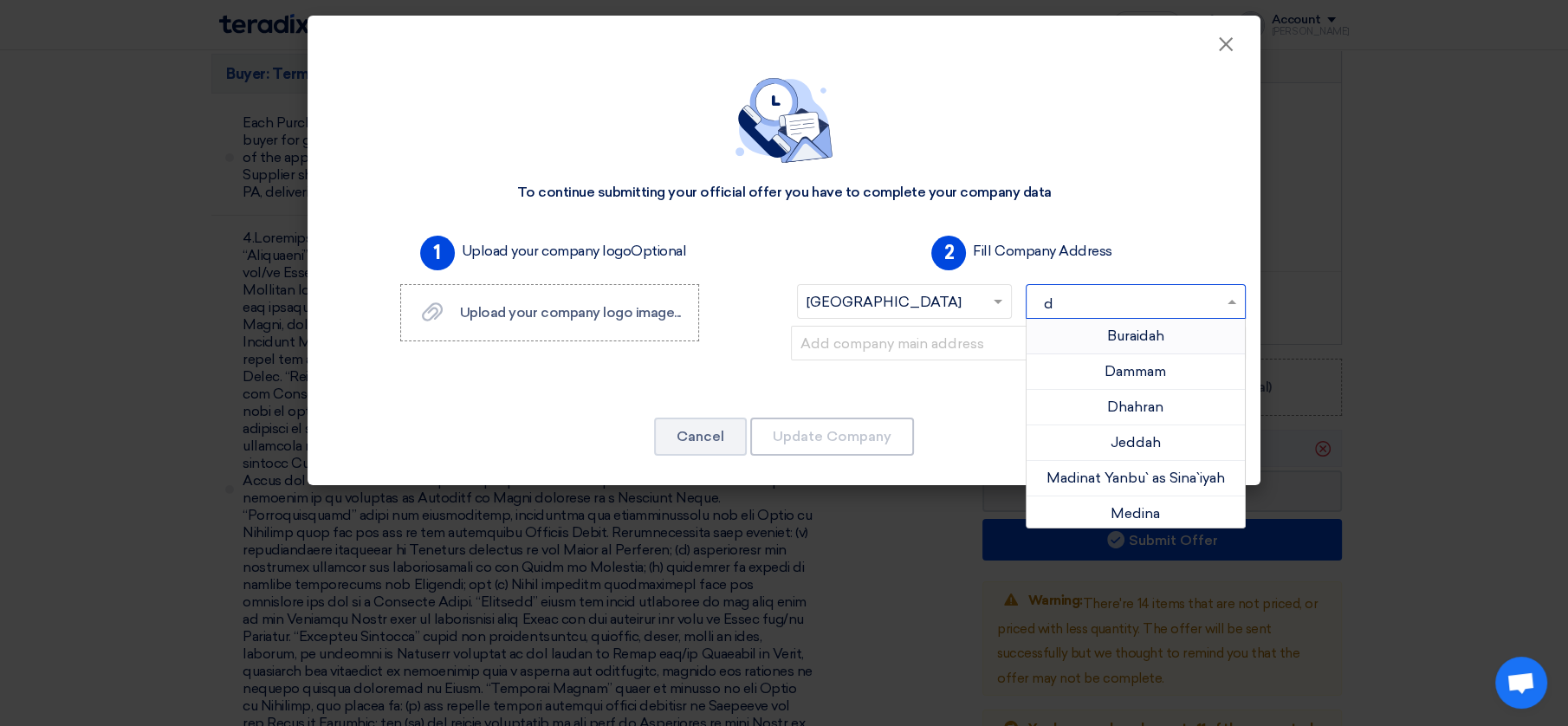
type input "da"
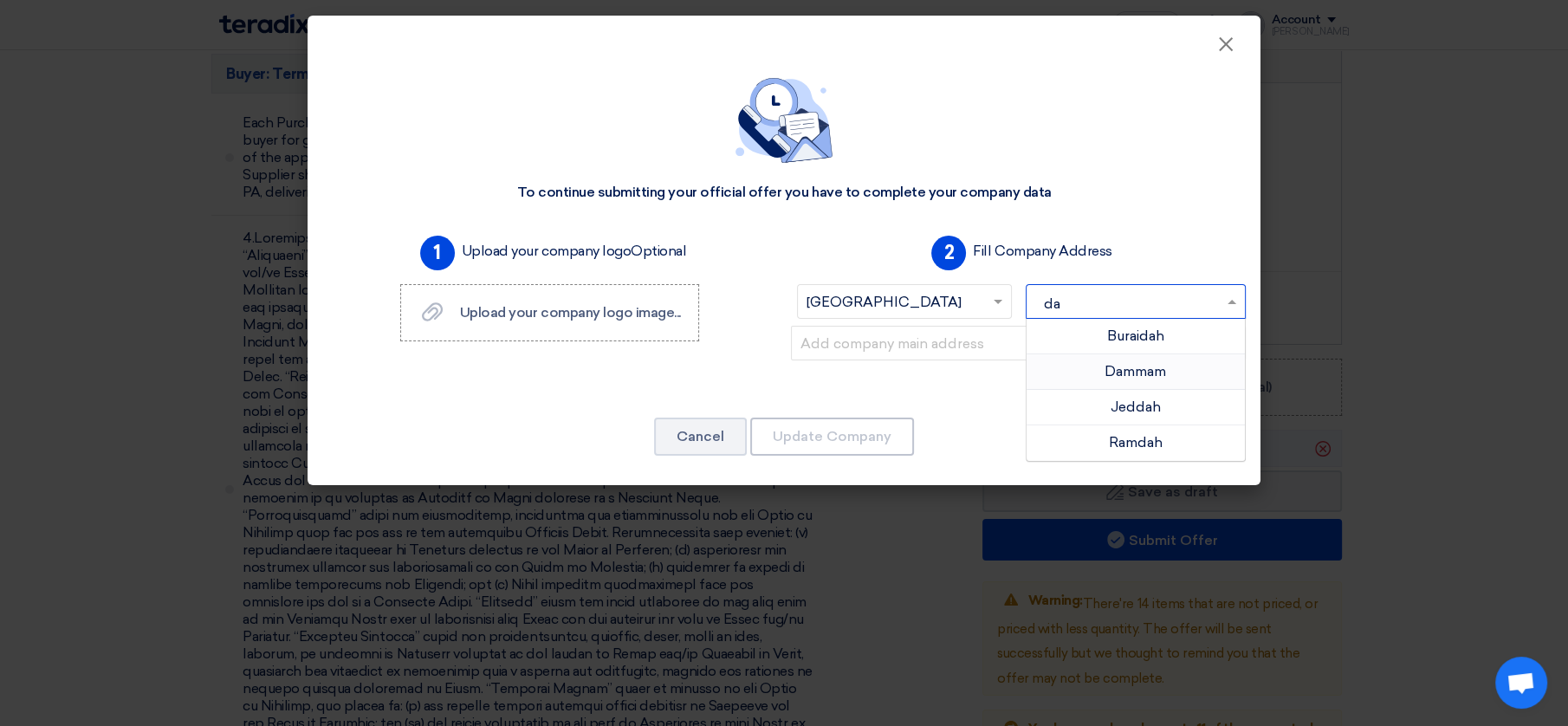
click at [1122, 373] on font "Dammam" at bounding box center [1135, 370] width 61 height 16
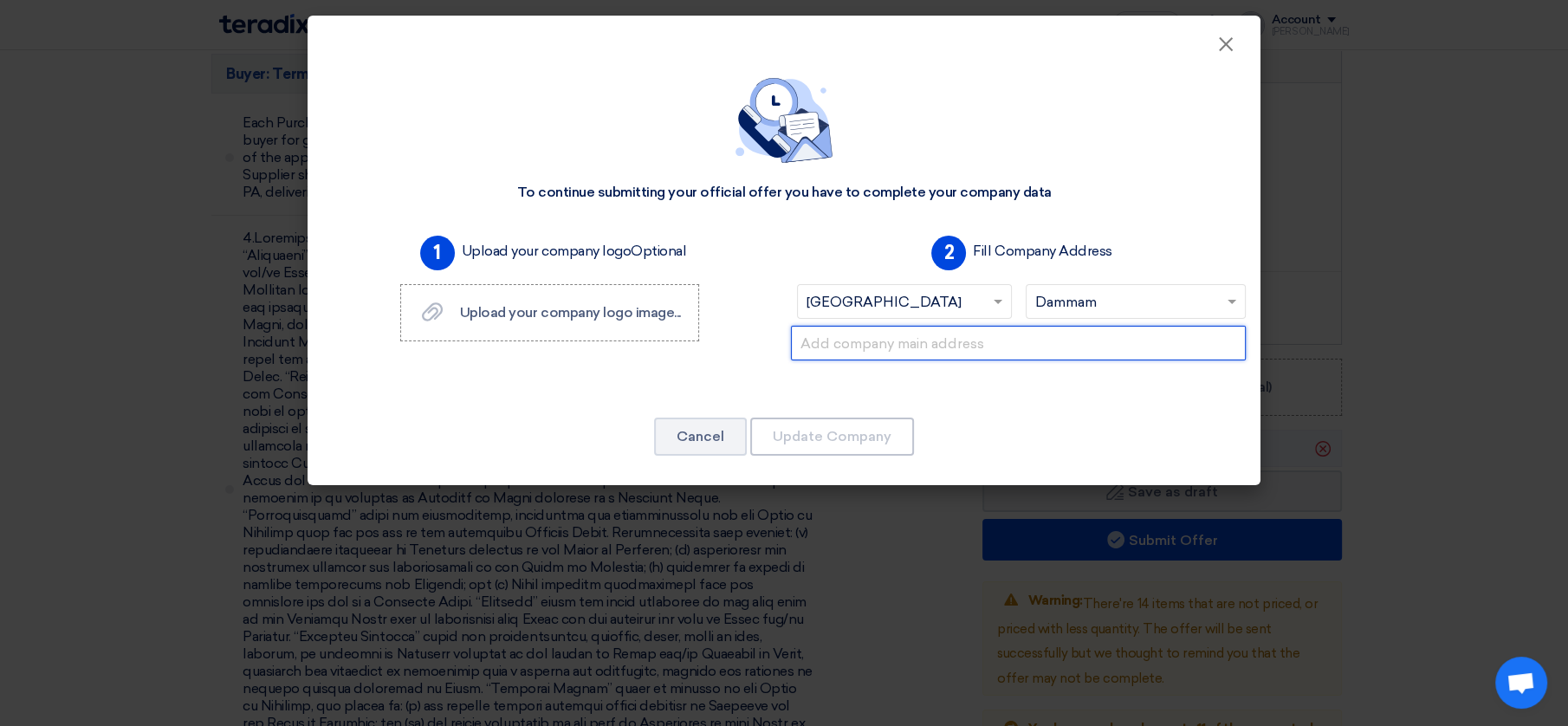
click at [996, 329] on input "text" at bounding box center [1018, 342] width 454 height 34
type input "10 AR Rabie District"
click at [963, 343] on input "10 AR Rabie District" at bounding box center [1018, 342] width 454 height 34
click at [937, 342] on input "10 AR Rabie District" at bounding box center [1018, 342] width 454 height 34
drag, startPoint x: 939, startPoint y: 343, endPoint x: 731, endPoint y: 367, distance: 209.4
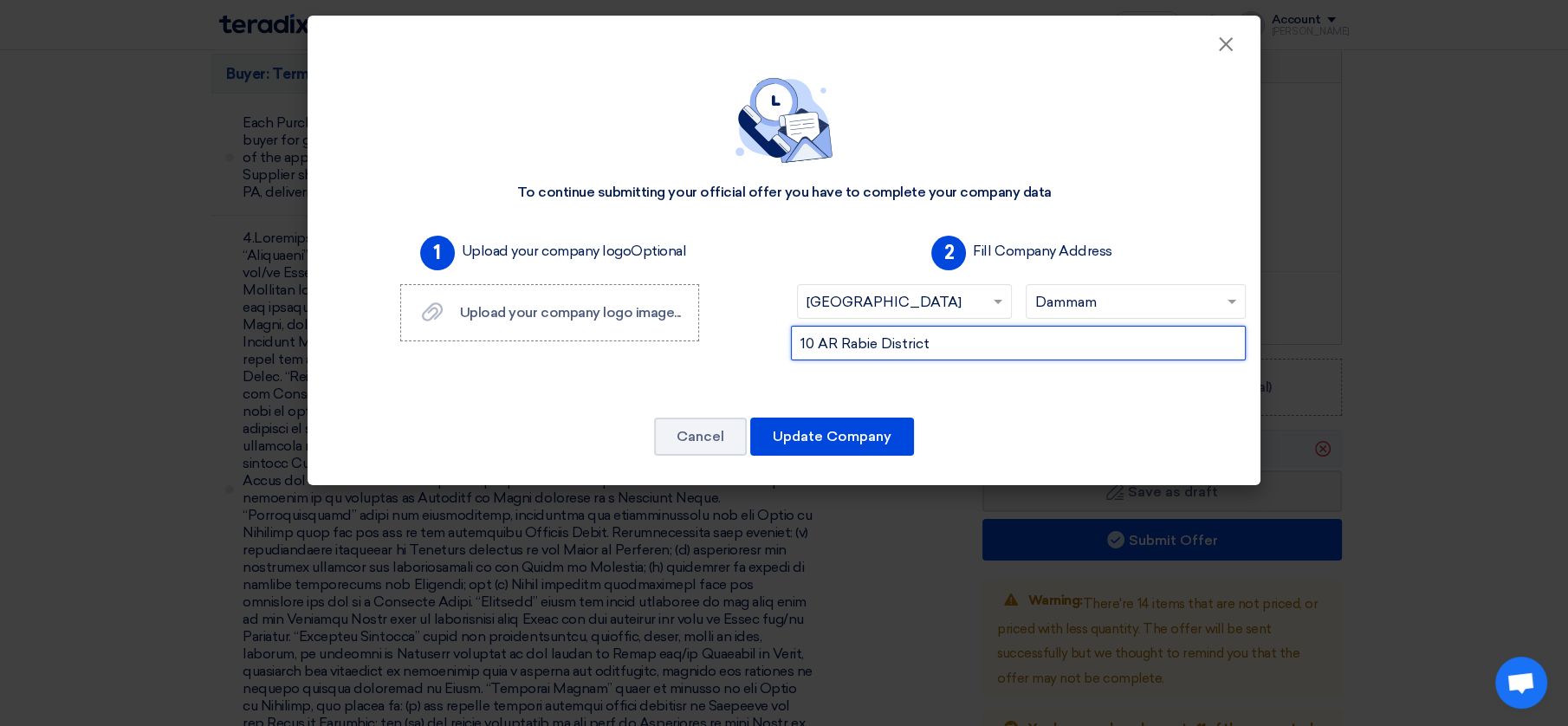
click at [731, 367] on div "1 Upload your company logo Optional Upload your company logo image... Upload yo…" at bounding box center [784, 315] width 938 height 173
drag, startPoint x: 850, startPoint y: 340, endPoint x: 898, endPoint y: 360, distance: 52.0
click at [908, 354] on input "text" at bounding box center [1018, 342] width 454 height 34
click at [981, 339] on input "10 AR Rabie District" at bounding box center [1018, 342] width 454 height 34
type input "10 AR Rabie District,Dammam"
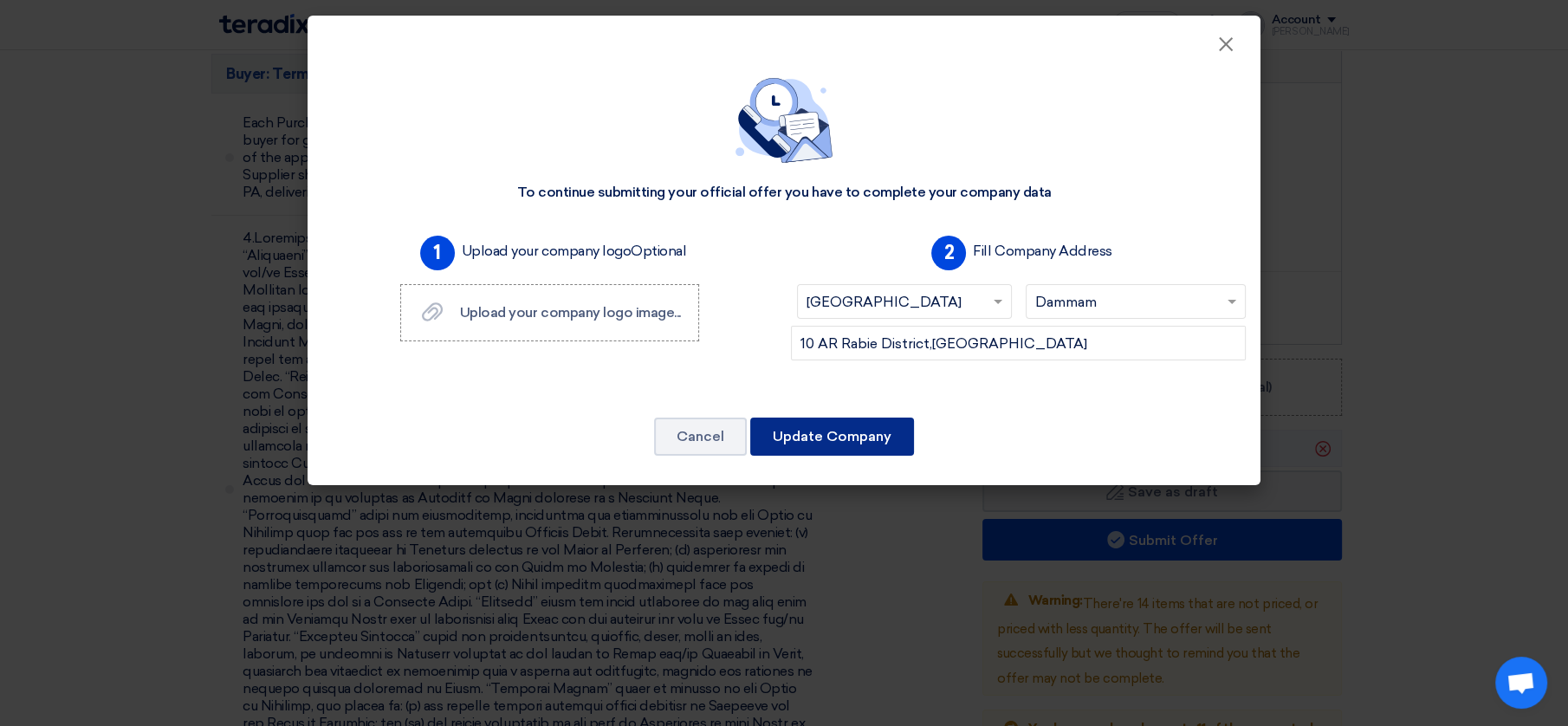
click at [847, 432] on font "Update Company" at bounding box center [832, 435] width 119 height 16
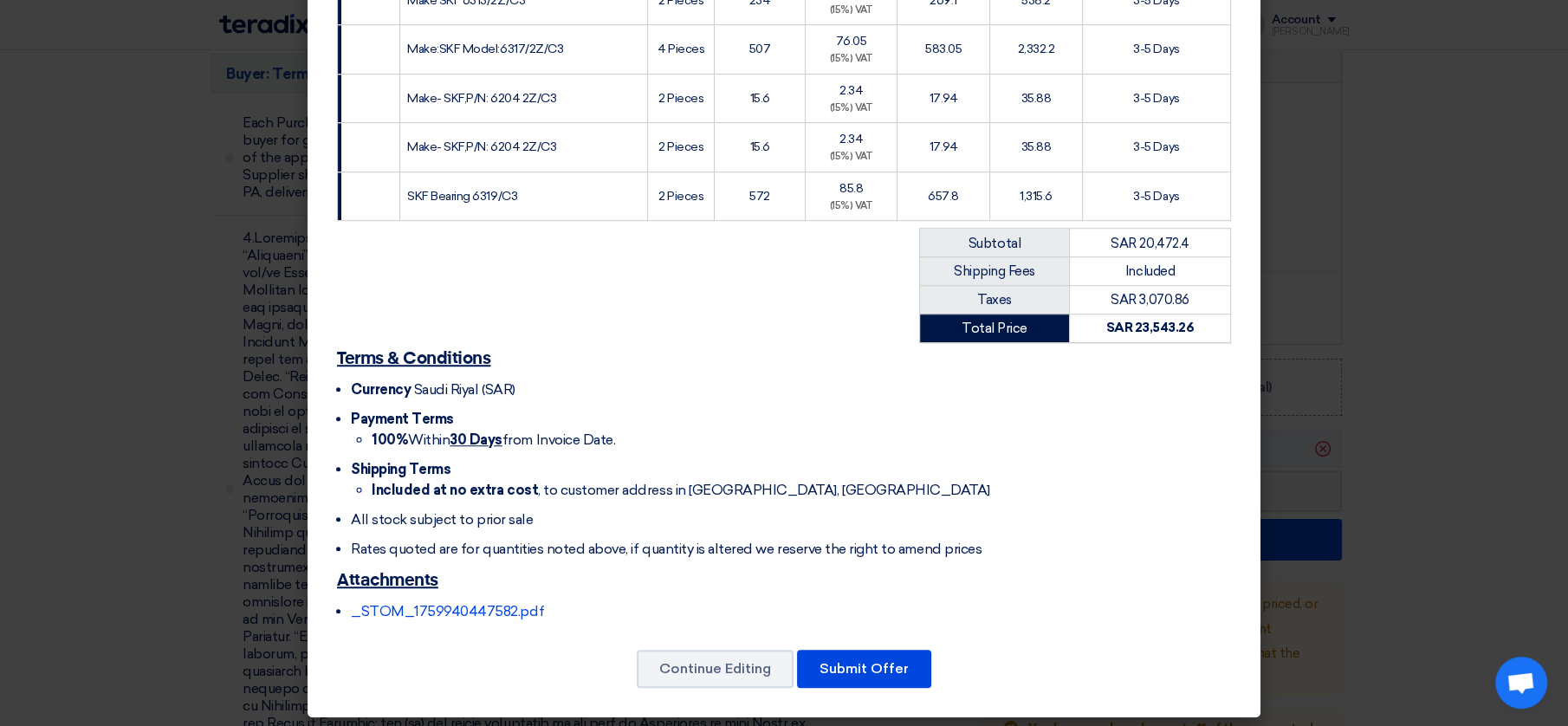
scroll to position [1503, 0]
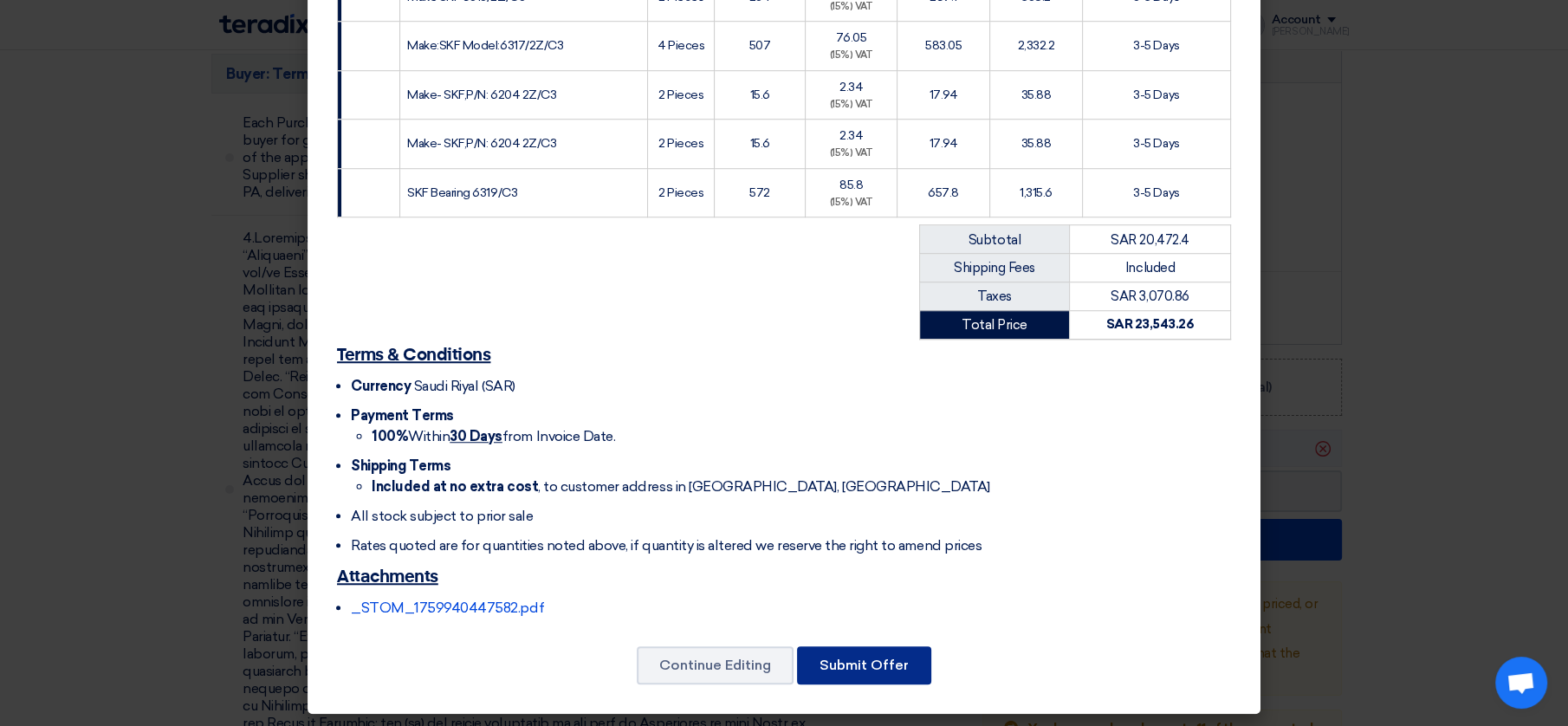
click at [844, 657] on font "Submit Offer" at bounding box center [864, 664] width 89 height 16
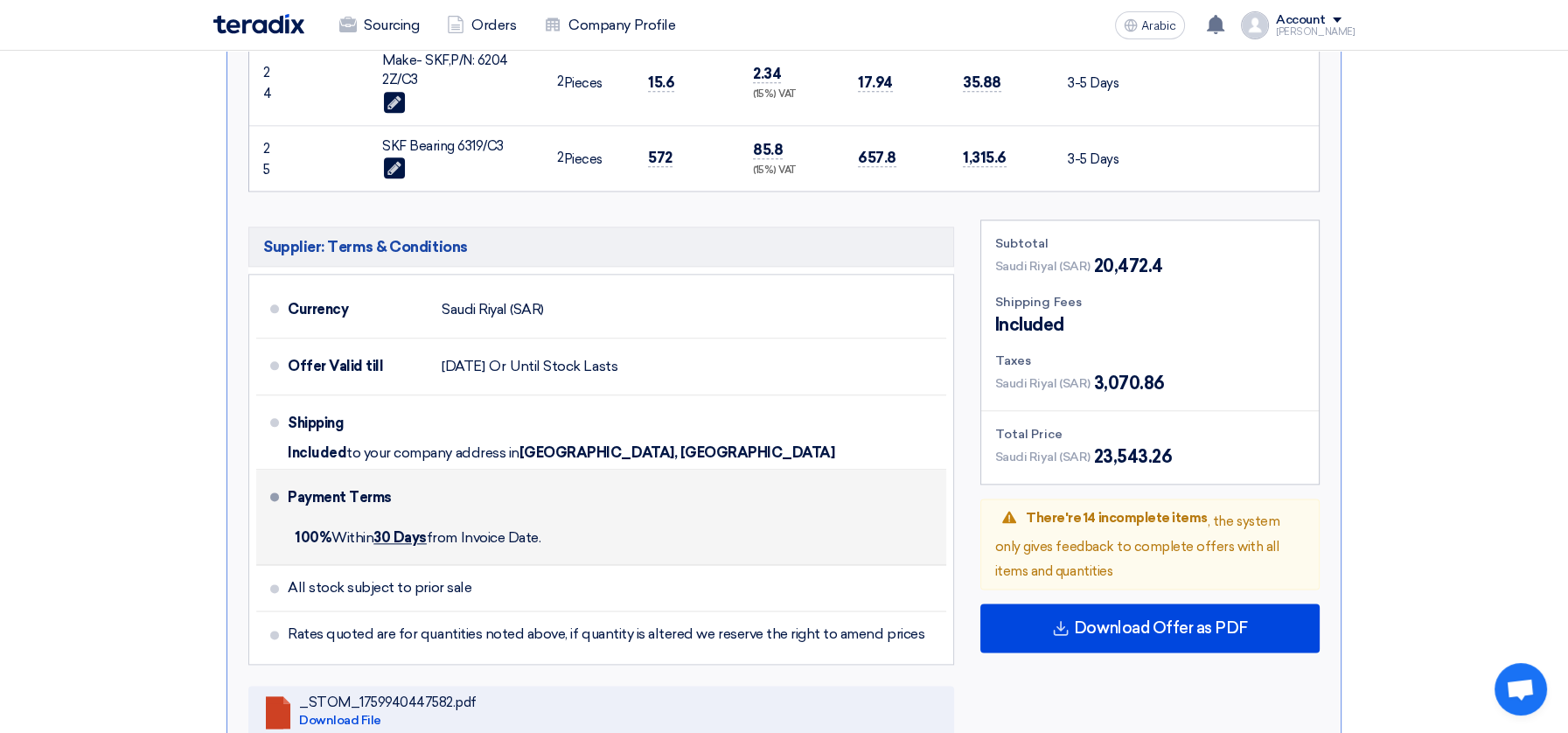
scroll to position [3303, 0]
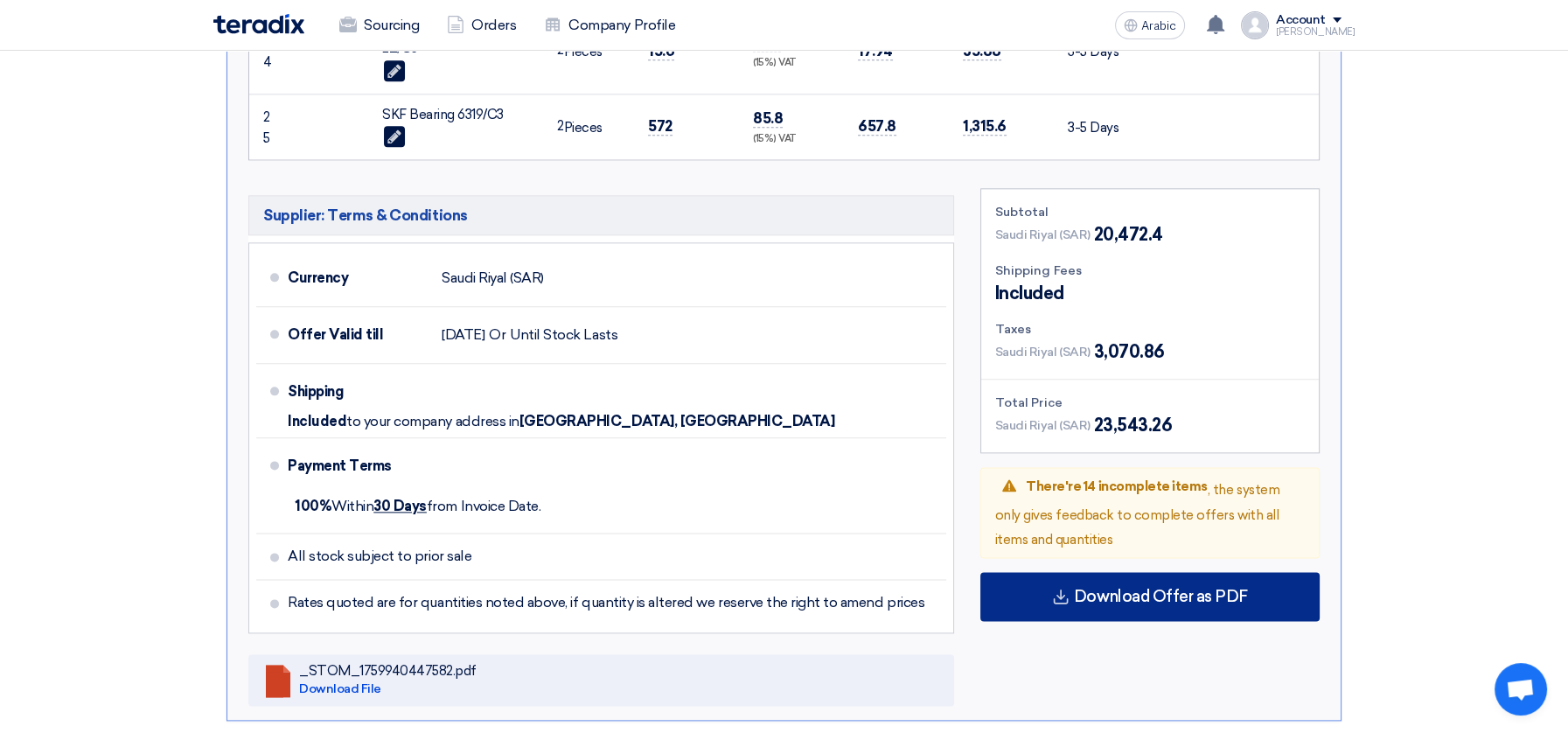
click at [1150, 587] on font "Download Offer as PDF" at bounding box center [1161, 597] width 174 height 19
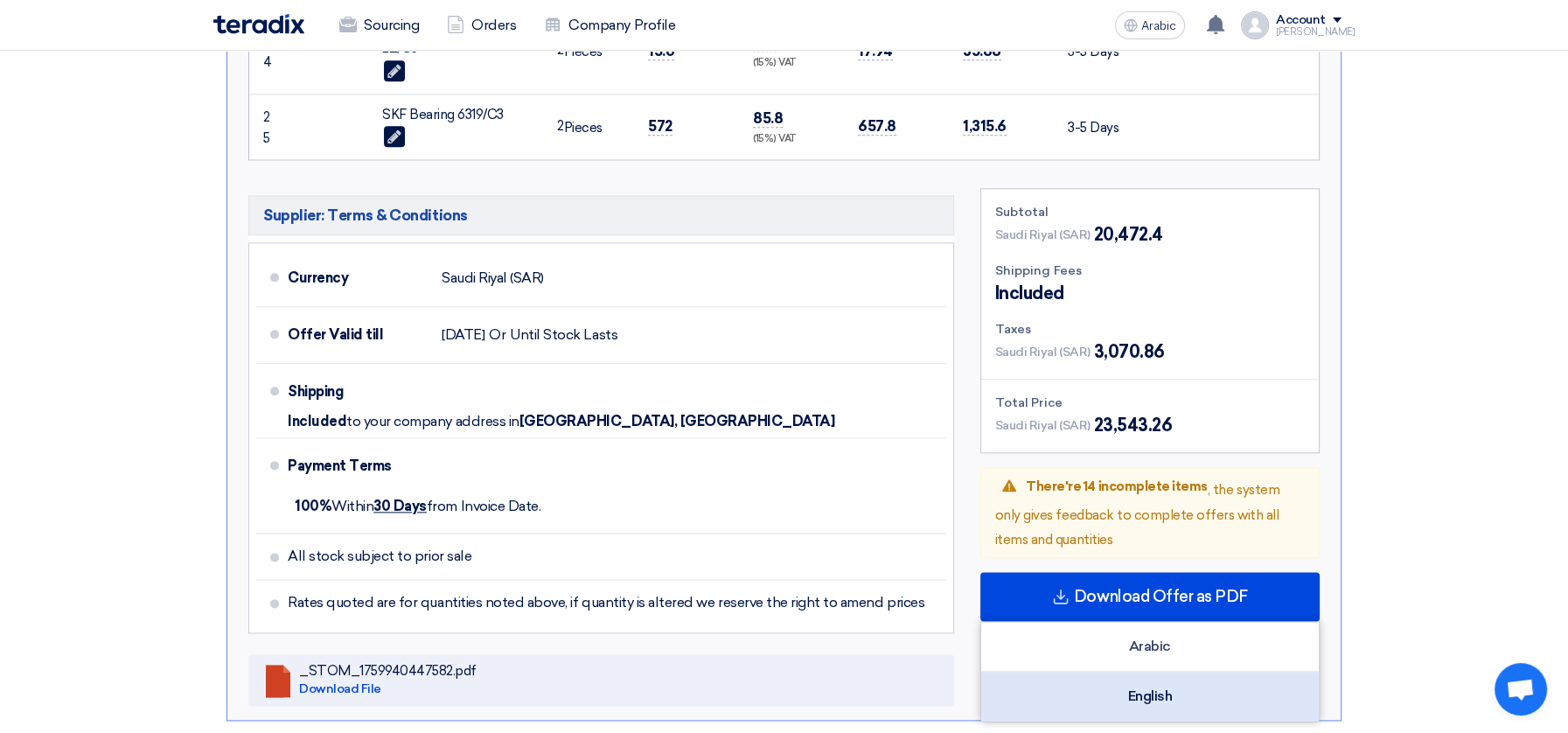
click at [1165, 688] on font "English" at bounding box center [1151, 695] width 44 height 16
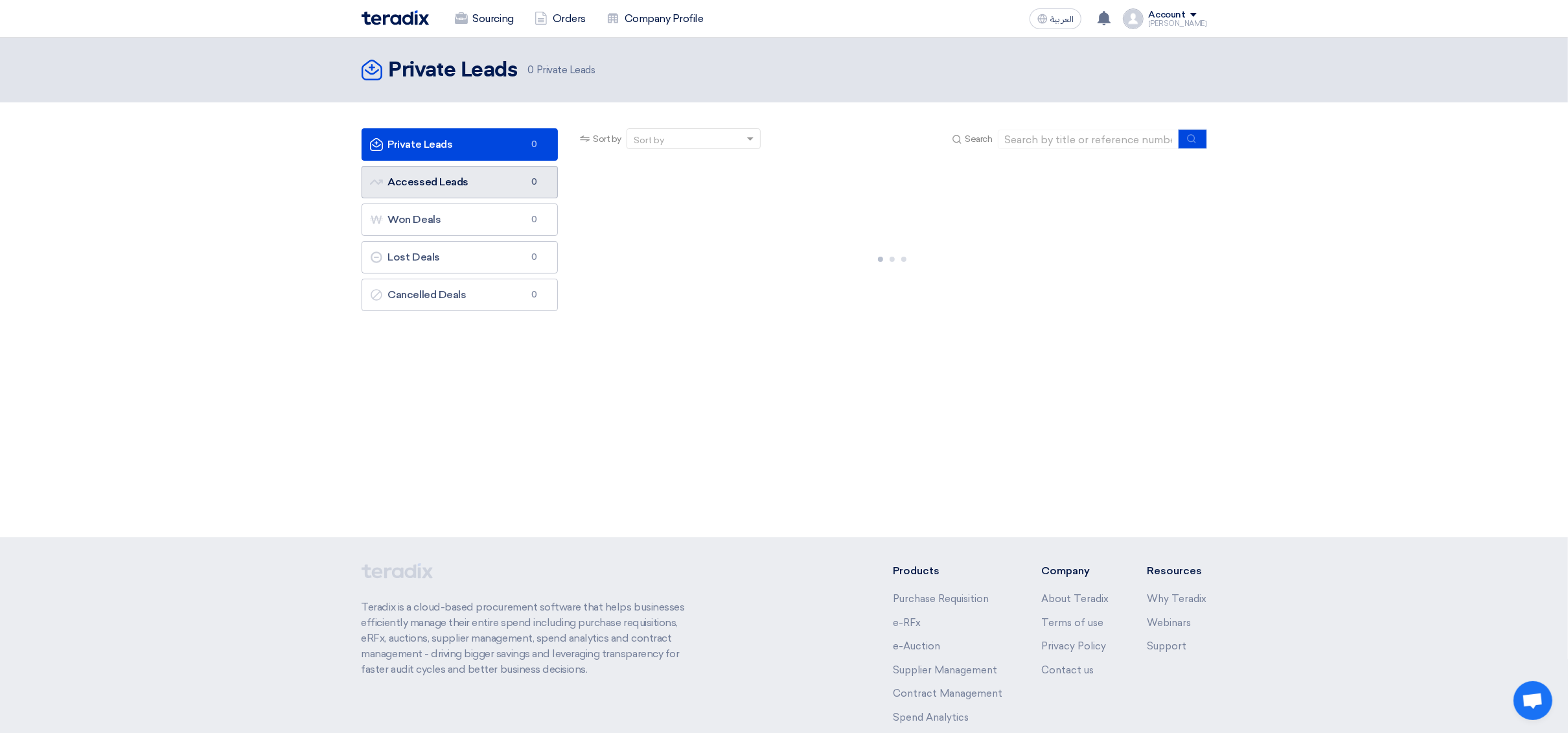
click at [427, 190] on link "Accessed Leads Accessed Leads 0" at bounding box center [459, 182] width 197 height 32
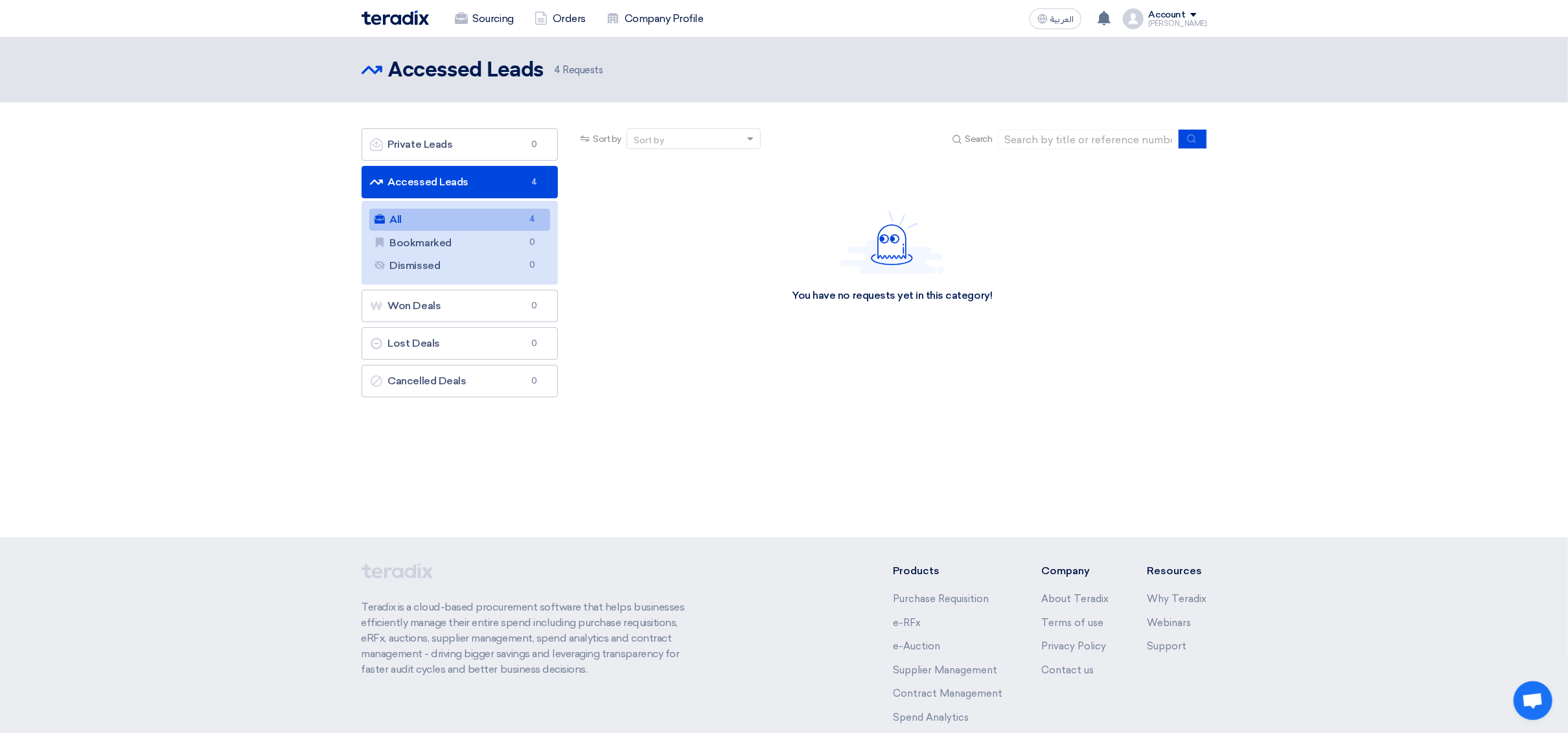
click at [461, 222] on link "All All 4" at bounding box center [460, 220] width 182 height 22
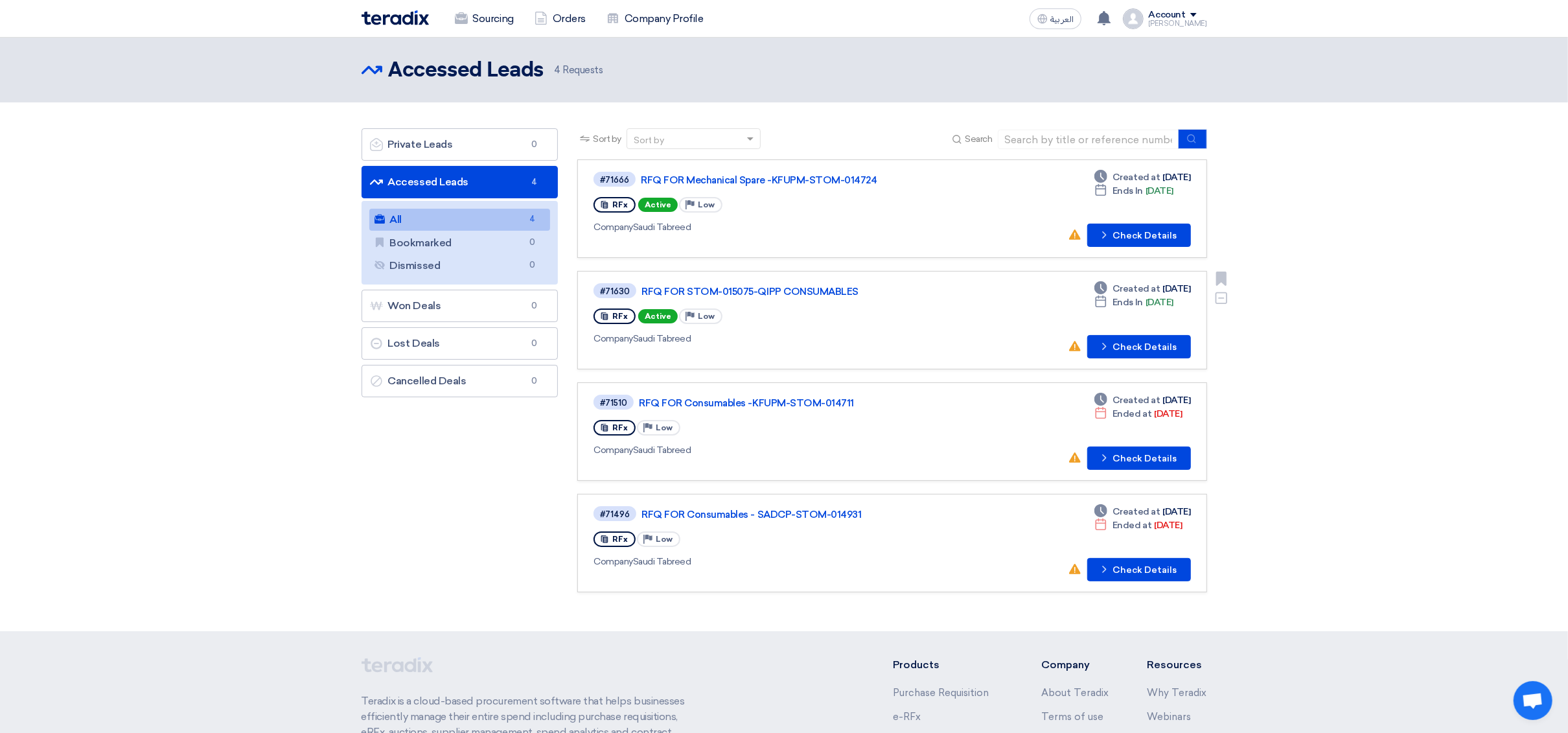
click at [794, 340] on div "Company Saudi Tabreed" at bounding box center [780, 339] width 374 height 14
click at [751, 287] on link "RFQ FOR STOM-015075-QIPP CONSUMABLES" at bounding box center [803, 291] width 324 height 11
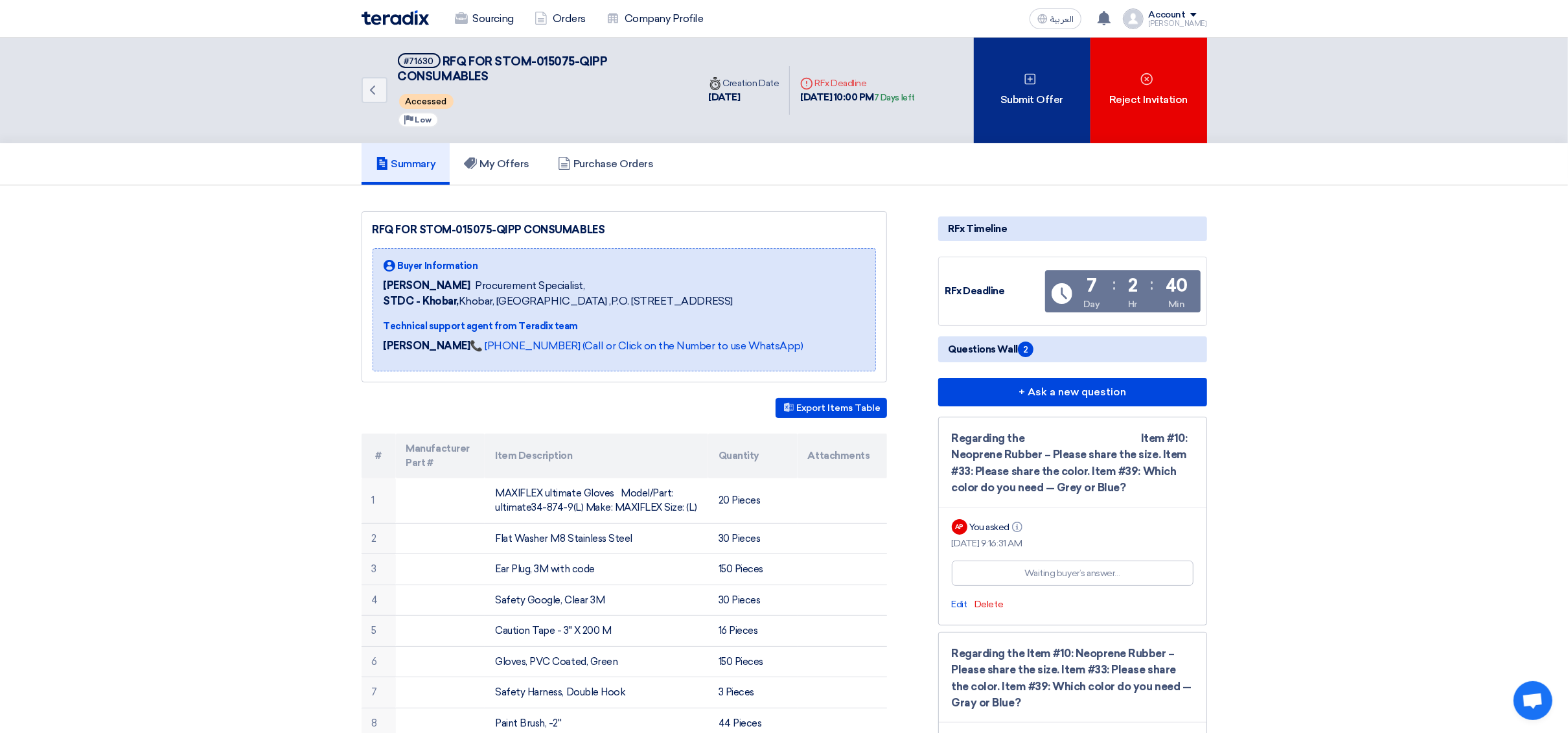
click at [1062, 110] on div "Submit Offer" at bounding box center [1032, 91] width 117 height 106
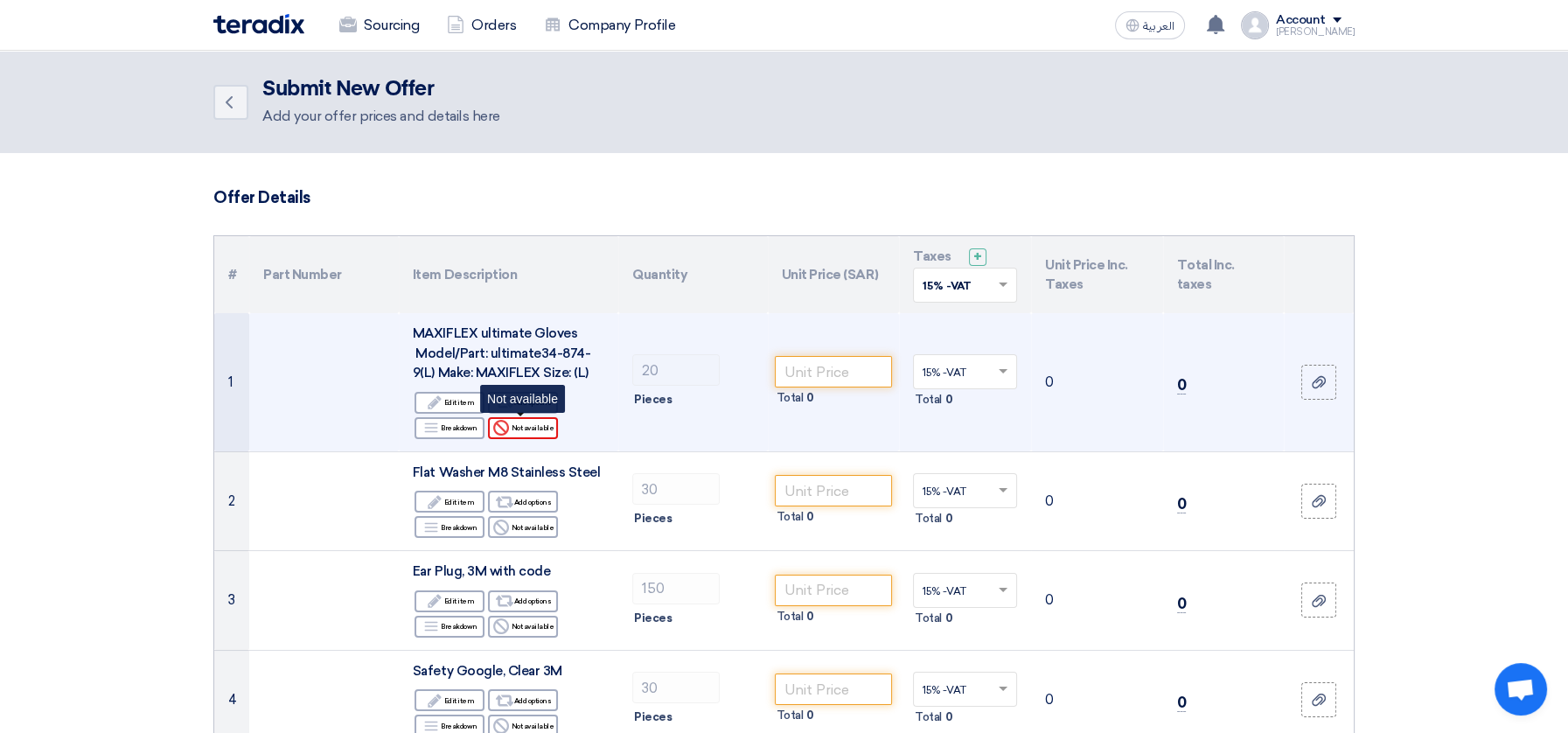
click at [512, 429] on div "Reject Not available" at bounding box center [523, 428] width 70 height 22
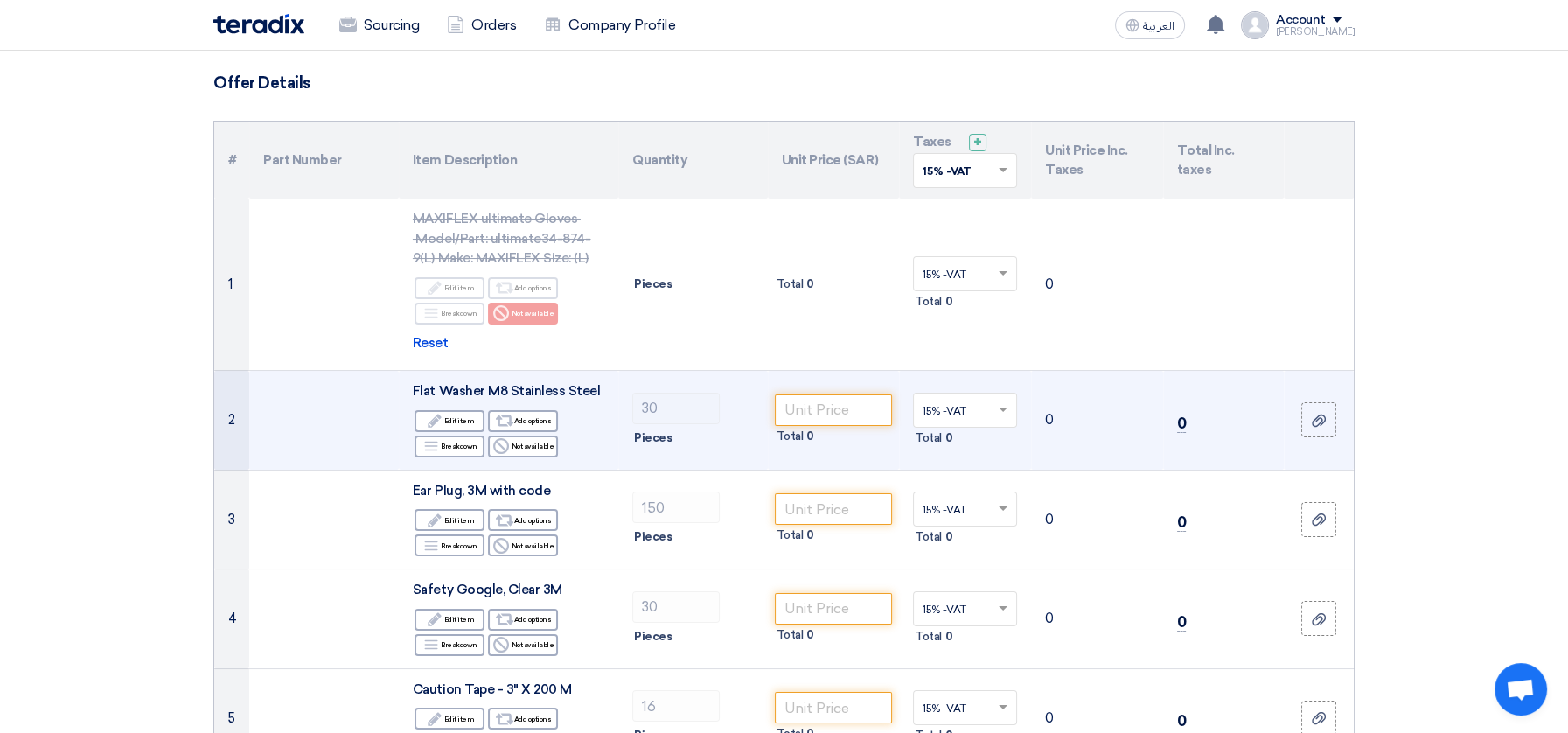
scroll to position [194, 0]
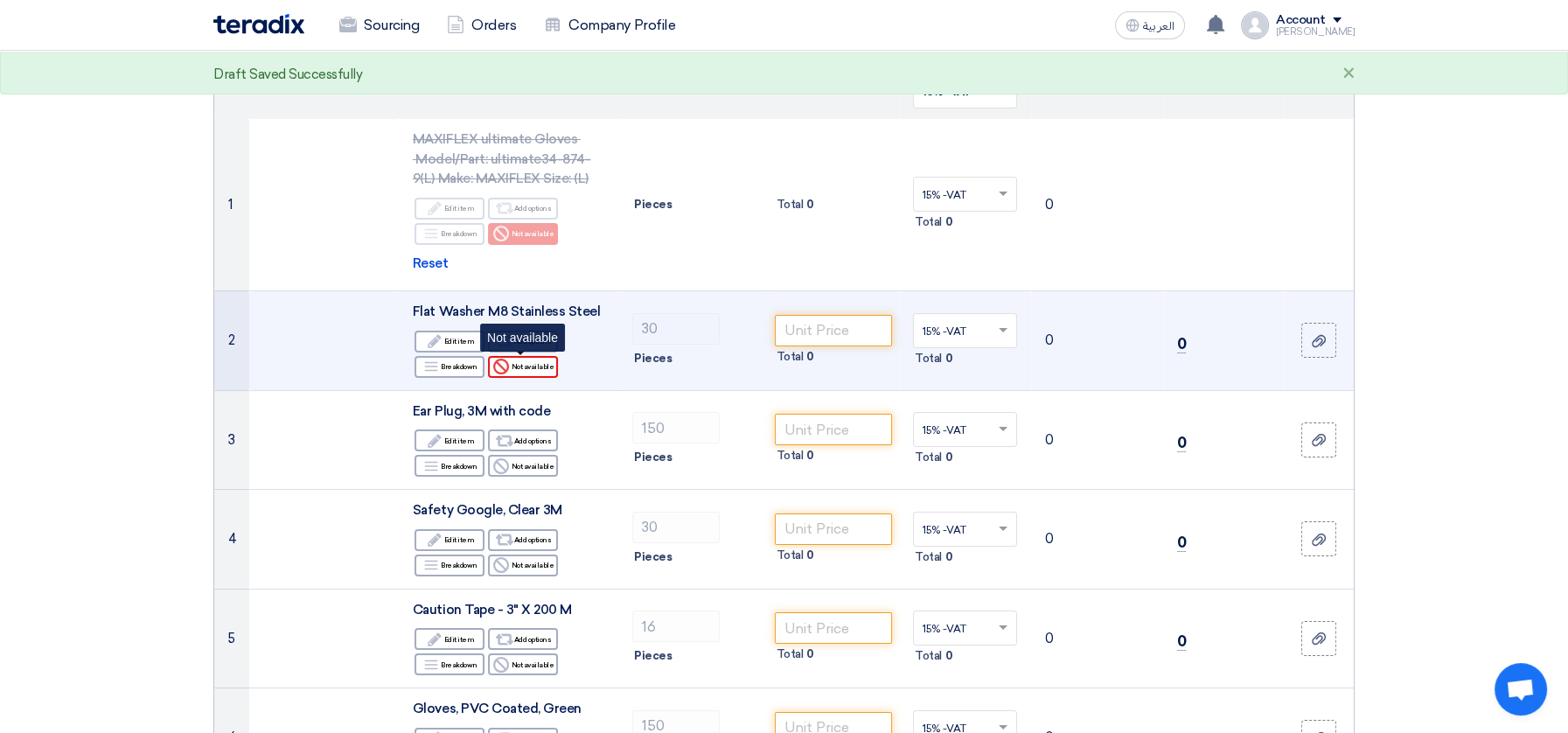
click at [533, 367] on div "Reject Not available" at bounding box center [523, 367] width 70 height 22
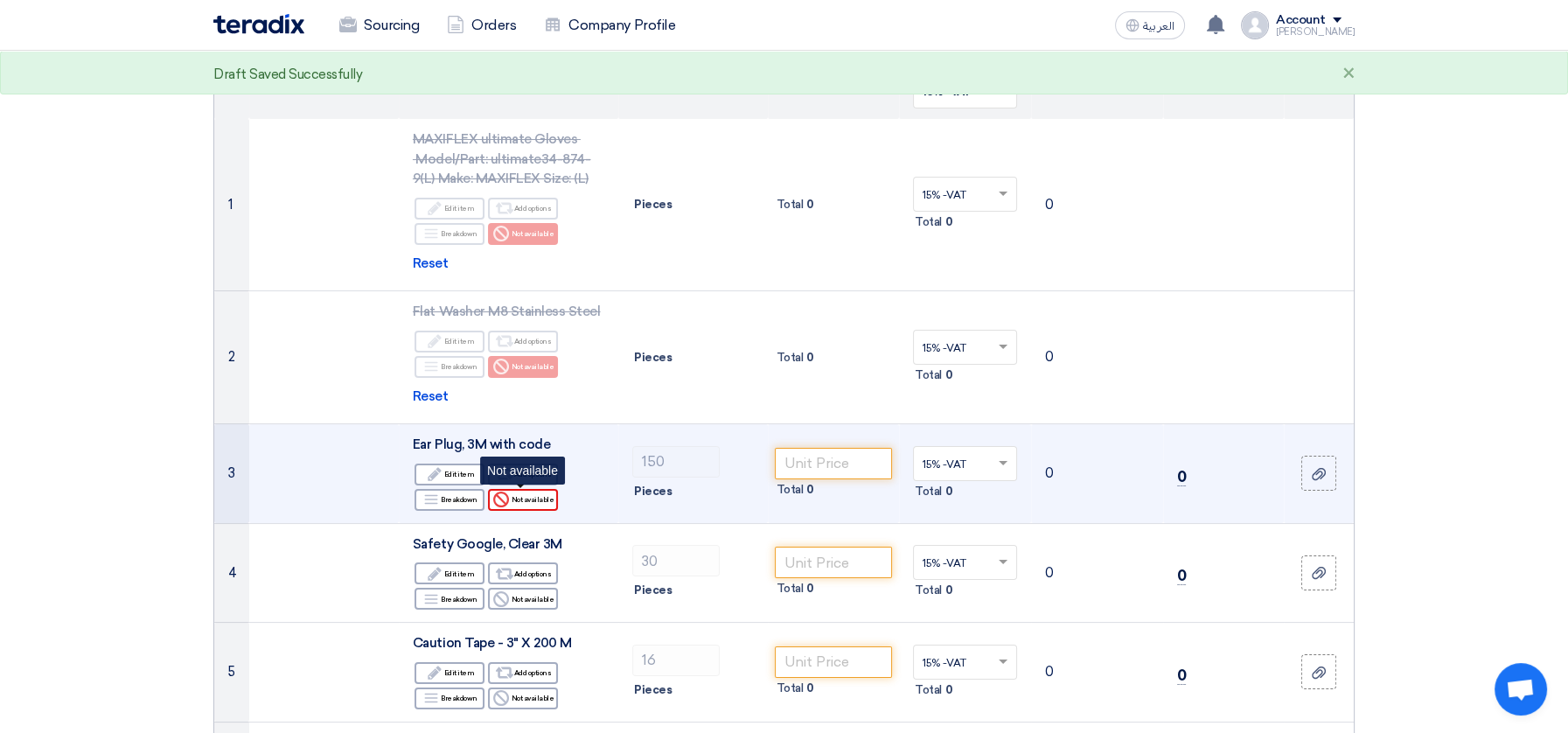
click at [531, 497] on div "Reject Not available" at bounding box center [523, 499] width 70 height 22
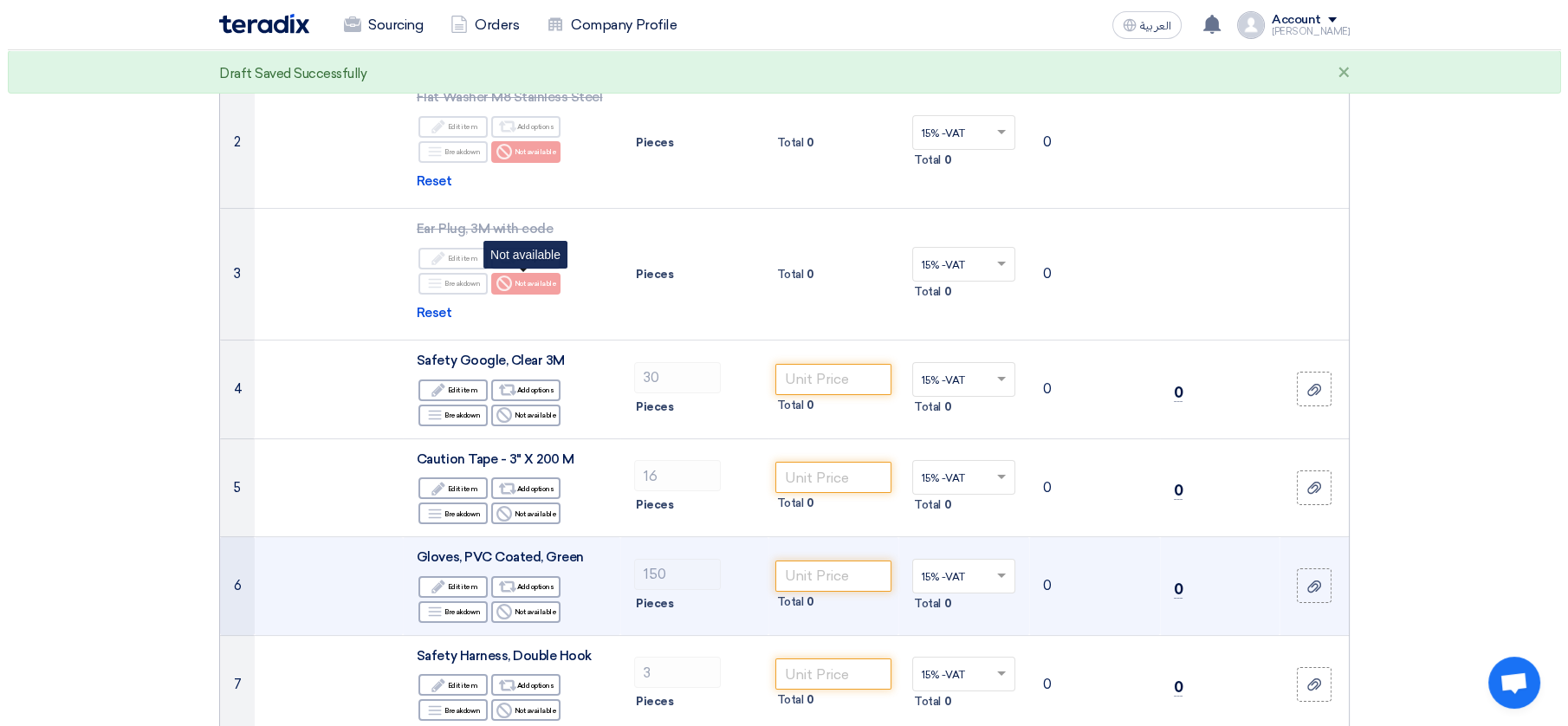
scroll to position [481, 0]
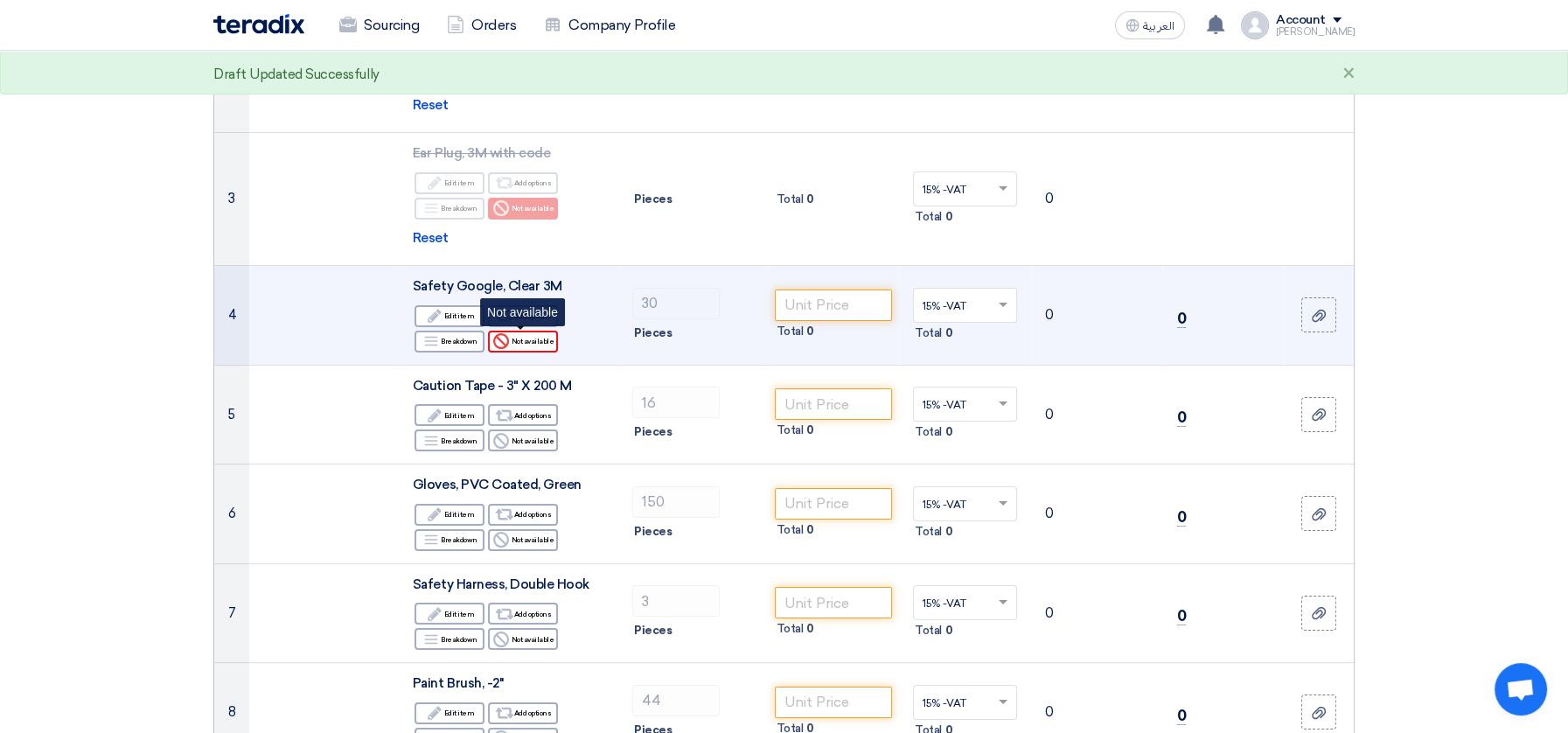
click at [522, 341] on div "Reject Not available" at bounding box center [523, 341] width 70 height 22
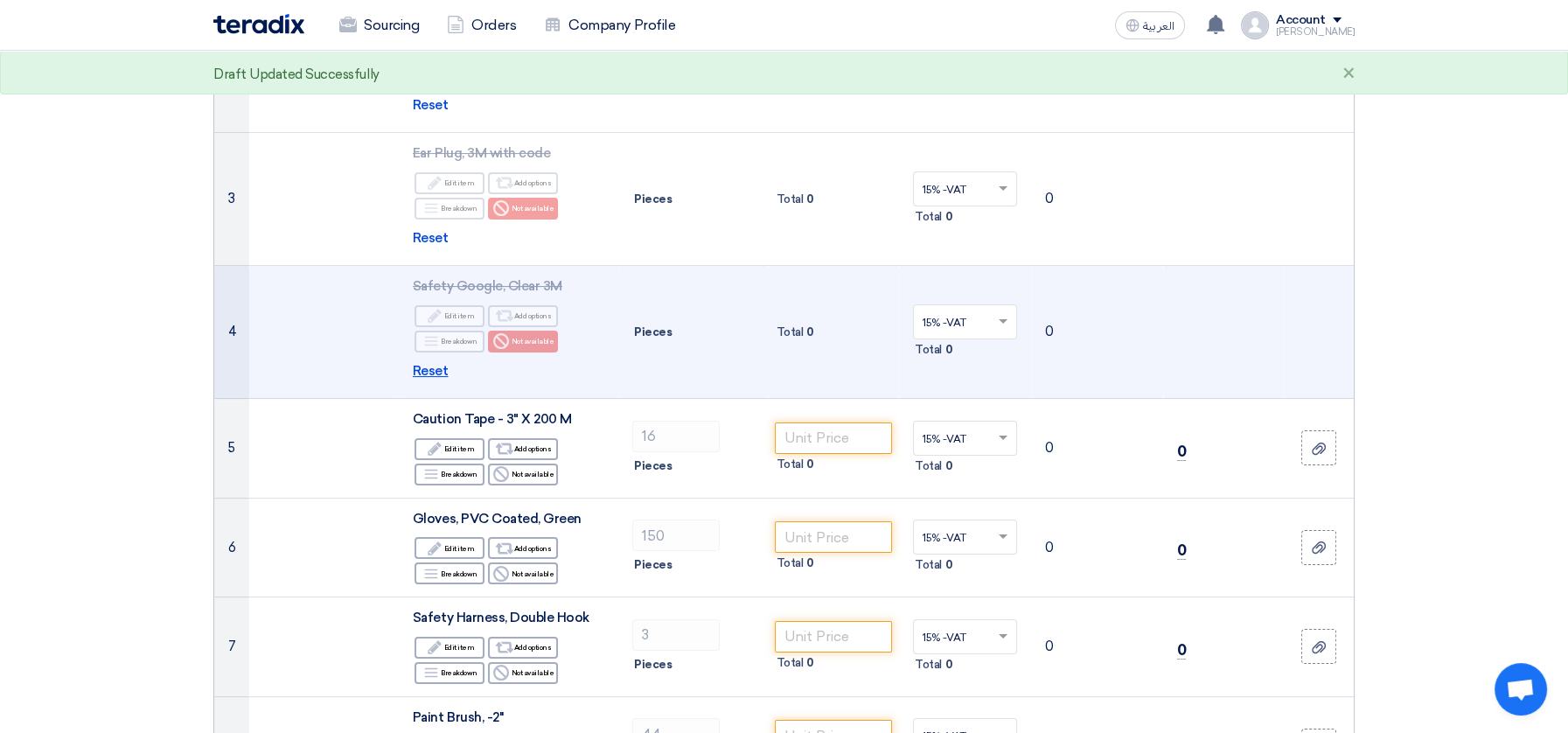
click at [421, 373] on span "Reset" at bounding box center [430, 371] width 36 height 20
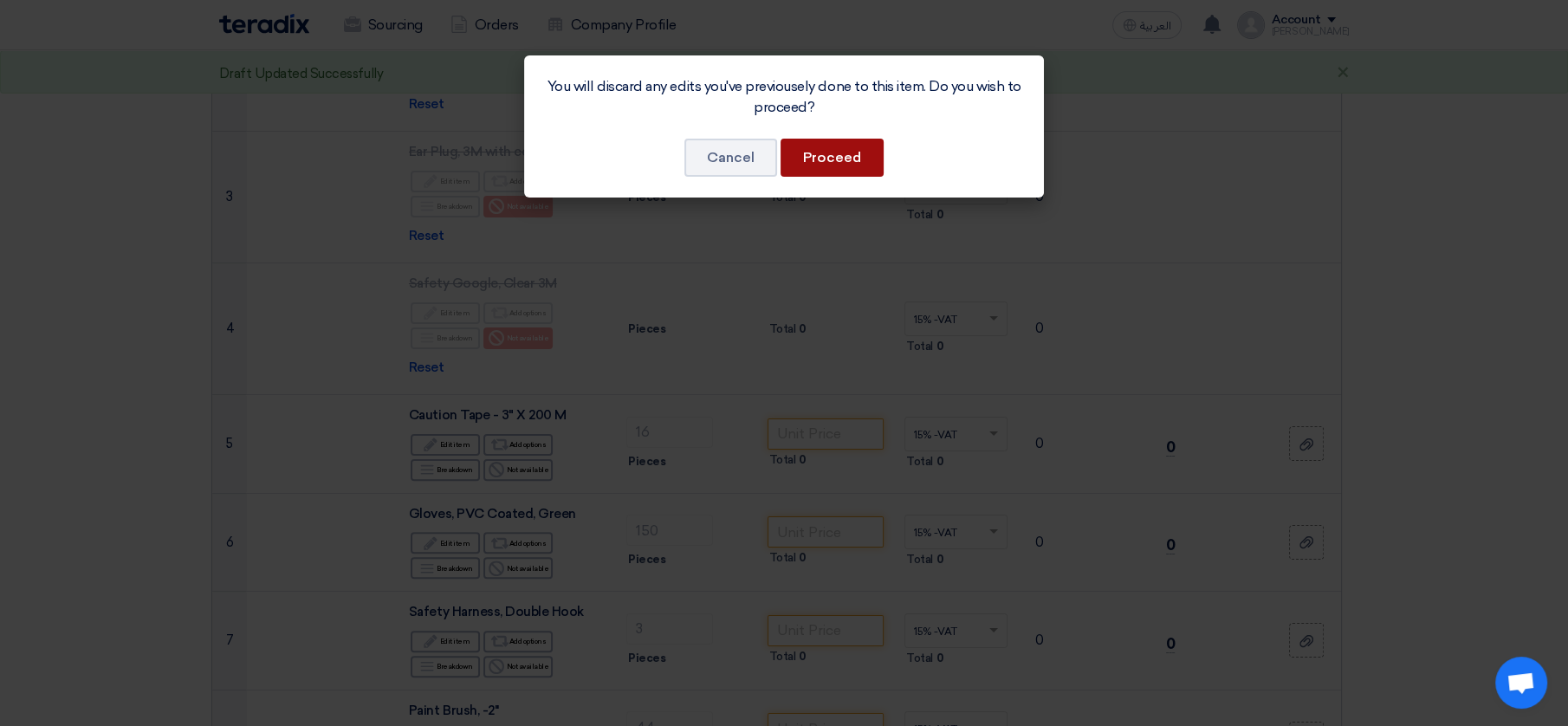
click at [813, 164] on button "Proceed" at bounding box center [832, 158] width 103 height 38
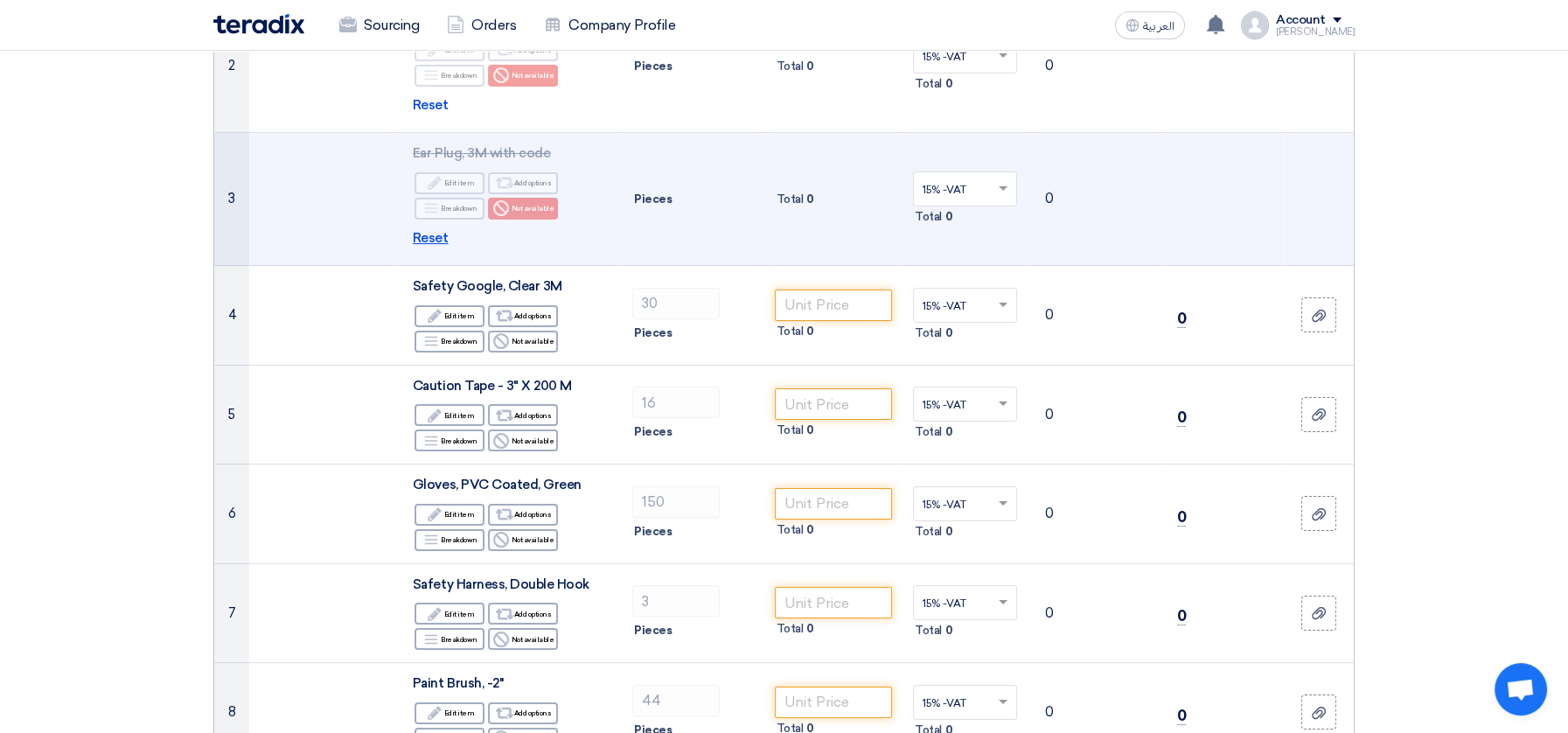
click at [433, 238] on span "Reset" at bounding box center [430, 238] width 36 height 20
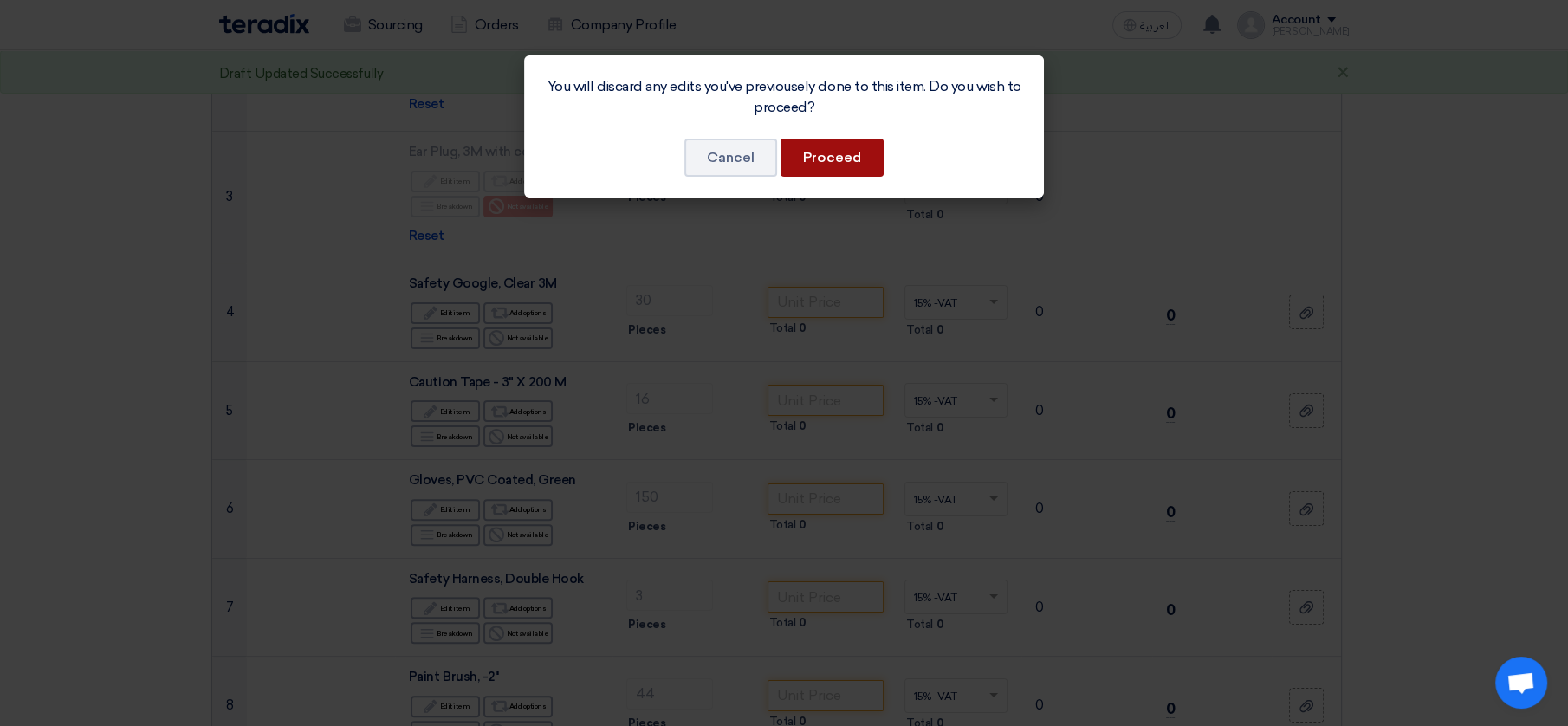
click at [807, 158] on button "Proceed" at bounding box center [832, 158] width 103 height 38
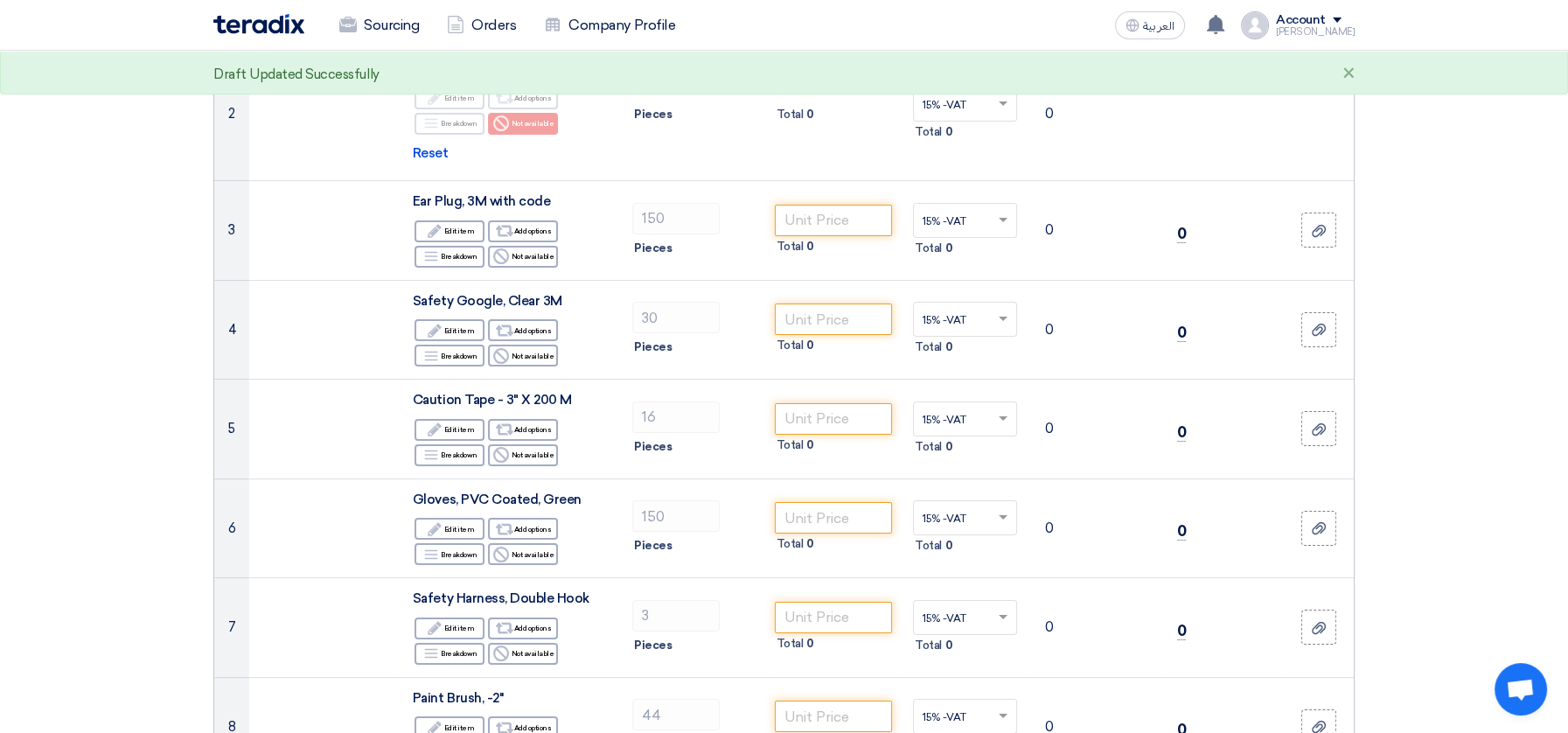
scroll to position [388, 0]
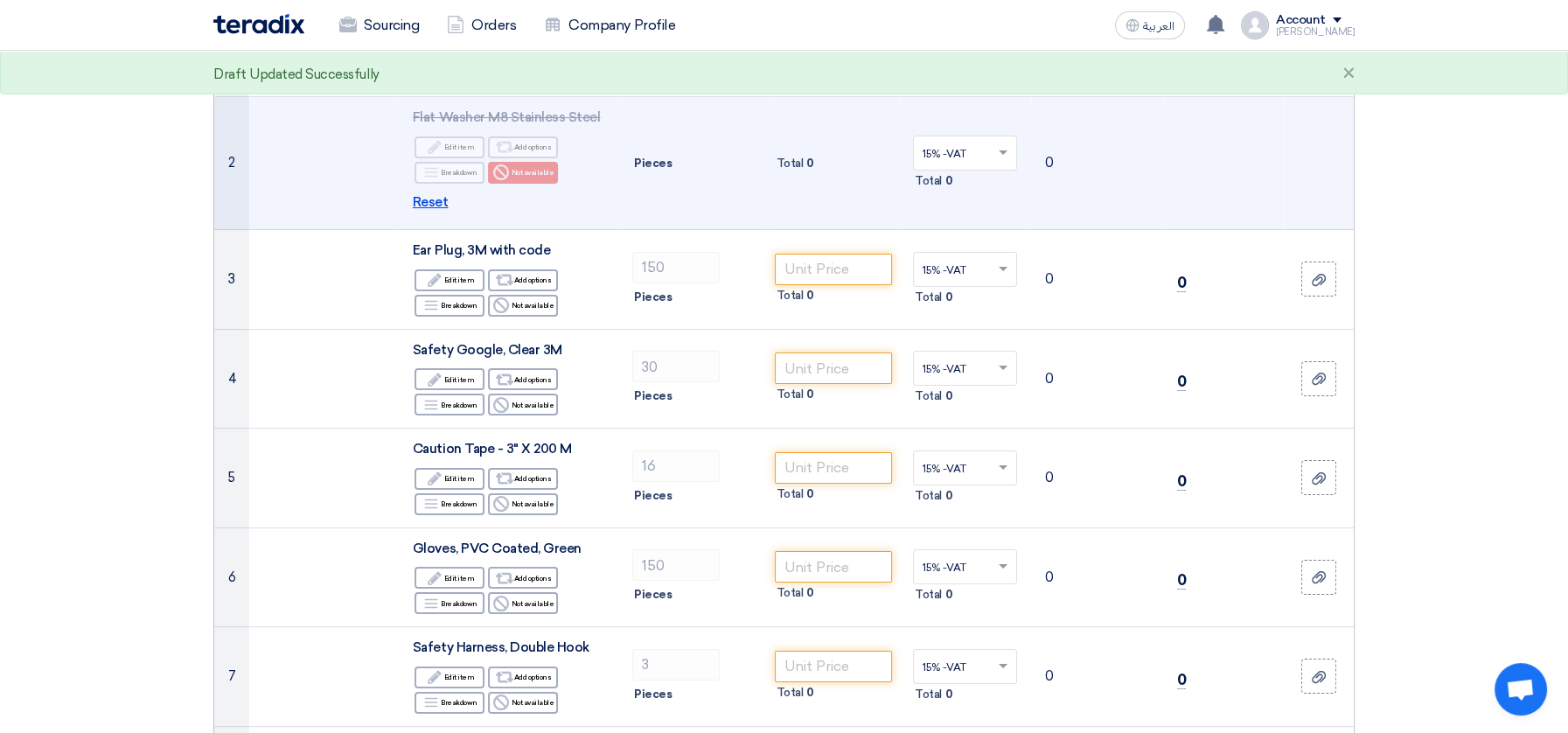
click at [428, 200] on span "Reset" at bounding box center [430, 202] width 36 height 20
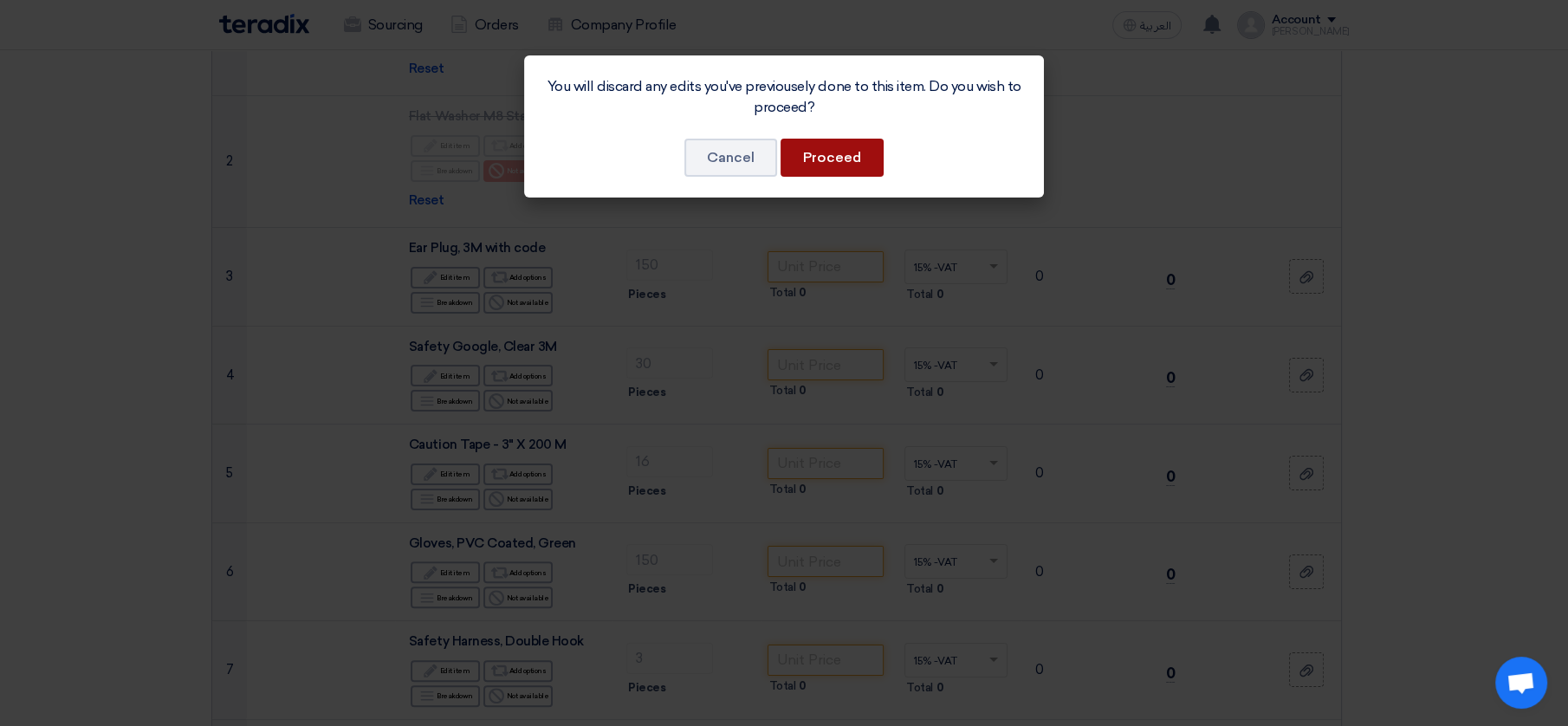
click at [830, 170] on button "Proceed" at bounding box center [832, 158] width 103 height 38
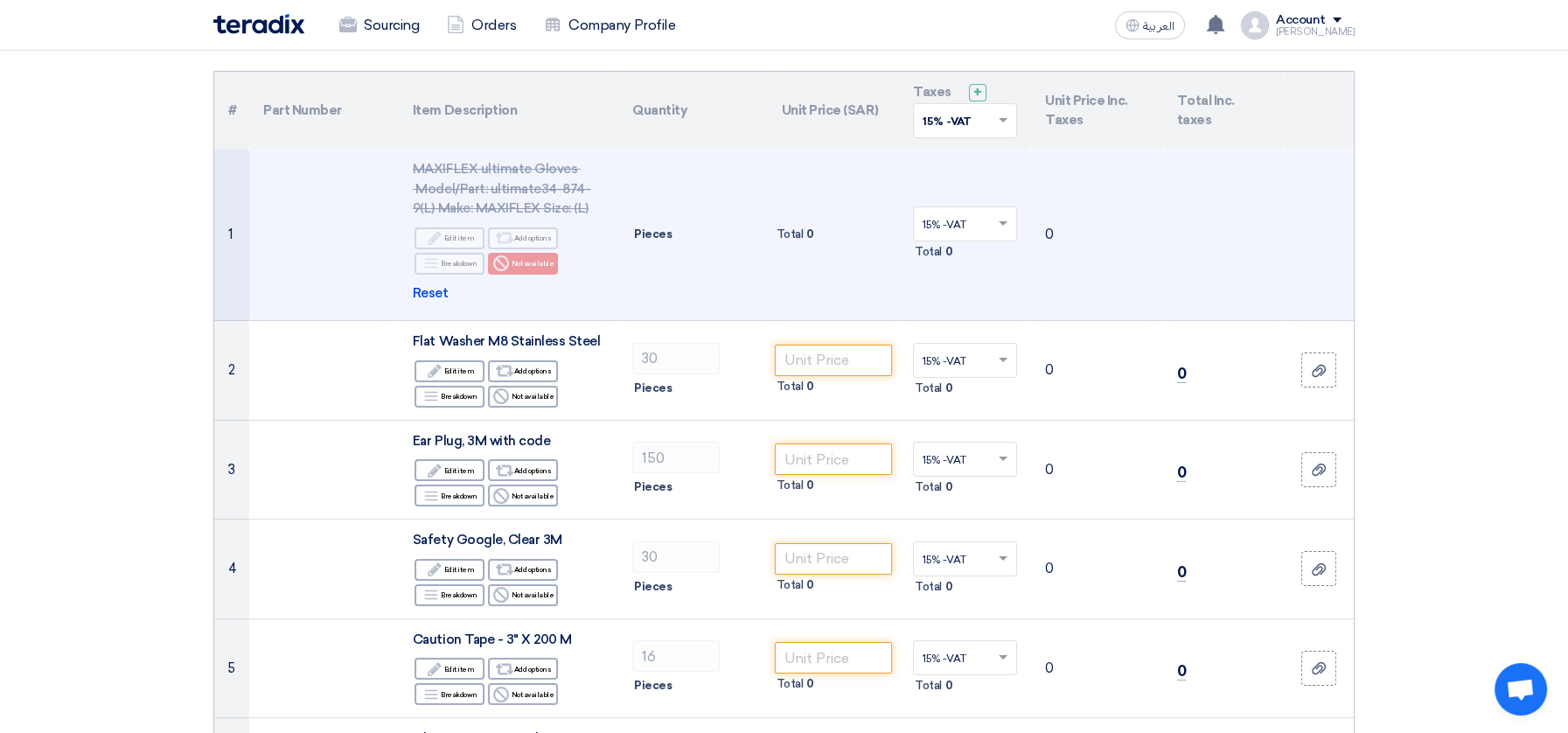
scroll to position [0, 0]
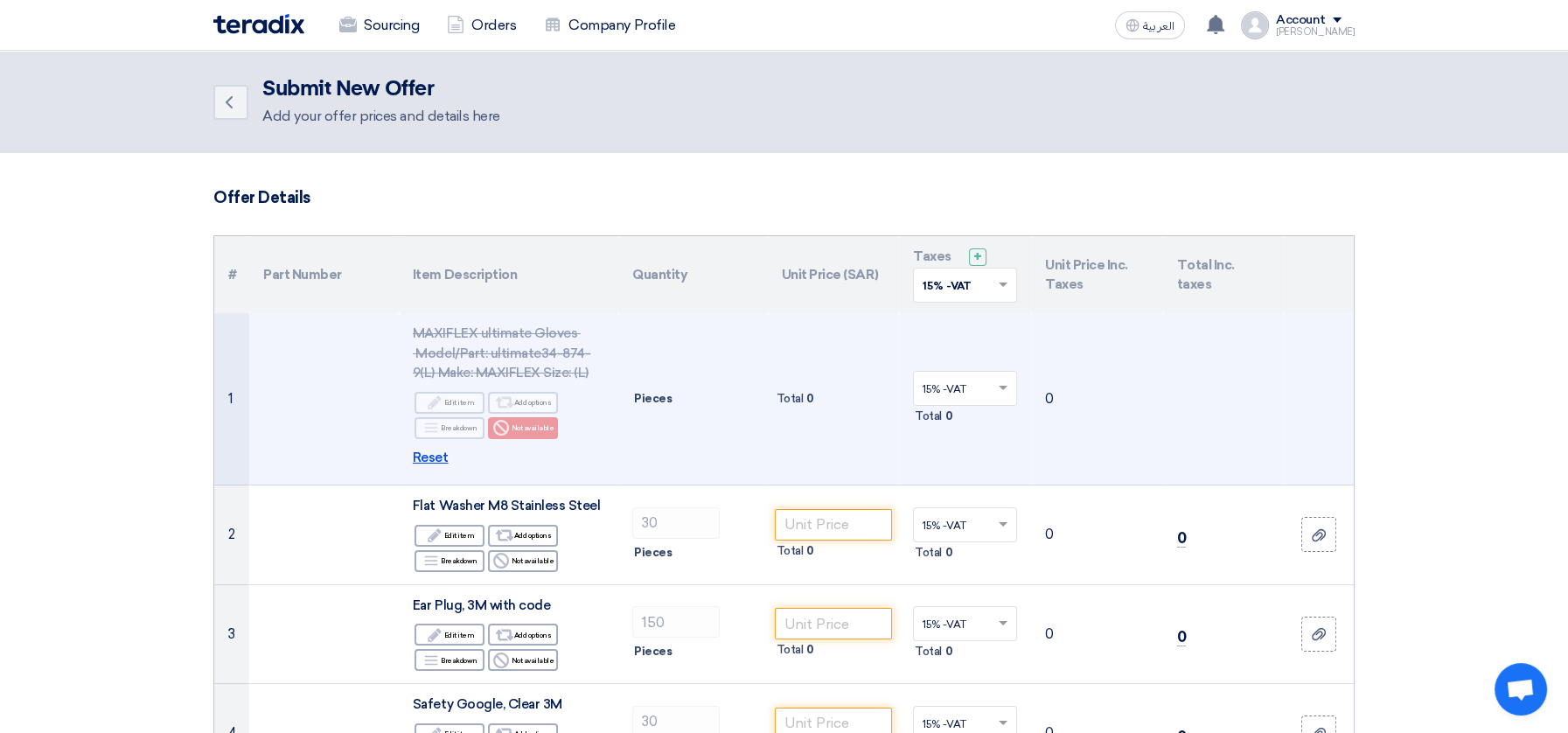
click at [426, 458] on span "Reset" at bounding box center [430, 458] width 36 height 20
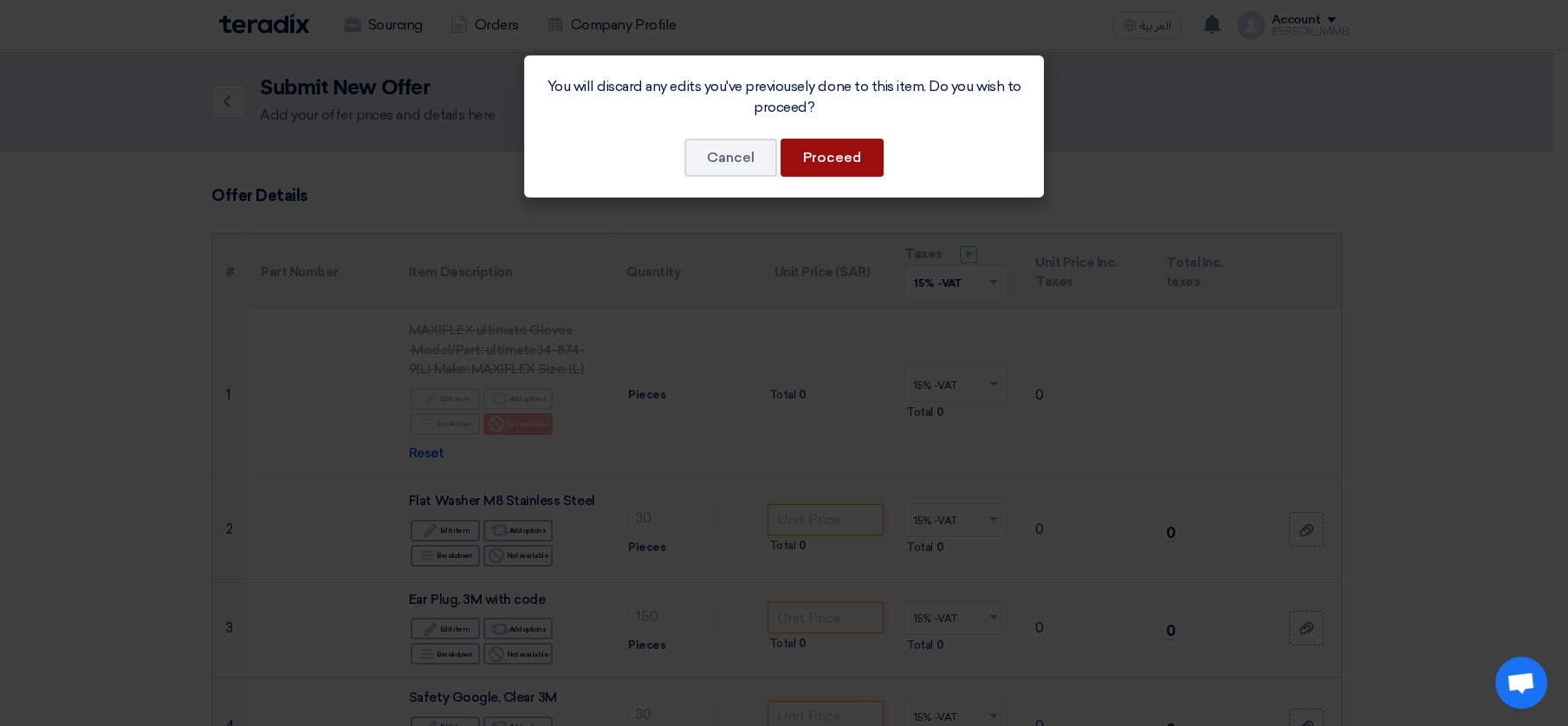
click at [810, 162] on button "Proceed" at bounding box center [832, 158] width 103 height 38
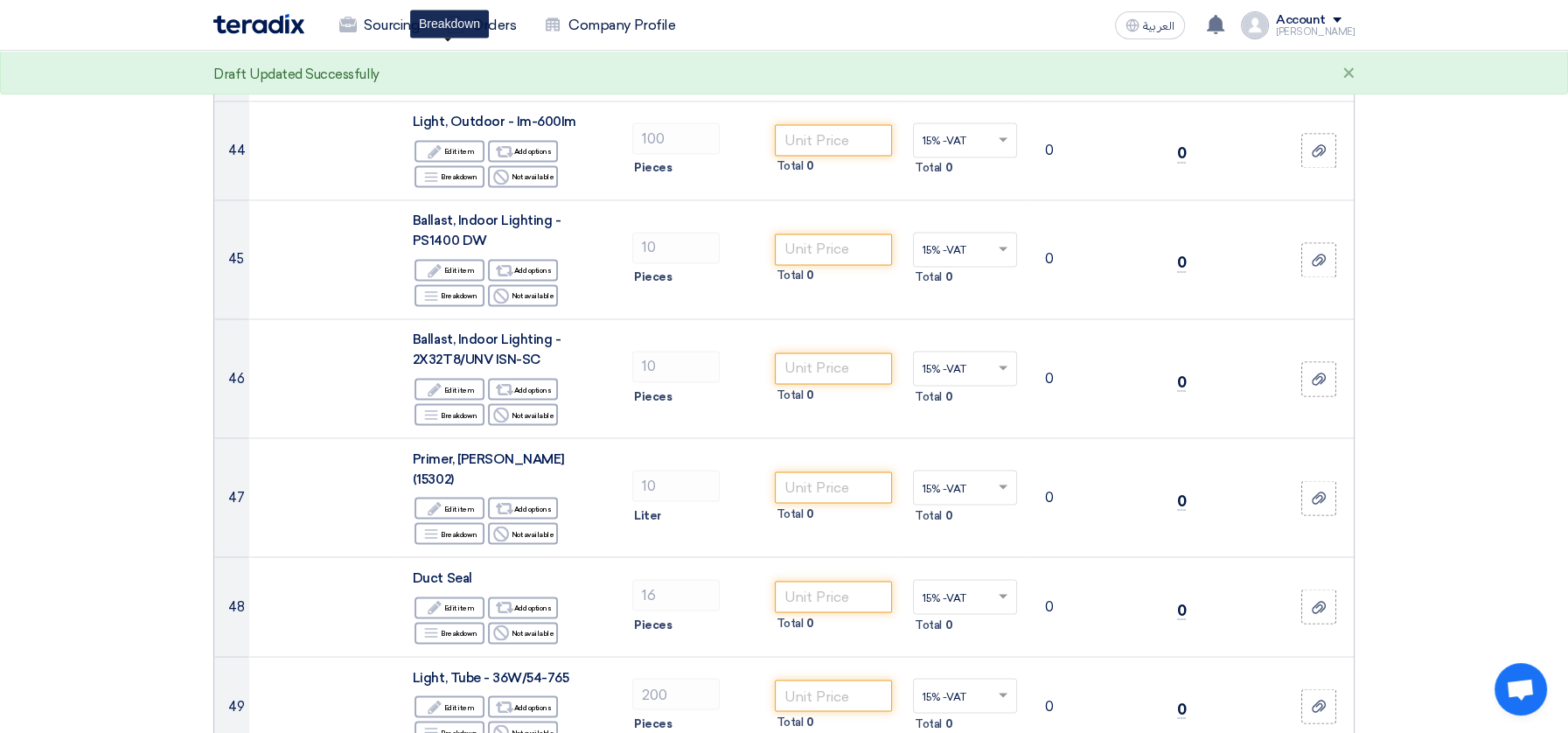
scroll to position [4372, 0]
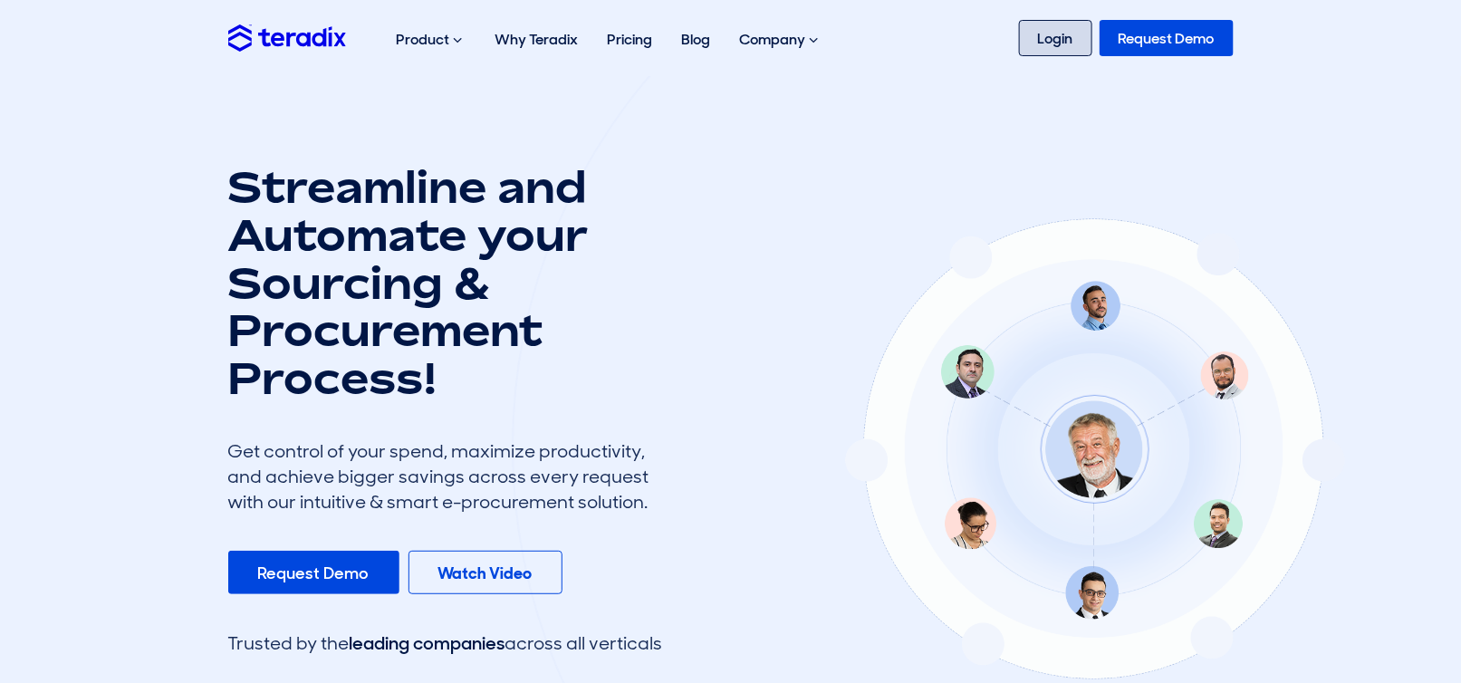
click at [1062, 44] on link "Login" at bounding box center [1055, 38] width 73 height 36
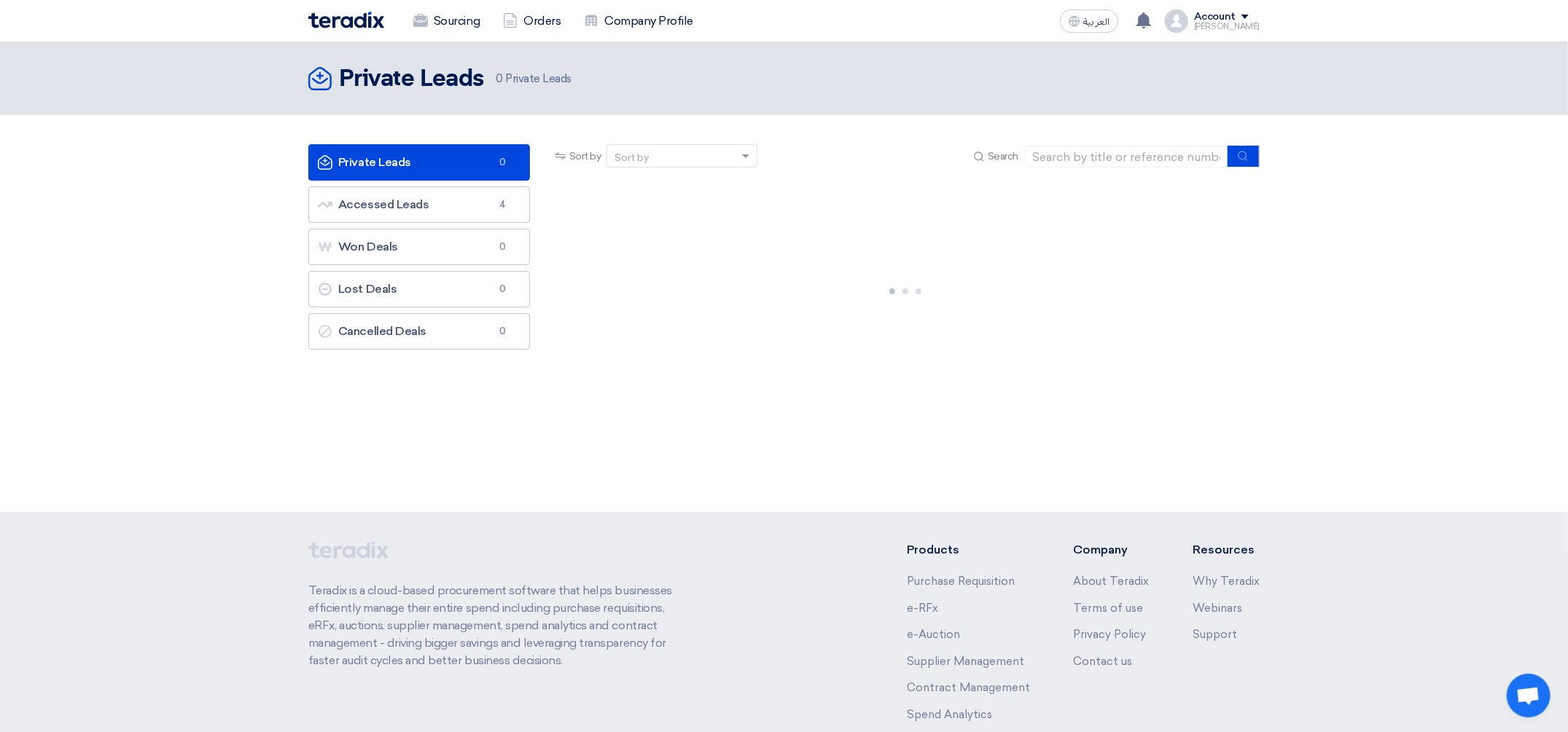
click at [1222, 20] on div "Account" at bounding box center [1215, 17] width 42 height 12
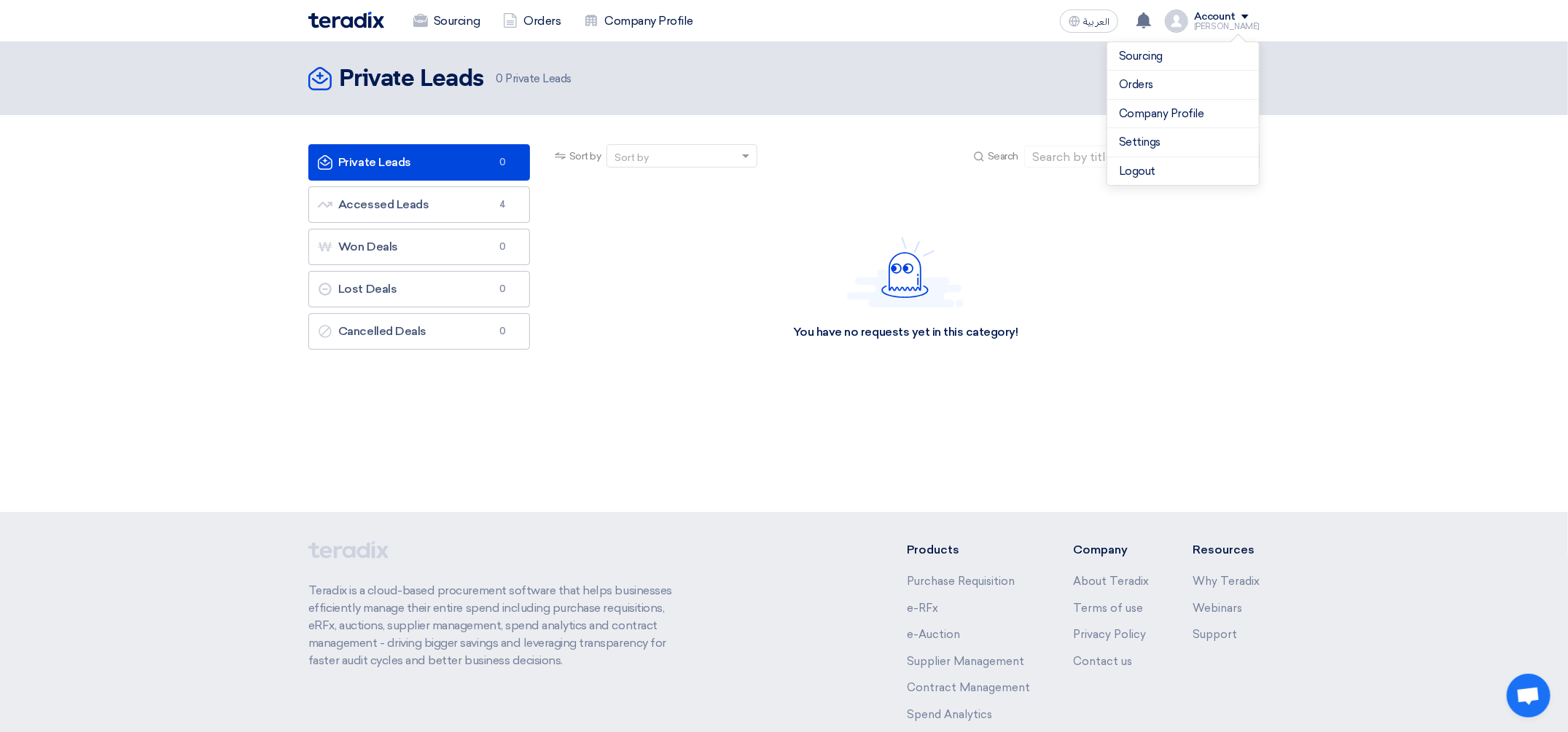
drag, startPoint x: 1177, startPoint y: 174, endPoint x: 1147, endPoint y: 167, distance: 30.8
click at [1162, 225] on app-shell "Sourcing Orders Company Profile العربية ع has updated his request RFQ FOR Mecha…" at bounding box center [784, 442] width 1568 height 800
click at [1219, 17] on div "Account" at bounding box center [1215, 17] width 42 height 12
click at [1174, 168] on li "Logout" at bounding box center [1182, 171] width 151 height 28
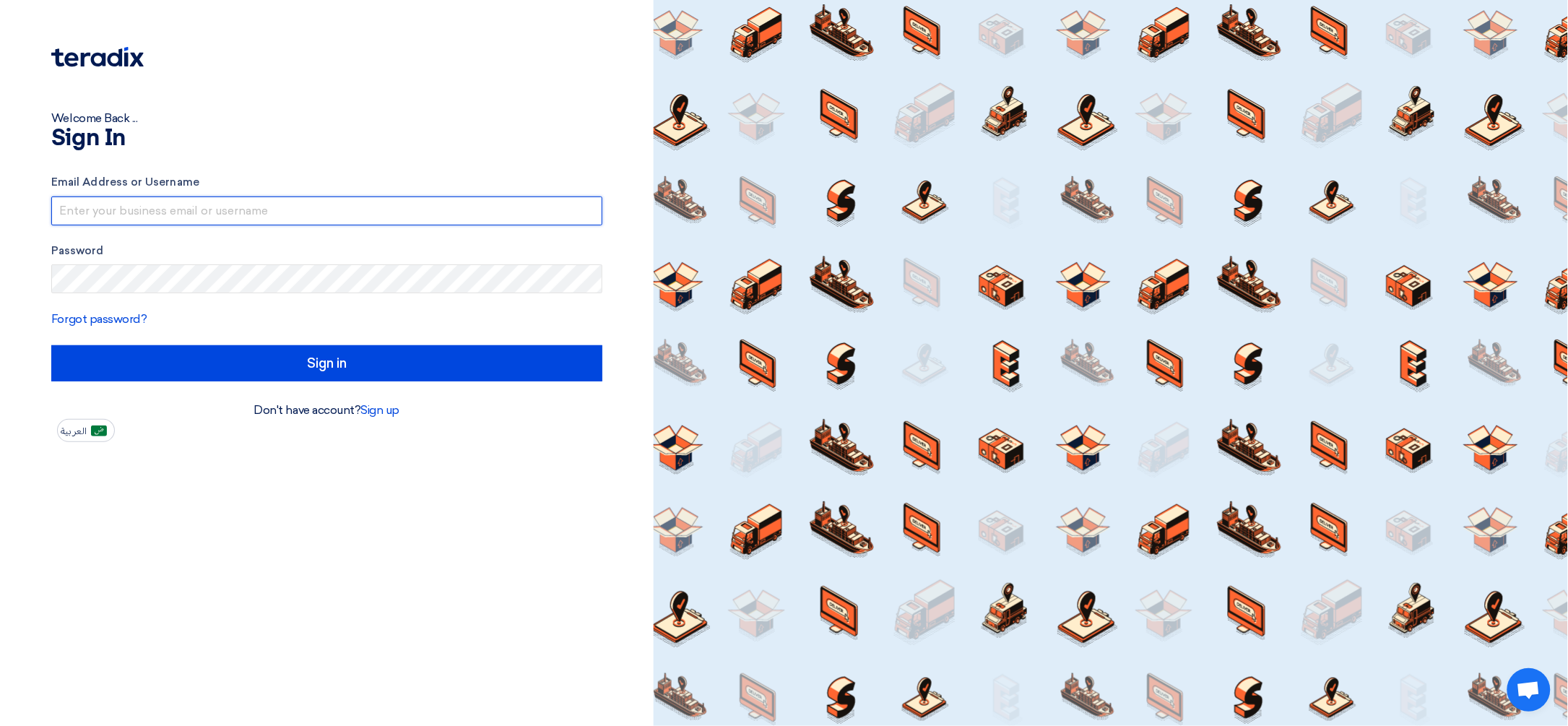
click at [183, 208] on input "text" at bounding box center [326, 211] width 551 height 29
type input "info@fayhaalkhaleej.com"
click at [301, 263] on div "Password" at bounding box center [326, 267] width 551 height 50
